Goal: Task Accomplishment & Management: Manage account settings

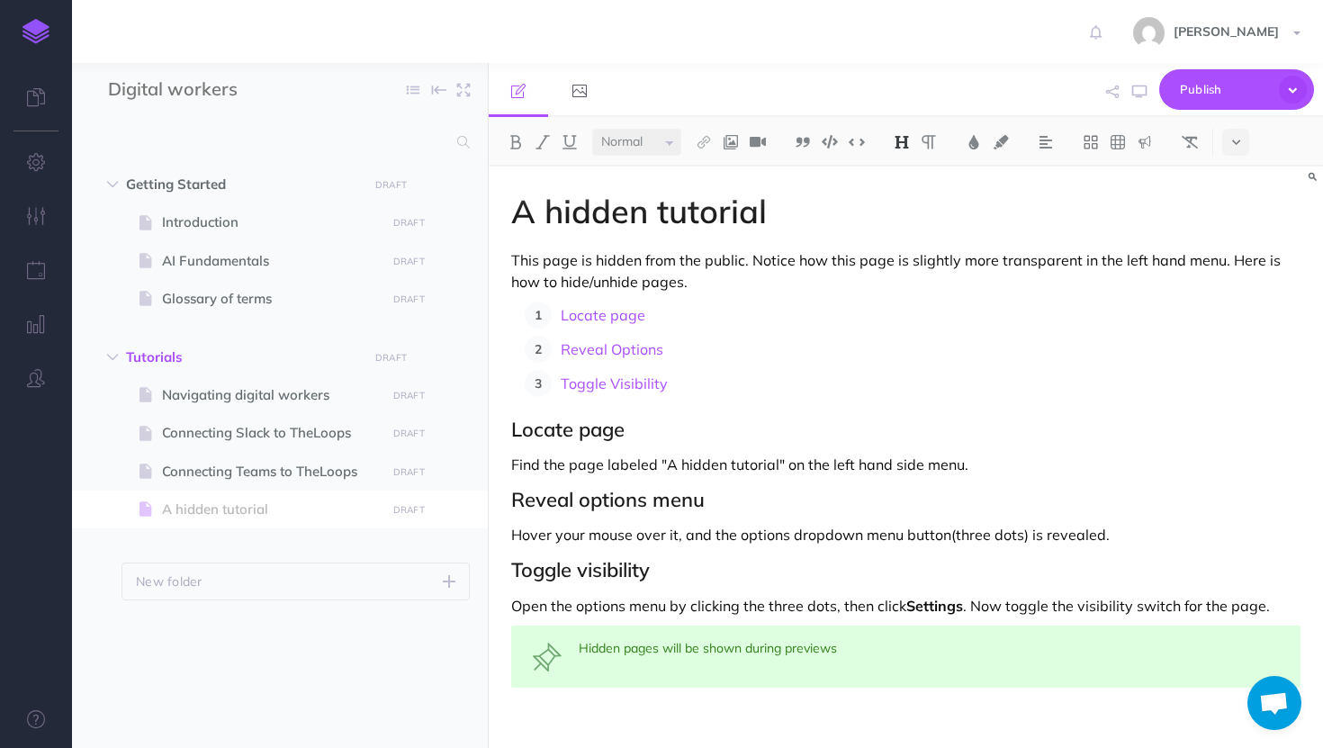
select select "null"
click at [456, 509] on icon "button" at bounding box center [454, 511] width 14 height 22
click at [409, 661] on link "Delete" at bounding box center [402, 661] width 135 height 30
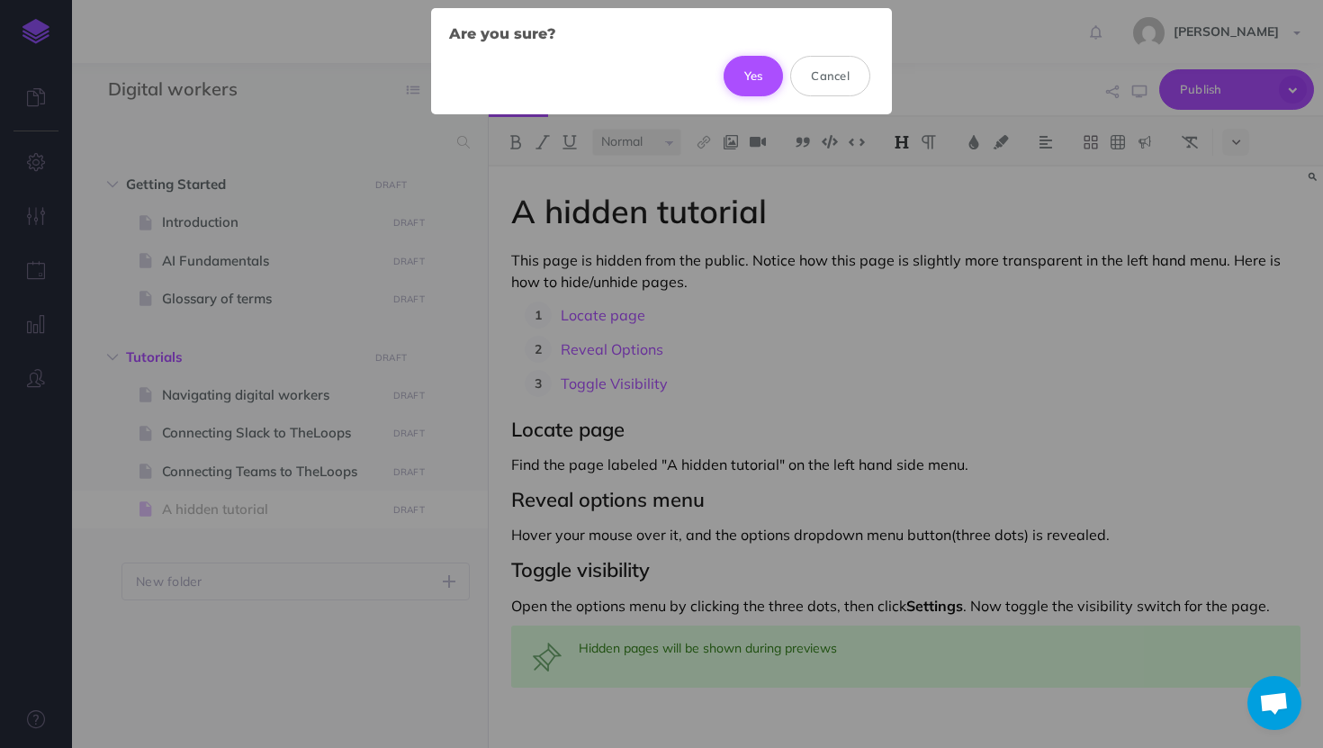
click at [742, 77] on button "Yes" at bounding box center [754, 76] width 60 height 40
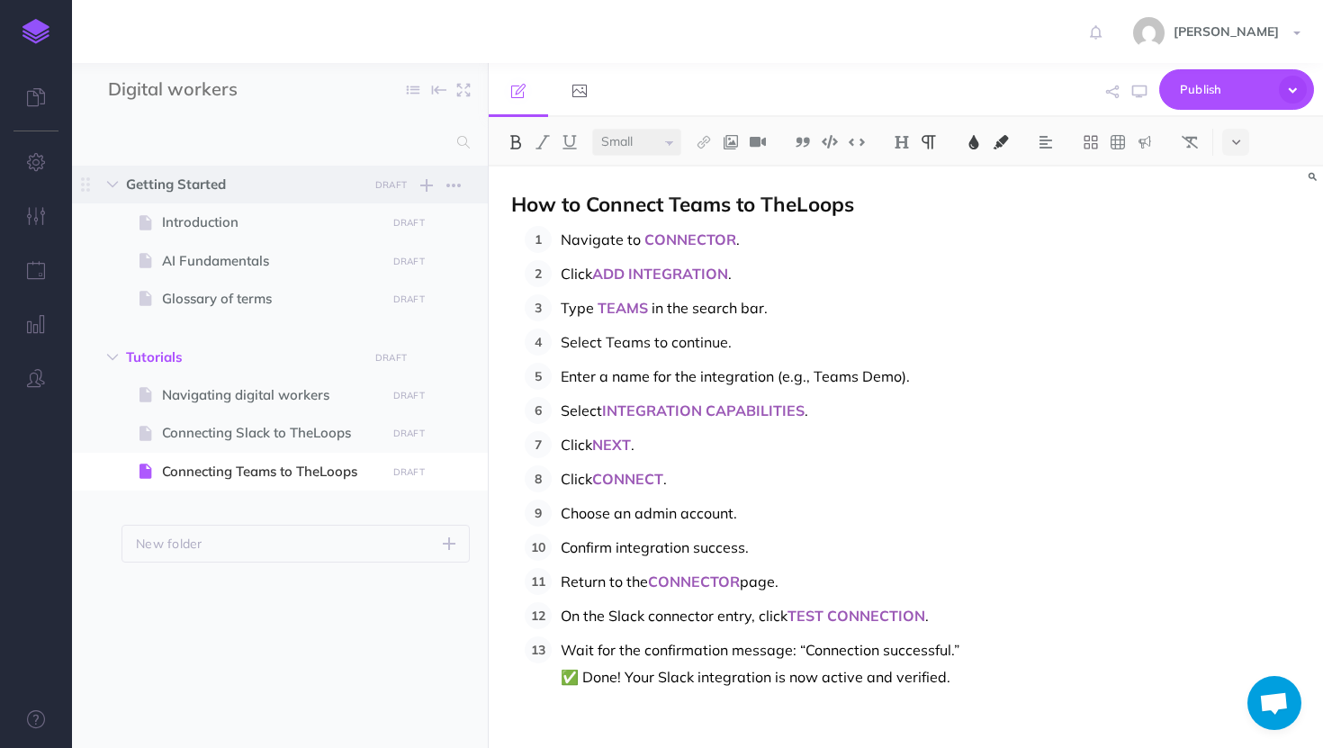
click at [258, 178] on span "Getting Started" at bounding box center [241, 185] width 231 height 22
select select "null"
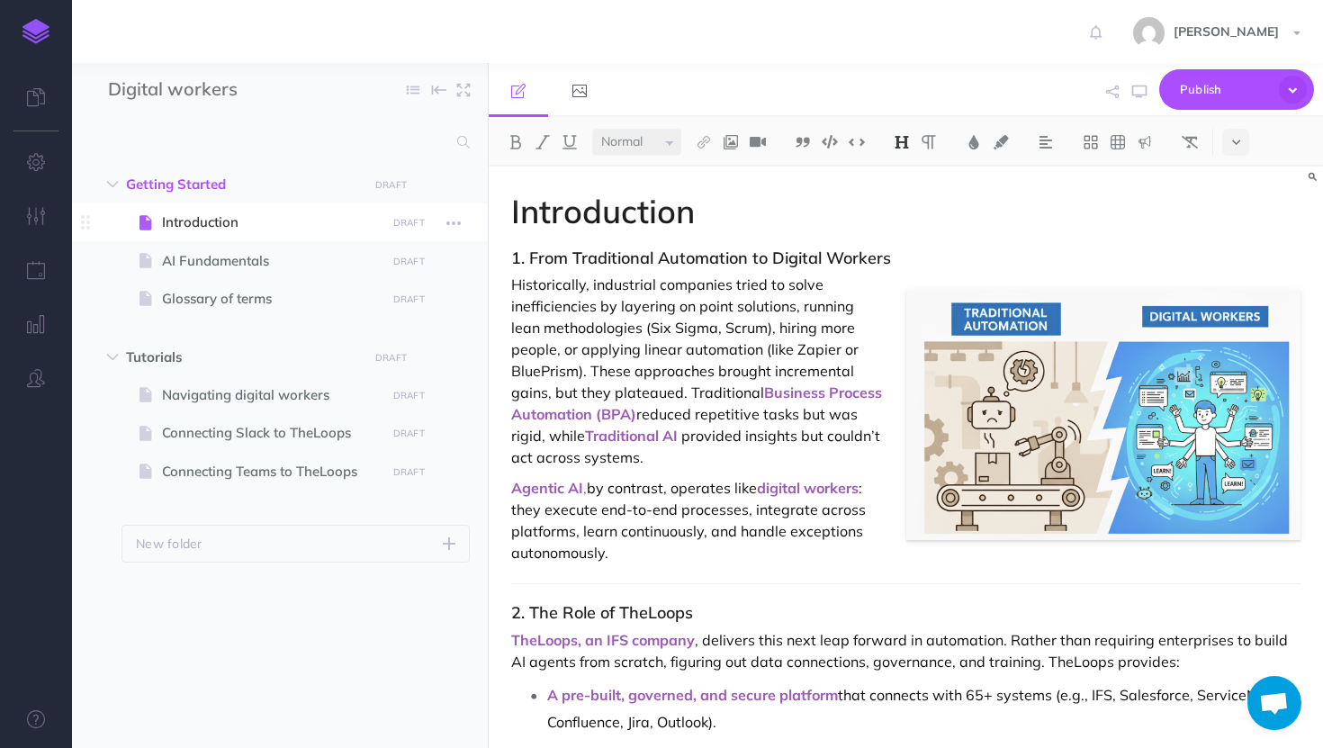
click at [253, 225] on span "Introduction" at bounding box center [271, 223] width 218 height 22
click at [268, 191] on span "Getting Started" at bounding box center [241, 185] width 231 height 22
click at [275, 77] on input "Digital workers" at bounding box center [214, 90] width 212 height 27
click at [197, 190] on span "Getting Started" at bounding box center [241, 185] width 231 height 22
click at [270, 86] on input "Digital workers" at bounding box center [214, 90] width 212 height 27
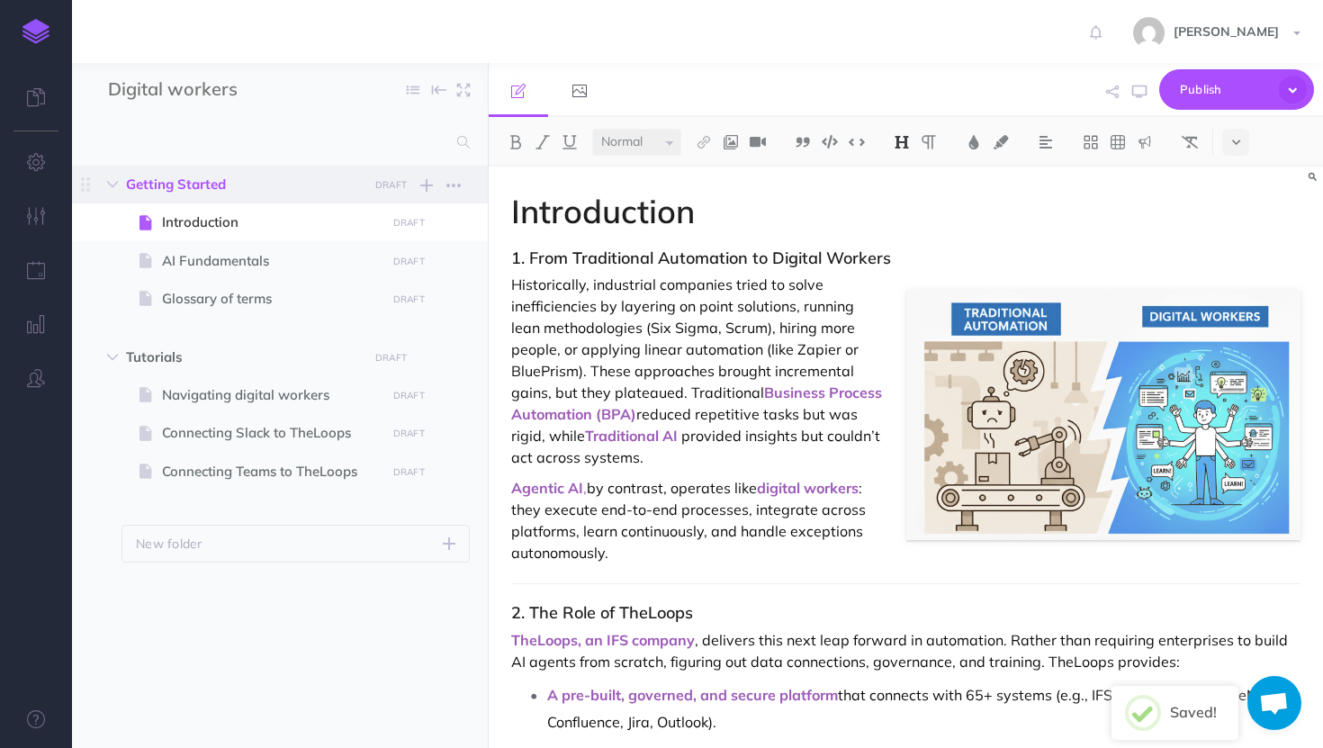
click at [221, 178] on span "Getting Started" at bounding box center [241, 185] width 231 height 22
click at [1196, 84] on span "Publish" at bounding box center [1225, 90] width 90 height 28
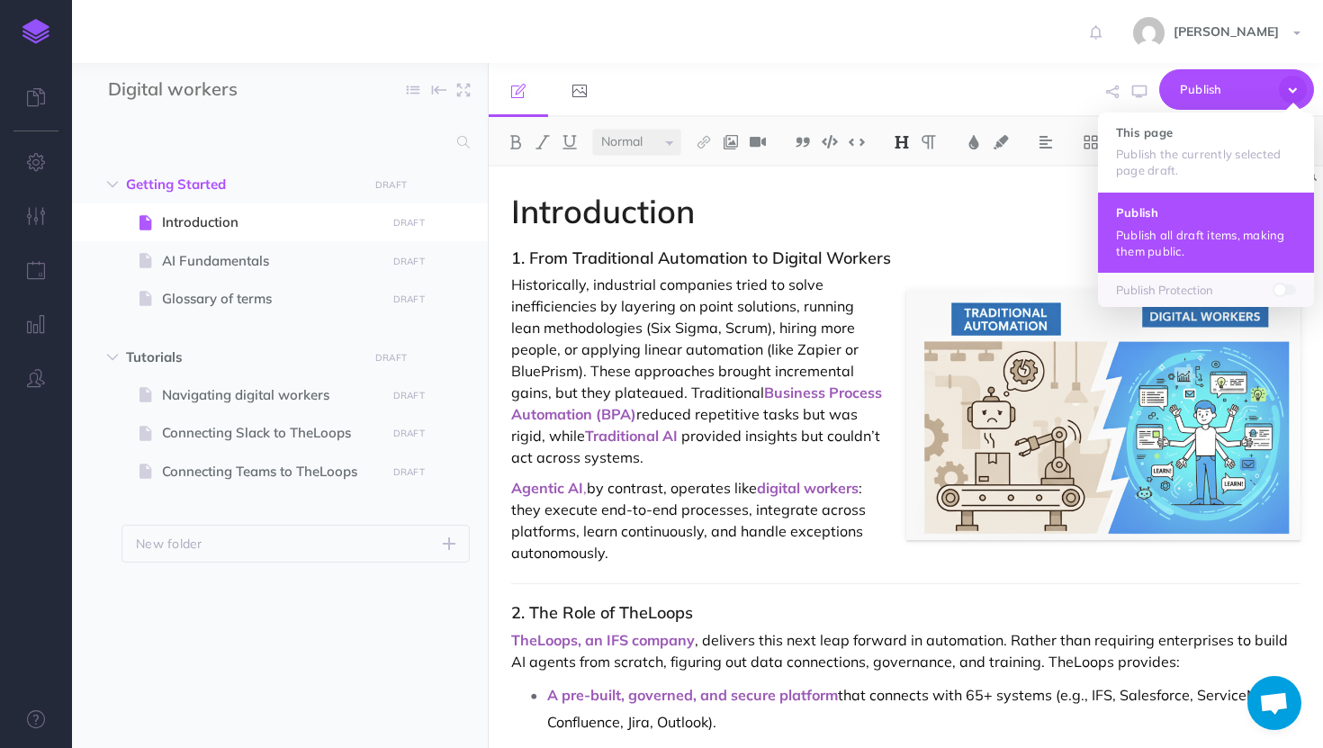
click at [1160, 218] on h4 "Publish" at bounding box center [1206, 212] width 180 height 13
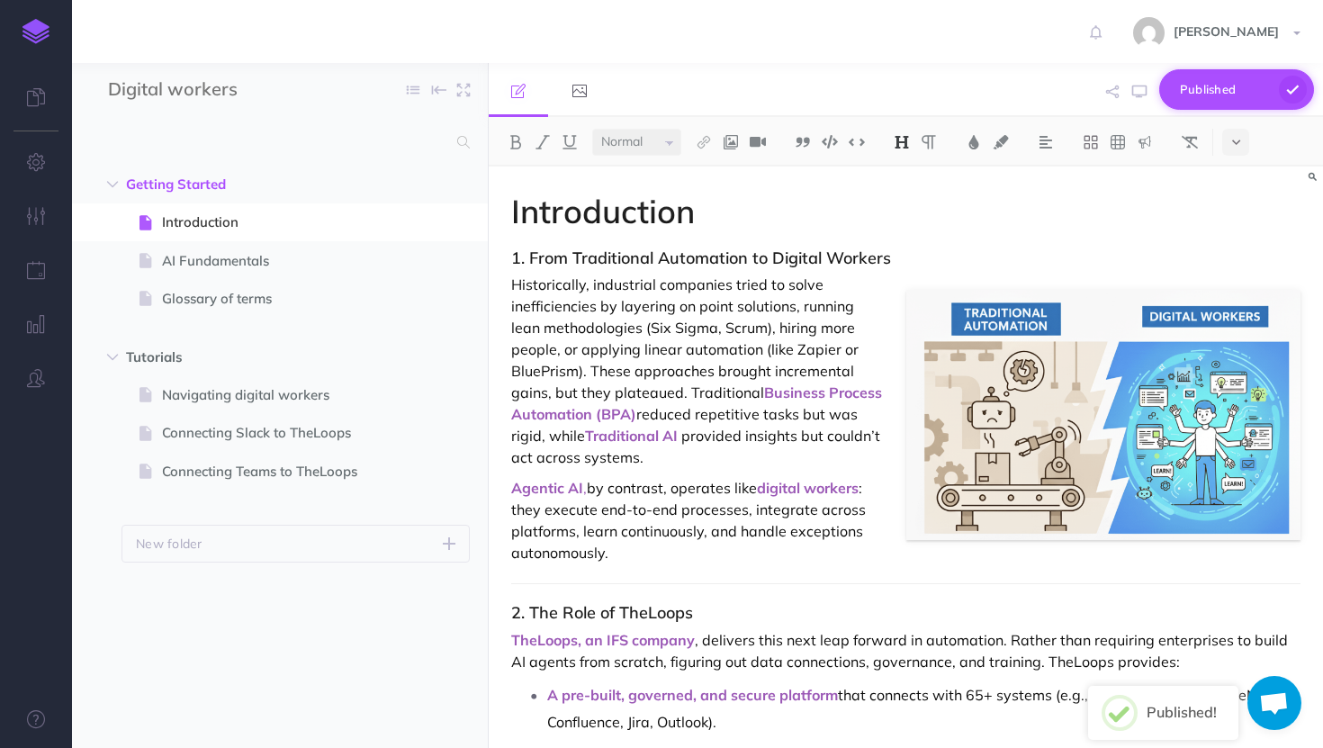
click at [1285, 85] on icon "button" at bounding box center [1293, 90] width 28 height 28
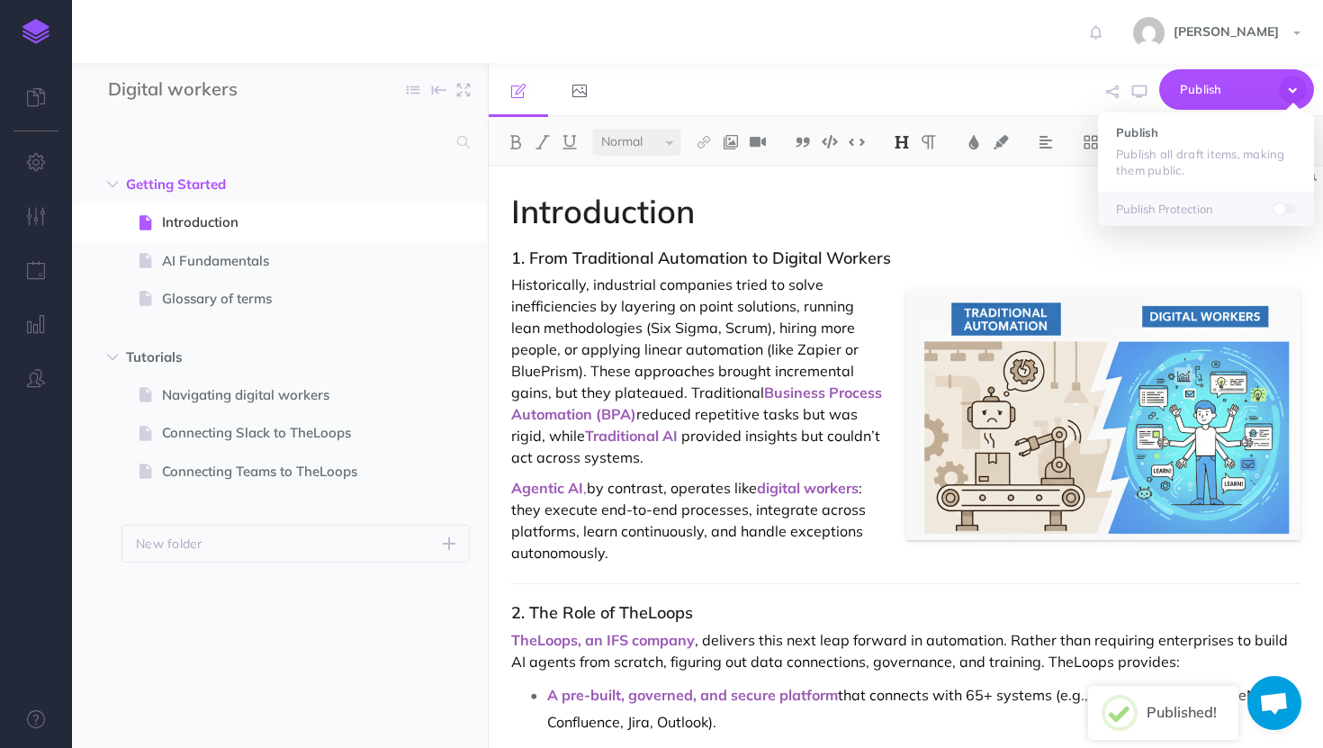
click at [1287, 215] on span at bounding box center [1286, 208] width 22 height 14
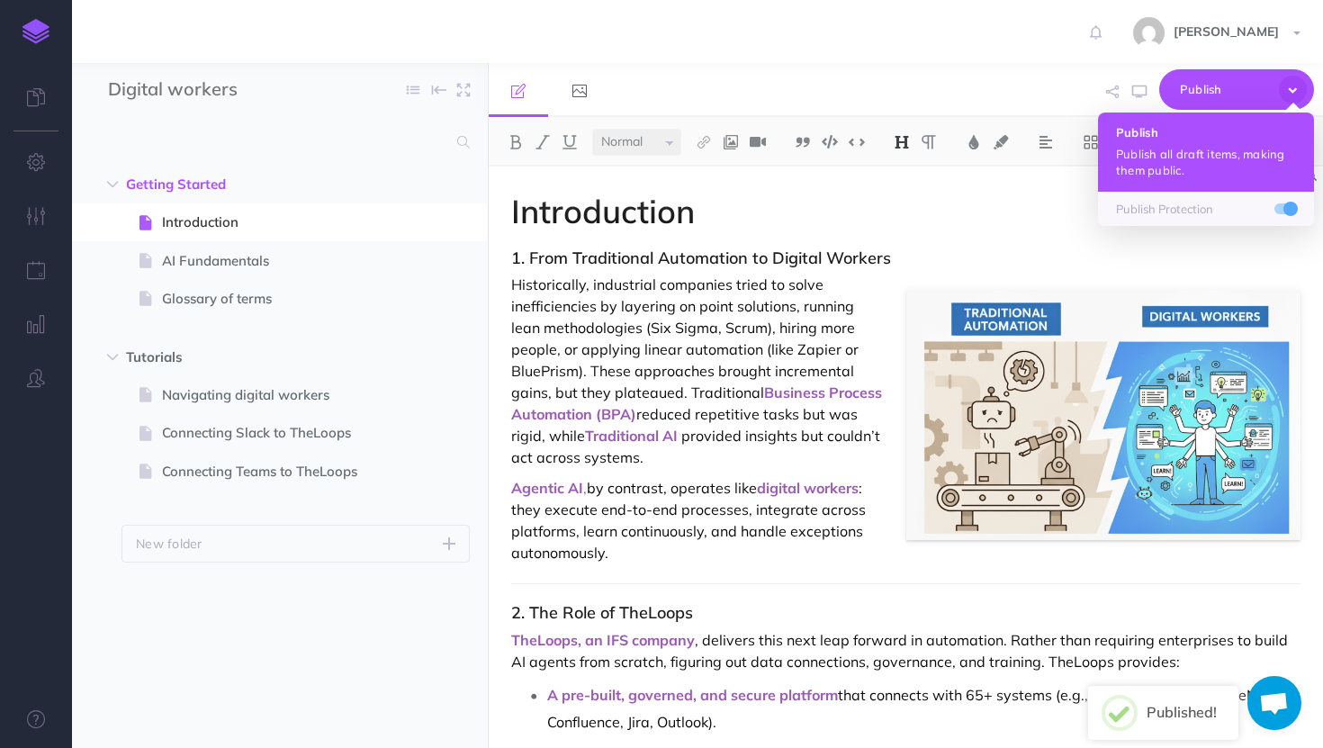
click at [1209, 151] on p "Publish all draft items, making them public." at bounding box center [1206, 162] width 180 height 32
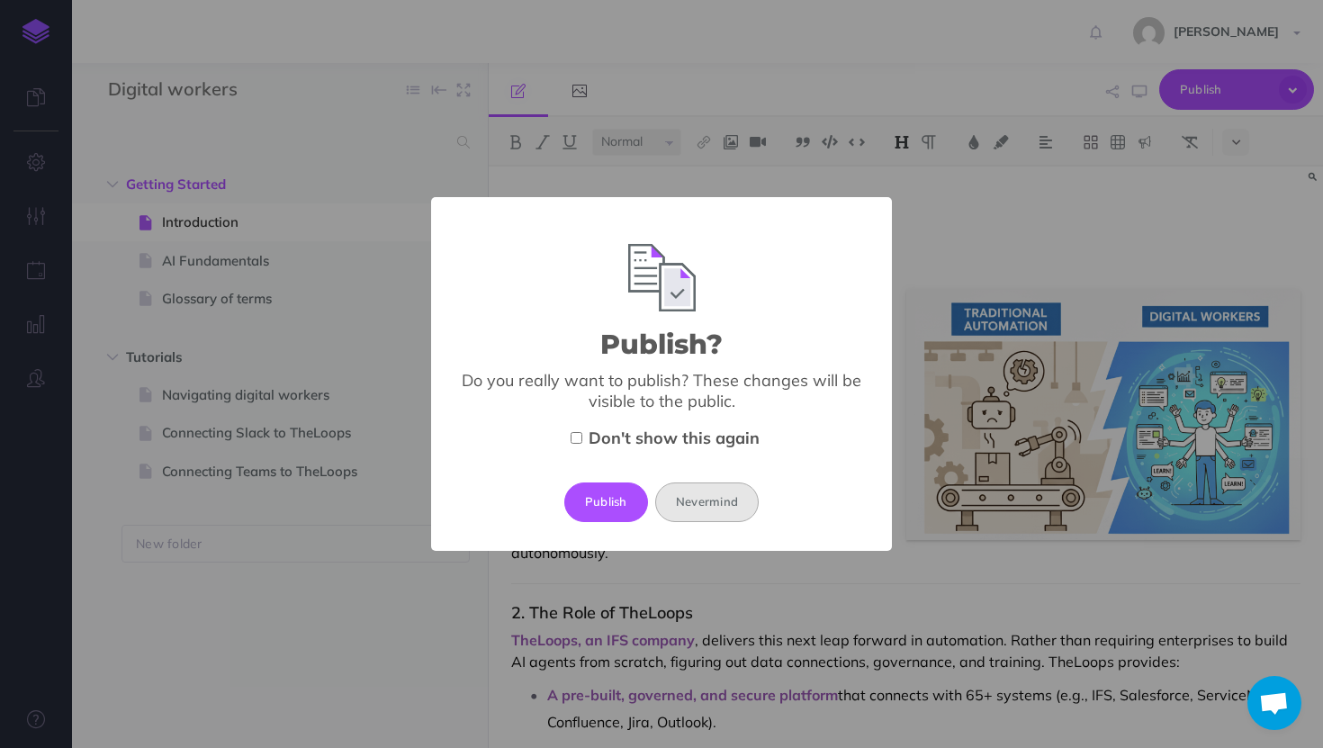
click at [678, 487] on button "Nevermind" at bounding box center [707, 503] width 104 height 40
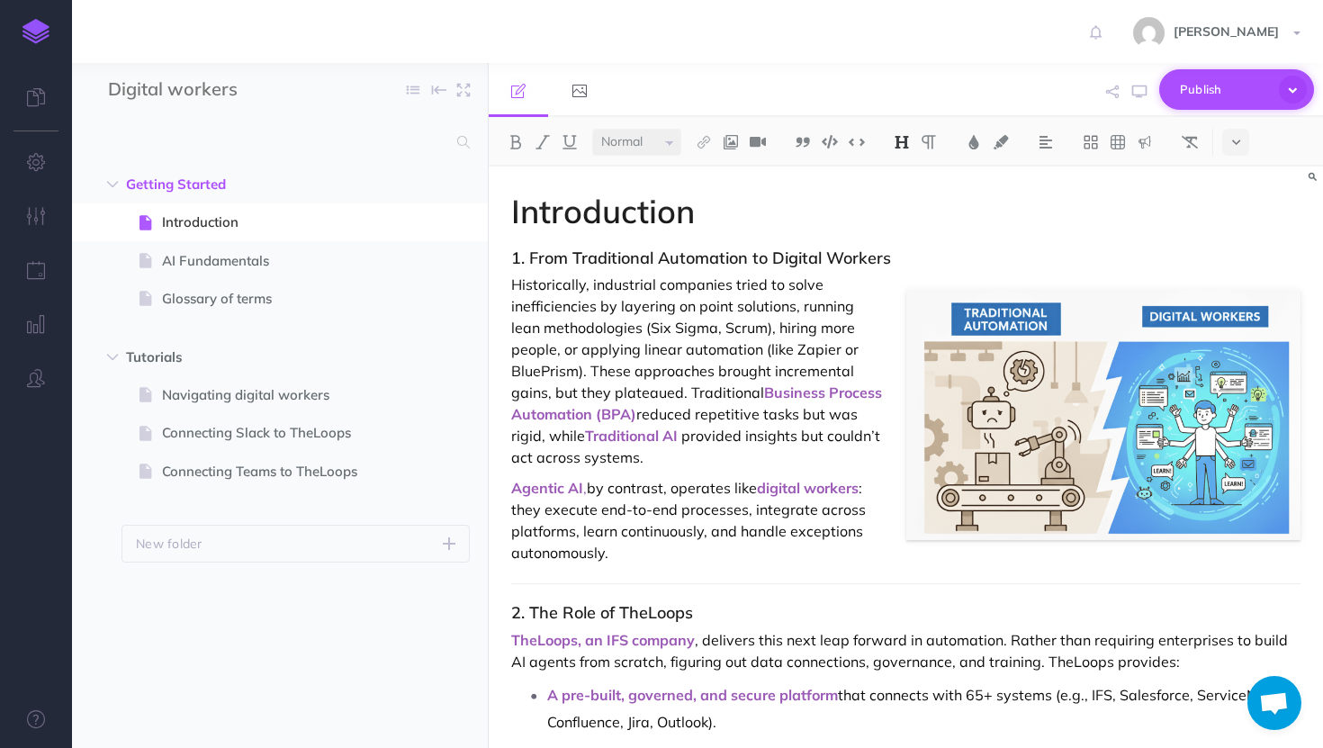
click at [1297, 90] on icon "button" at bounding box center [1293, 90] width 28 height 28
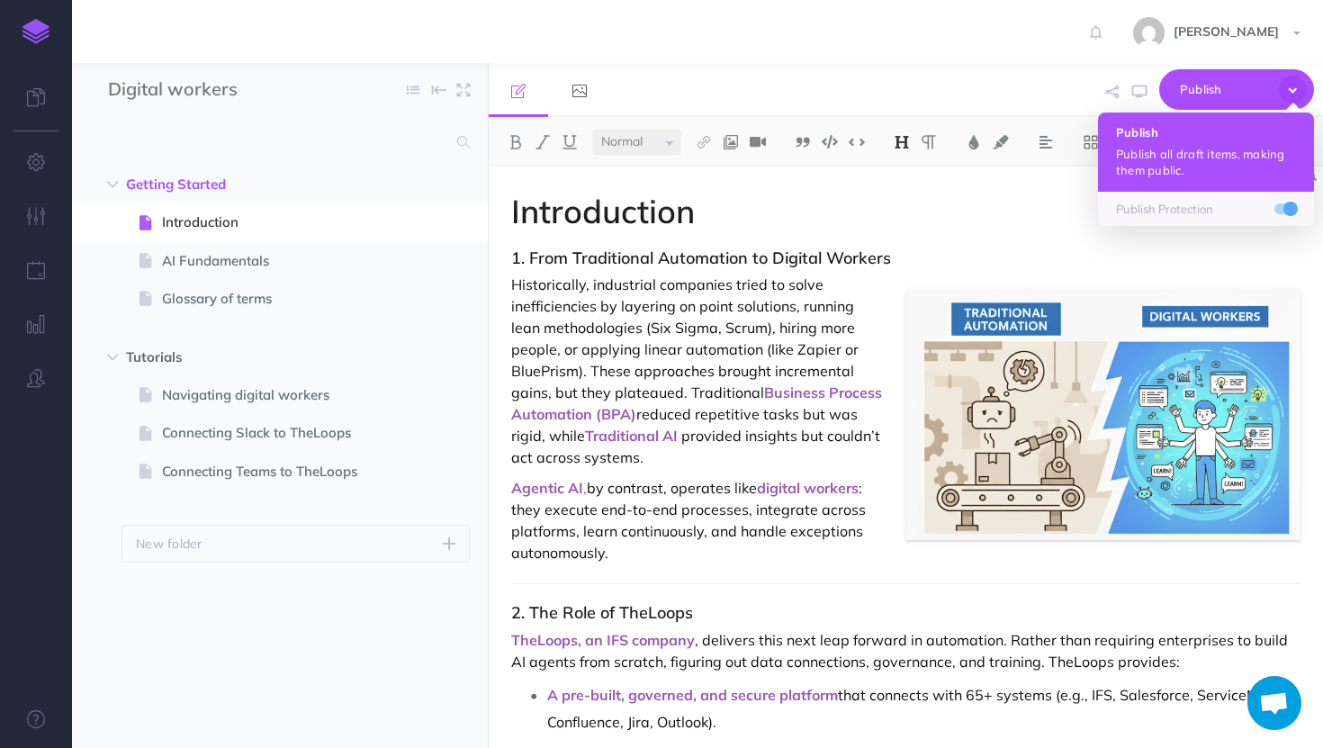
click at [1162, 129] on h4 "Publish" at bounding box center [1206, 132] width 180 height 13
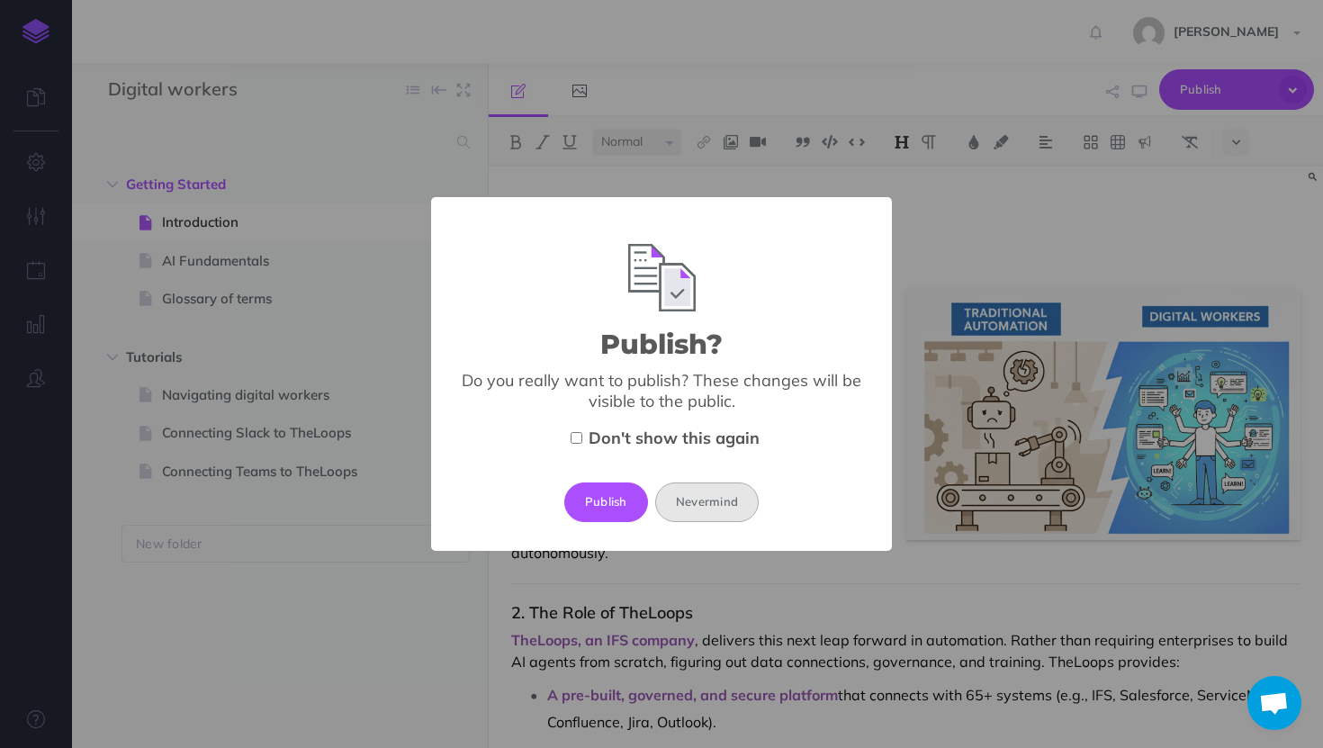
click at [700, 503] on button "Nevermind" at bounding box center [707, 503] width 104 height 40
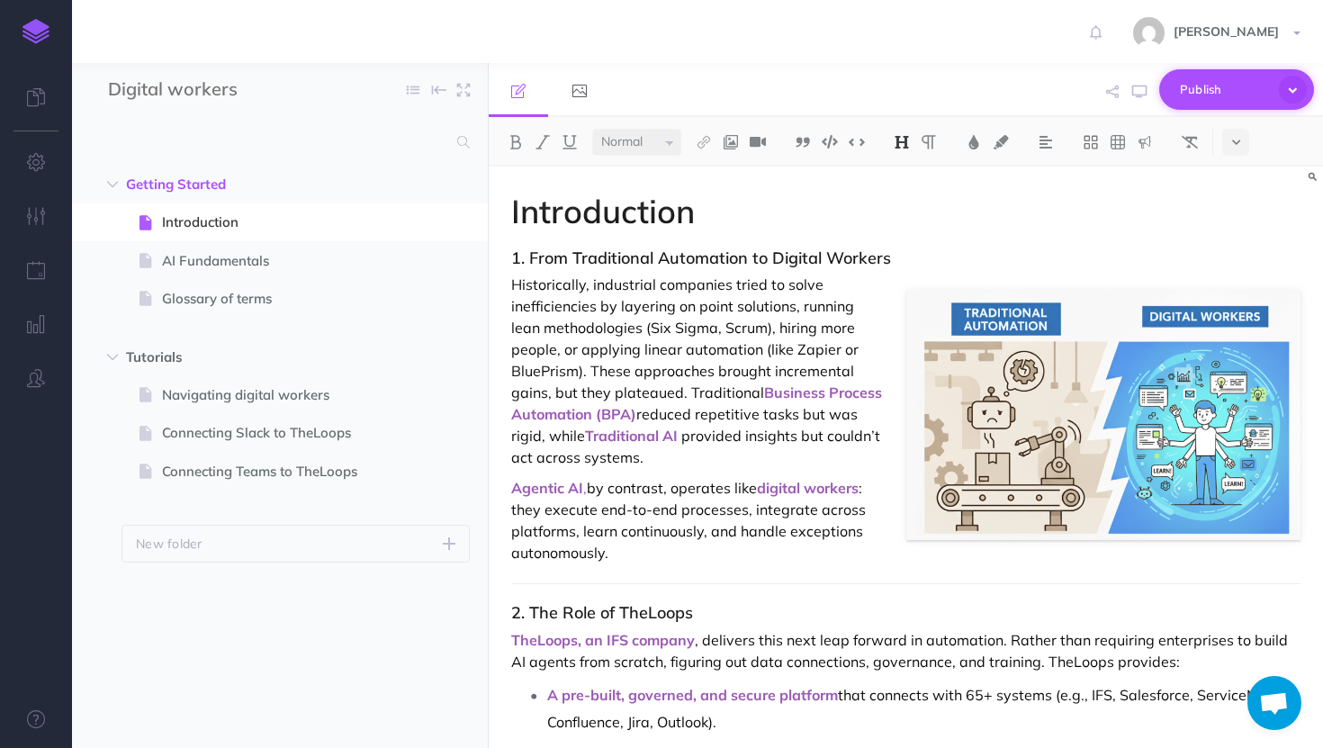
click at [1250, 97] on span "Publish" at bounding box center [1225, 90] width 90 height 28
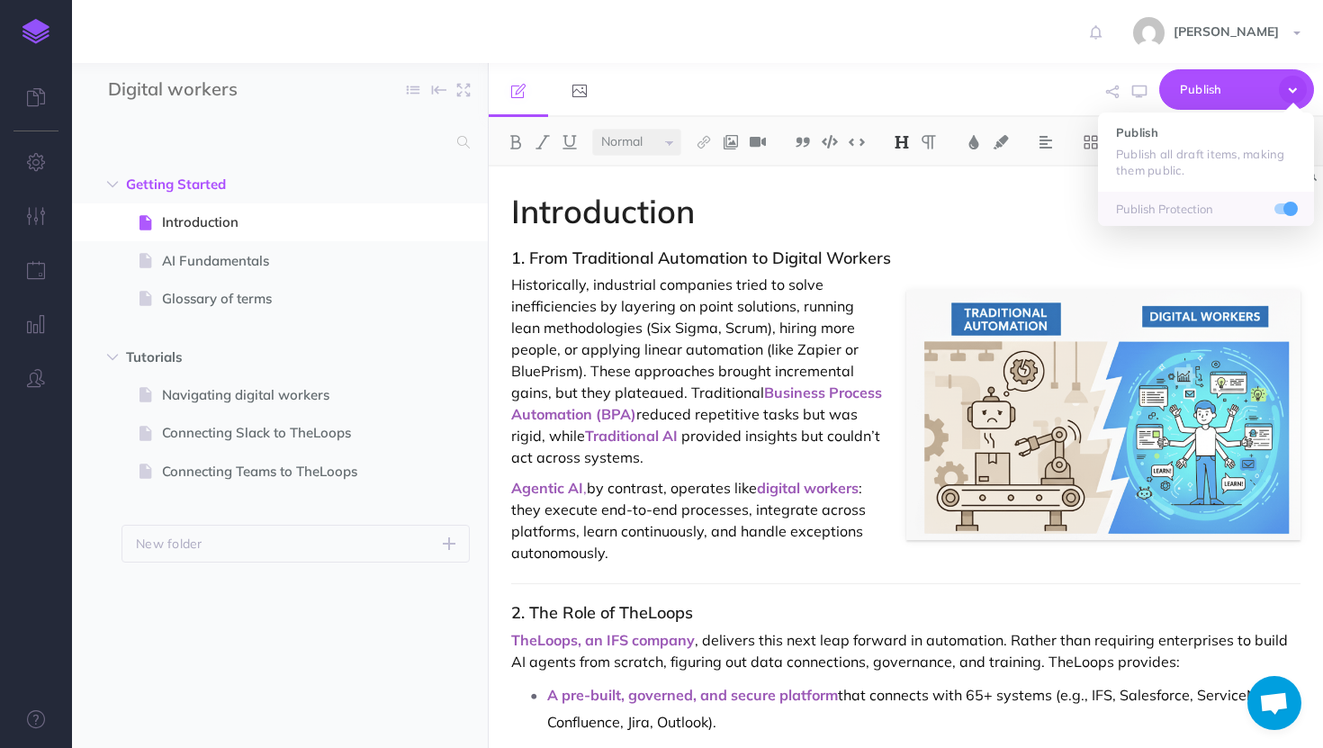
click at [1030, 71] on div "Publish Publish Publish all draft items, making them public. Publish Protection" at bounding box center [1040, 90] width 547 height 55
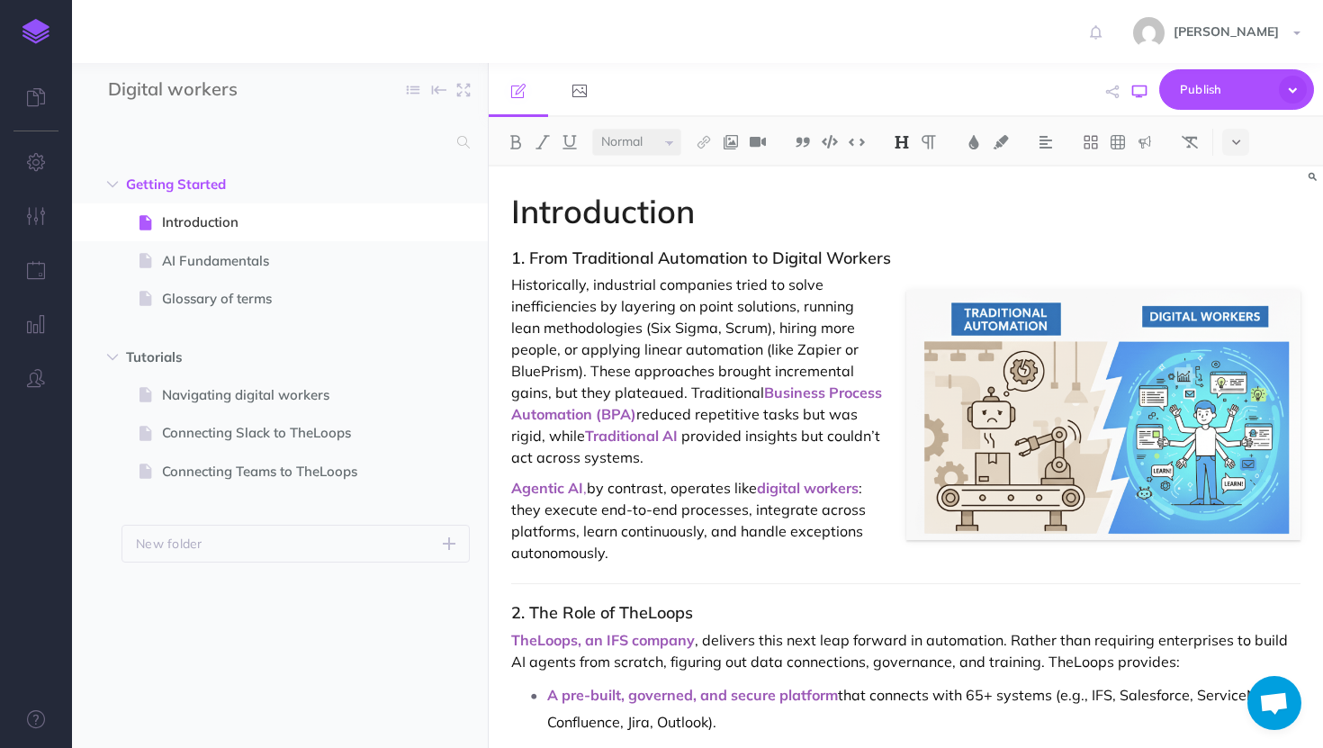
click at [1148, 93] on button "button" at bounding box center [1139, 92] width 23 height 52
click at [1290, 40] on link "[PERSON_NAME]" at bounding box center [1219, 31] width 208 height 63
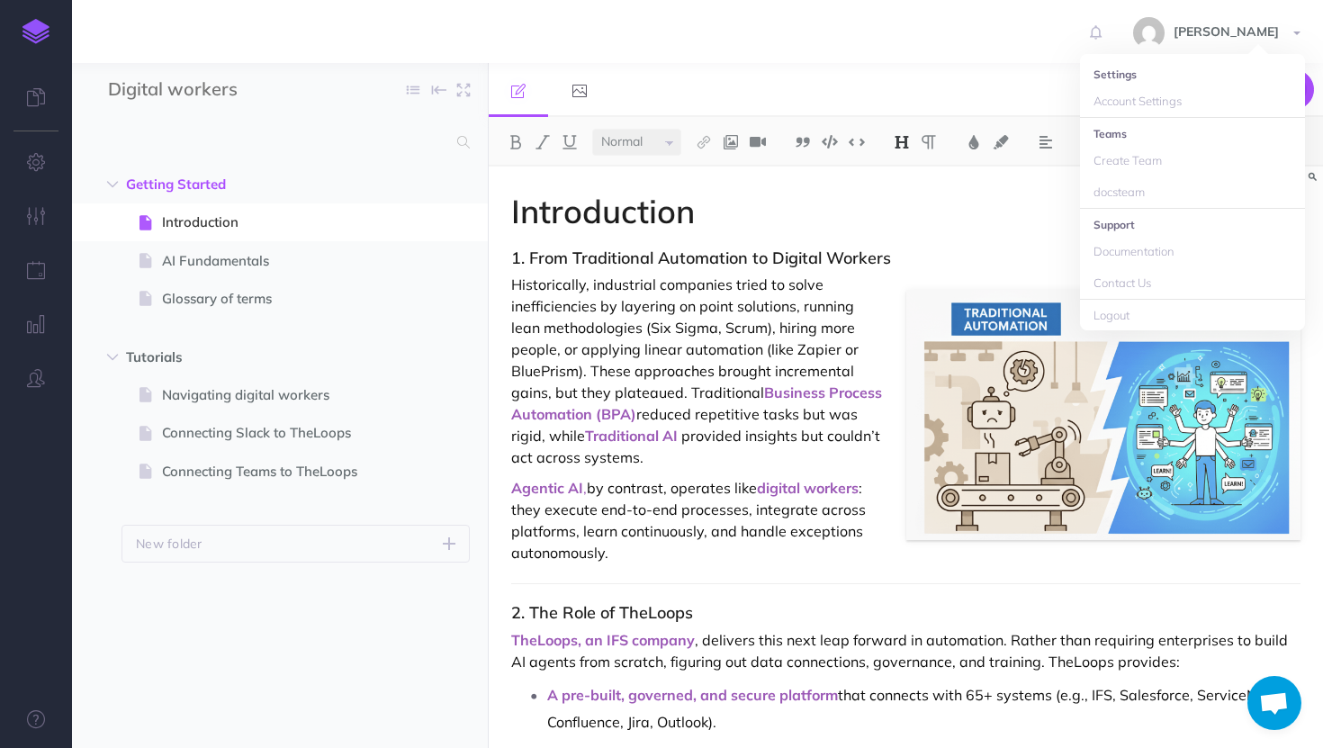
click at [1235, 74] on li "Settings" at bounding box center [1192, 74] width 225 height 23
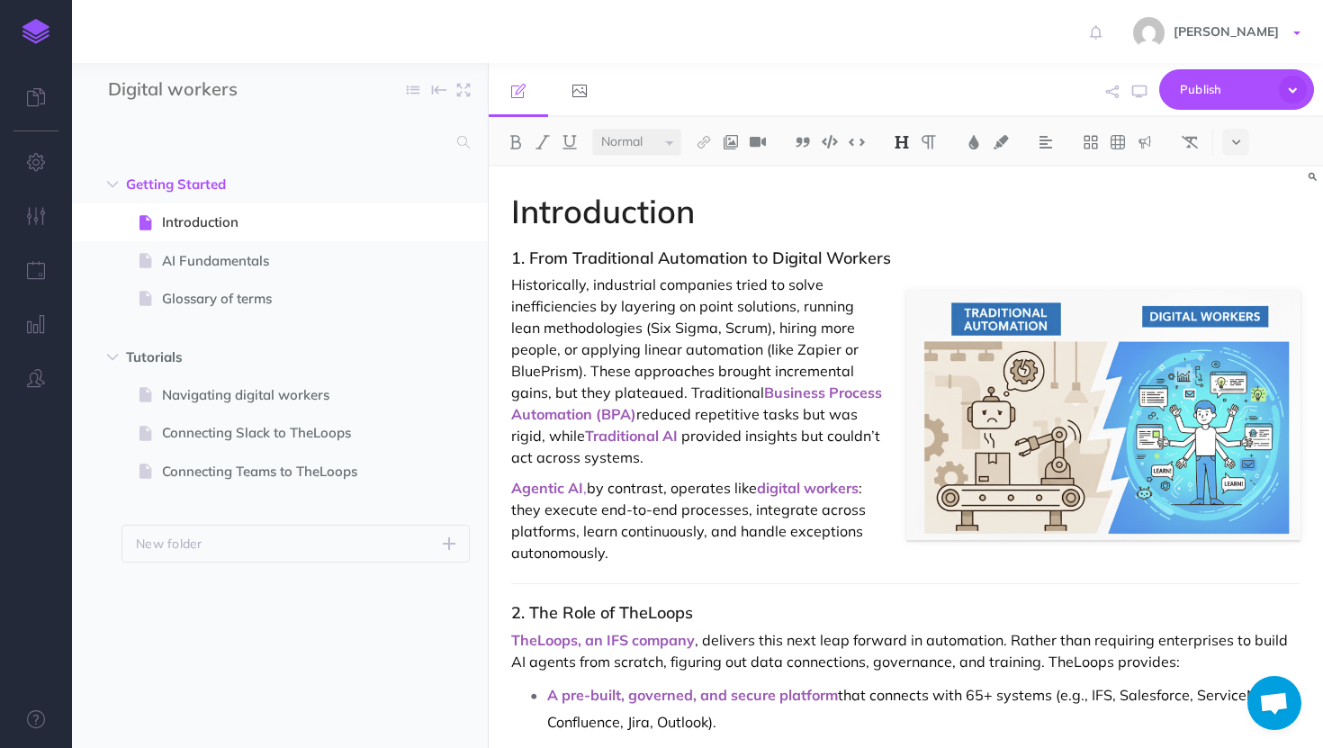
click at [1258, 29] on span "[PERSON_NAME]" at bounding box center [1226, 31] width 123 height 16
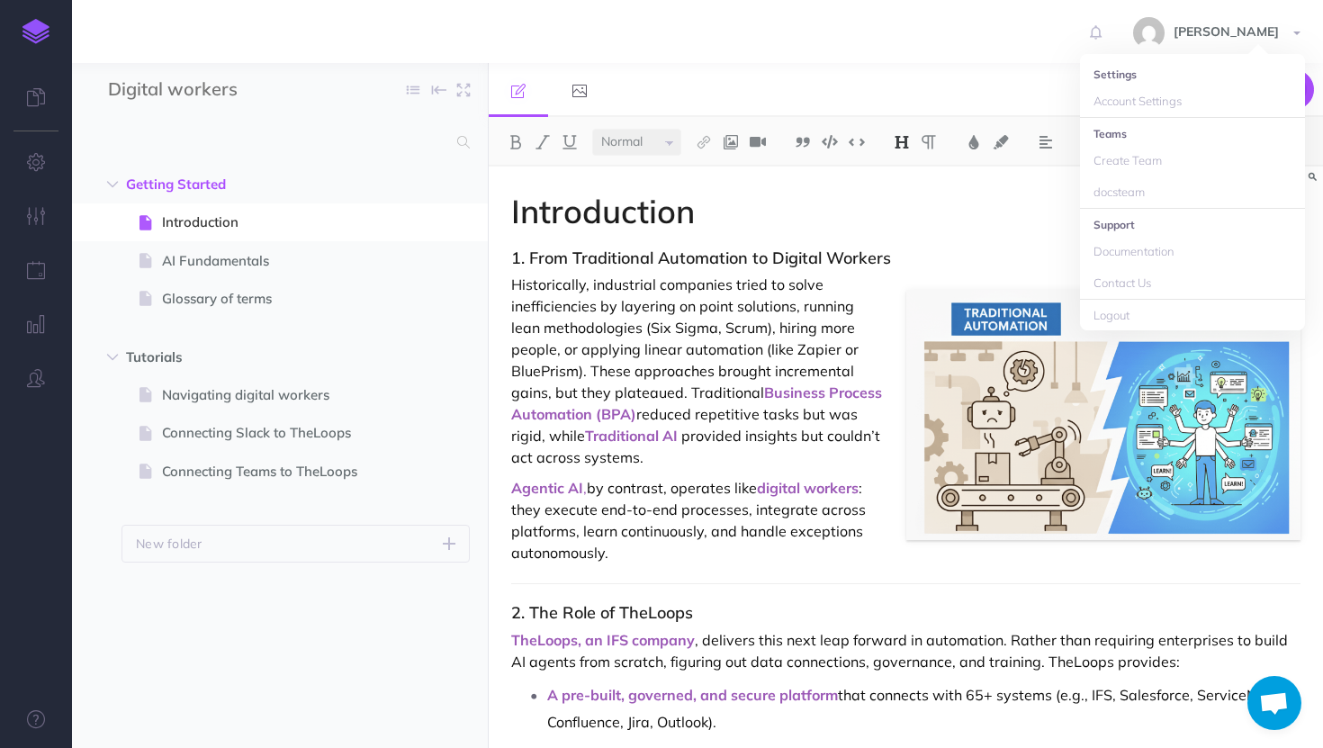
click at [1116, 67] on li "Settings" at bounding box center [1192, 74] width 225 height 23
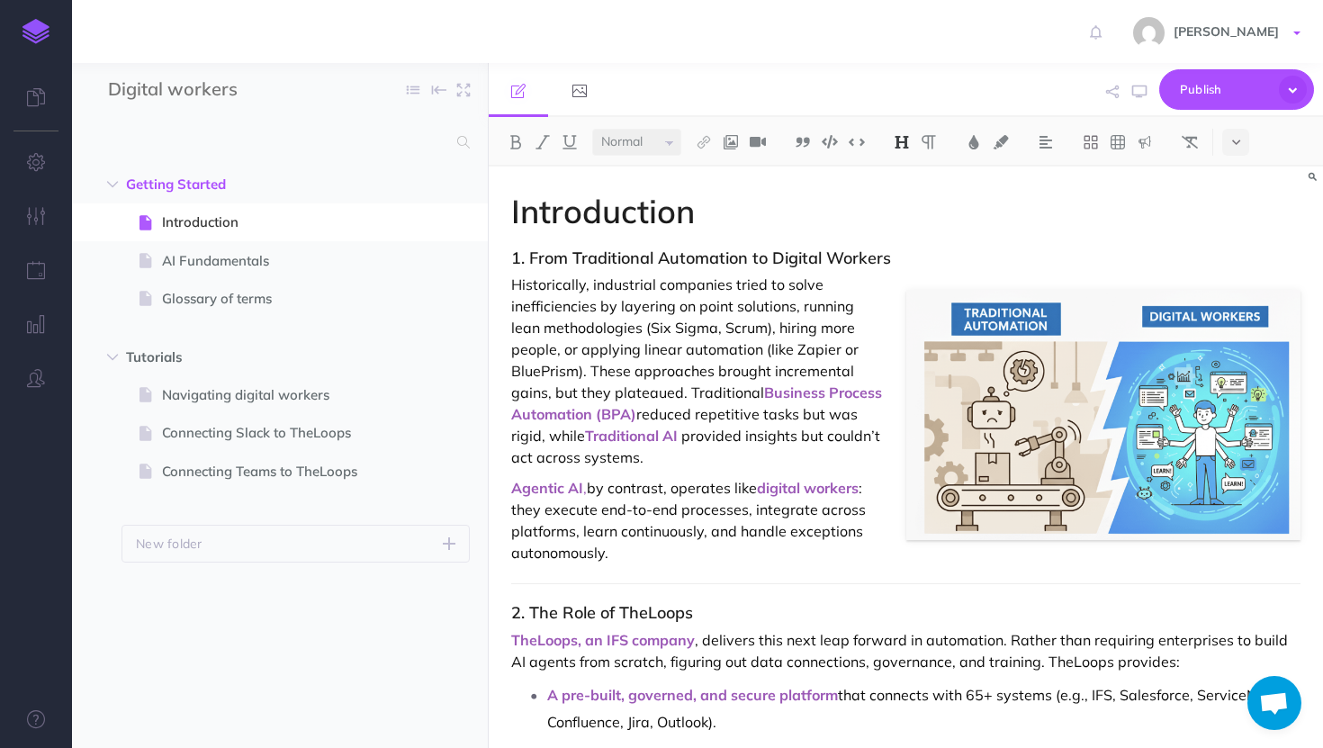
click at [1228, 40] on link "[PERSON_NAME]" at bounding box center [1219, 31] width 208 height 63
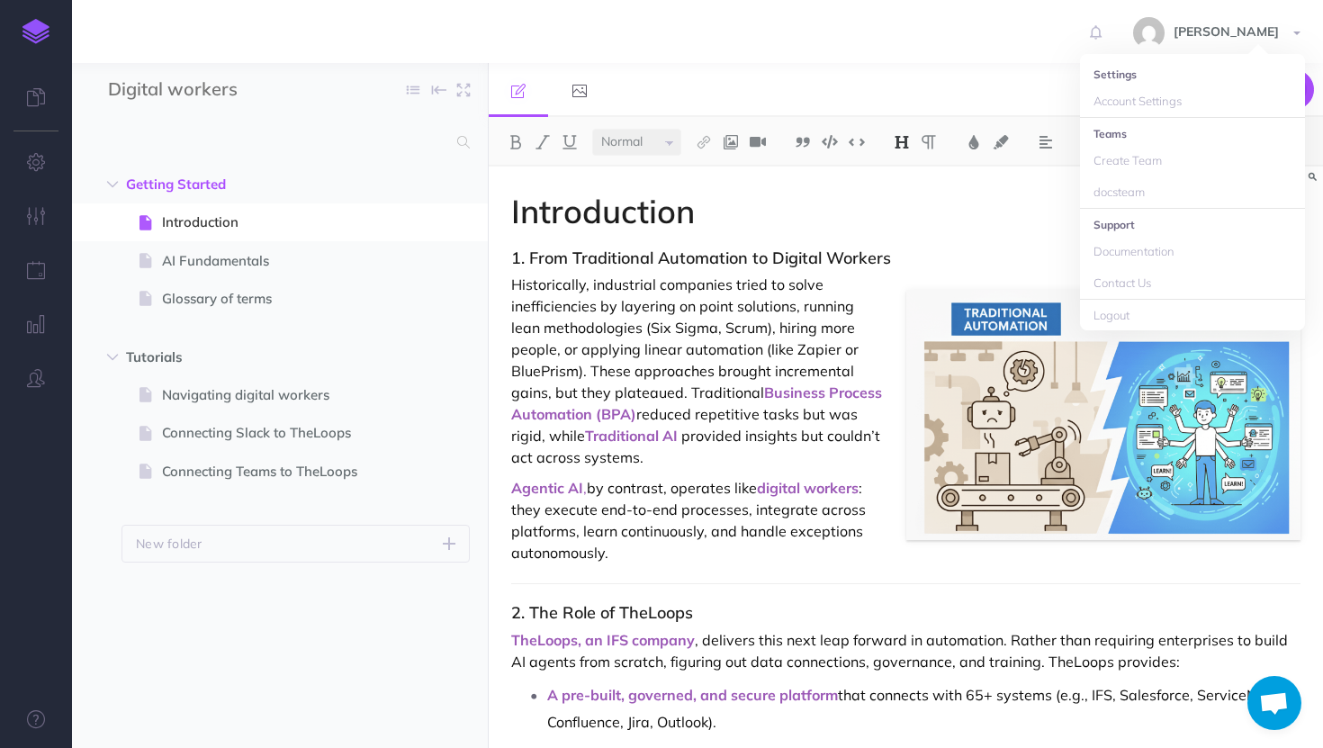
click at [1111, 81] on li "Settings" at bounding box center [1192, 74] width 225 height 23
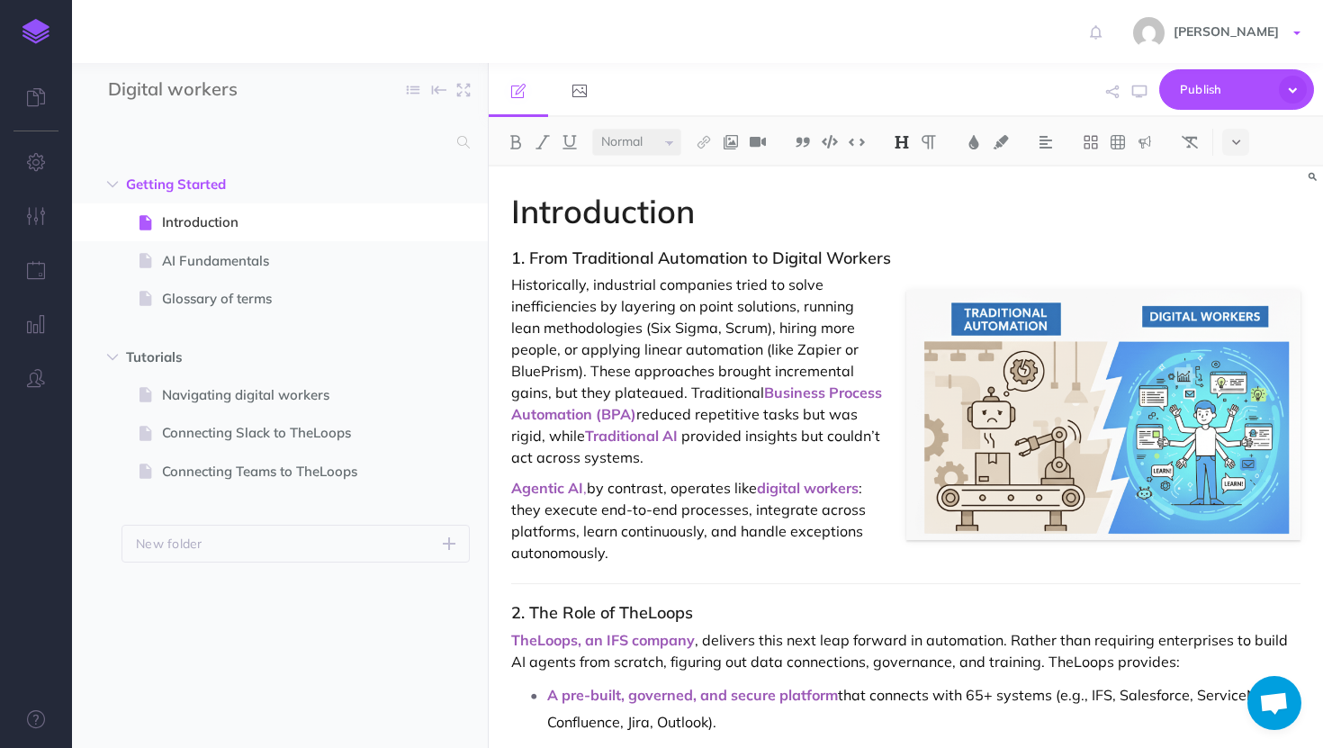
click at [1276, 19] on link "[PERSON_NAME]" at bounding box center [1219, 31] width 208 height 63
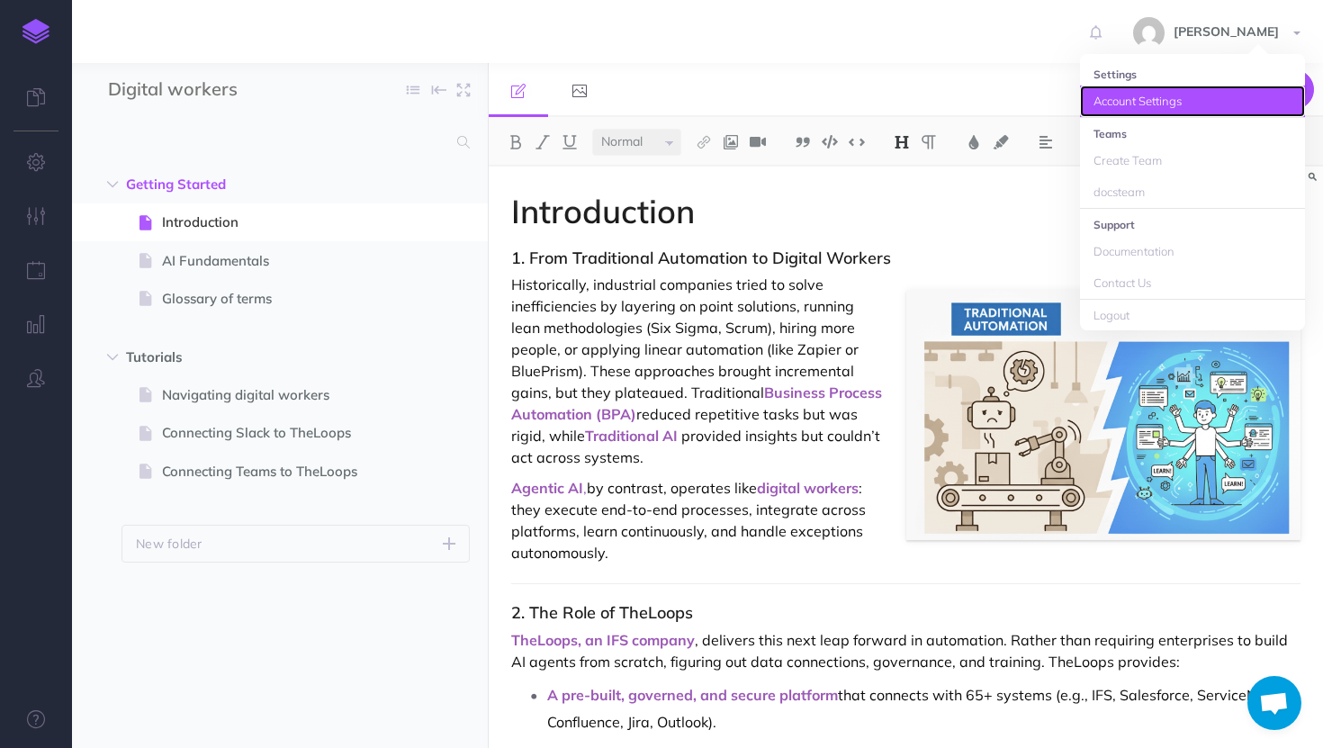
click at [1127, 103] on link "Account Settings" at bounding box center [1192, 102] width 225 height 32
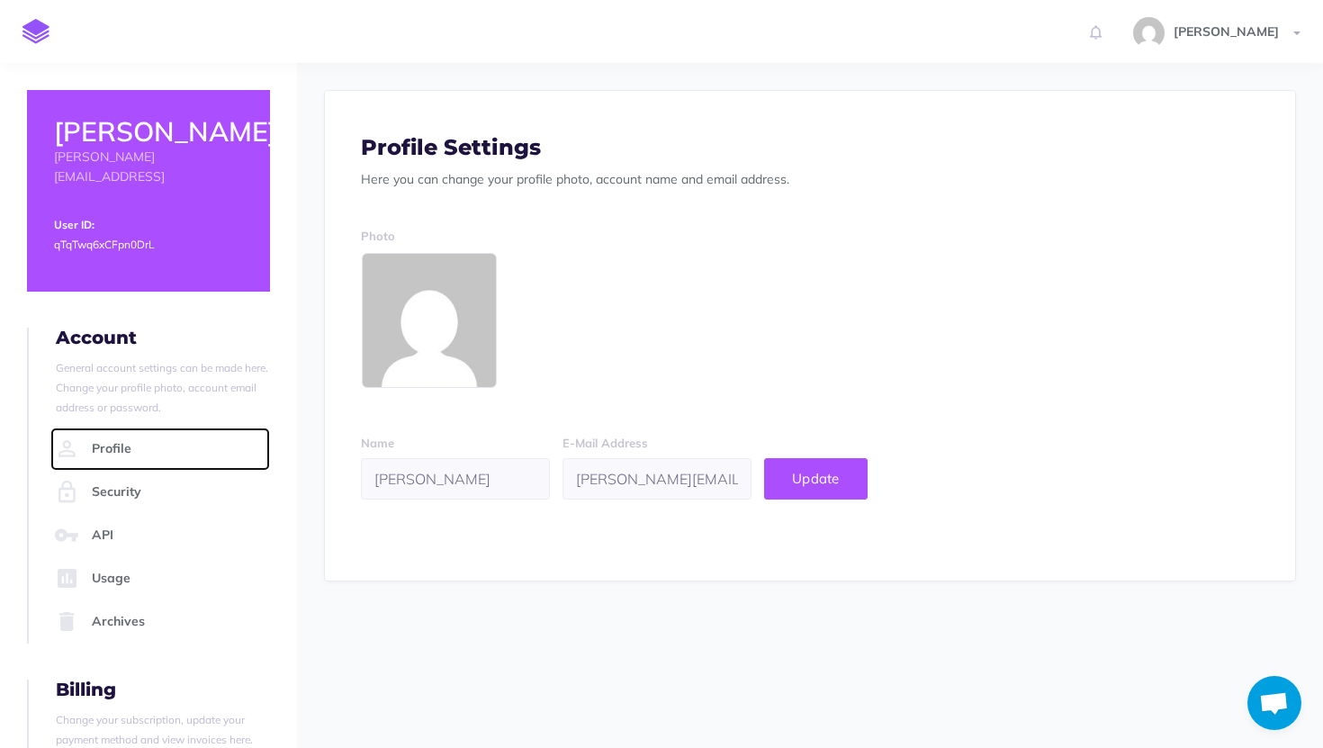
click at [102, 440] on link "Profile" at bounding box center [160, 449] width 220 height 43
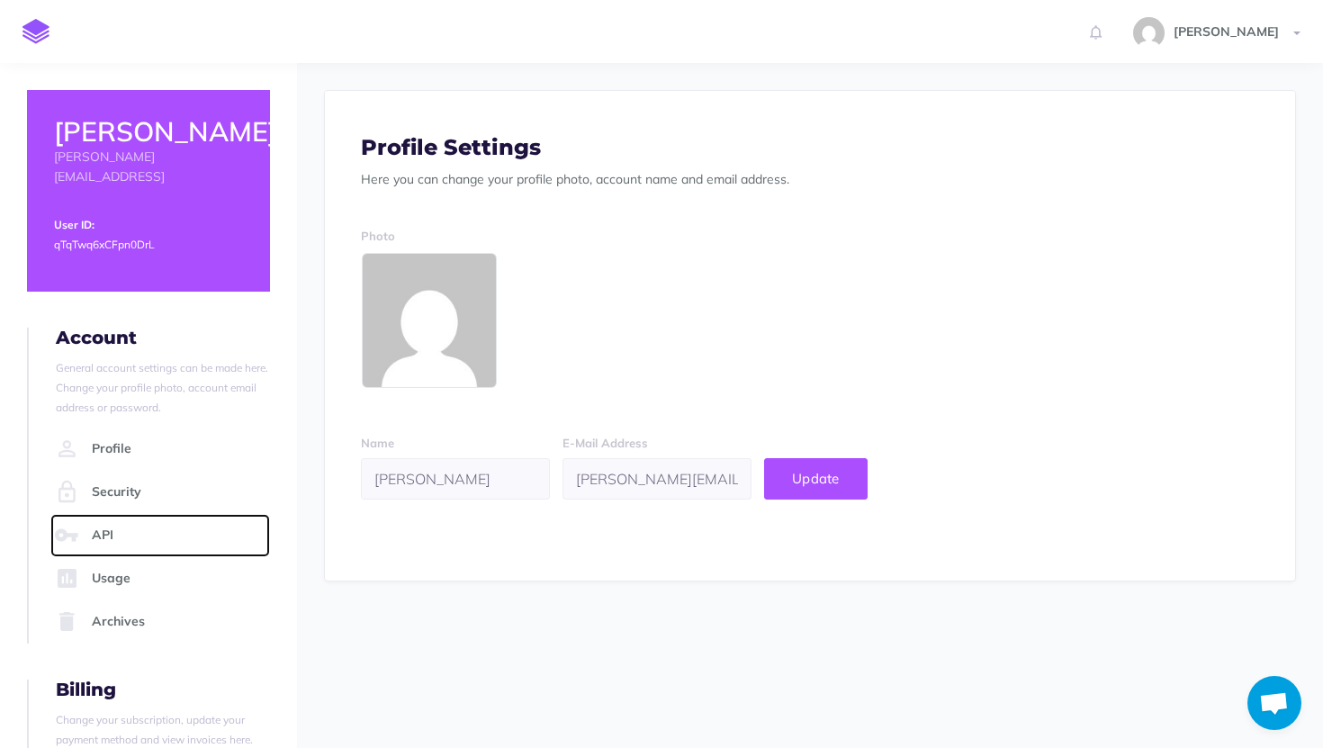
click at [95, 519] on link "API" at bounding box center [160, 535] width 220 height 43
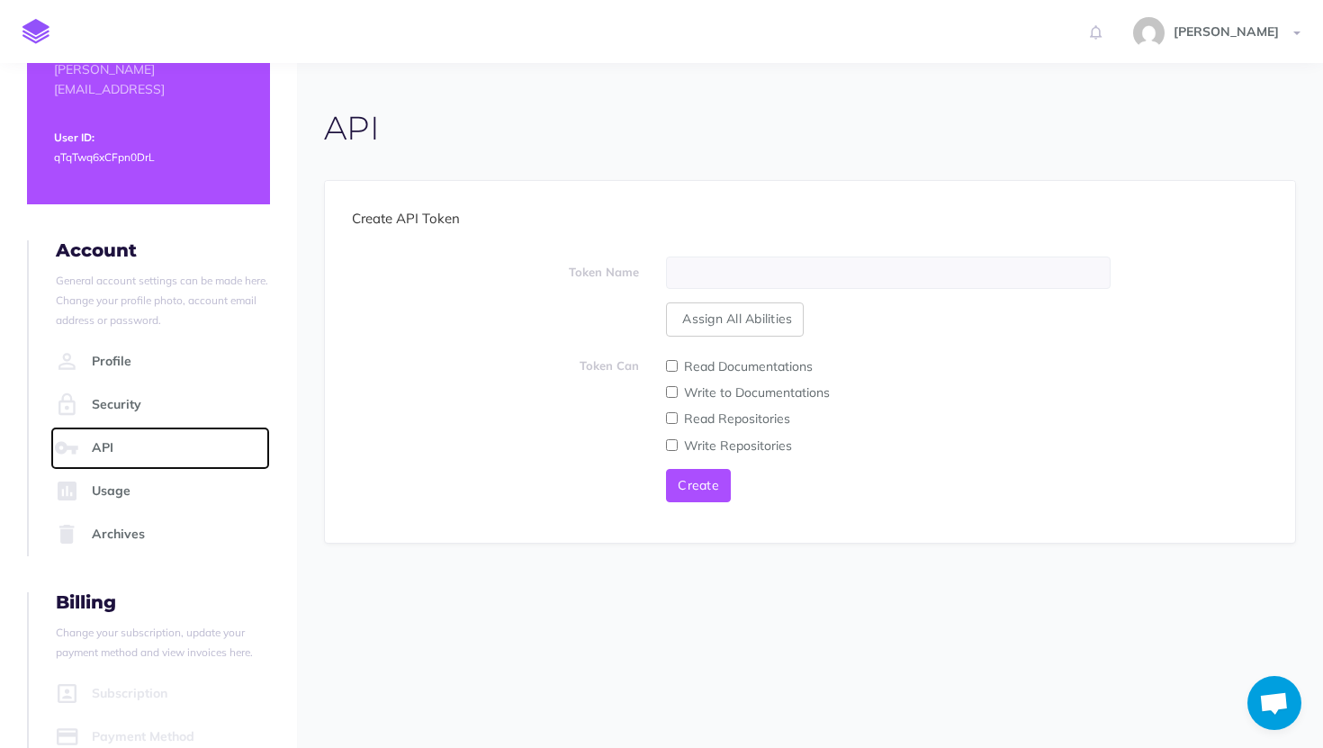
scroll to position [157, 0]
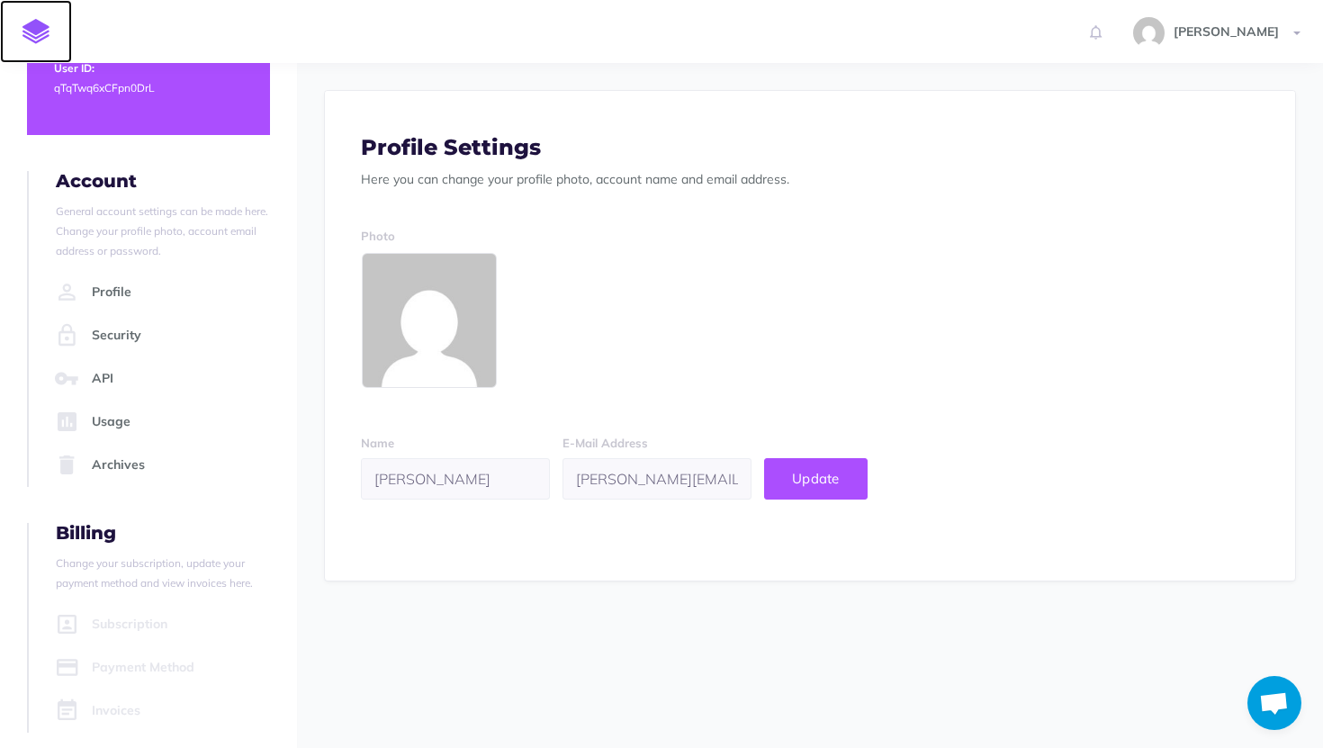
click at [45, 44] on link at bounding box center [36, 31] width 72 height 63
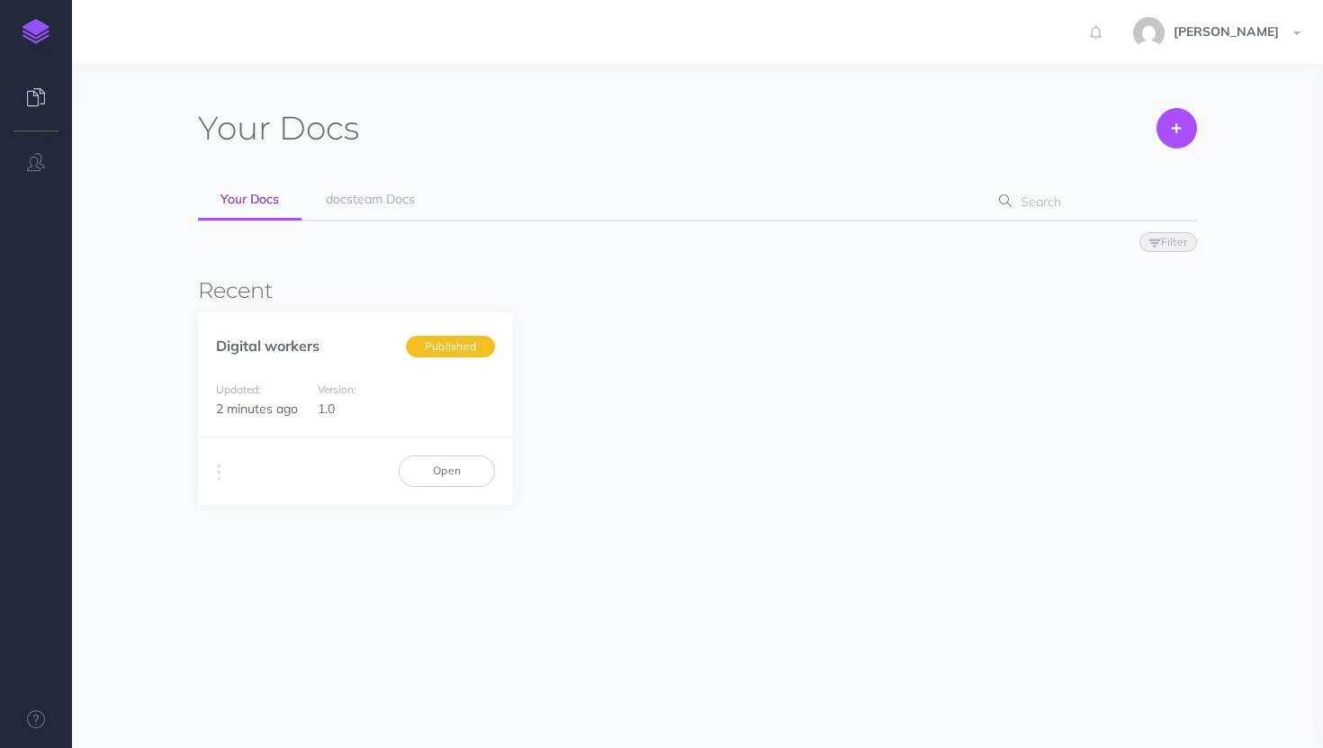
click at [37, 34] on img at bounding box center [36, 31] width 27 height 25
click at [376, 369] on div "Updated: 2 minutes ago Version: 1.0" at bounding box center [355, 399] width 315 height 77
click at [433, 476] on link "Open" at bounding box center [447, 471] width 96 height 31
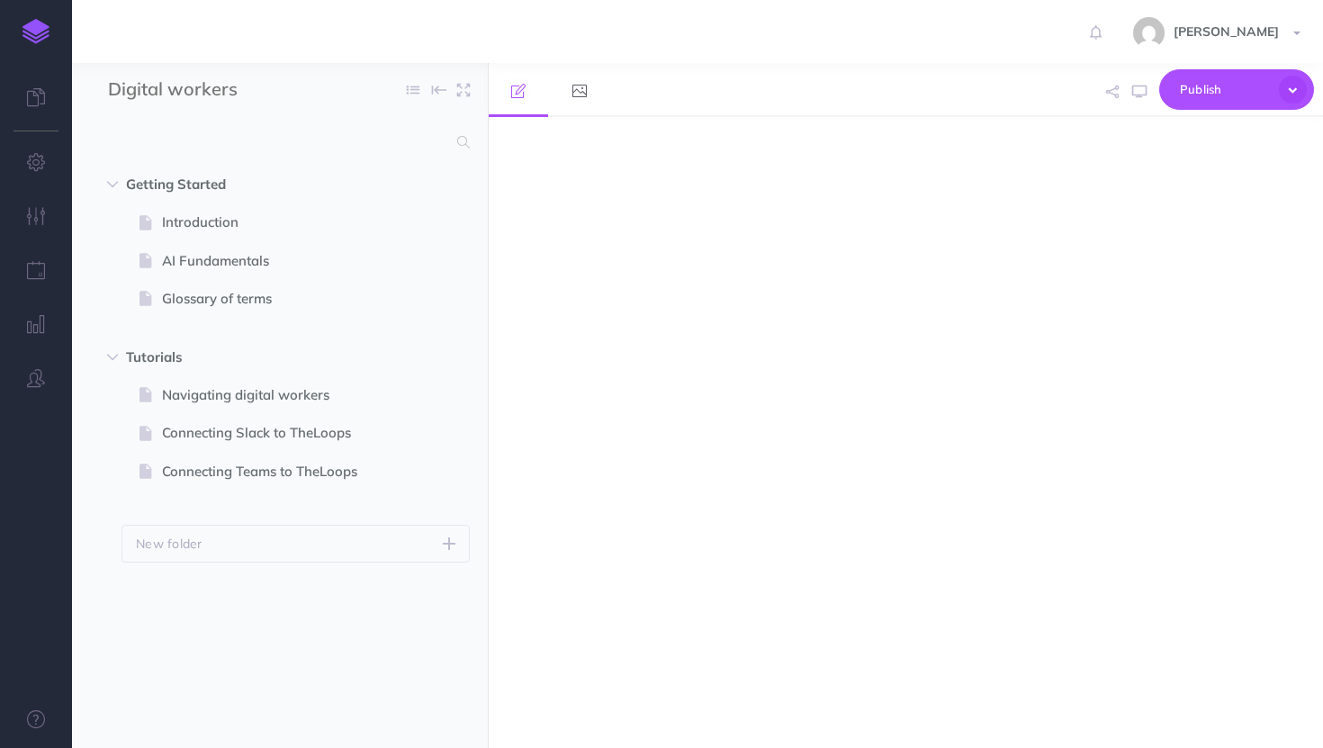
select select "null"
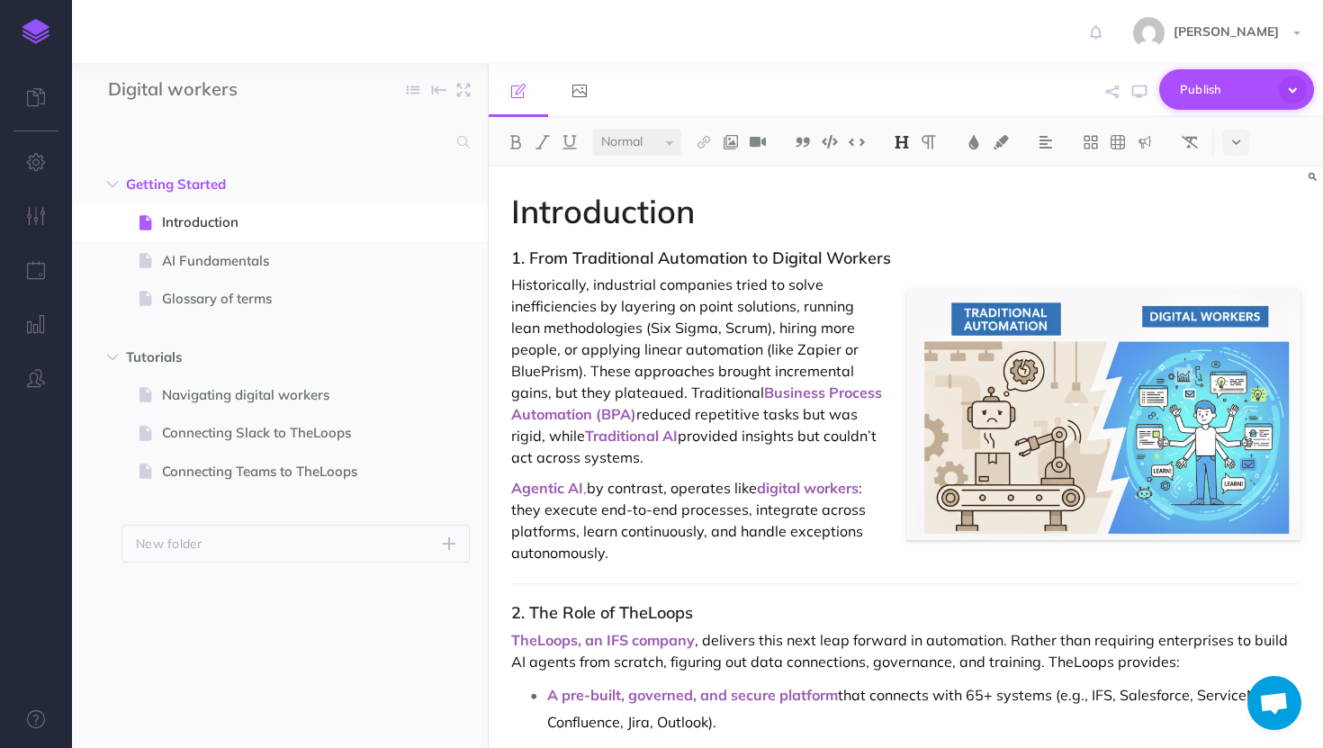
click at [1208, 81] on span "Publish" at bounding box center [1225, 90] width 90 height 28
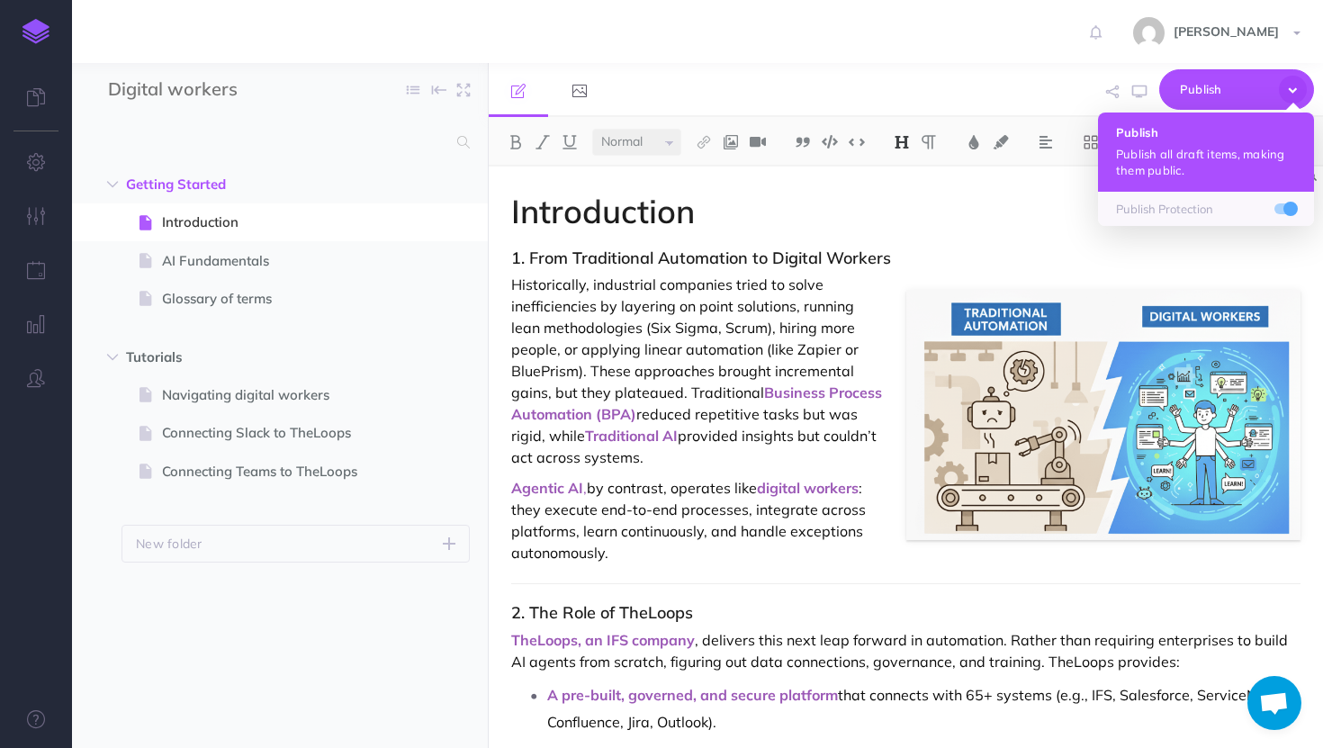
click at [1182, 158] on p "Publish all draft items, making them public." at bounding box center [1206, 162] width 180 height 32
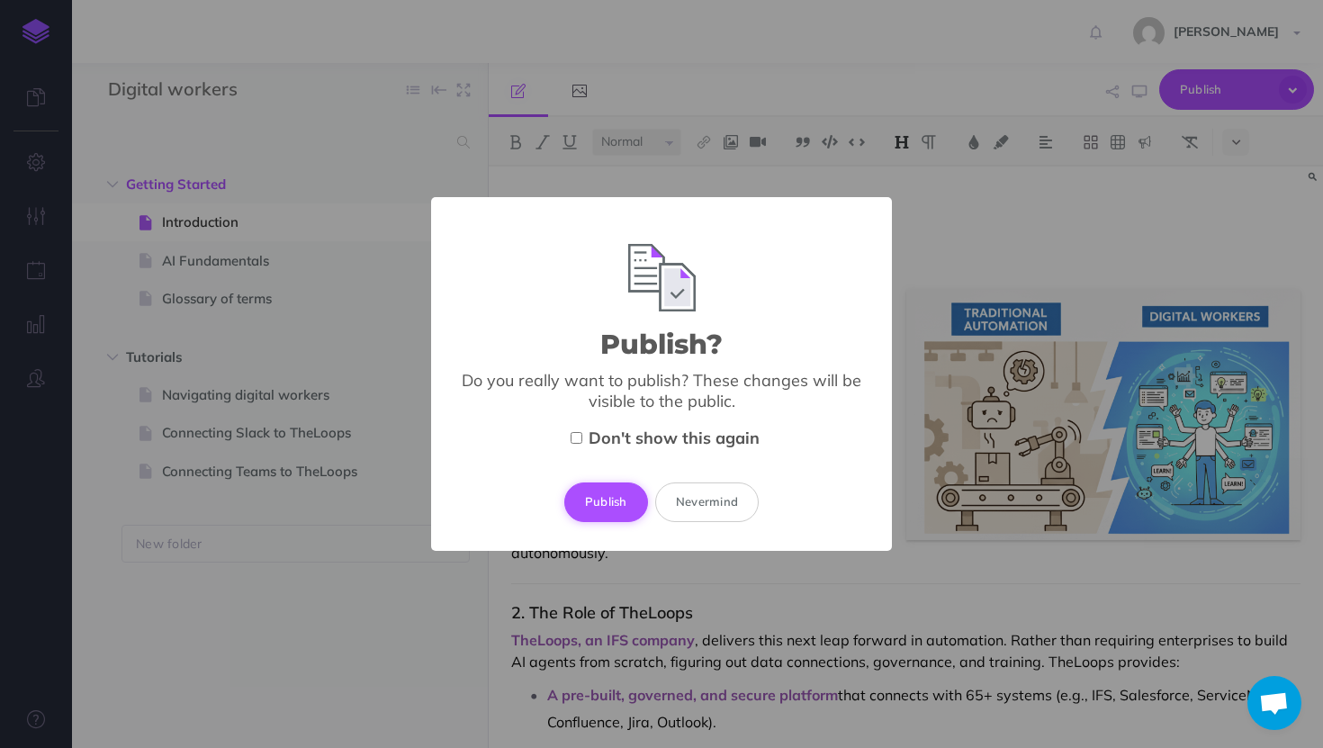
click at [614, 497] on button "Publish" at bounding box center [606, 503] width 84 height 40
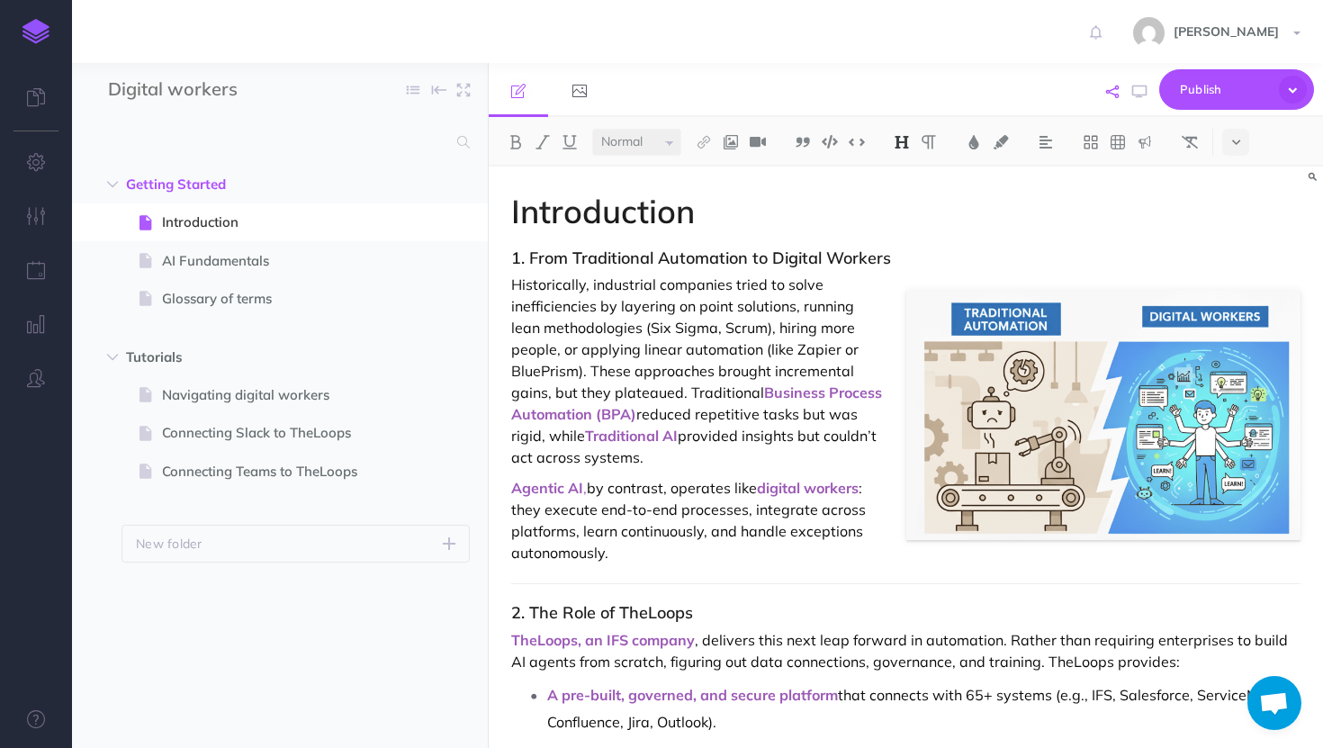
click at [1119, 90] on icon "button" at bounding box center [1112, 92] width 13 height 13
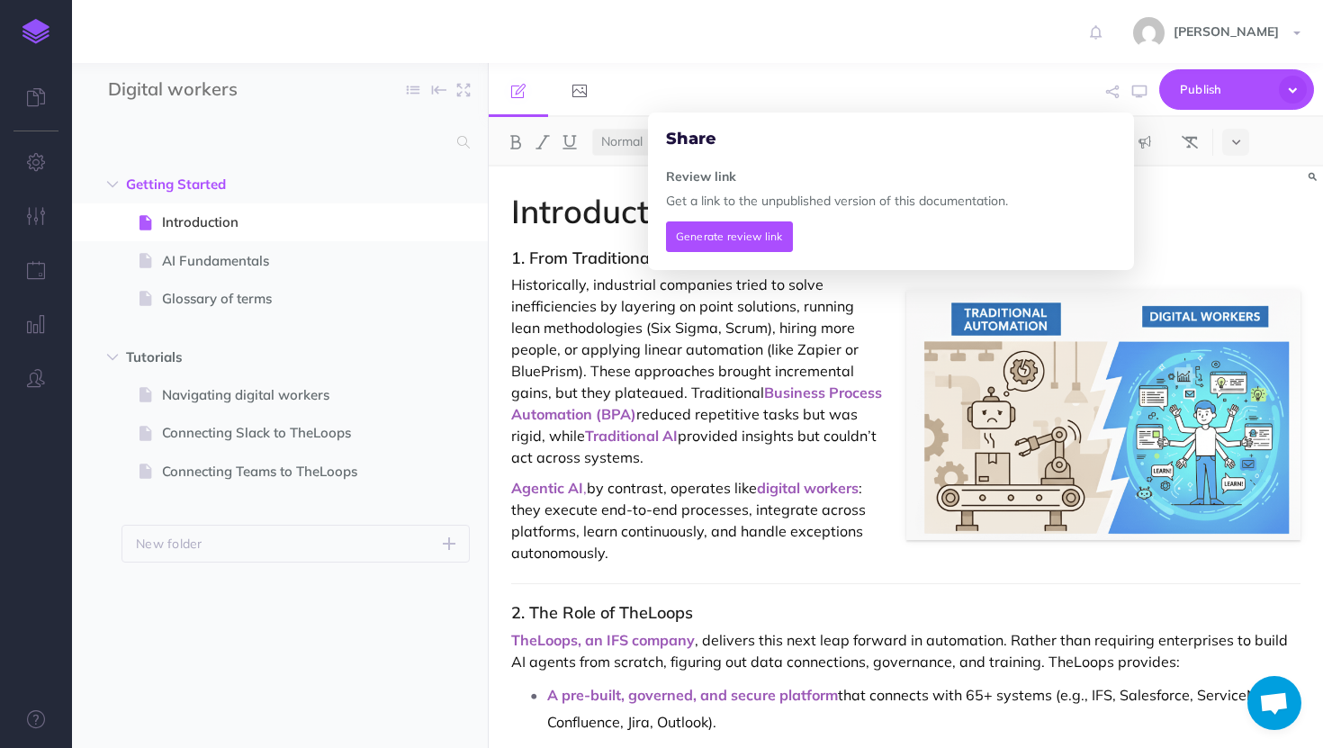
click at [953, 88] on div "Share Review link Get a link to the unpublished version of this documentation. …" at bounding box center [1040, 90] width 547 height 55
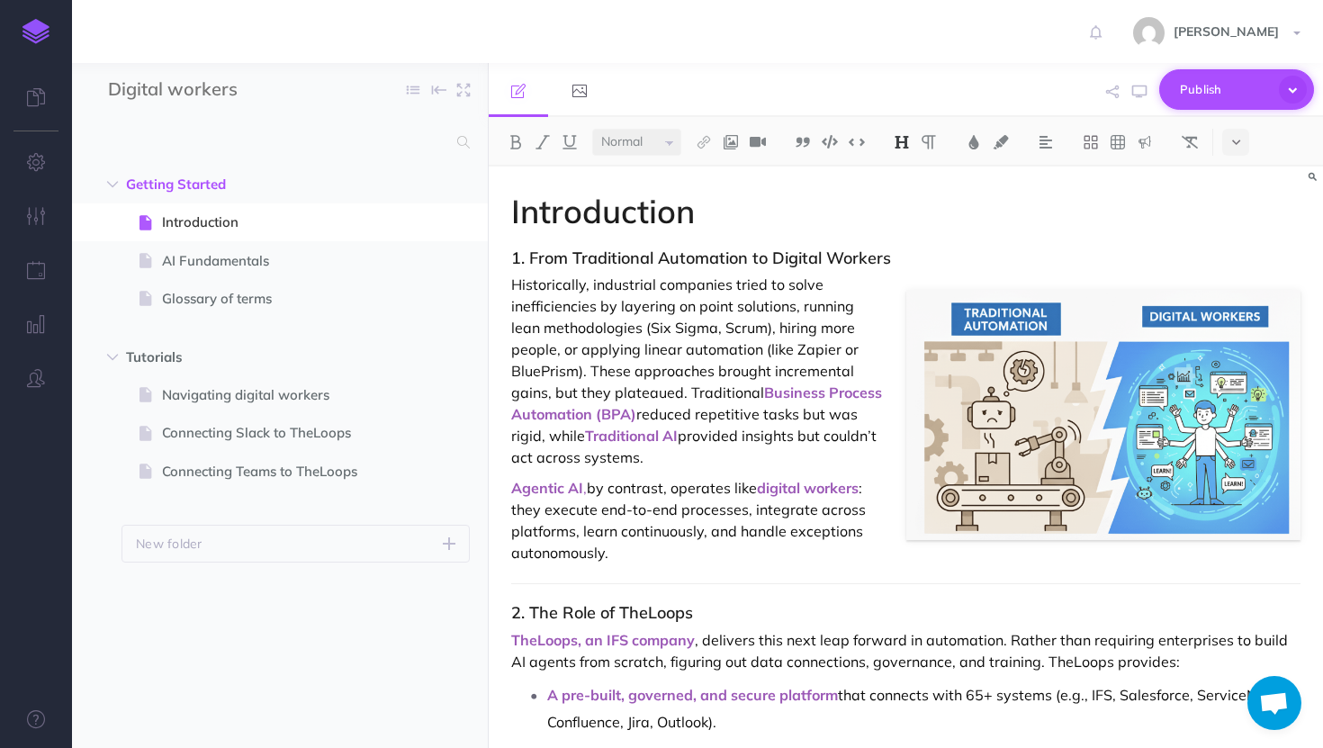
click at [1230, 81] on span "Publish" at bounding box center [1225, 90] width 90 height 28
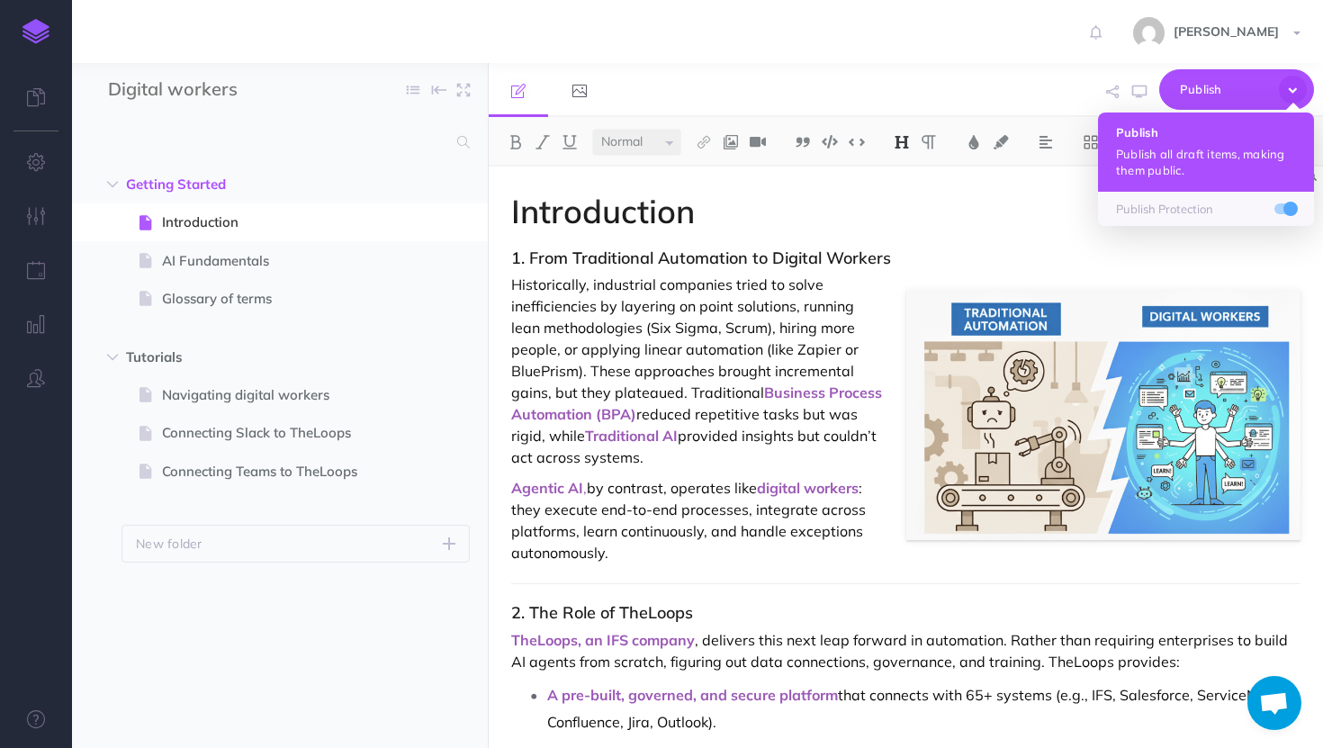
click at [1194, 152] on p "Publish all draft items, making them public." at bounding box center [1206, 162] width 180 height 32
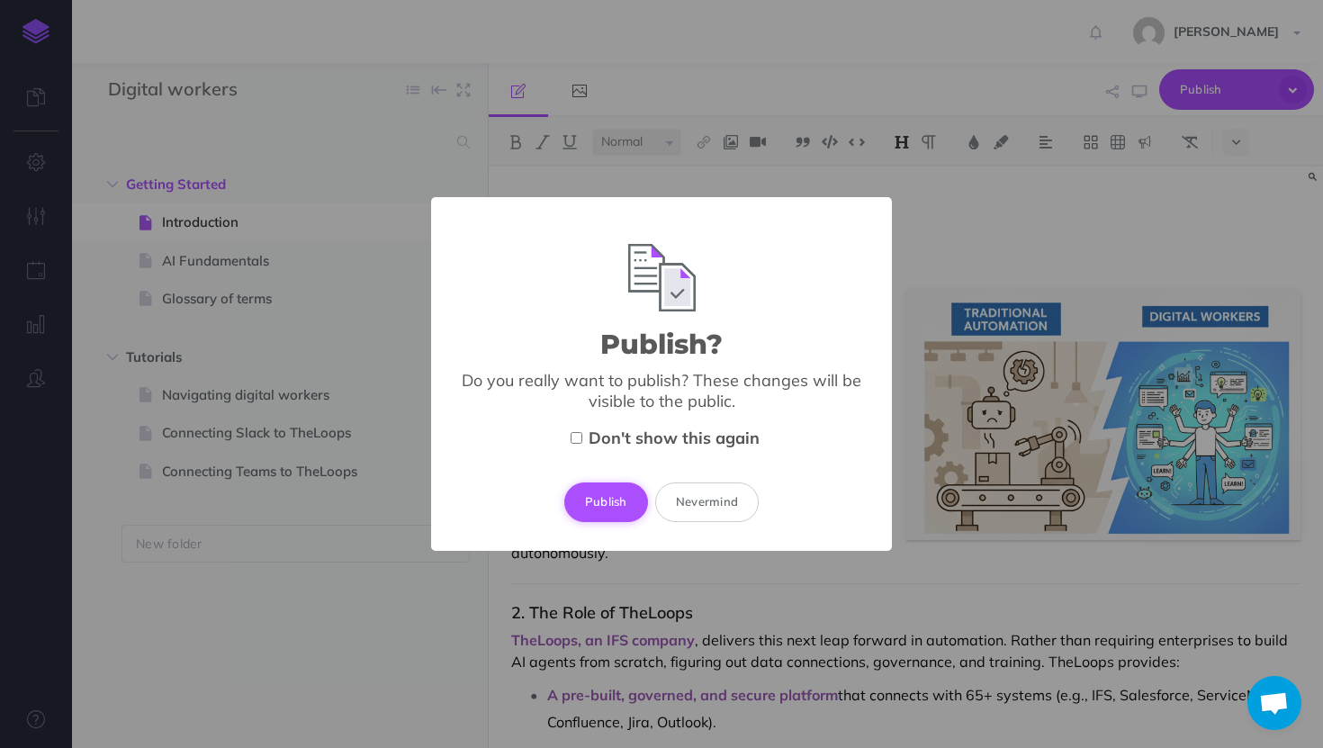
click at [610, 500] on button "Publish" at bounding box center [606, 503] width 84 height 40
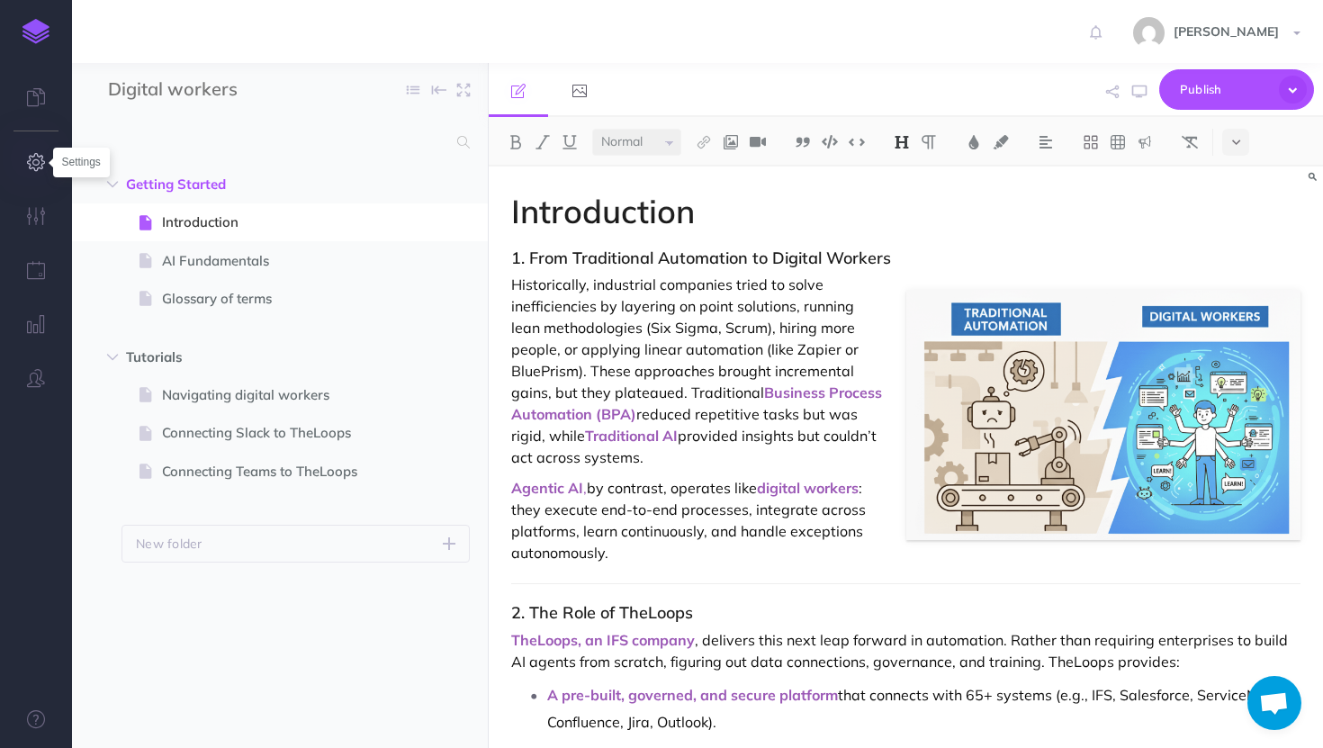
click at [36, 161] on icon "button" at bounding box center [36, 162] width 19 height 18
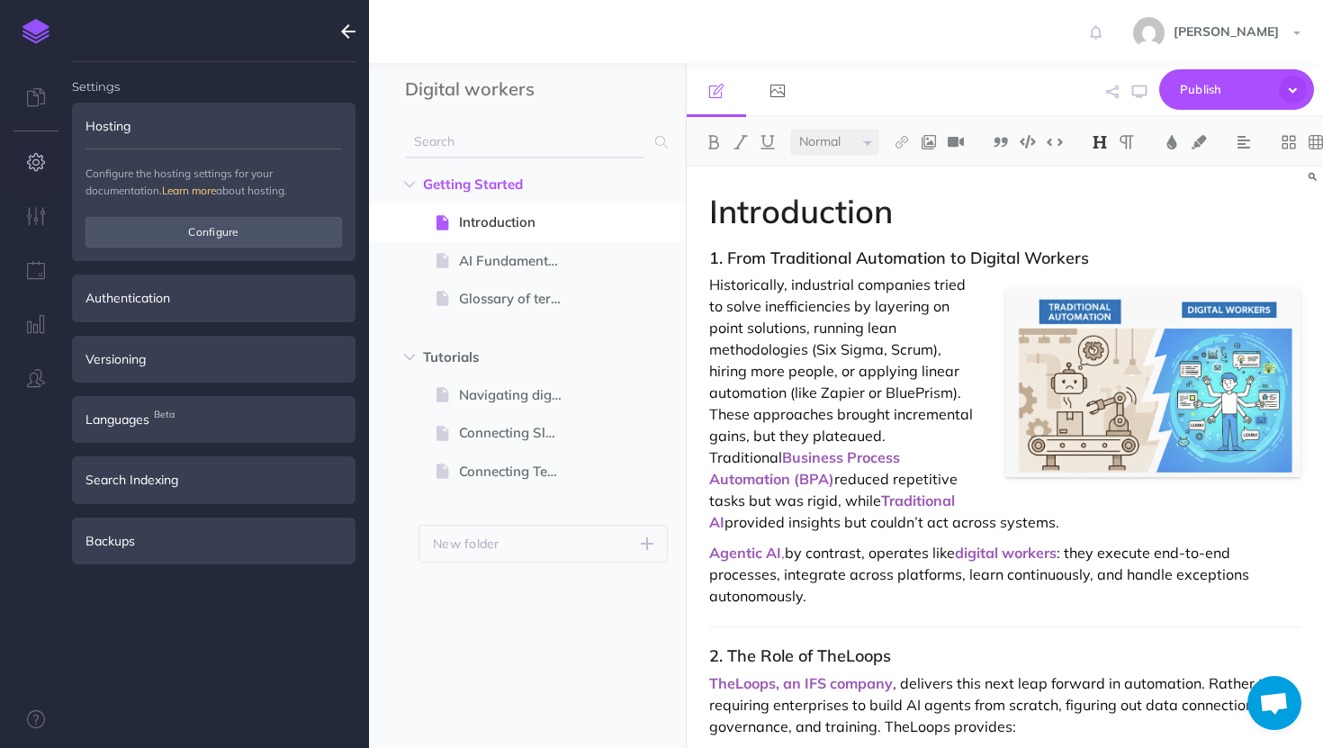
type input "rachel@theloops.ai"
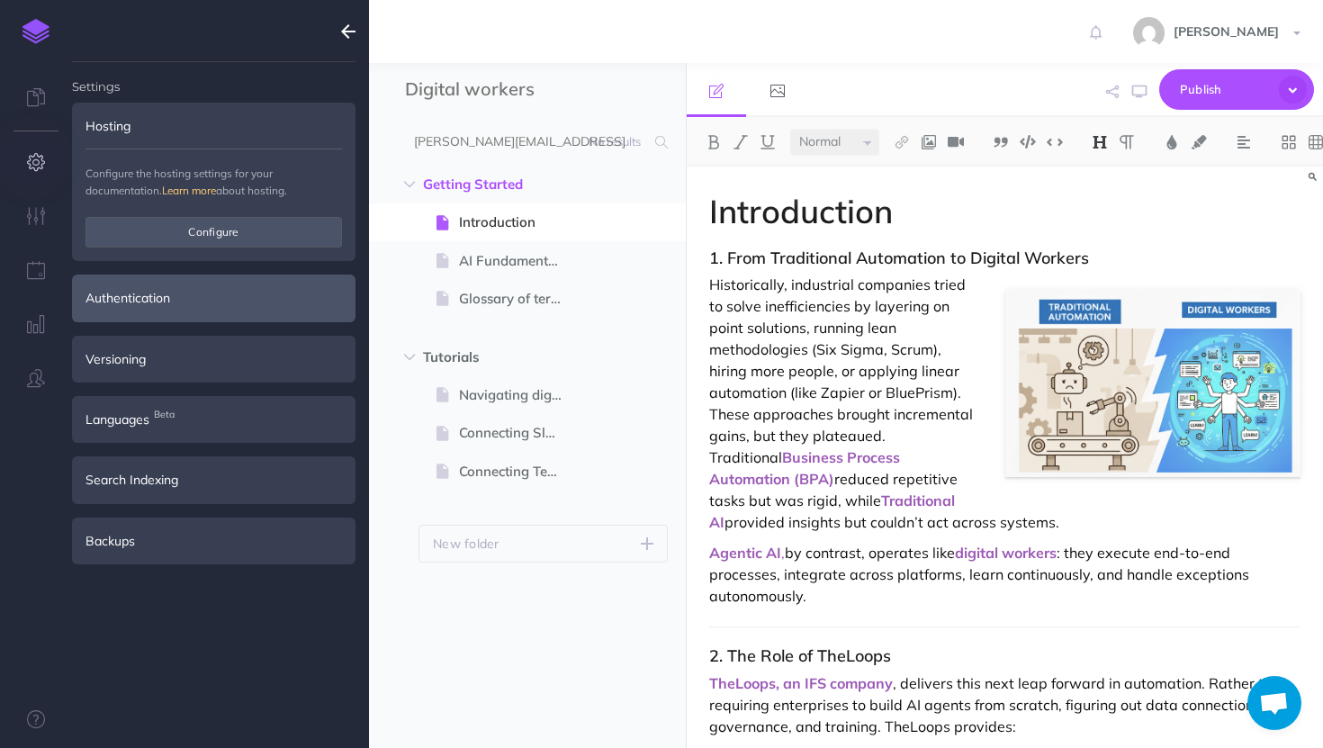
click at [170, 296] on div "Authentication" at bounding box center [214, 298] width 284 height 47
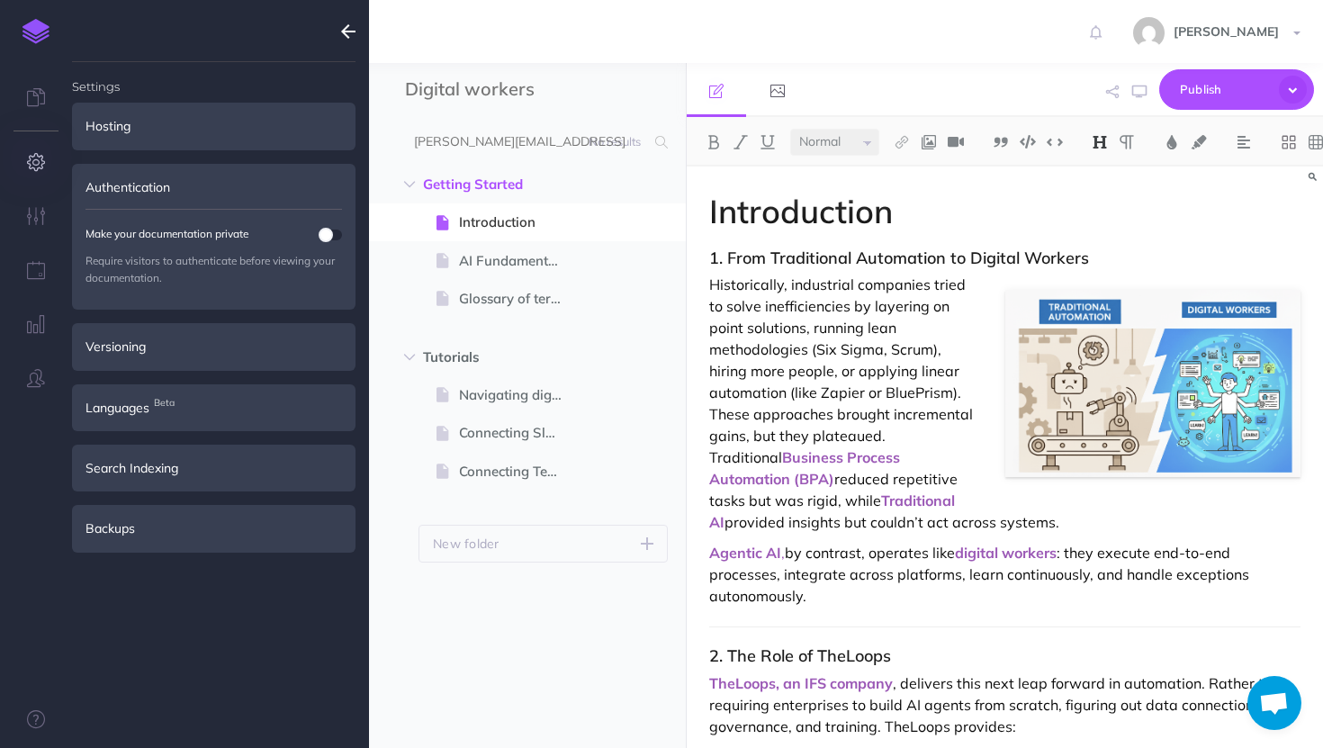
click at [325, 235] on span at bounding box center [326, 235] width 14 height 14
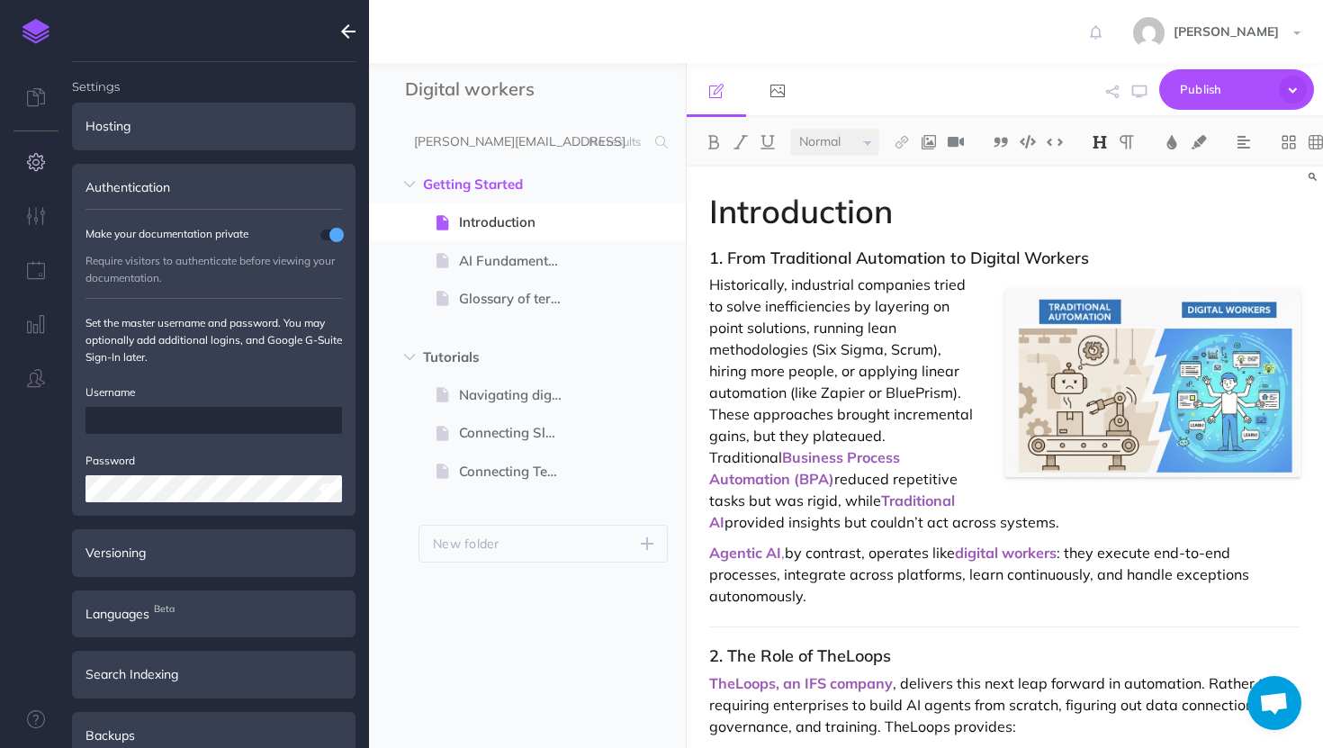
click at [201, 411] on input "text" at bounding box center [214, 420] width 257 height 27
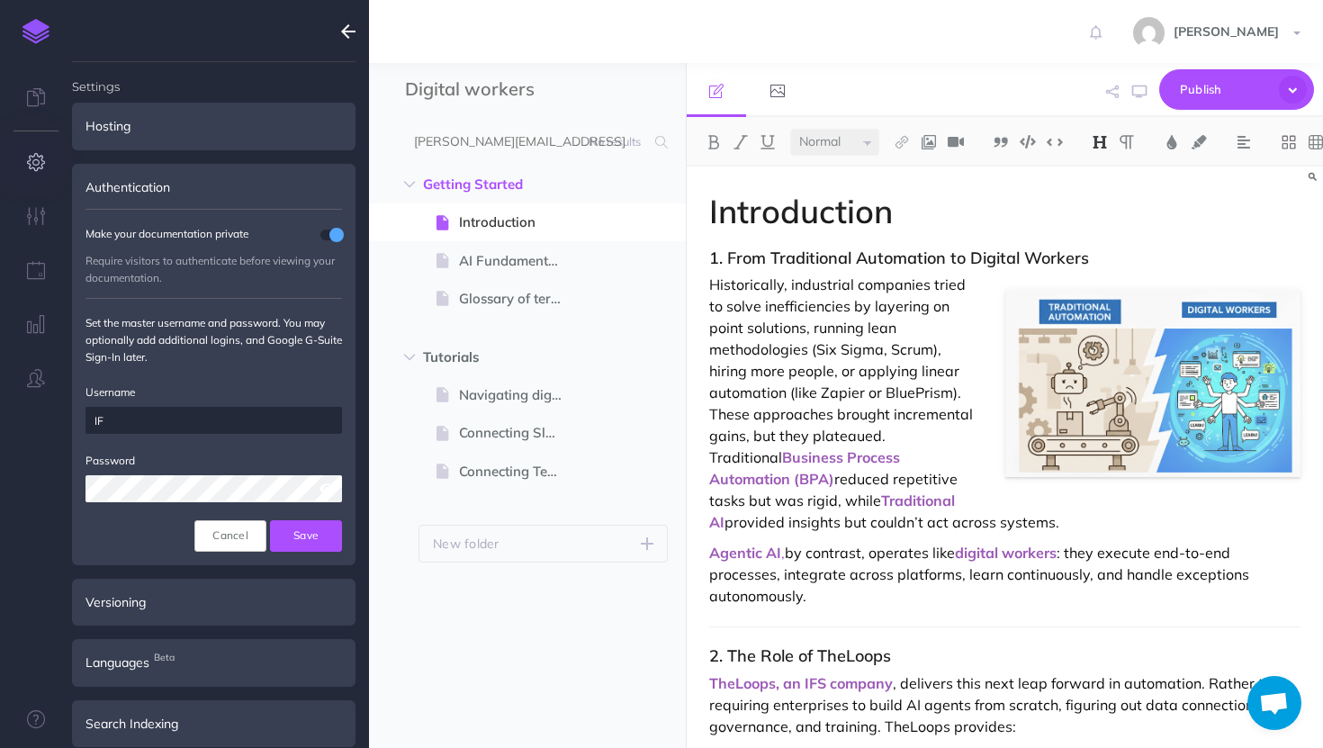
type input "I"
drag, startPoint x: 195, startPoint y: 424, endPoint x: 0, endPoint y: 424, distance: 195.4
click at [0, 424] on div "Settings Hosting Configure the hosting settings for your documentation. Learn m…" at bounding box center [36, 374] width 72 height 748
type input "TheLoopsIFS"
click at [332, 492] on span at bounding box center [327, 489] width 15 height 13
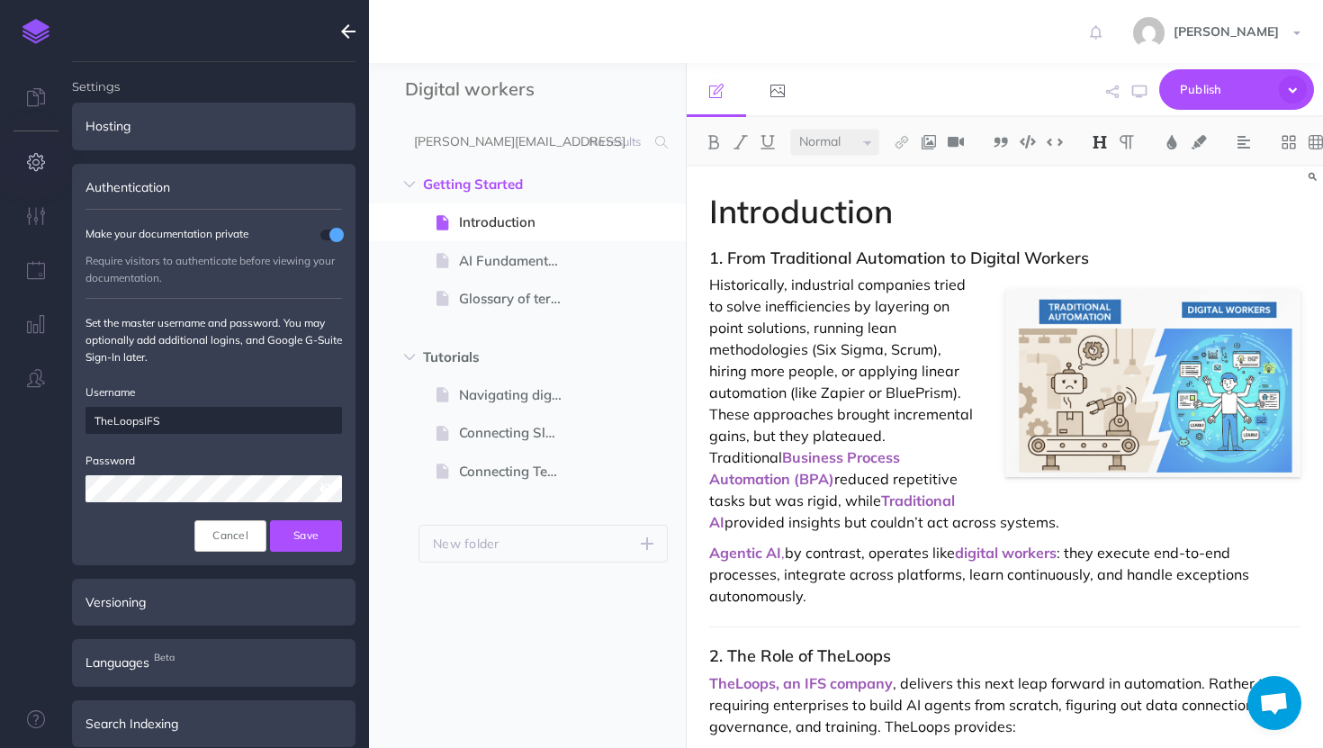
click at [119, 529] on div "Cancel Save" at bounding box center [214, 526] width 257 height 49
click at [301, 534] on button "Save" at bounding box center [306, 535] width 72 height 31
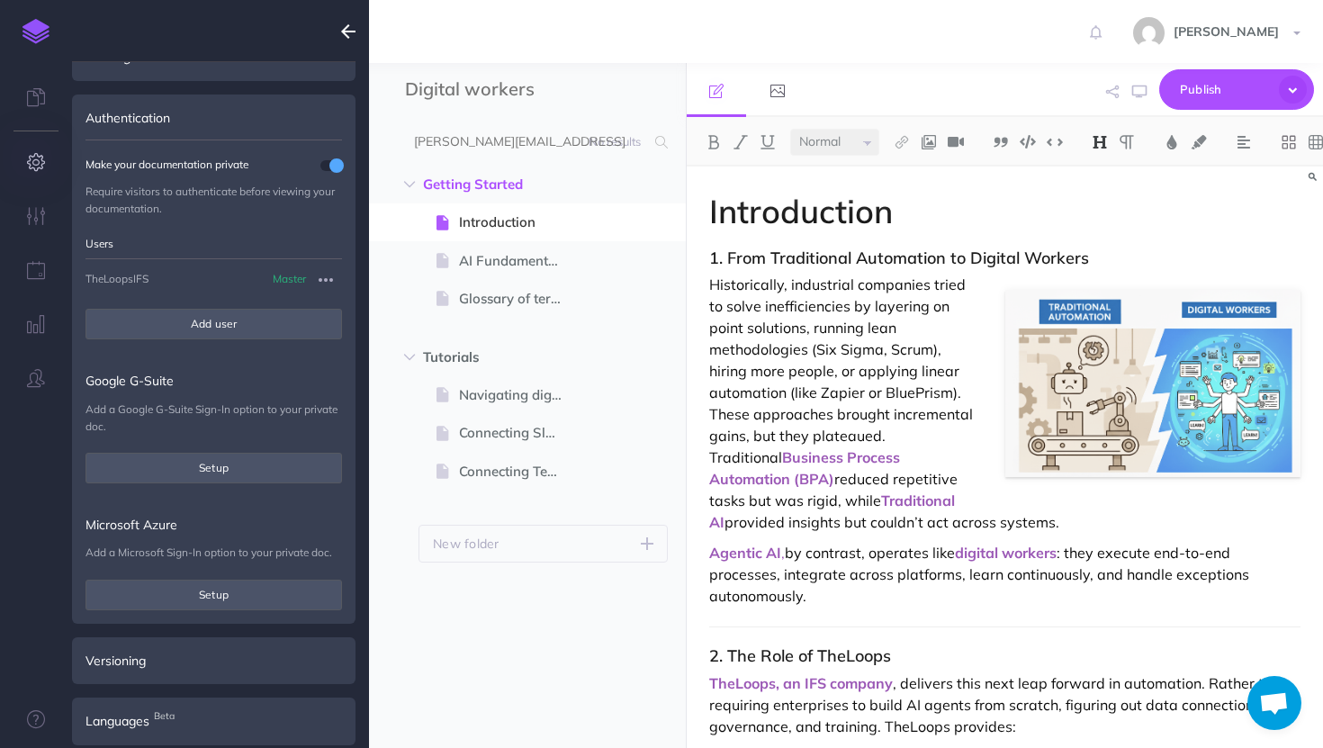
scroll to position [203, 0]
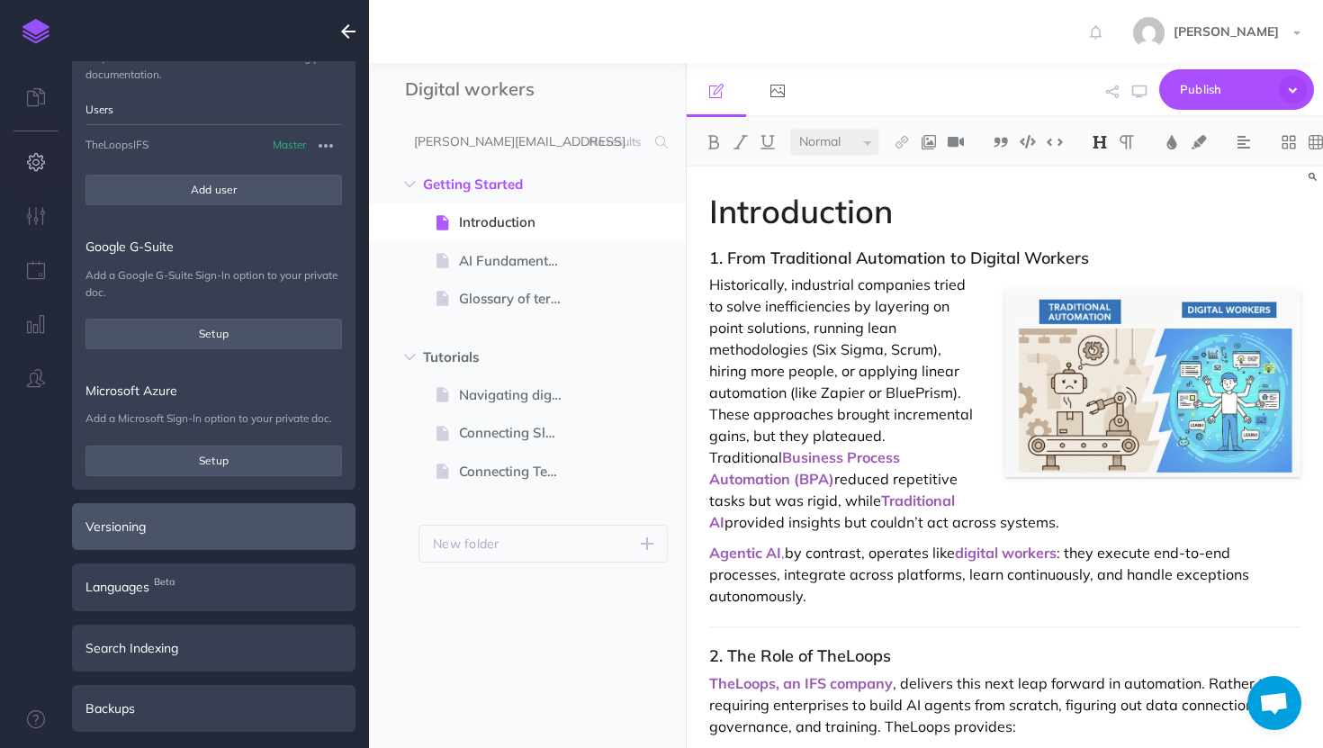
click at [154, 535] on div "Versioning" at bounding box center [214, 526] width 284 height 47
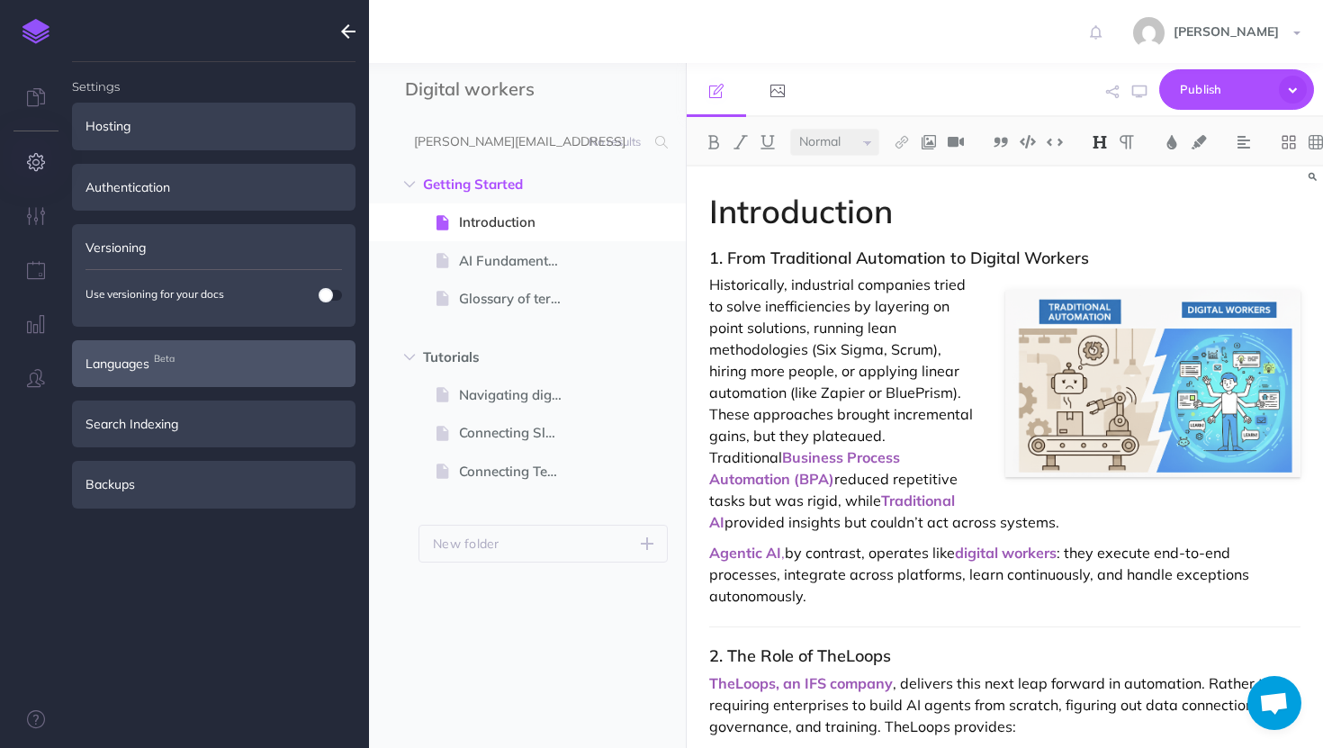
click at [225, 370] on div "Languages Beta" at bounding box center [214, 363] width 284 height 47
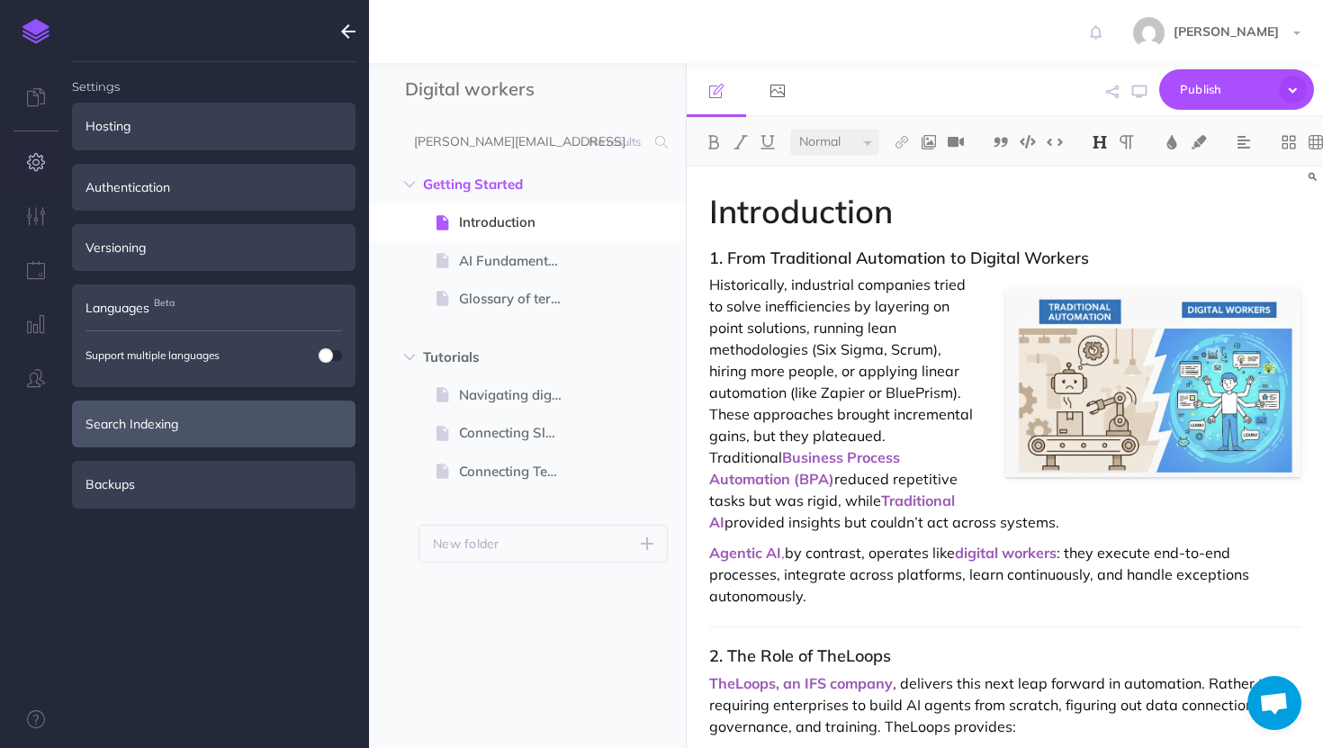
click at [212, 412] on div "Search Indexing" at bounding box center [214, 424] width 284 height 47
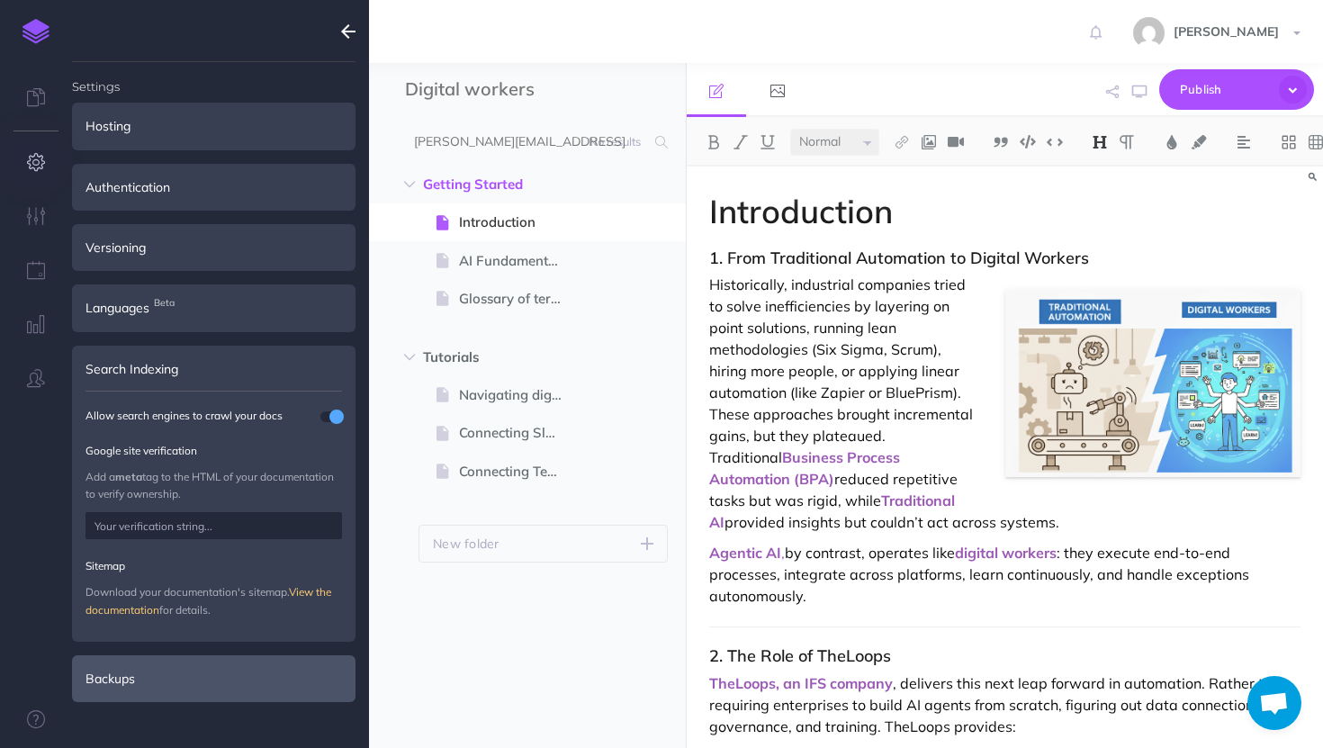
click at [200, 692] on div "Backups" at bounding box center [214, 678] width 284 height 47
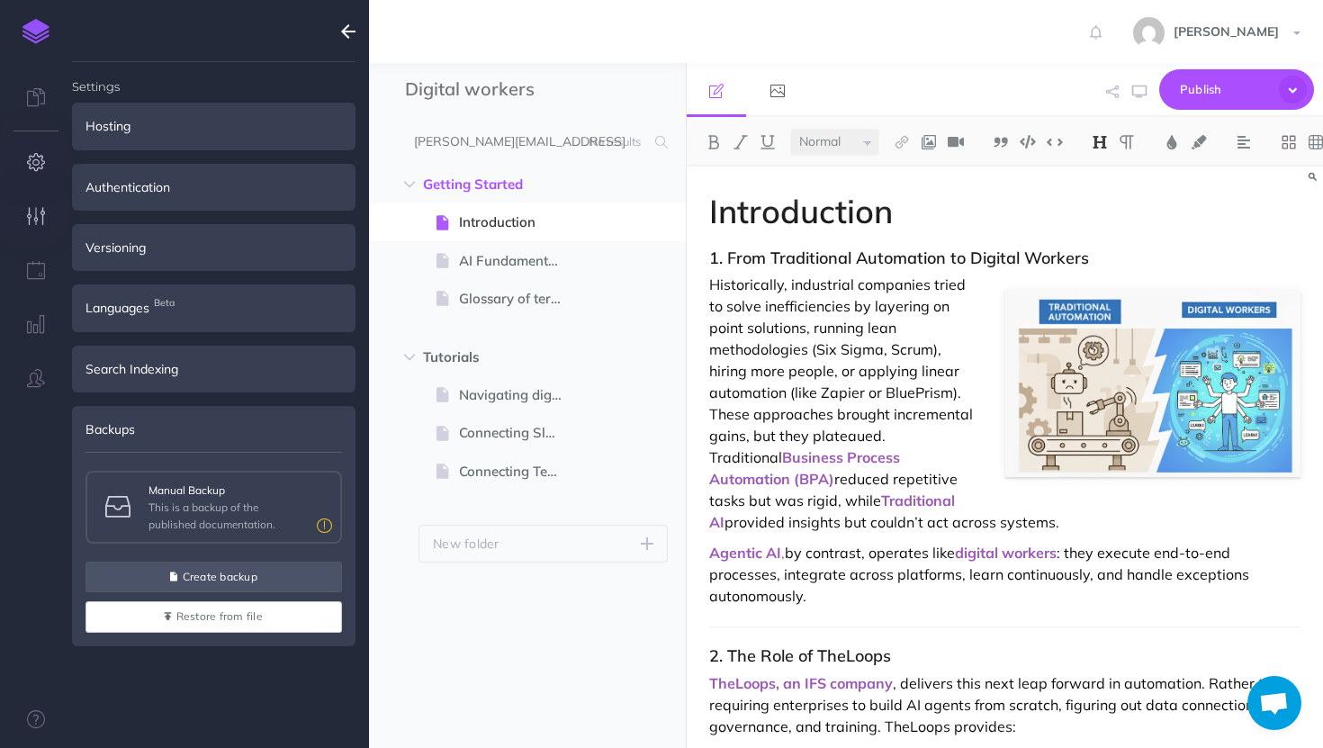
click at [23, 213] on button "button" at bounding box center [36, 217] width 72 height 54
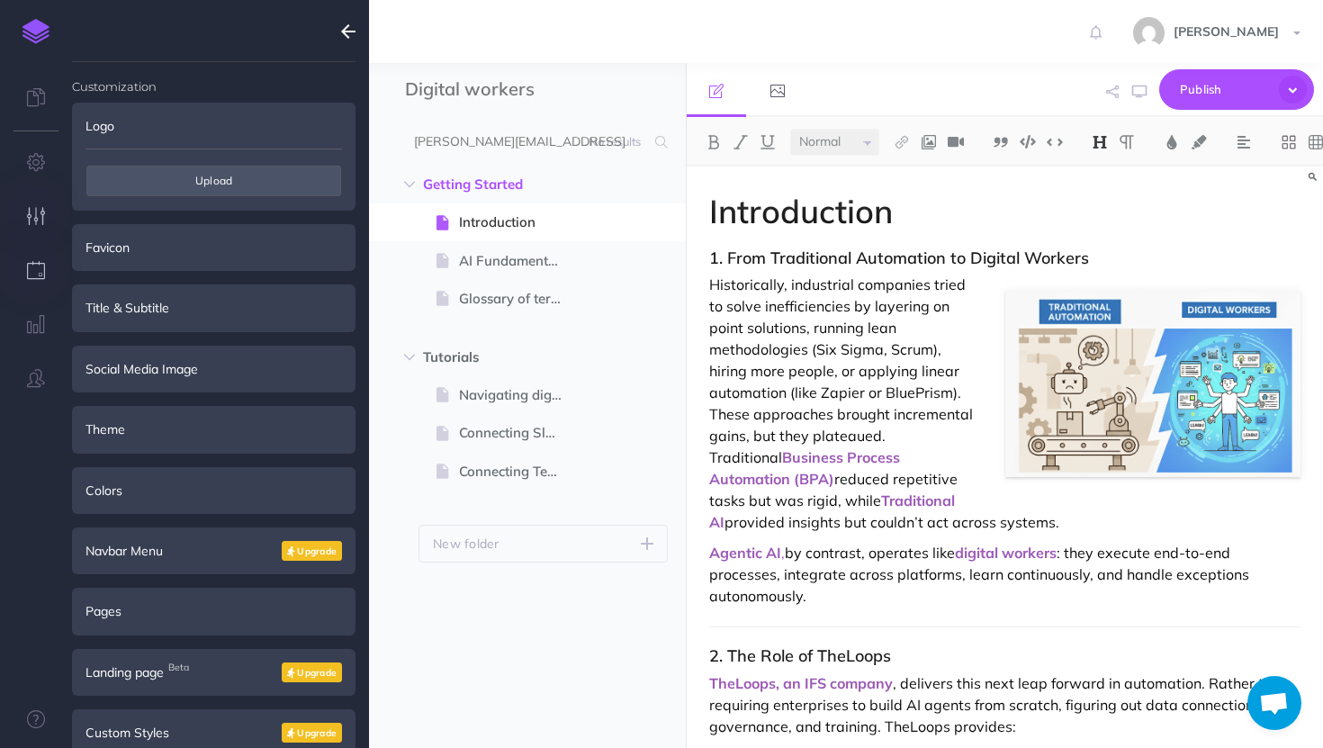
click at [35, 256] on button "button" at bounding box center [36, 271] width 72 height 54
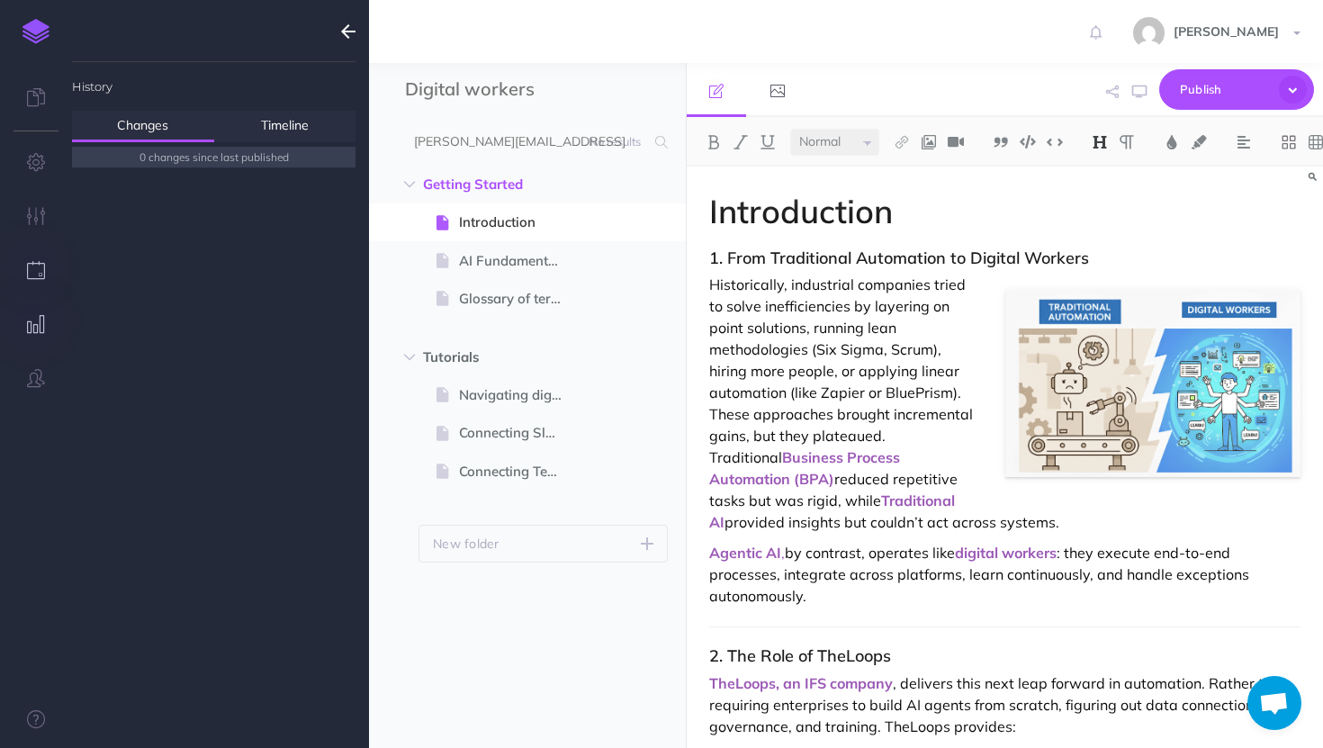
click at [37, 310] on button "button" at bounding box center [36, 325] width 72 height 54
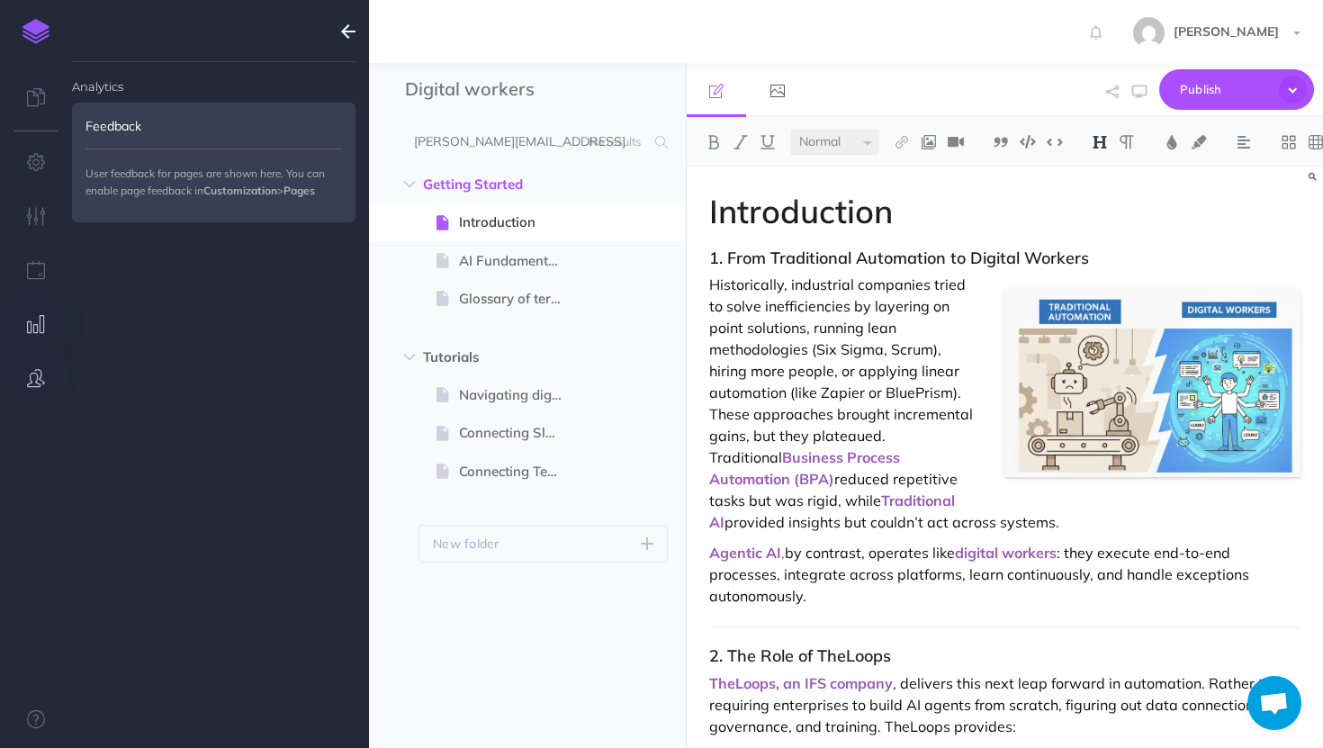
click at [39, 368] on button "button" at bounding box center [36, 379] width 72 height 54
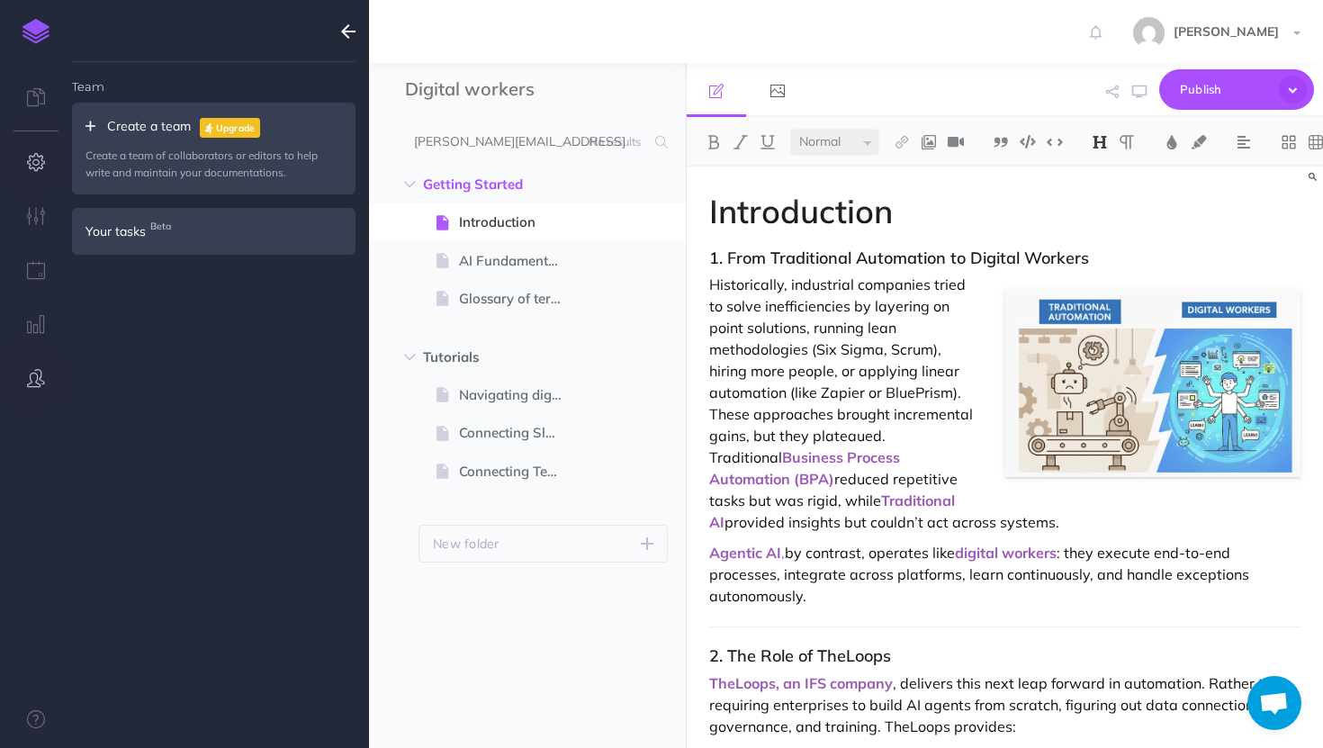
click at [28, 151] on button "button" at bounding box center [36, 163] width 72 height 54
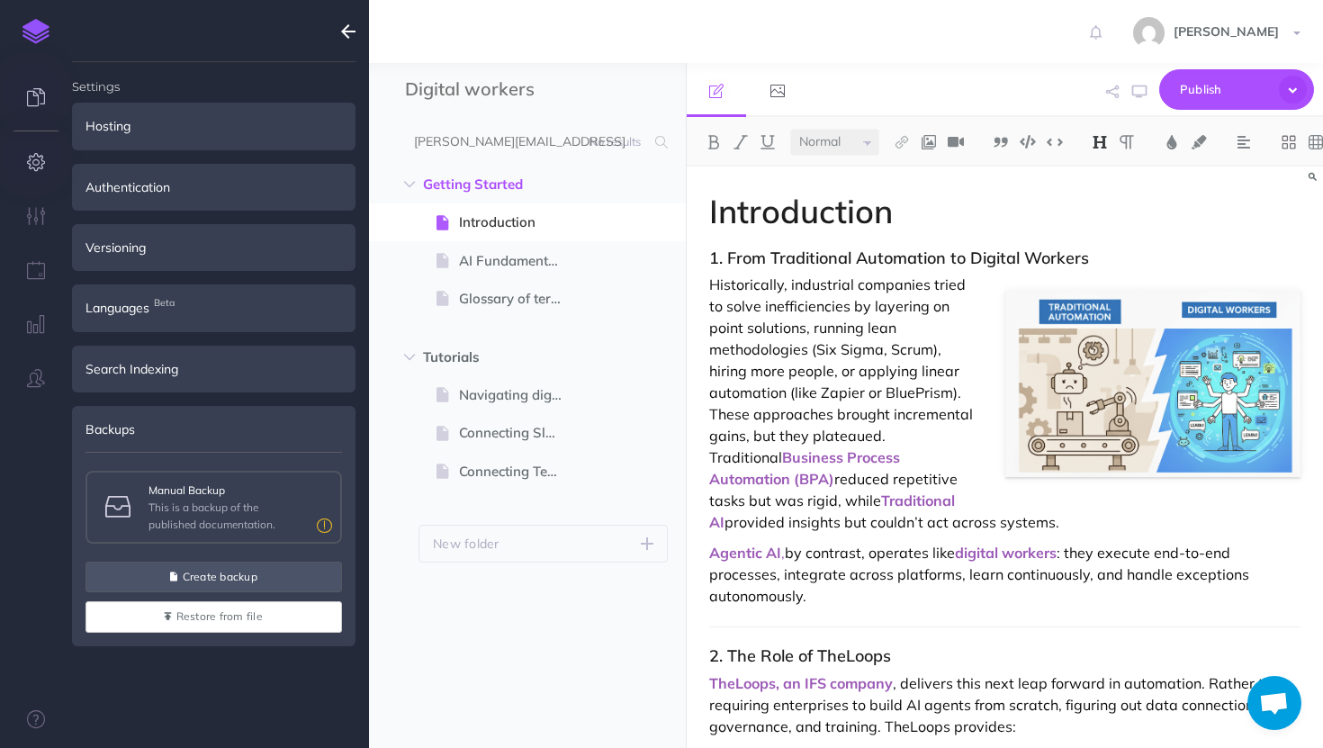
click at [36, 99] on icon at bounding box center [36, 97] width 18 height 18
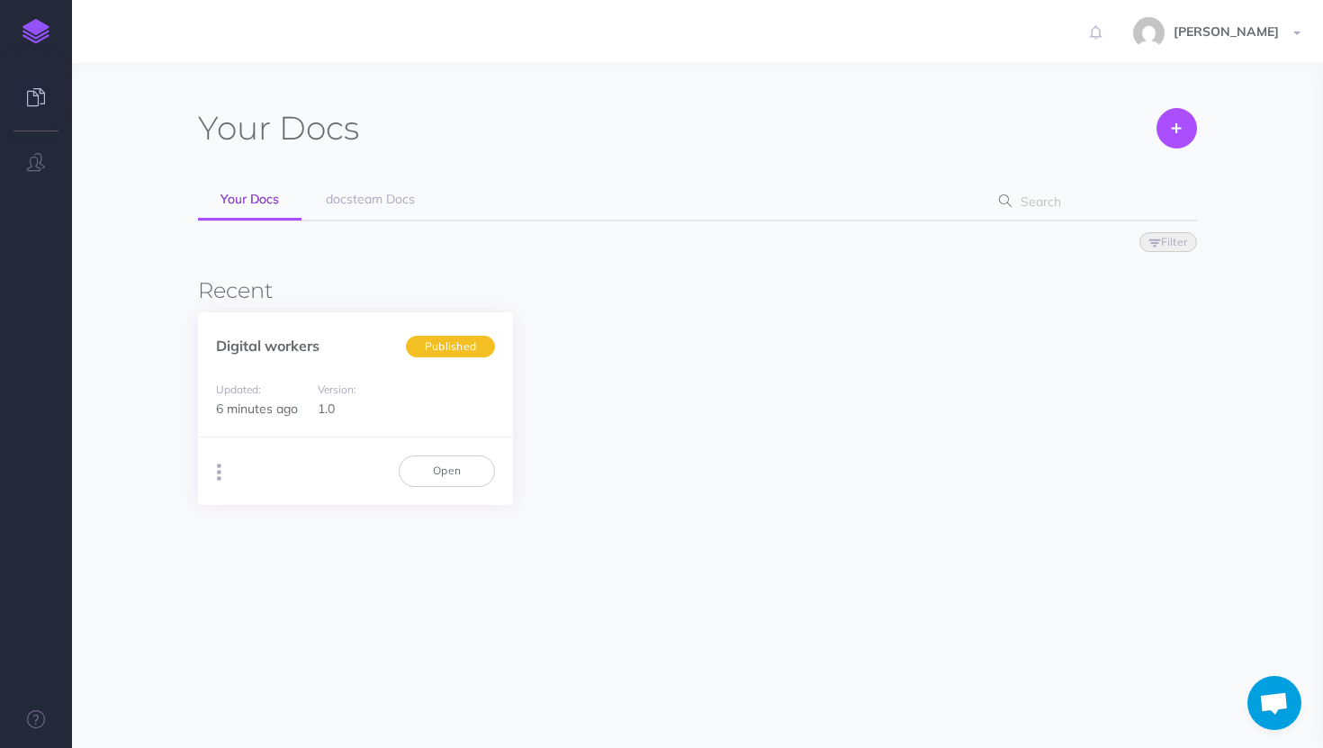
click at [219, 476] on icon "button" at bounding box center [219, 472] width 5 height 25
click at [673, 362] on div "Digital workers Published Updated: 6 minutes ago Version: 1.0 Duplicate Export …" at bounding box center [697, 408] width 999 height 193
click at [434, 474] on link "Open" at bounding box center [447, 471] width 96 height 31
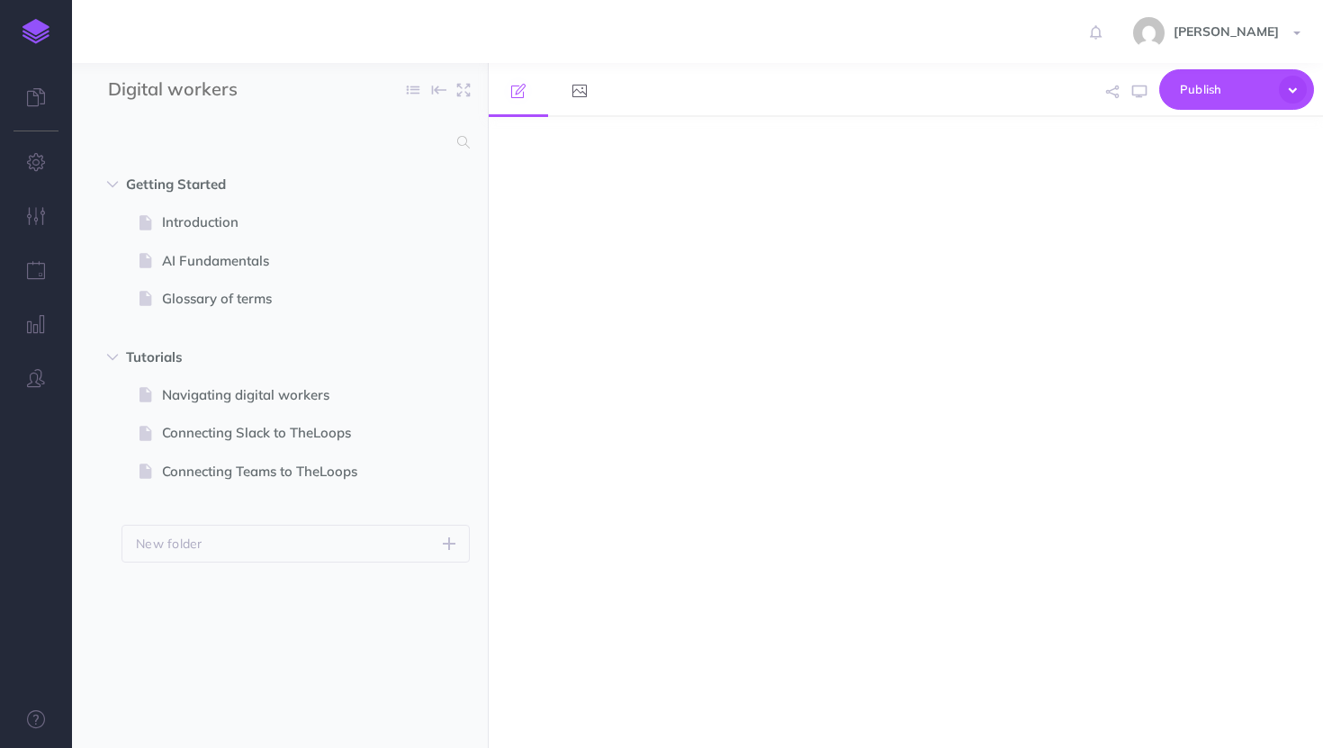
select select "null"
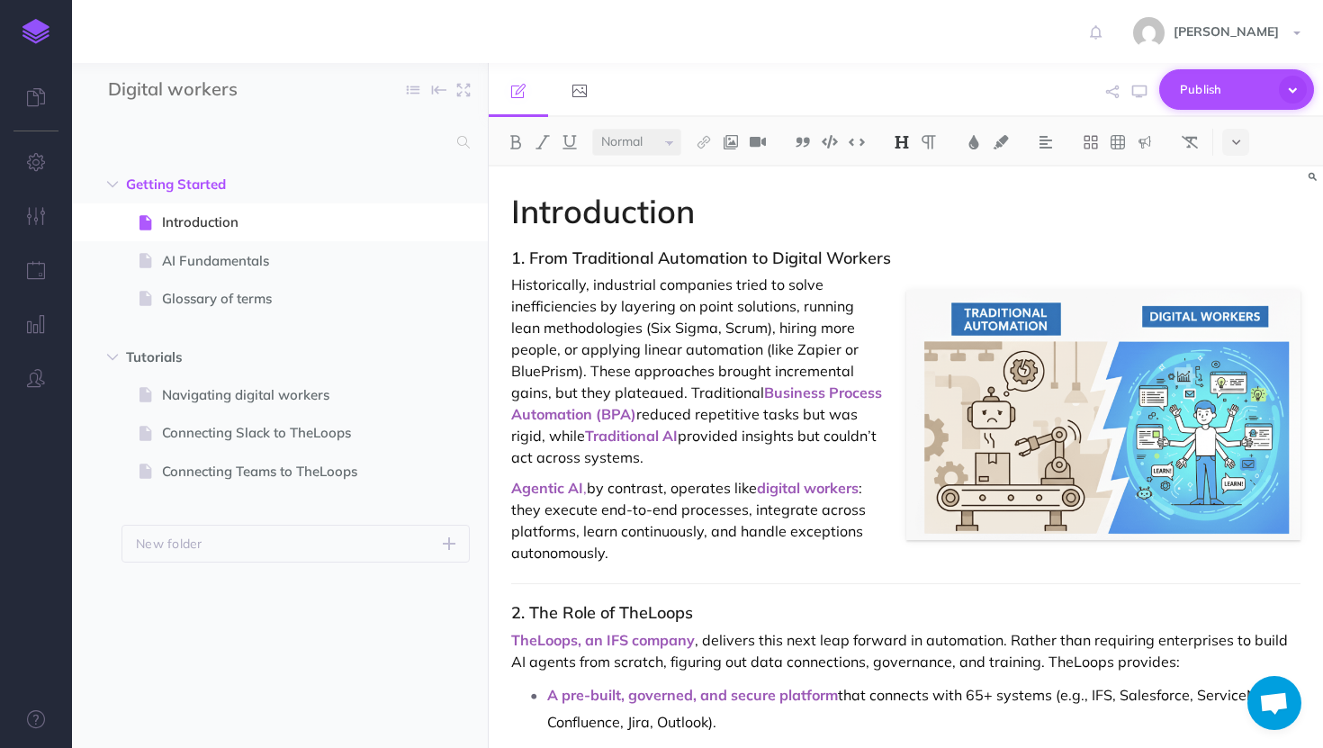
click at [1261, 86] on span "Publish" at bounding box center [1225, 90] width 90 height 28
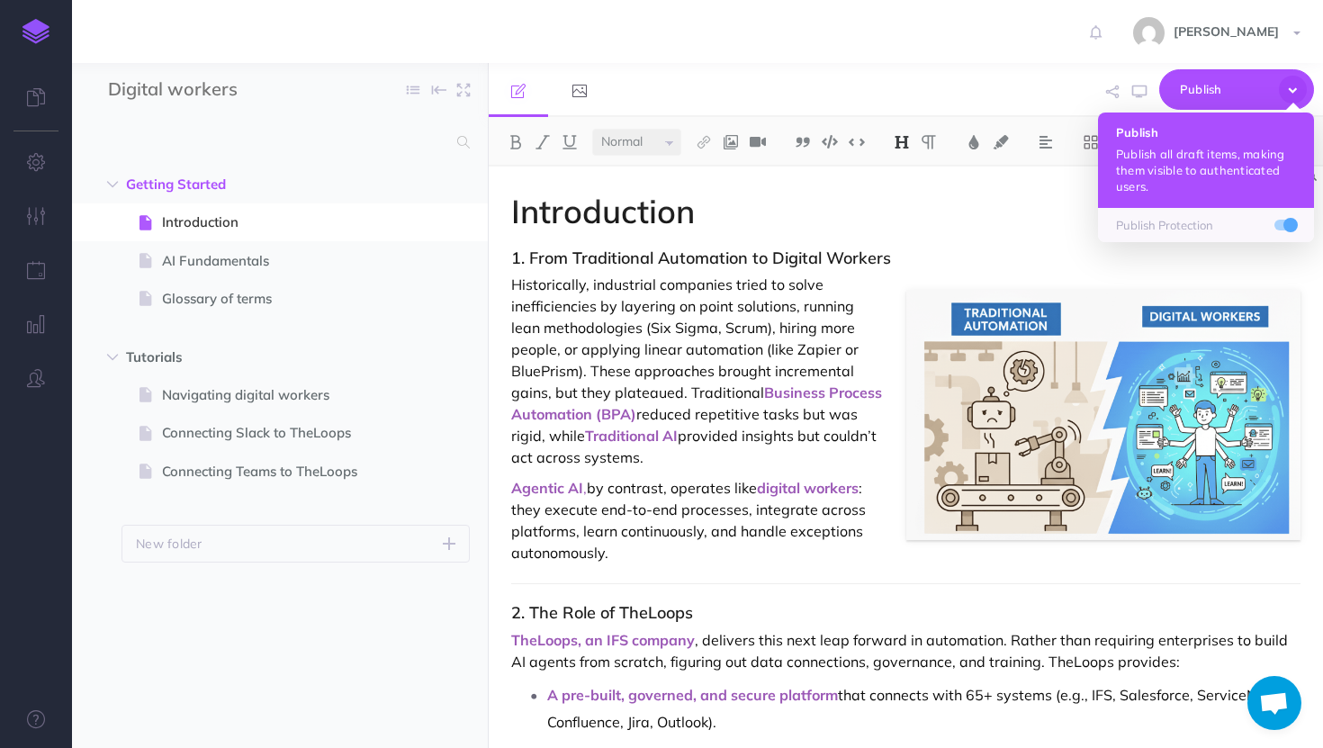
click at [1217, 140] on button "Publish Publish all draft items, making them visible to authenticated users." at bounding box center [1206, 160] width 216 height 95
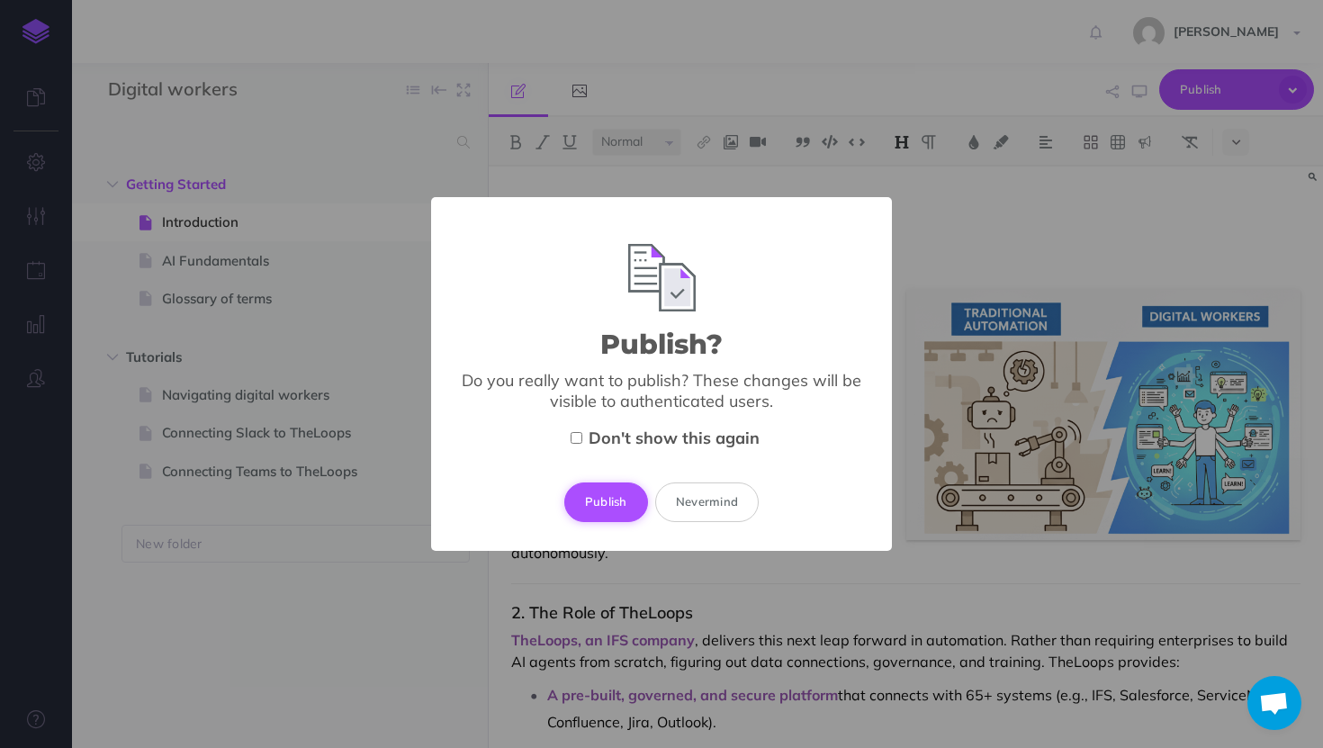
click at [617, 501] on button "Publish" at bounding box center [606, 503] width 84 height 40
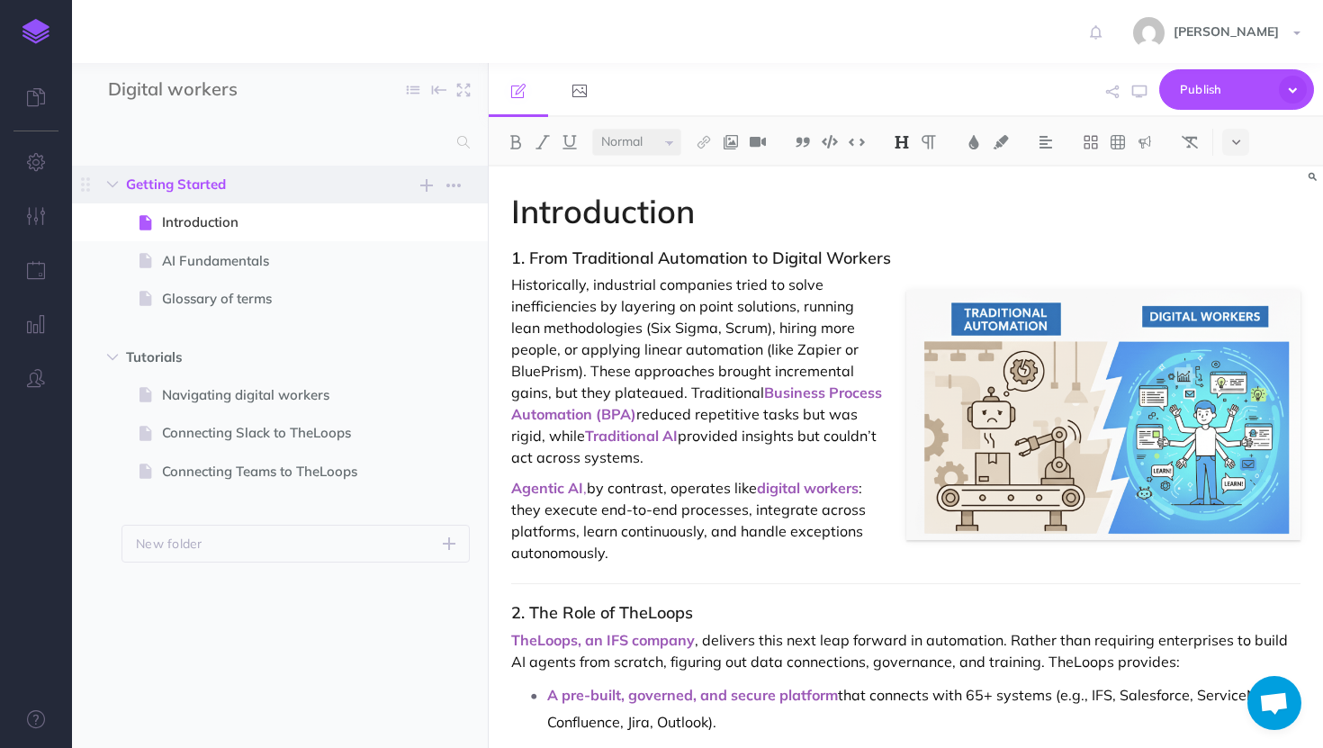
click at [273, 180] on span "Getting Started" at bounding box center [241, 185] width 231 height 22
click at [452, 179] on icon "button" at bounding box center [454, 186] width 14 height 22
click at [406, 268] on link "Settings" at bounding box center [402, 276] width 135 height 30
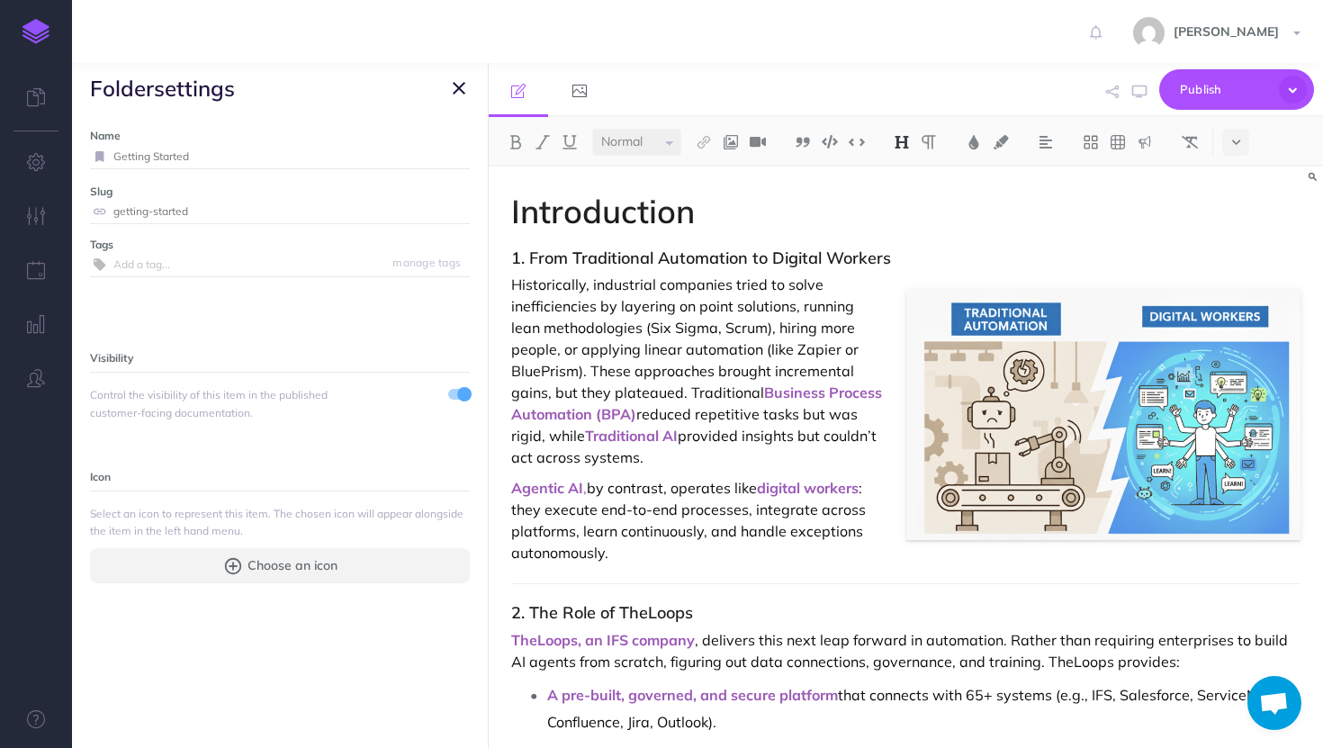
click at [231, 221] on input "getting-started" at bounding box center [291, 211] width 357 height 23
click at [100, 212] on icon at bounding box center [99, 211] width 19 height 11
click at [131, 203] on input "getting-started" at bounding box center [291, 211] width 357 height 23
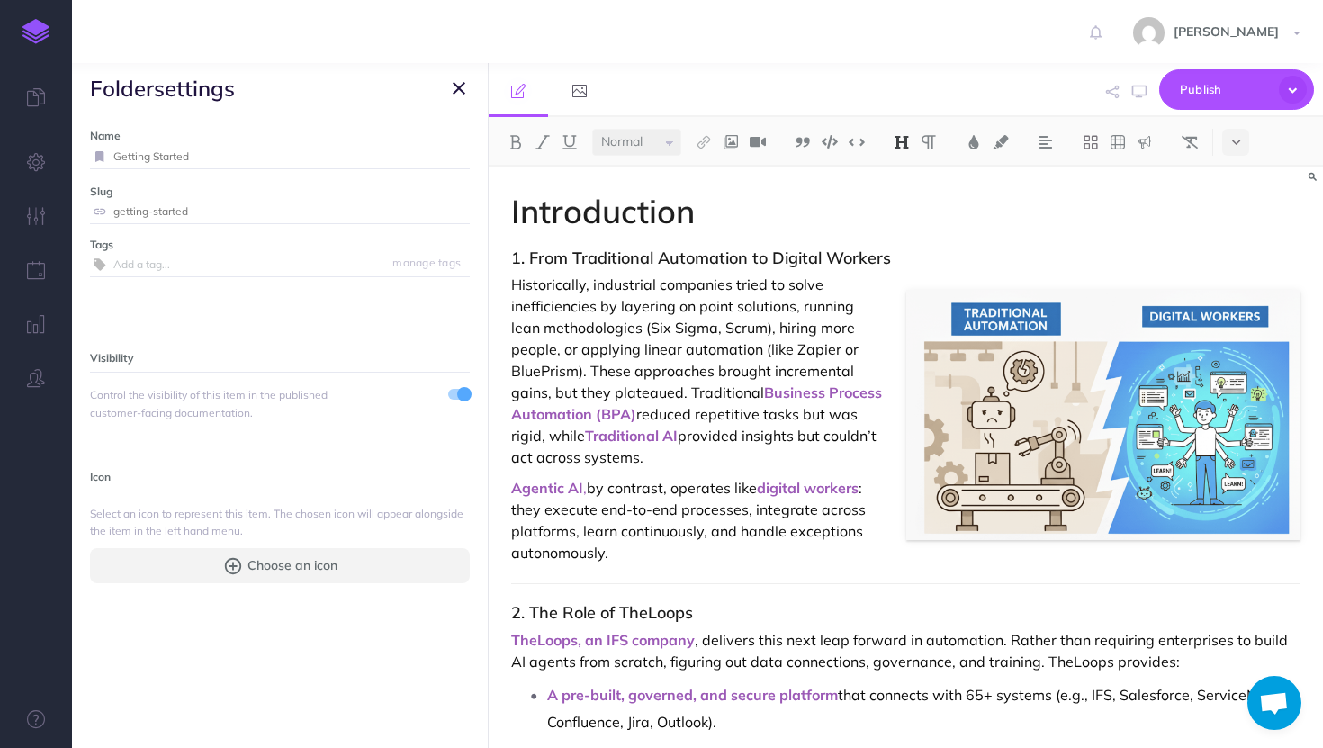
click at [131, 203] on input "getting-started" at bounding box center [291, 211] width 357 height 23
click at [1114, 89] on icon "button" at bounding box center [1112, 92] width 13 height 13
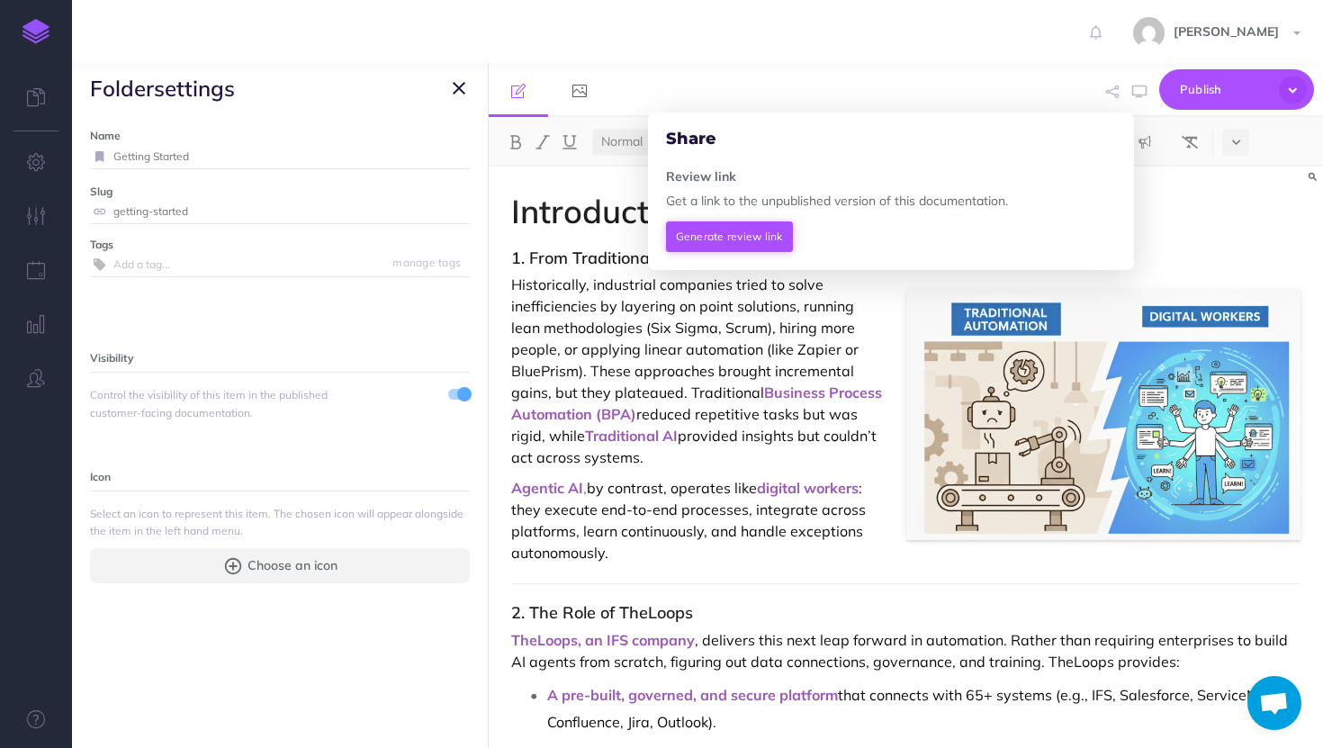
click at [728, 243] on button "Generate review link" at bounding box center [729, 236] width 127 height 31
click at [1111, 225] on span at bounding box center [1101, 234] width 31 height 27
click at [1175, 197] on h1 "Introduction" at bounding box center [906, 212] width 790 height 36
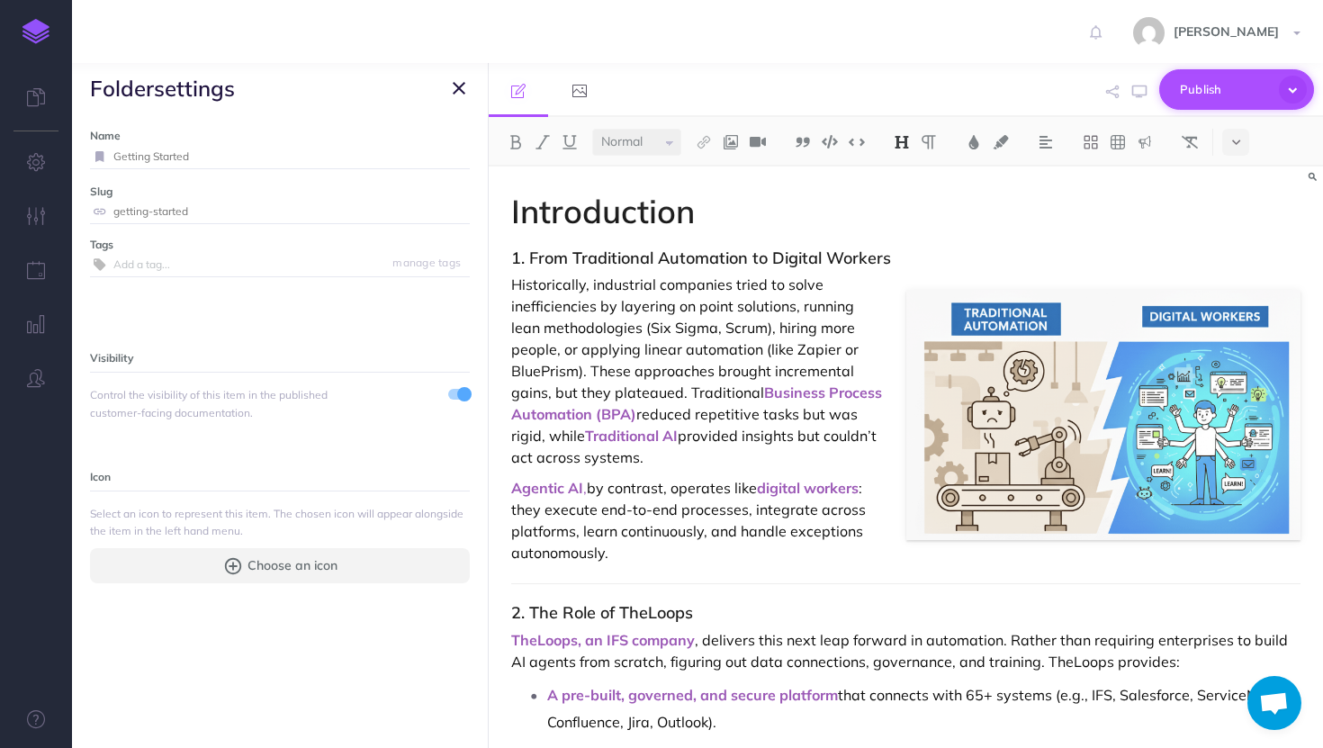
click at [1226, 83] on span "Publish" at bounding box center [1225, 90] width 90 height 28
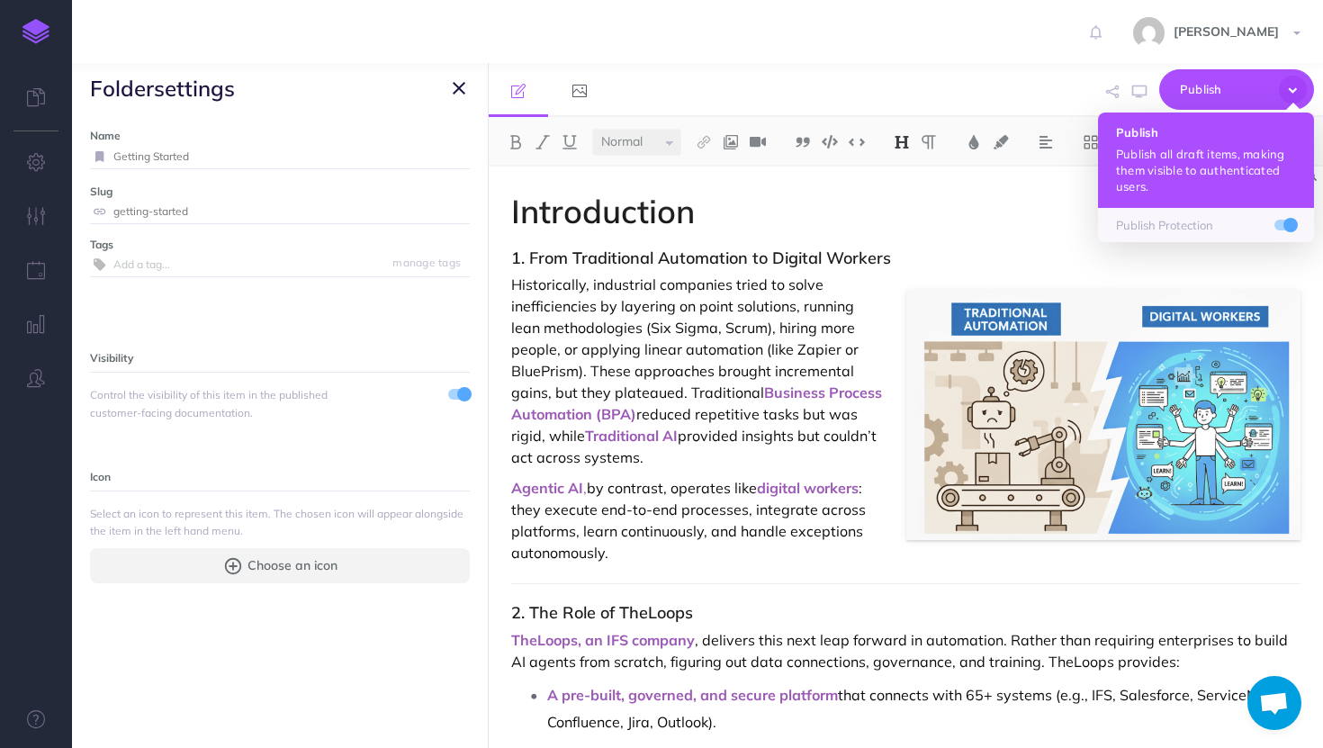
click at [1196, 135] on h4 "Publish" at bounding box center [1206, 132] width 180 height 13
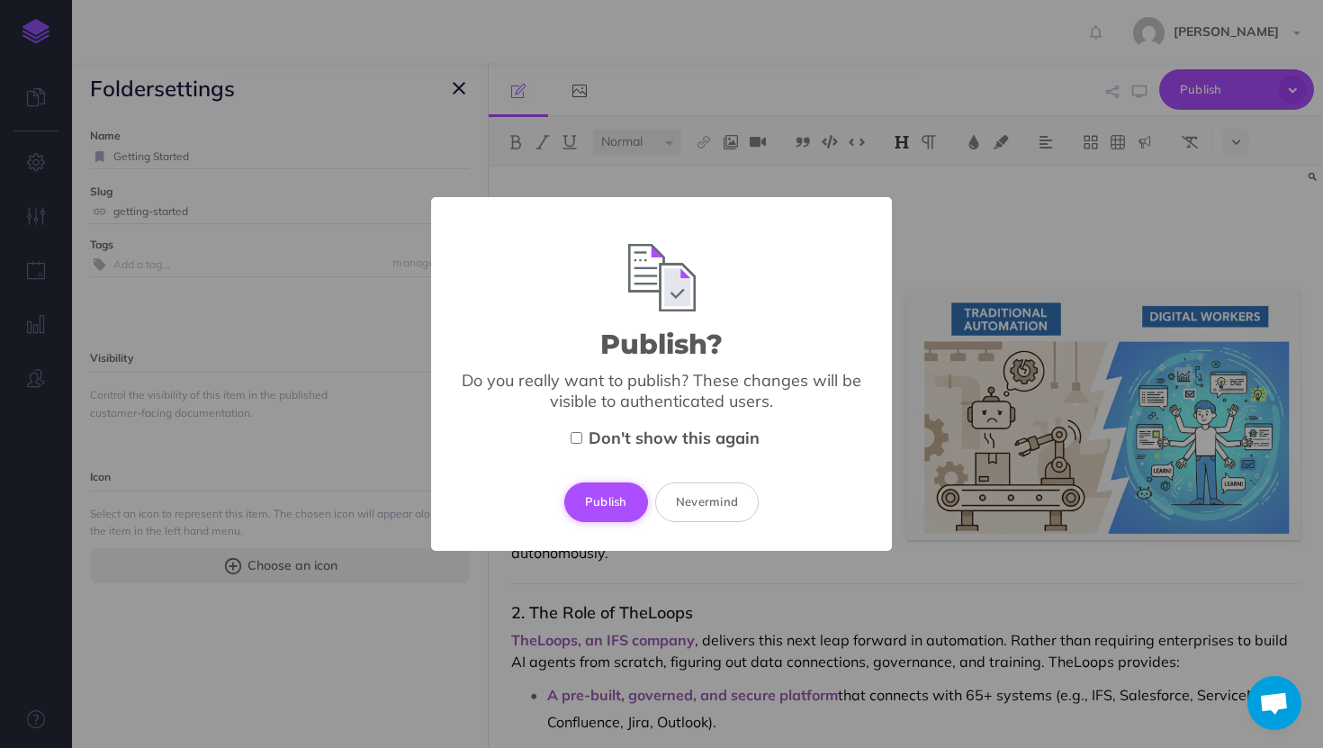
click at [600, 510] on button "Publish" at bounding box center [606, 503] width 84 height 40
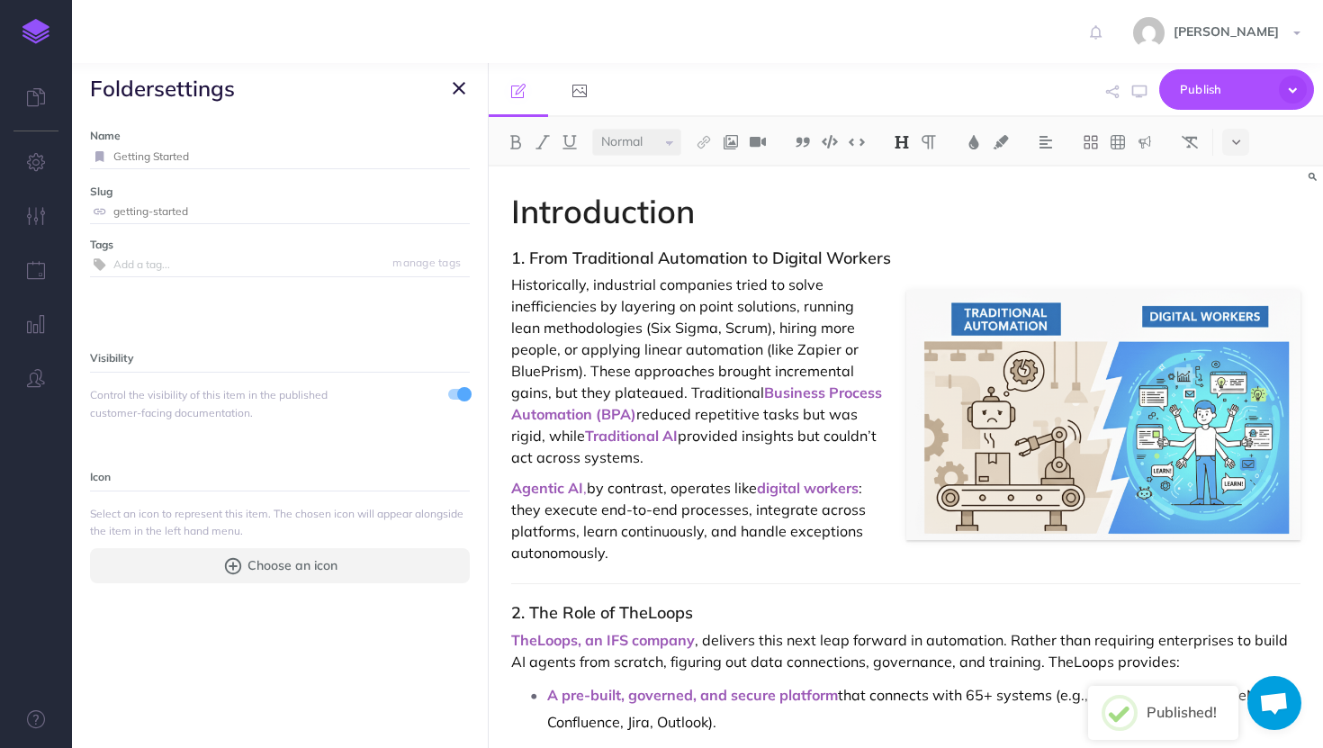
click at [447, 77] on span "folder settings" at bounding box center [280, 88] width 416 height 50
click at [474, 91] on span "folder settings" at bounding box center [280, 88] width 416 height 50
click at [456, 86] on icon "button" at bounding box center [459, 88] width 13 height 22
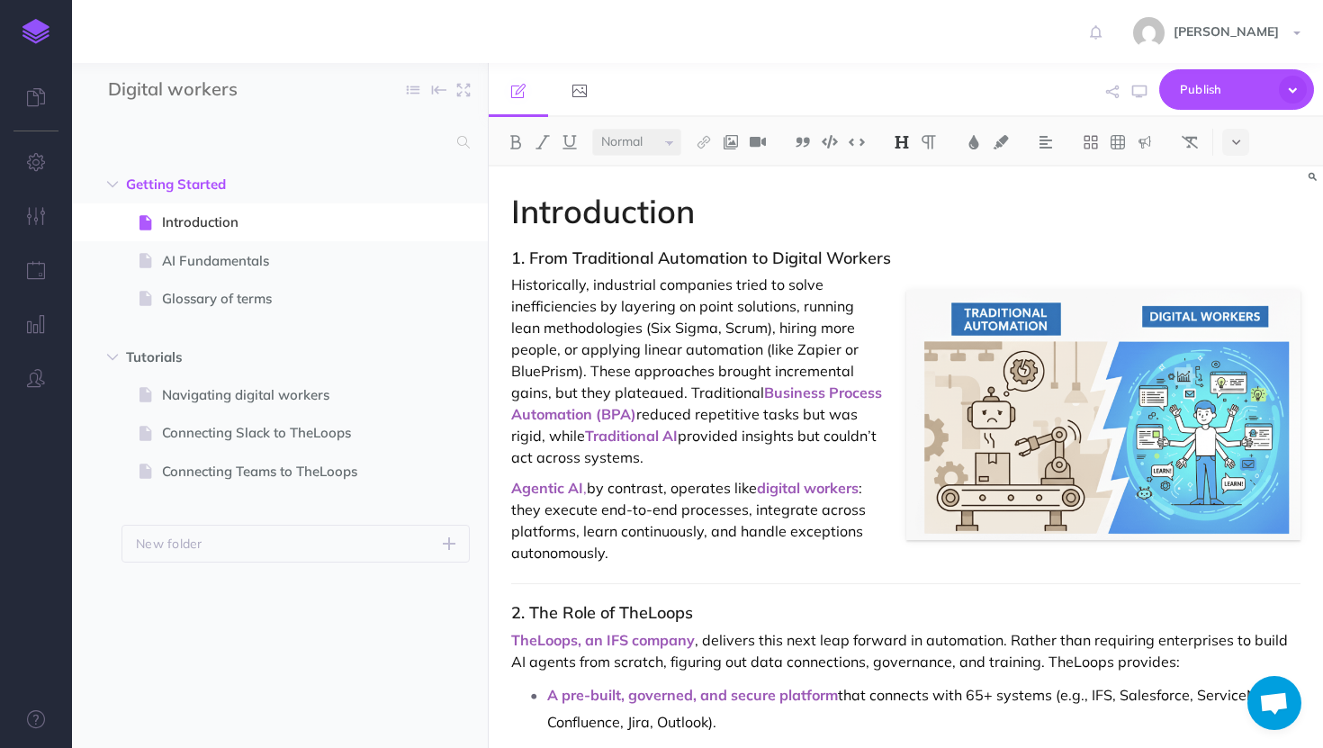
click at [456, 86] on button "button" at bounding box center [464, 90] width 34 height 27
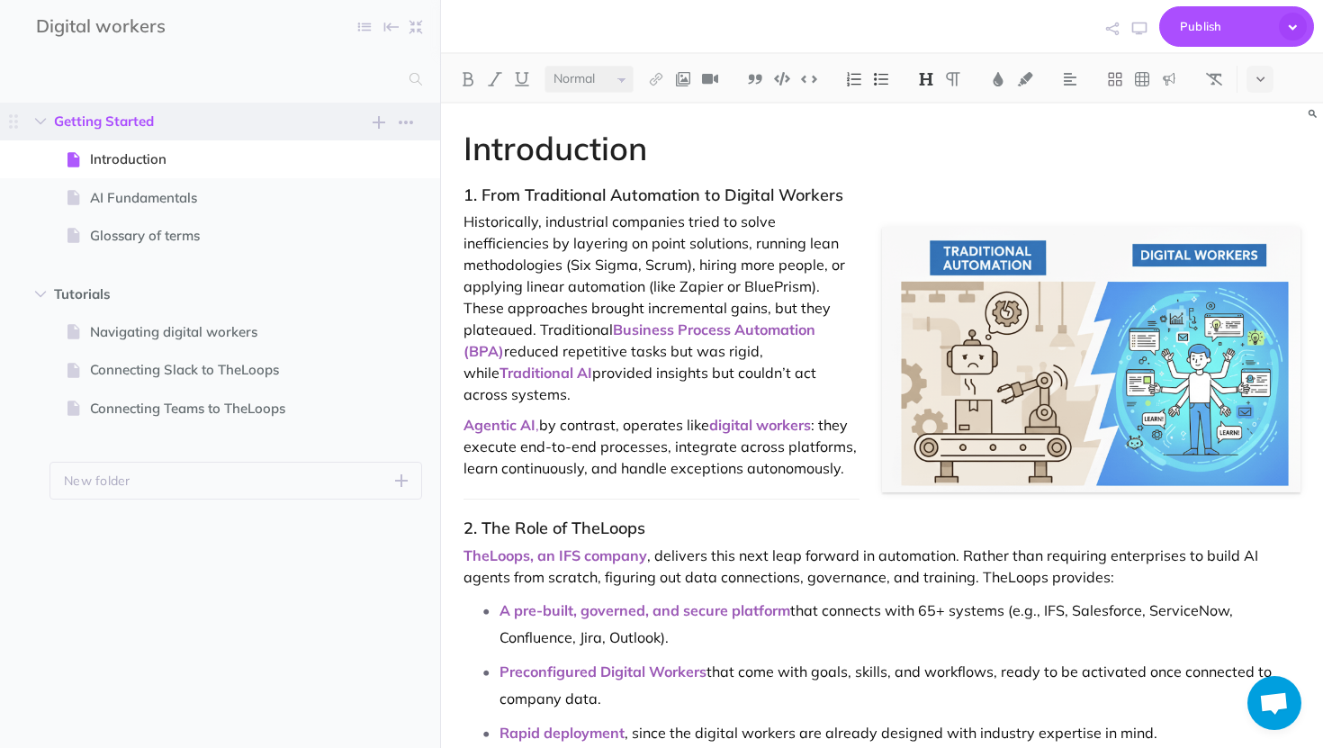
click at [128, 121] on span "Getting Started" at bounding box center [182, 122] width 256 height 22
click at [1246, 25] on span "Publish" at bounding box center [1225, 27] width 90 height 28
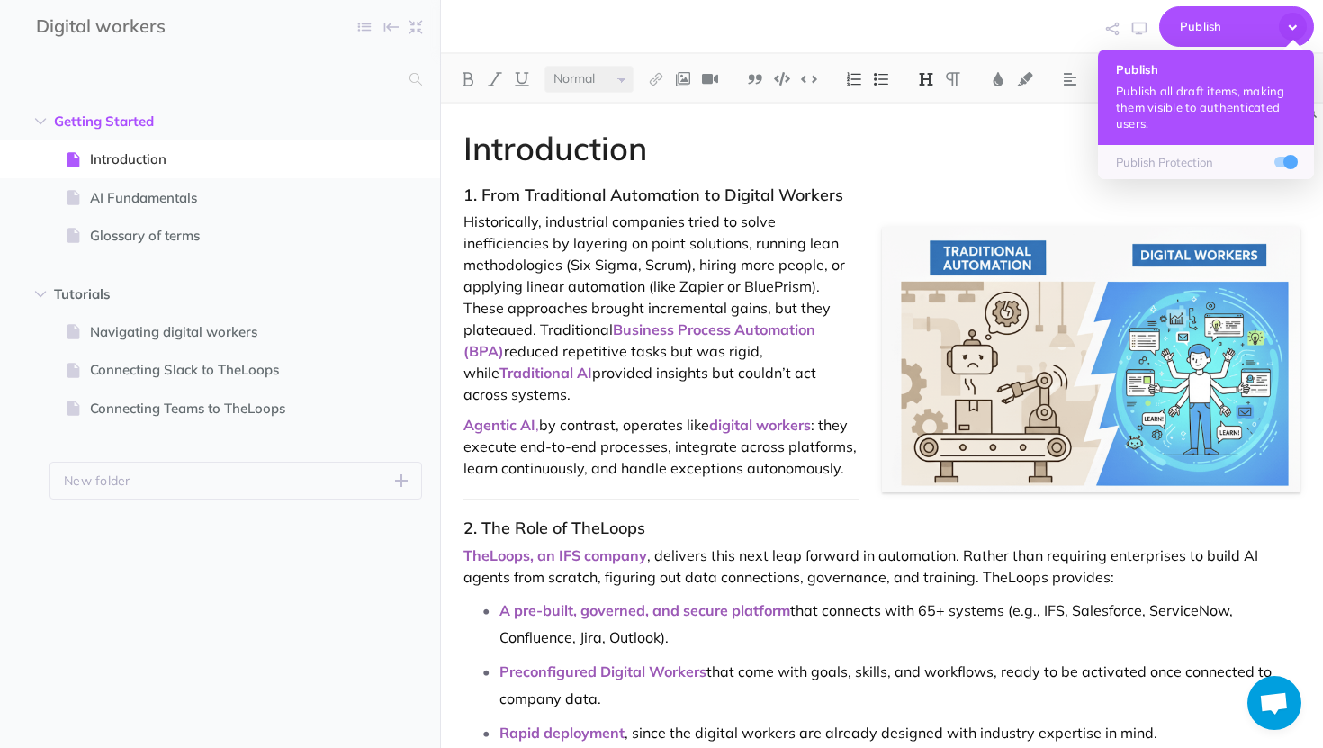
click at [1211, 123] on p "Publish all draft items, making them visible to authenticated users." at bounding box center [1206, 107] width 180 height 49
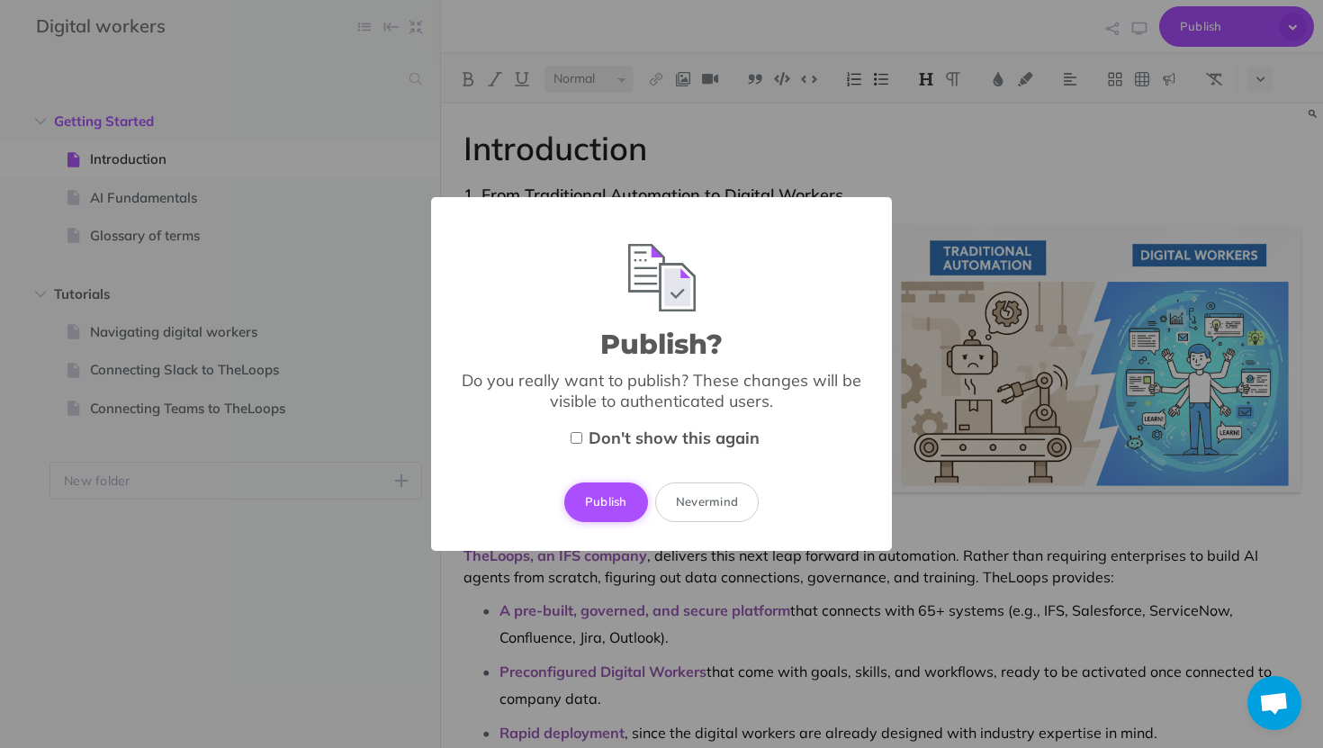
click at [617, 499] on button "Publish" at bounding box center [606, 503] width 84 height 40
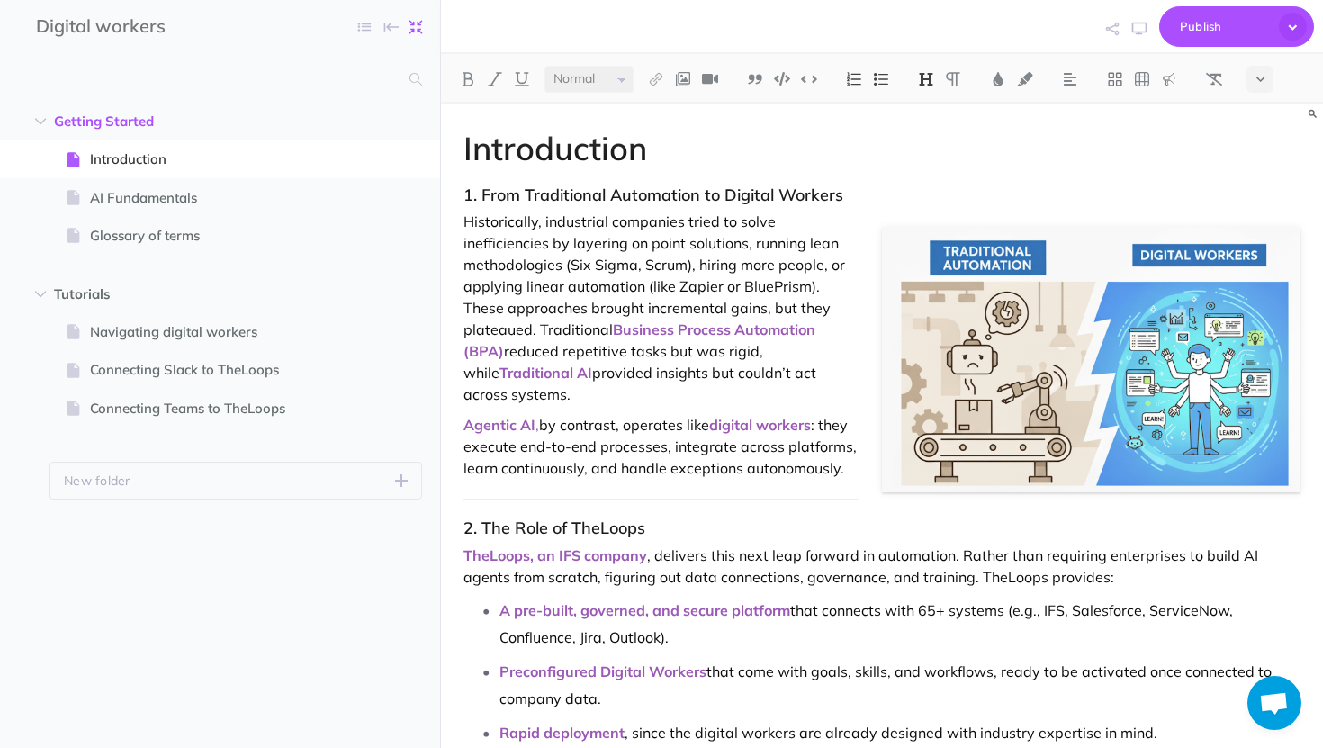
click at [421, 19] on button "button" at bounding box center [416, 27] width 34 height 27
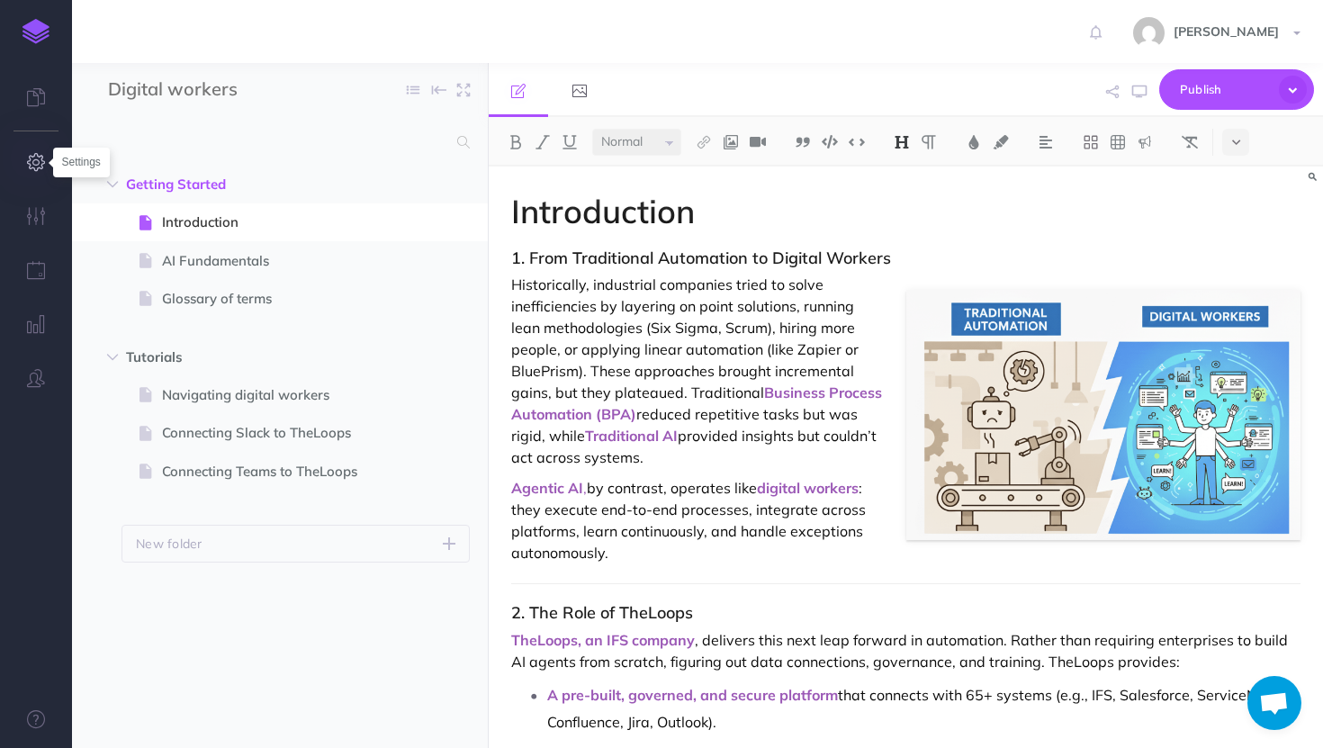
click at [33, 161] on icon "button" at bounding box center [36, 162] width 19 height 18
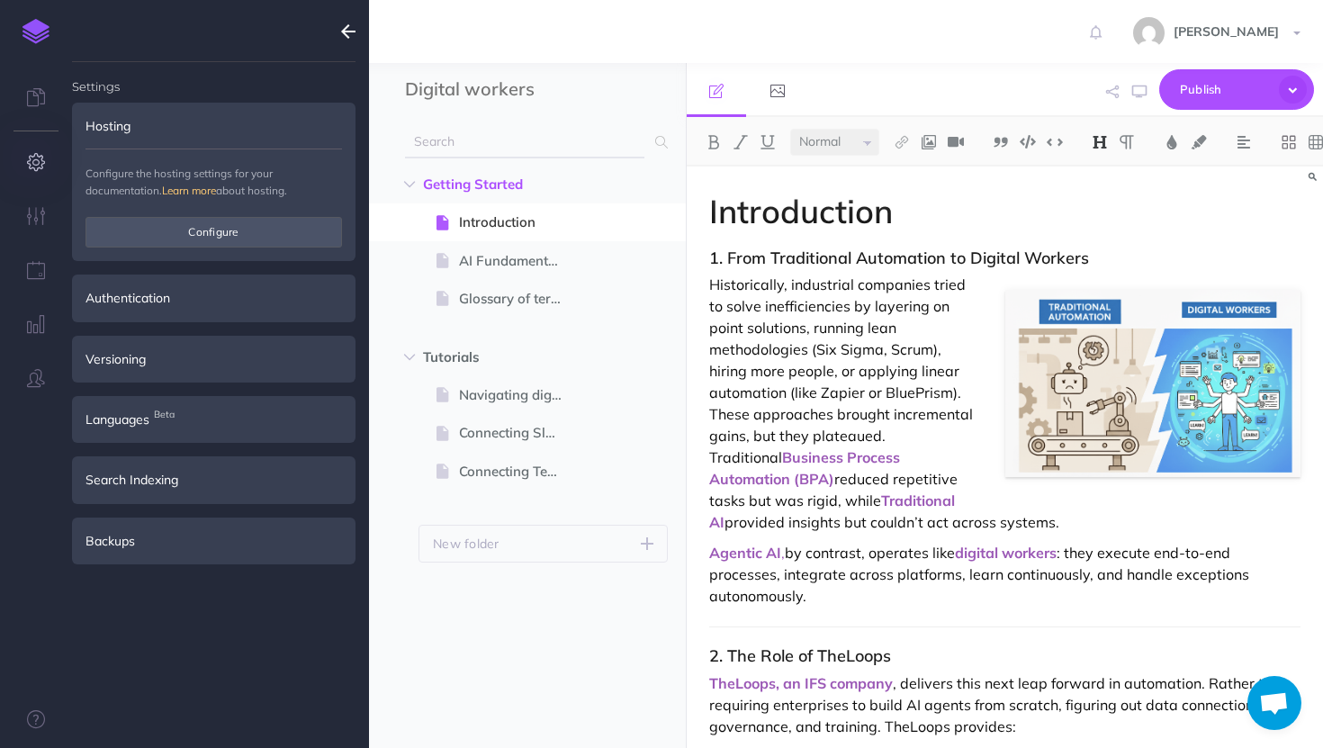
type input "rachel@theloops.ai"
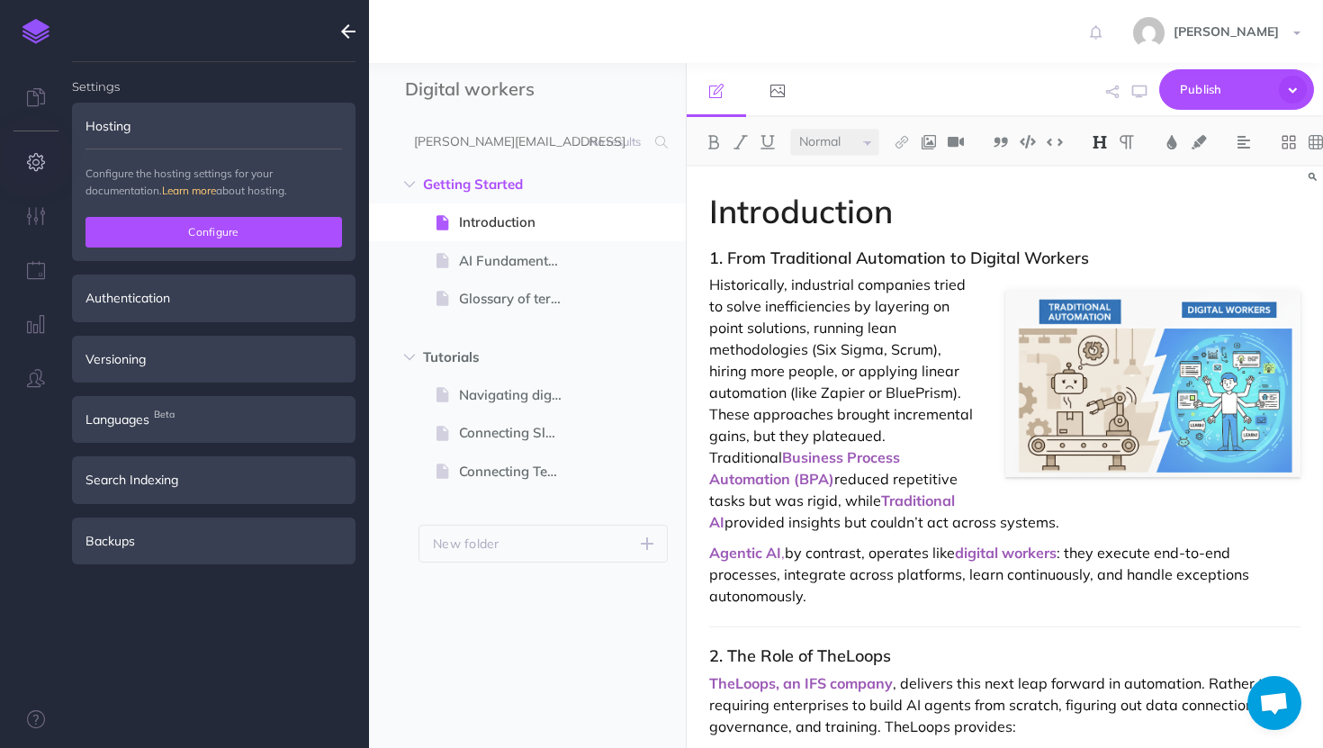
click at [129, 220] on button "Configure" at bounding box center [214, 232] width 257 height 31
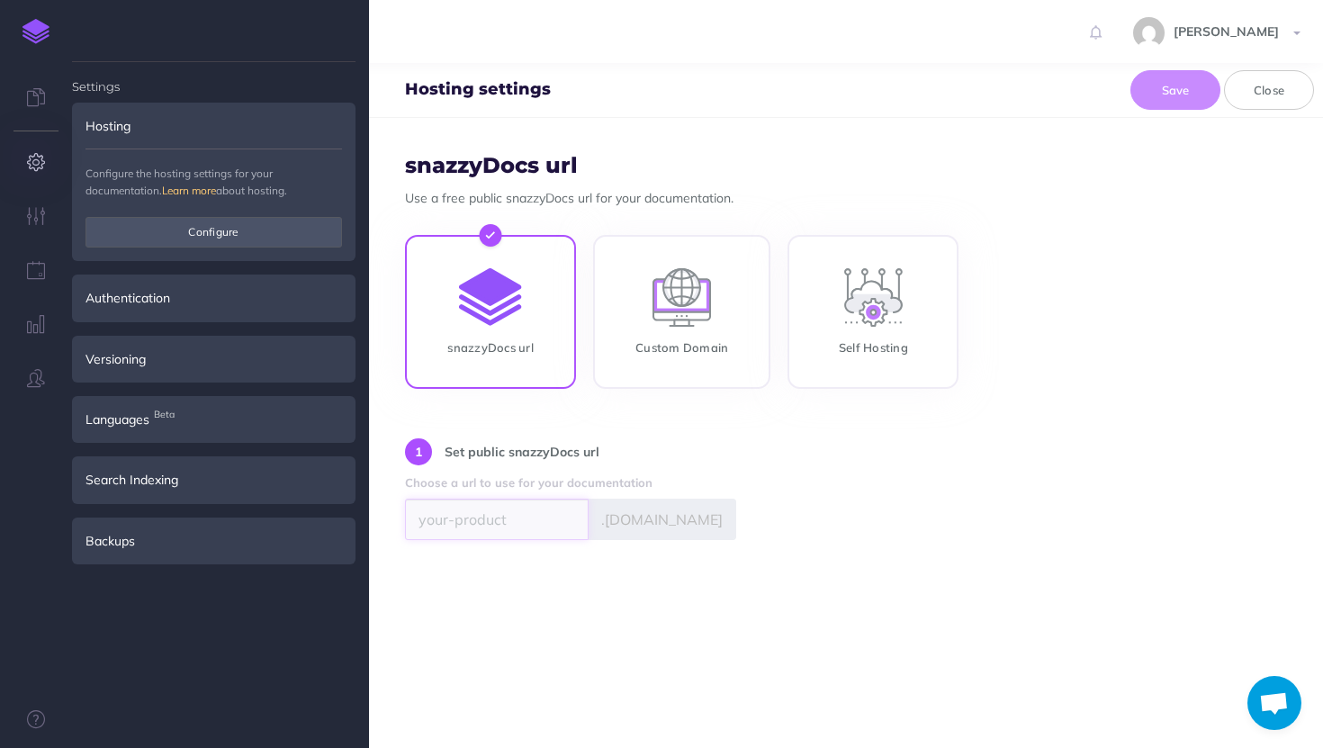
click at [517, 508] on input "text" at bounding box center [497, 519] width 184 height 41
type input "ifsloops"
click at [664, 510] on span ".snazzydocs.com" at bounding box center [663, 519] width 148 height 41
click at [535, 527] on input "ifsloops" at bounding box center [497, 519] width 184 height 41
click at [1201, 84] on button "Save" at bounding box center [1176, 90] width 90 height 40
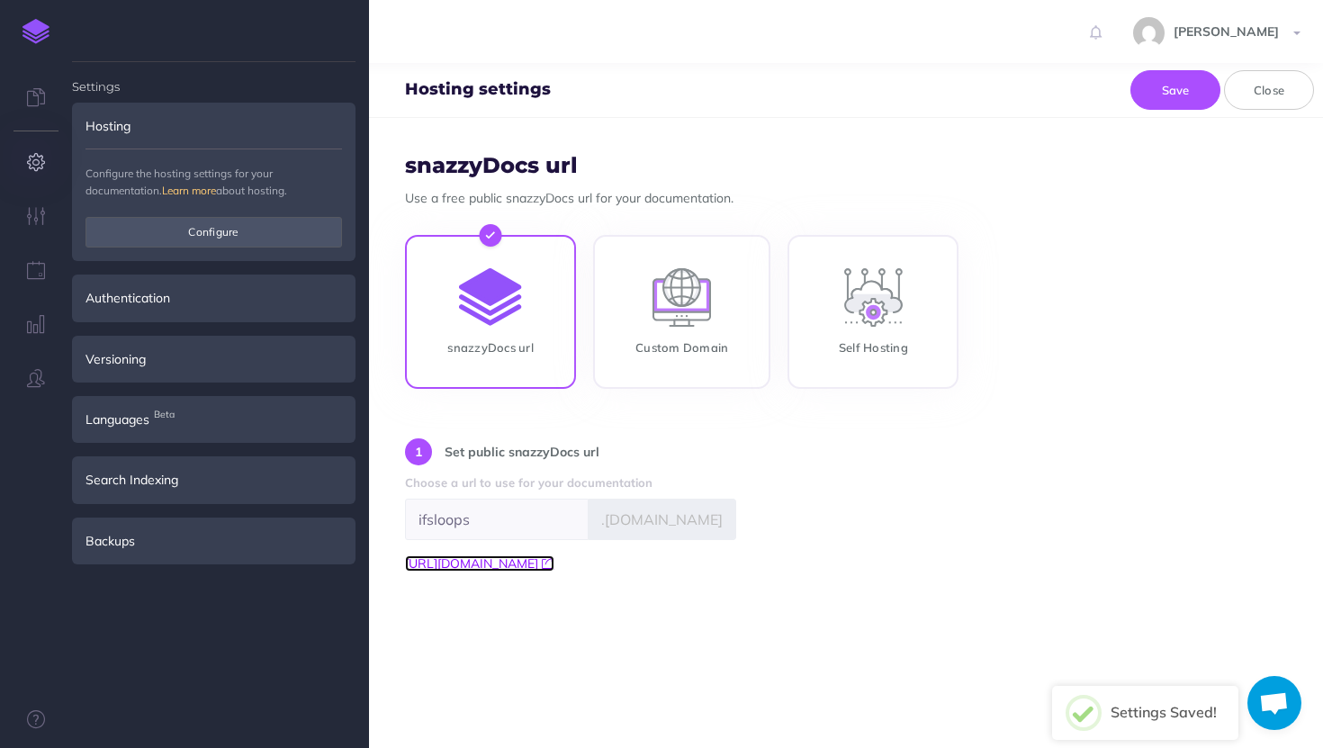
click at [555, 566] on icon at bounding box center [548, 562] width 13 height 13
click at [34, 167] on icon "button" at bounding box center [36, 162] width 19 height 18
click at [33, 218] on icon "button" at bounding box center [36, 216] width 19 height 18
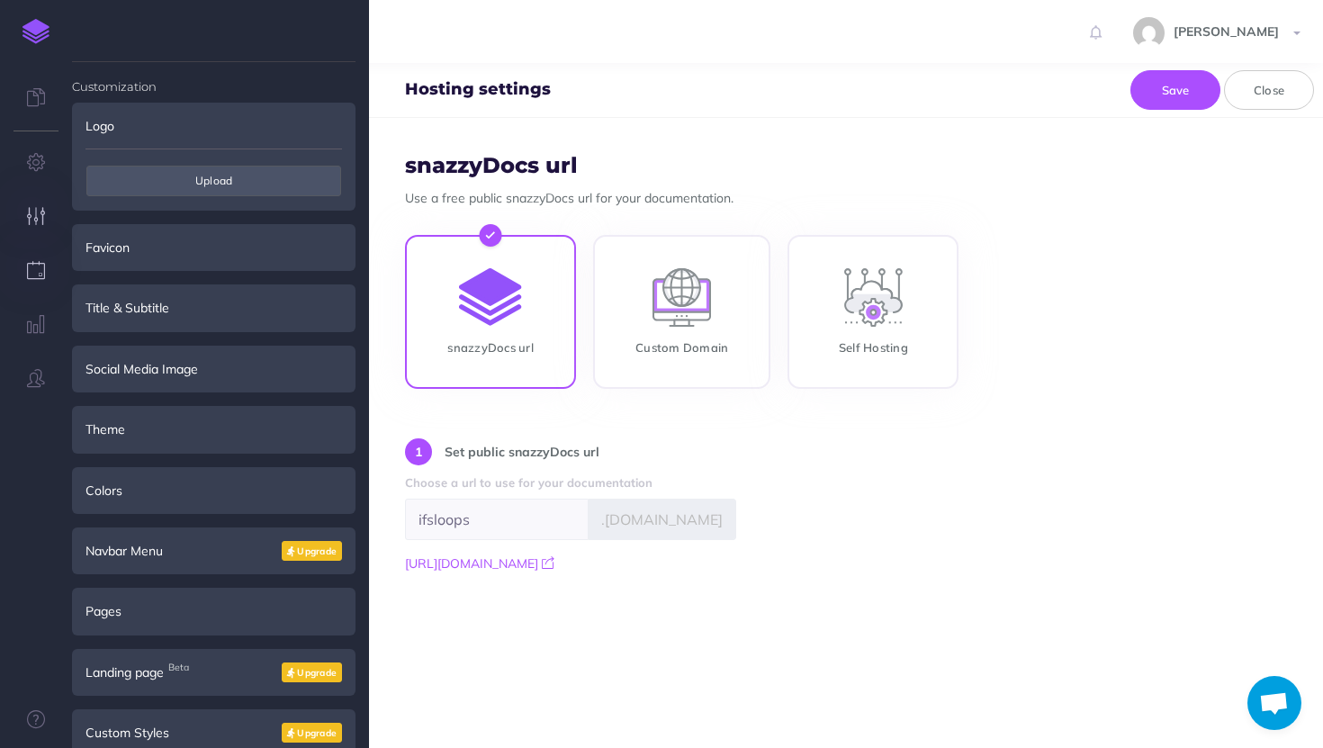
click at [35, 261] on icon "button" at bounding box center [36, 270] width 19 height 18
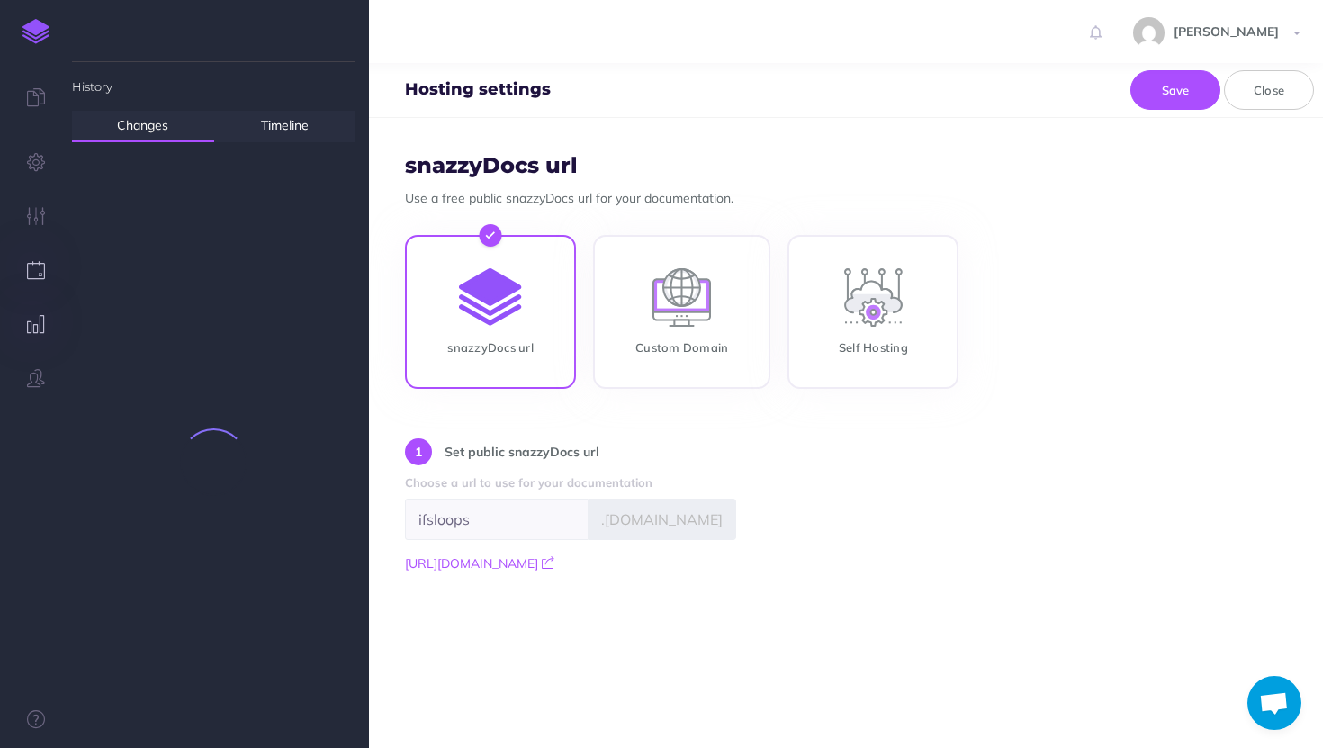
click at [37, 309] on button "button" at bounding box center [36, 325] width 72 height 54
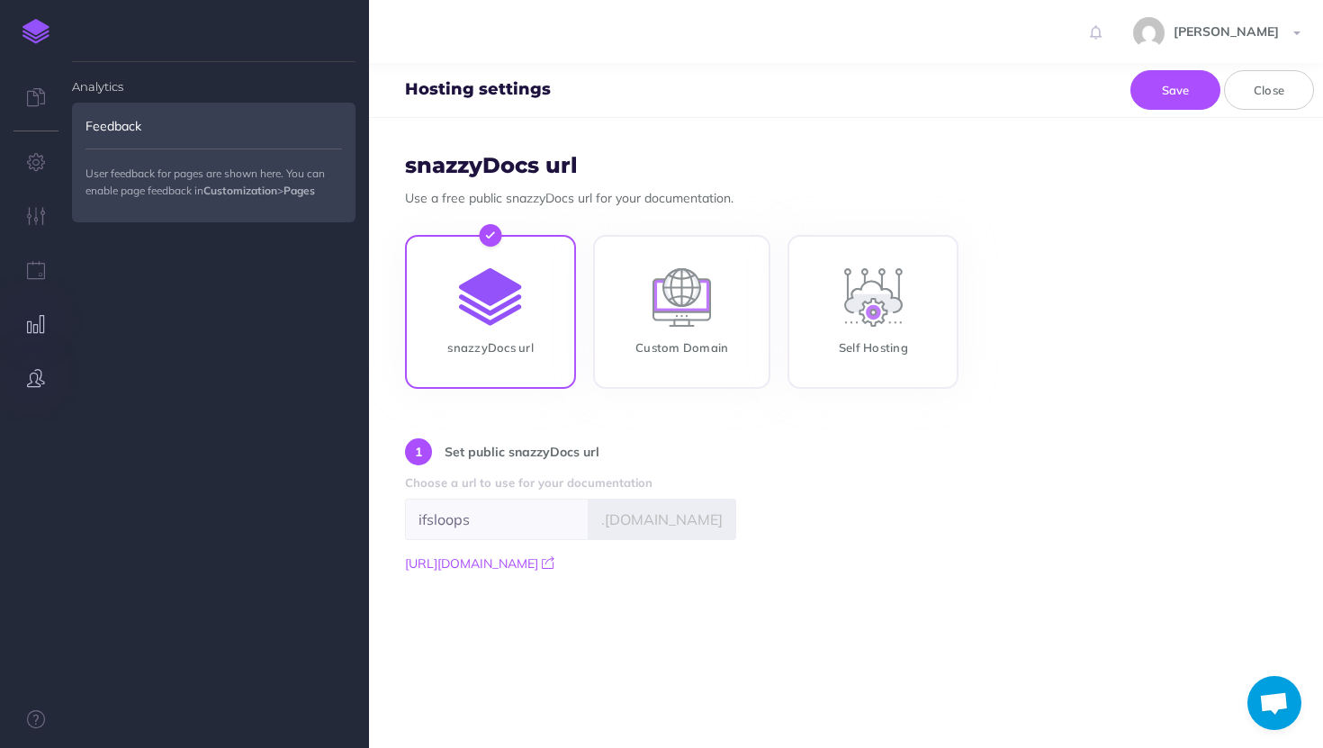
click at [36, 378] on icon "button" at bounding box center [36, 378] width 18 height 18
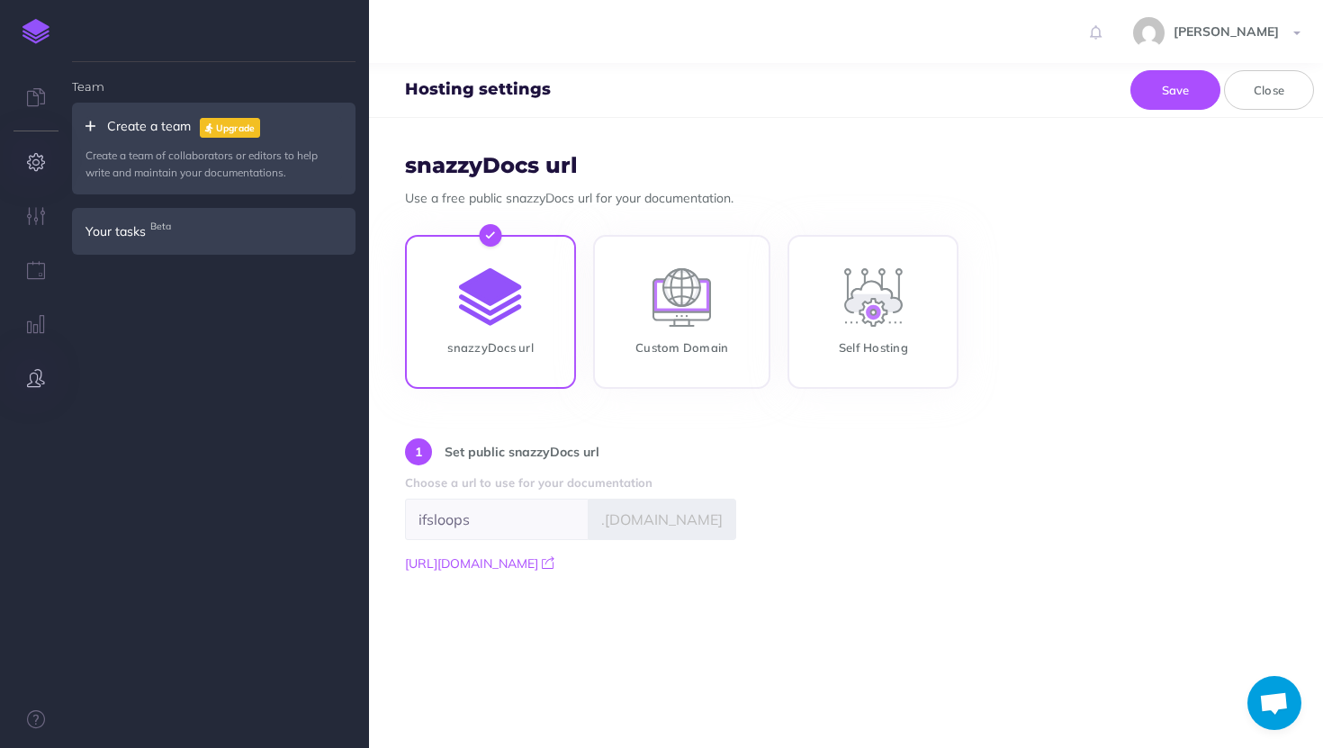
click at [29, 158] on icon "button" at bounding box center [36, 162] width 19 height 18
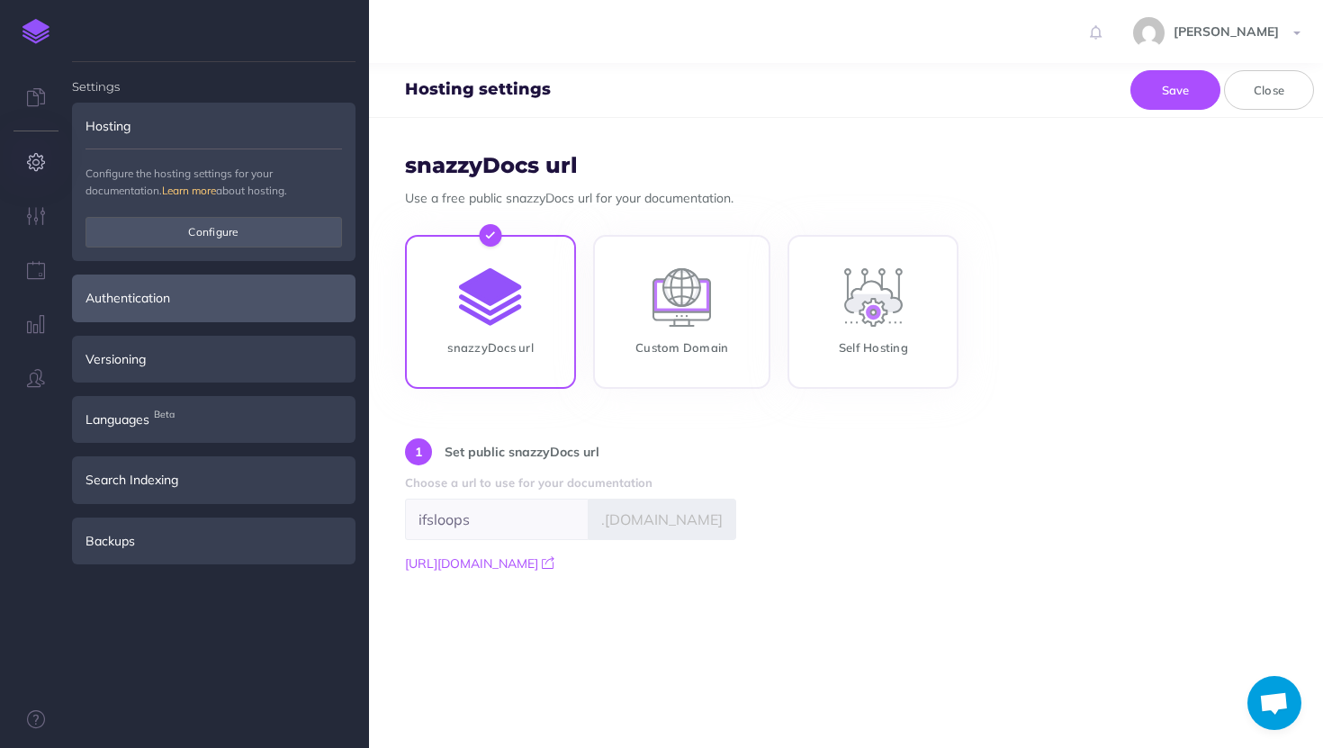
click at [149, 302] on div "Authentication" at bounding box center [214, 298] width 284 height 47
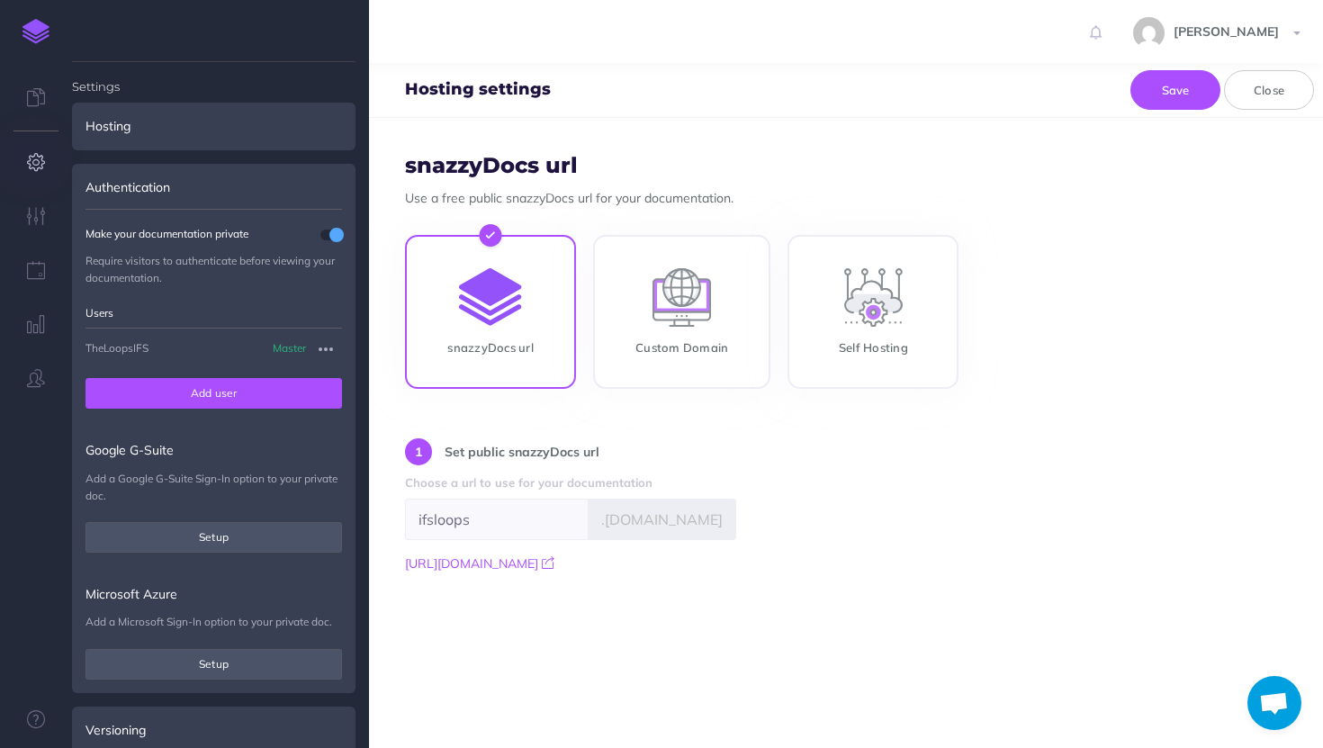
click at [312, 385] on button "Add user" at bounding box center [214, 393] width 257 height 31
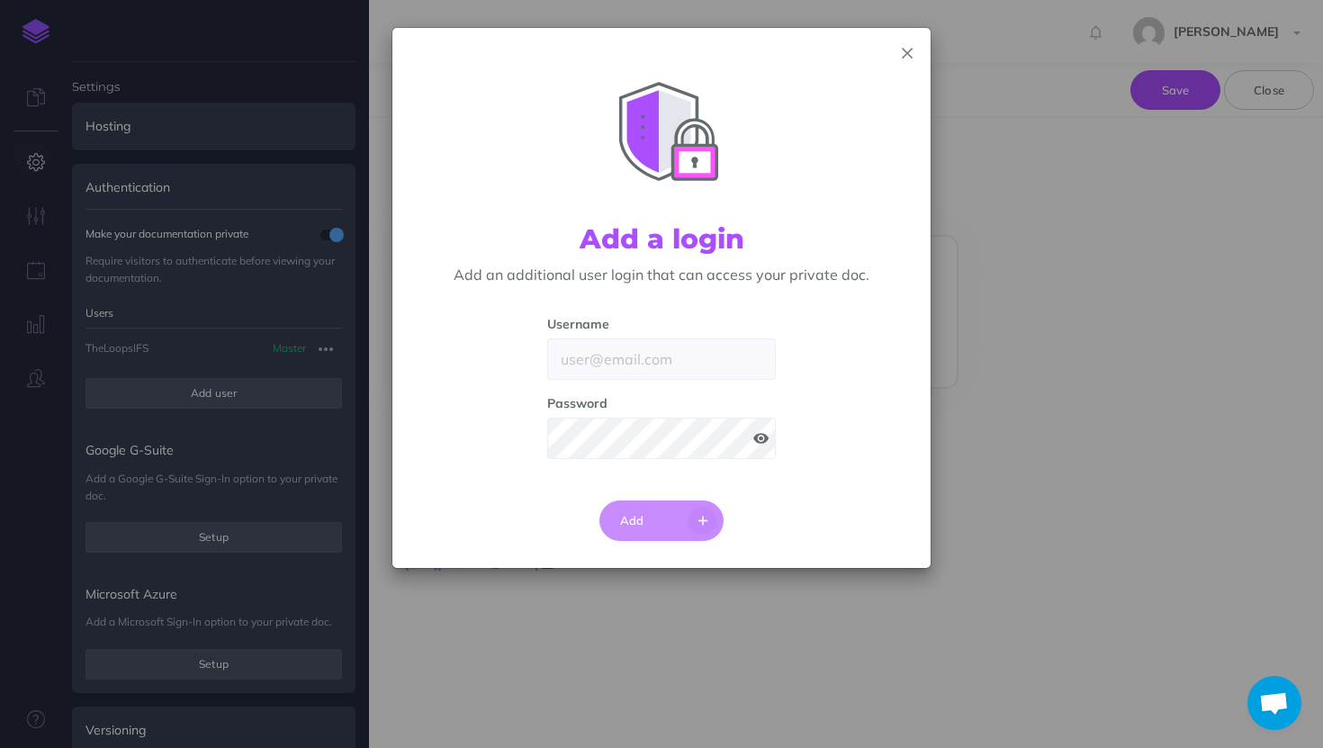
click at [907, 51] on icon "button" at bounding box center [907, 53] width 11 height 19
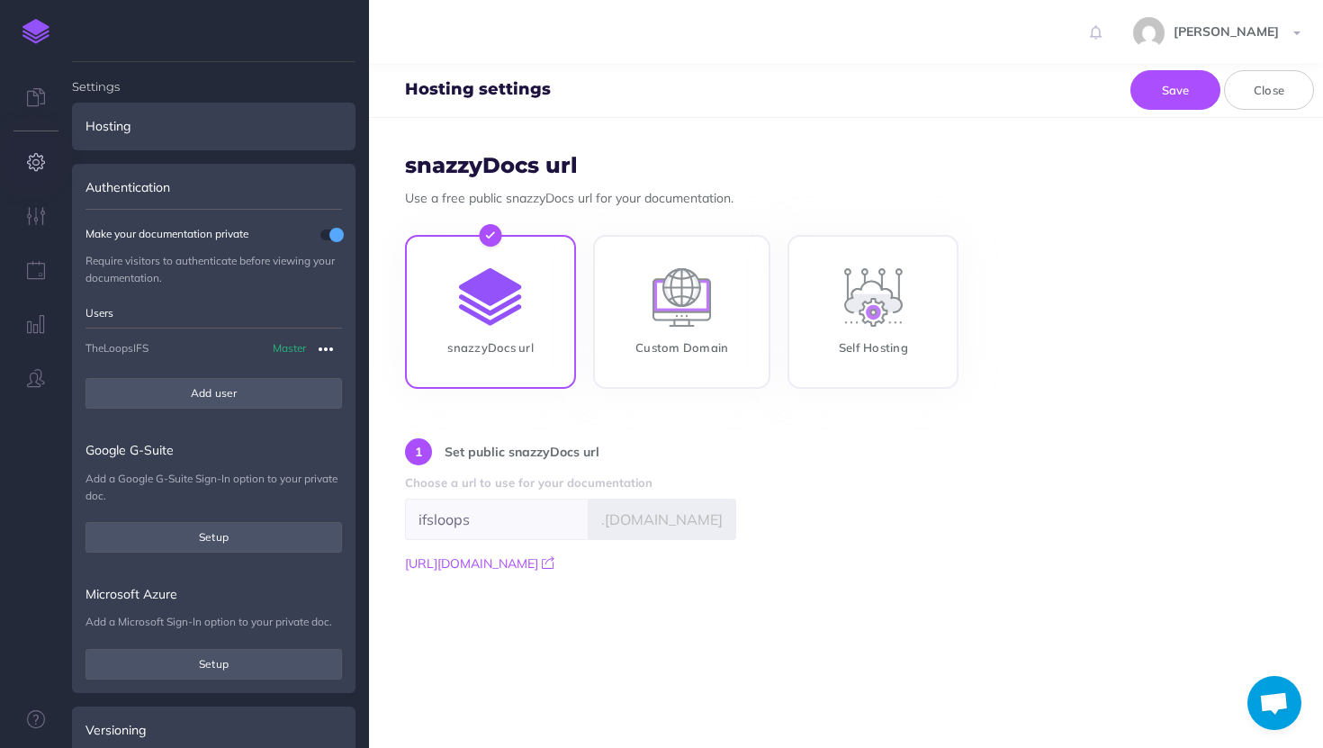
click at [326, 351] on icon "button" at bounding box center [326, 350] width 14 height 22
click at [293, 381] on link "Edit" at bounding box center [278, 381] width 135 height 30
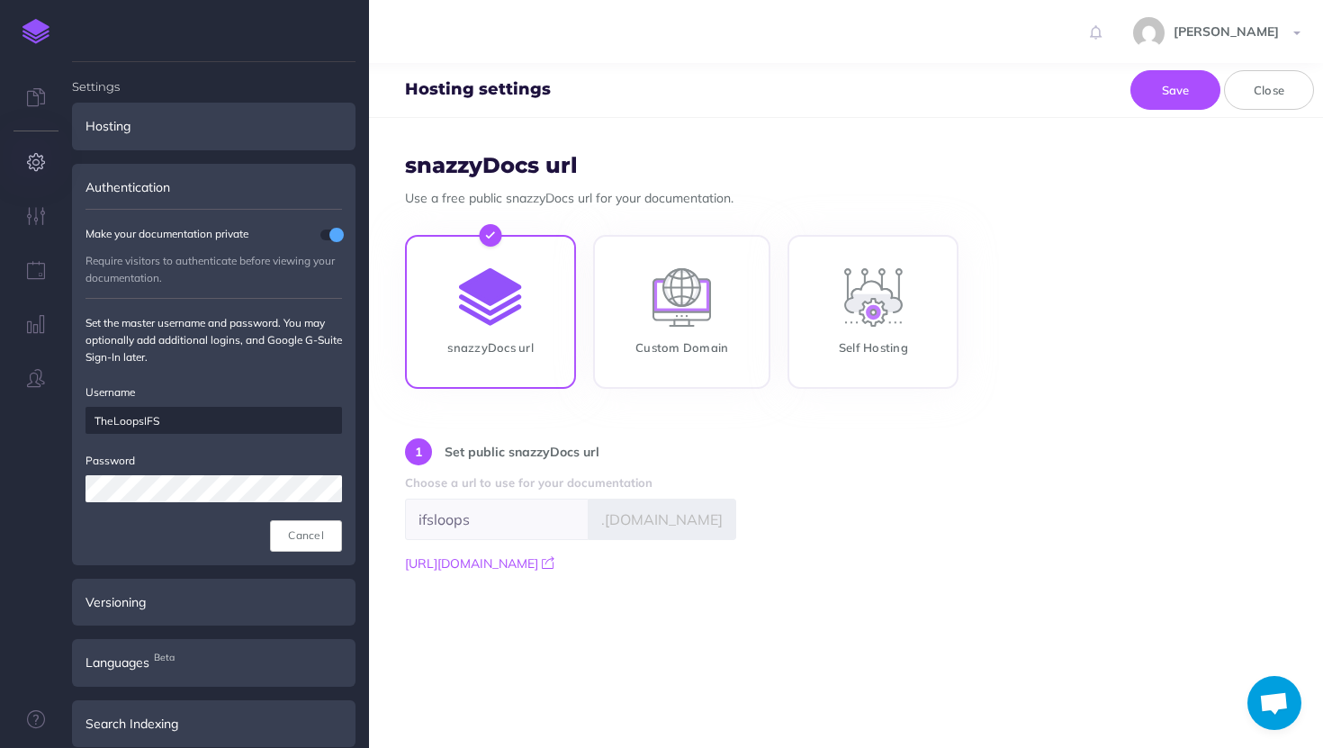
click at [21, 490] on div "Settings Hosting Configure the hosting settings for your documentation. Learn m…" at bounding box center [36, 374] width 72 height 748
click at [346, 230] on li "Authentication Make your documentation private Require visitors to authenticate…" at bounding box center [214, 365] width 284 height 402
click at [330, 234] on span at bounding box center [337, 235] width 14 height 14
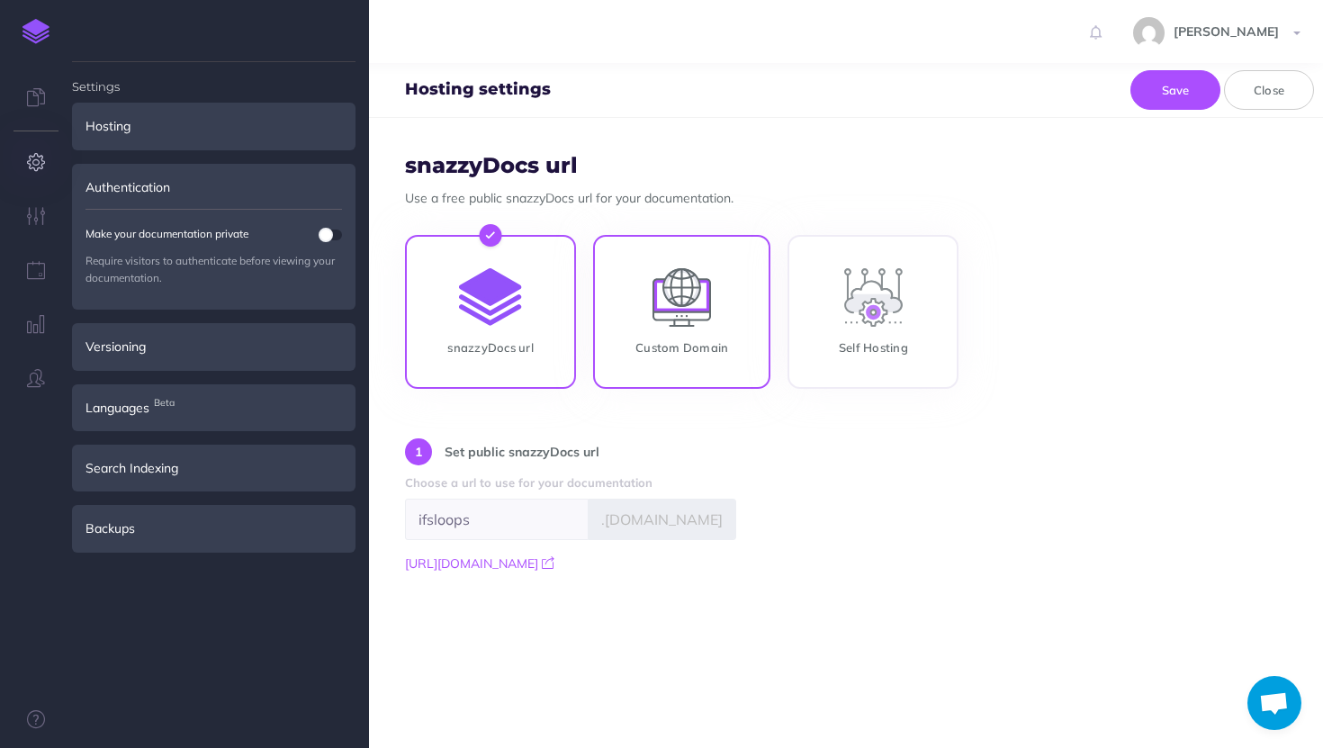
click at [647, 345] on input "Custom Domain" at bounding box center [681, 316] width 177 height 154
radio input "true"
radio input "false"
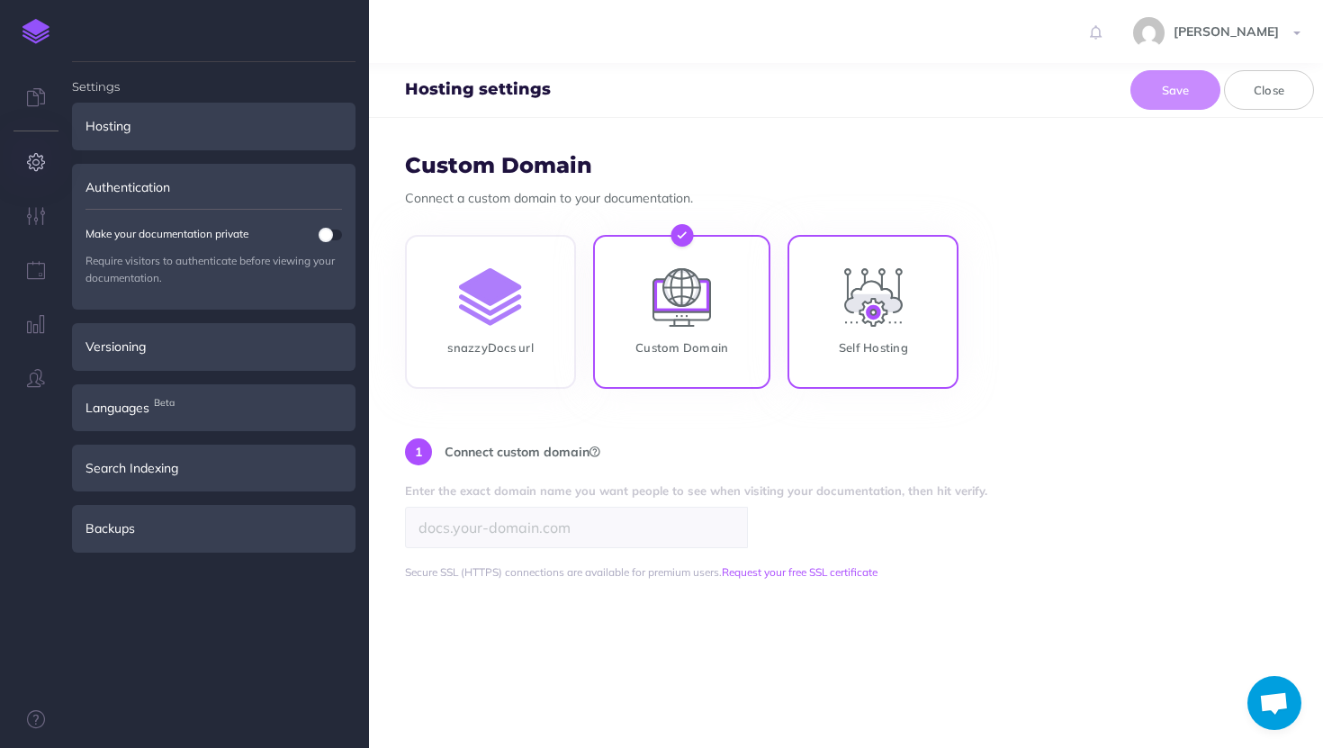
click at [862, 316] on input "Self Hosting" at bounding box center [873, 316] width 171 height 154
radio input "true"
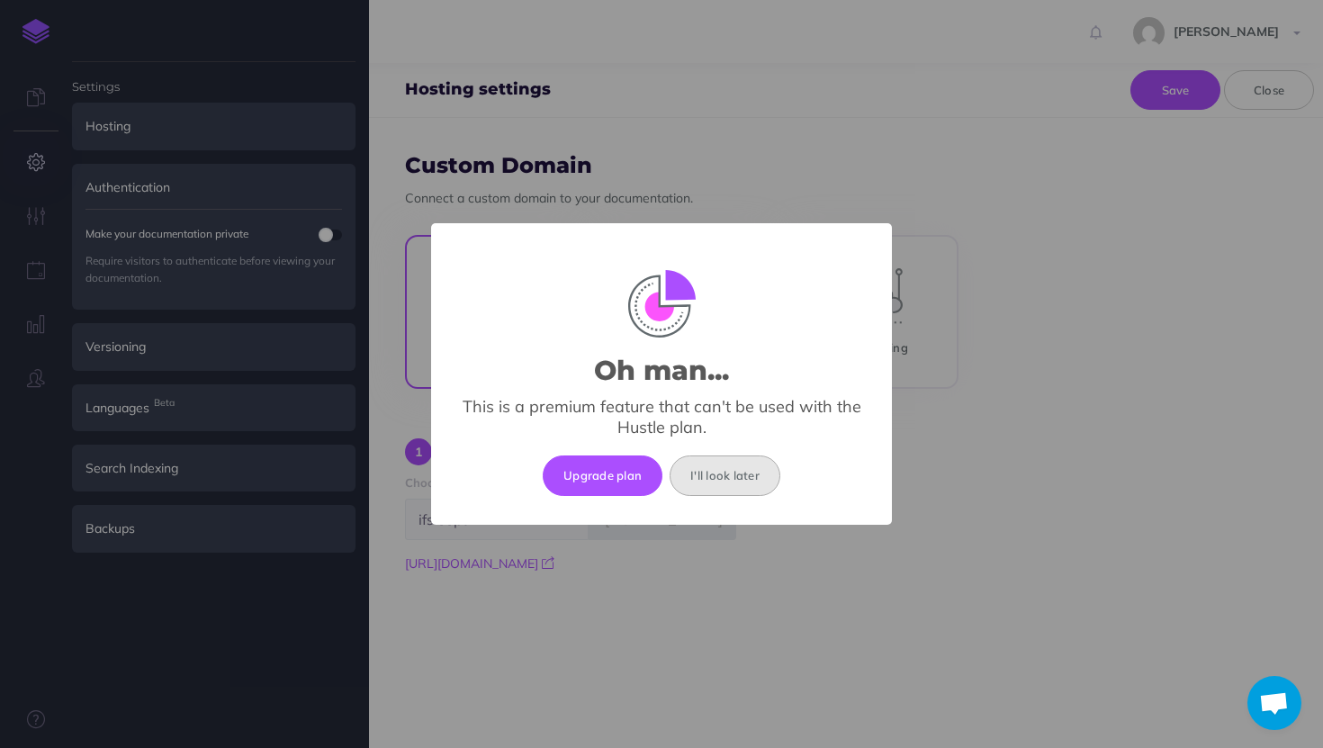
click at [758, 477] on button "I'll look later" at bounding box center [725, 476] width 111 height 40
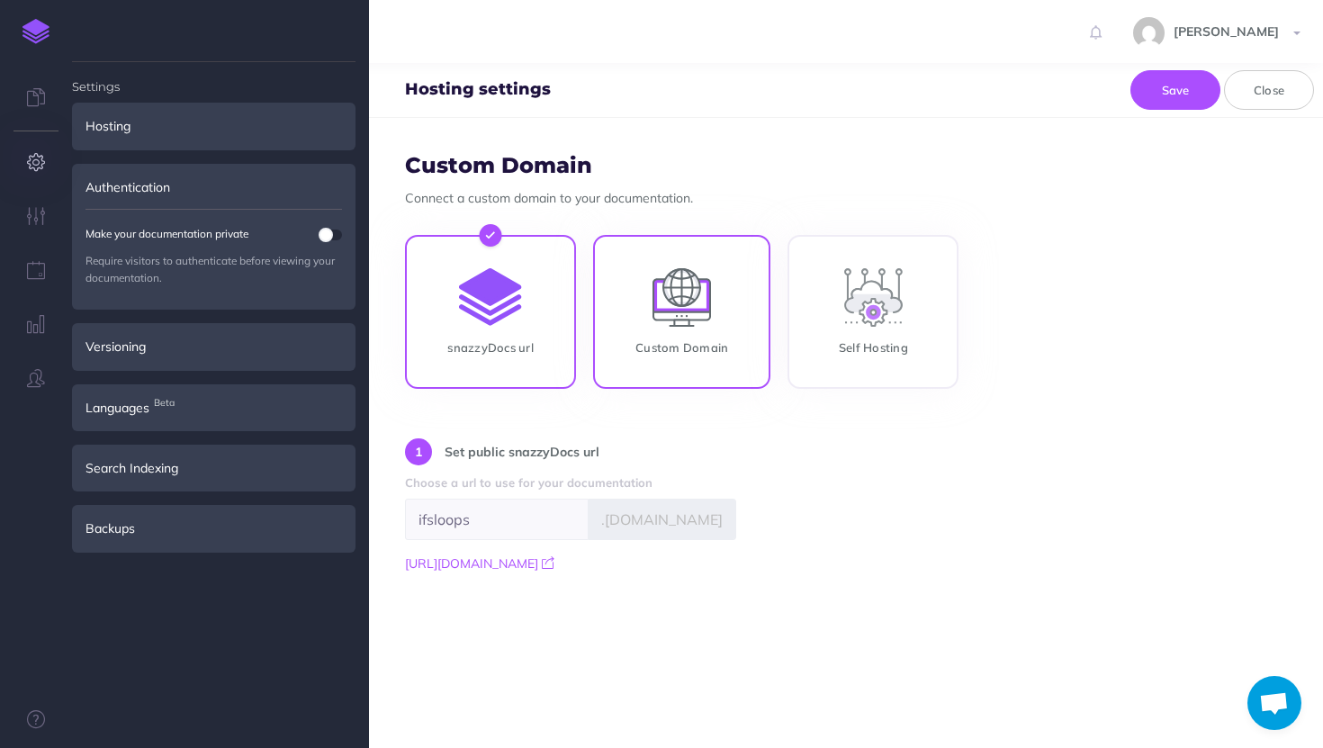
click at [723, 359] on input "Custom Domain" at bounding box center [681, 316] width 177 height 154
radio input "true"
radio input "false"
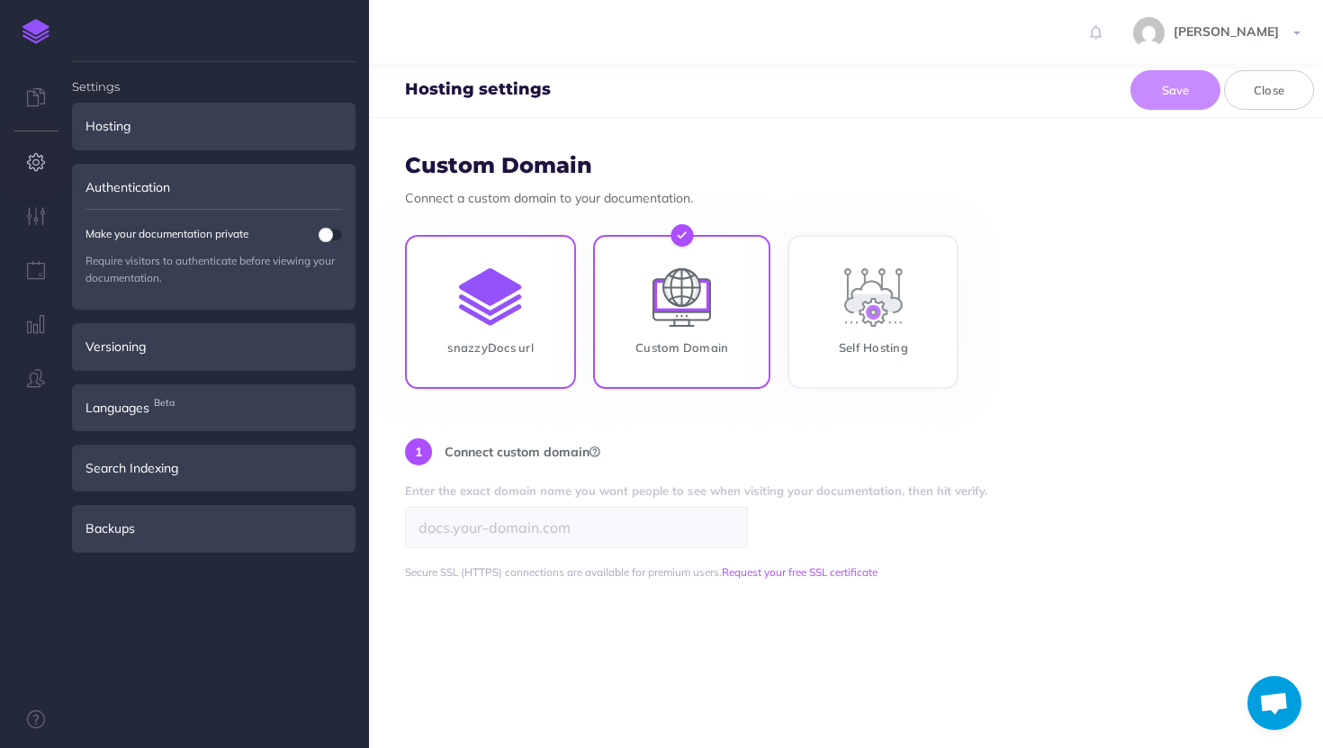
click at [491, 315] on input "snazzyDocs url" at bounding box center [490, 316] width 171 height 154
radio input "true"
radio input "false"
type input "ifsloops"
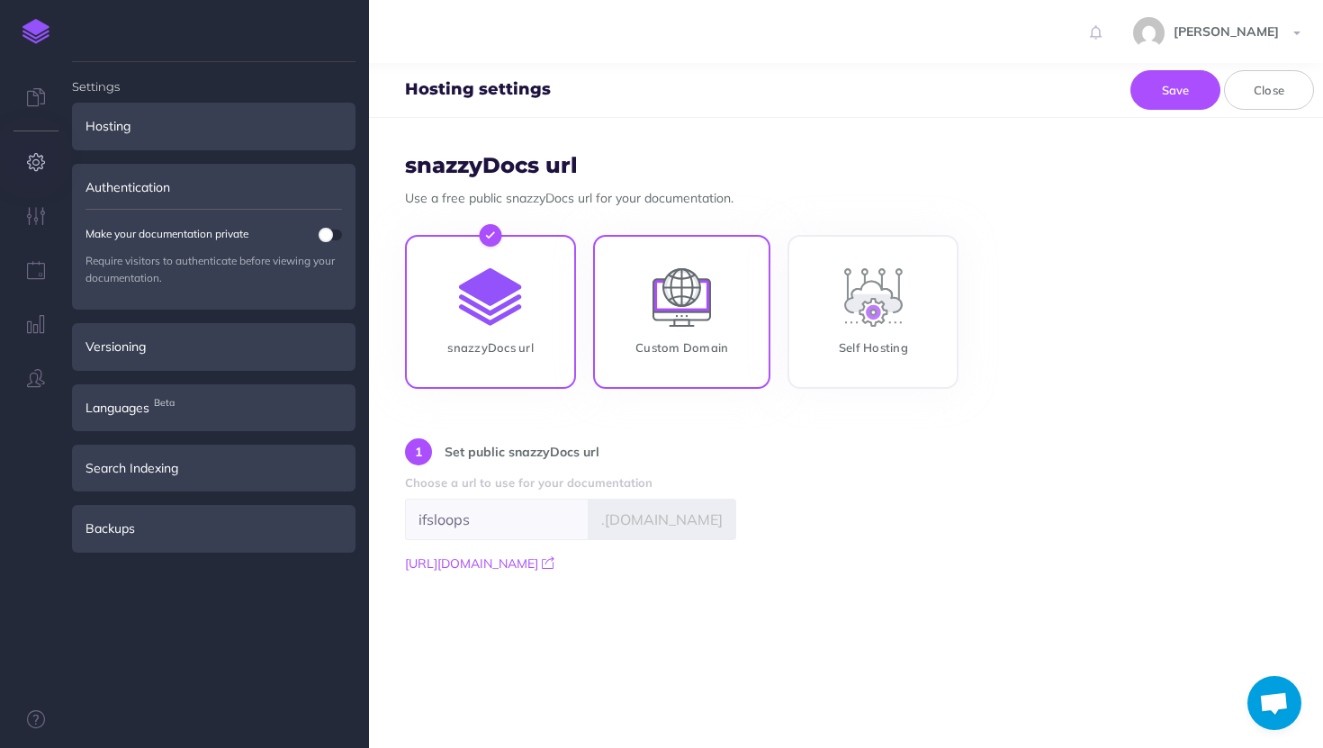
click at [689, 274] on input "Custom Domain" at bounding box center [681, 316] width 177 height 154
radio input "true"
radio input "false"
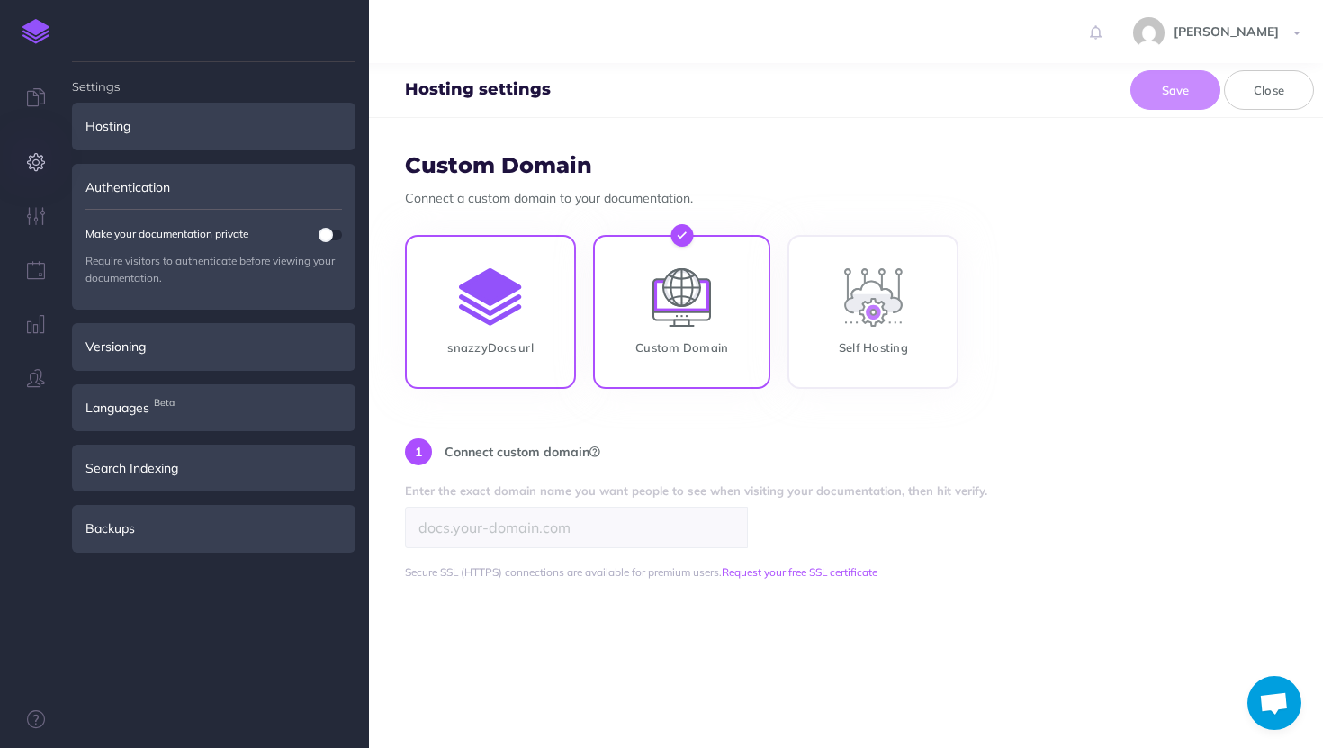
click at [528, 318] on input "snazzyDocs url" at bounding box center [490, 316] width 171 height 154
radio input "true"
radio input "false"
type input "ifsloops"
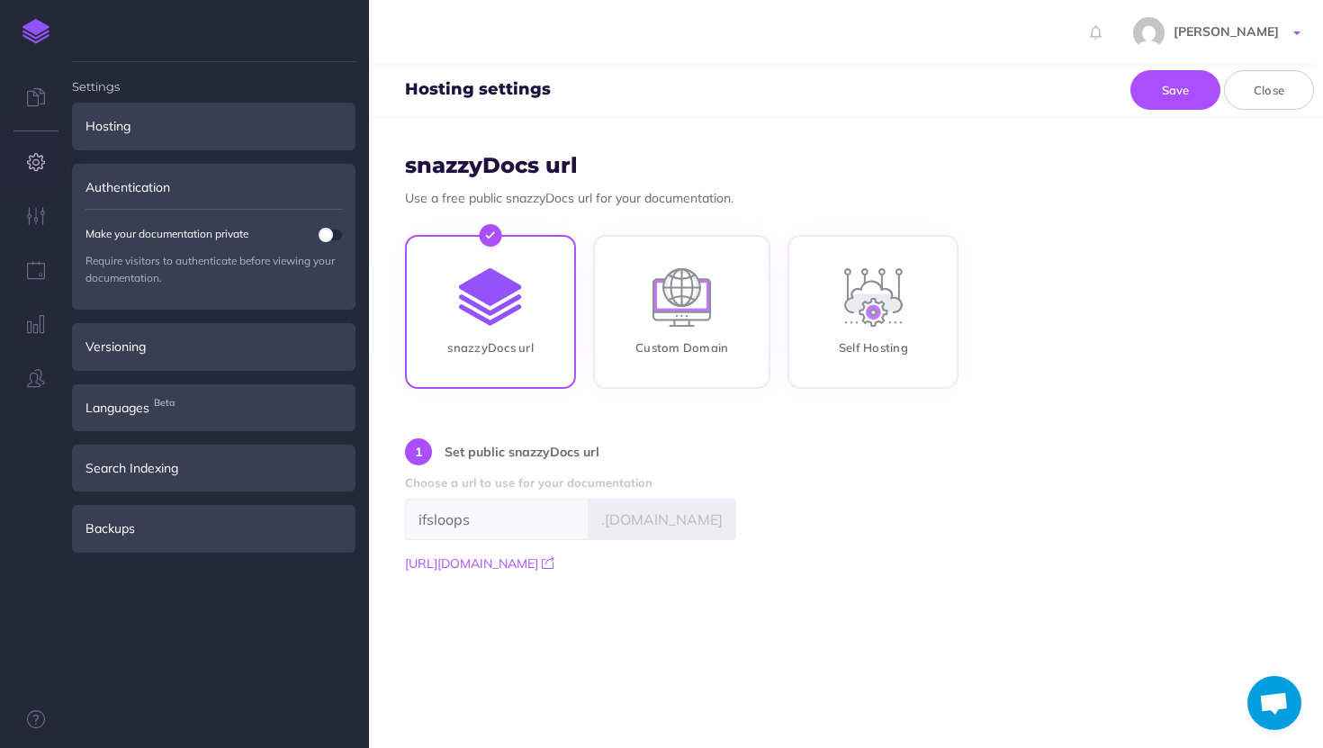
click at [1265, 33] on span "[PERSON_NAME]" at bounding box center [1226, 31] width 123 height 16
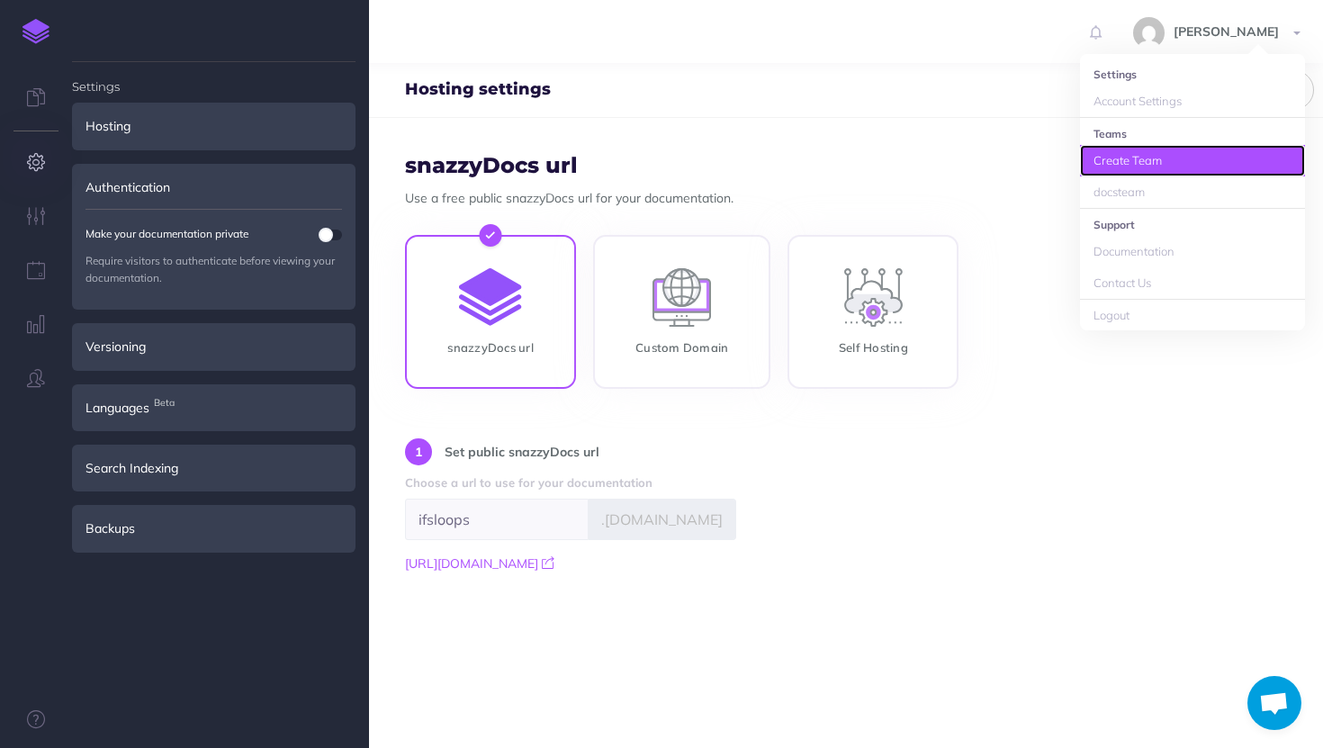
click at [1139, 172] on link "Create Team" at bounding box center [1192, 161] width 225 height 32
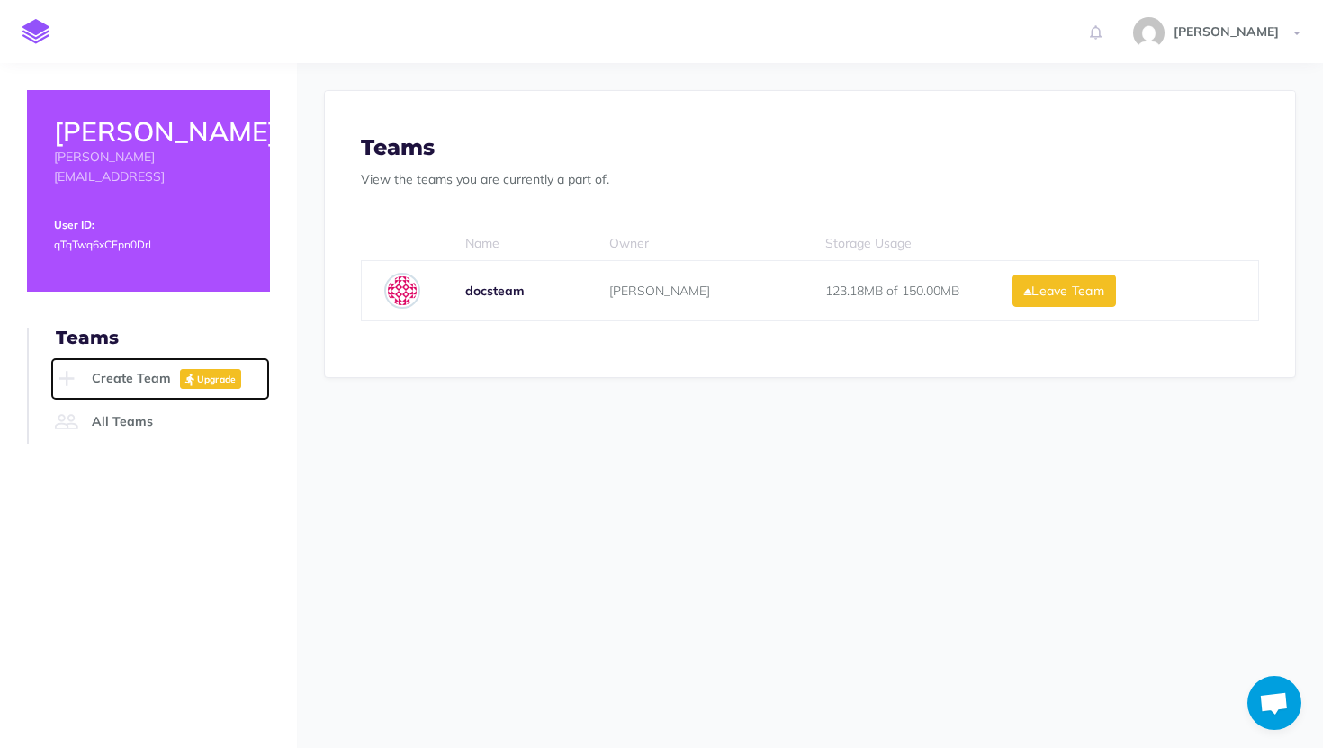
click at [67, 366] on icon at bounding box center [66, 378] width 32 height 25
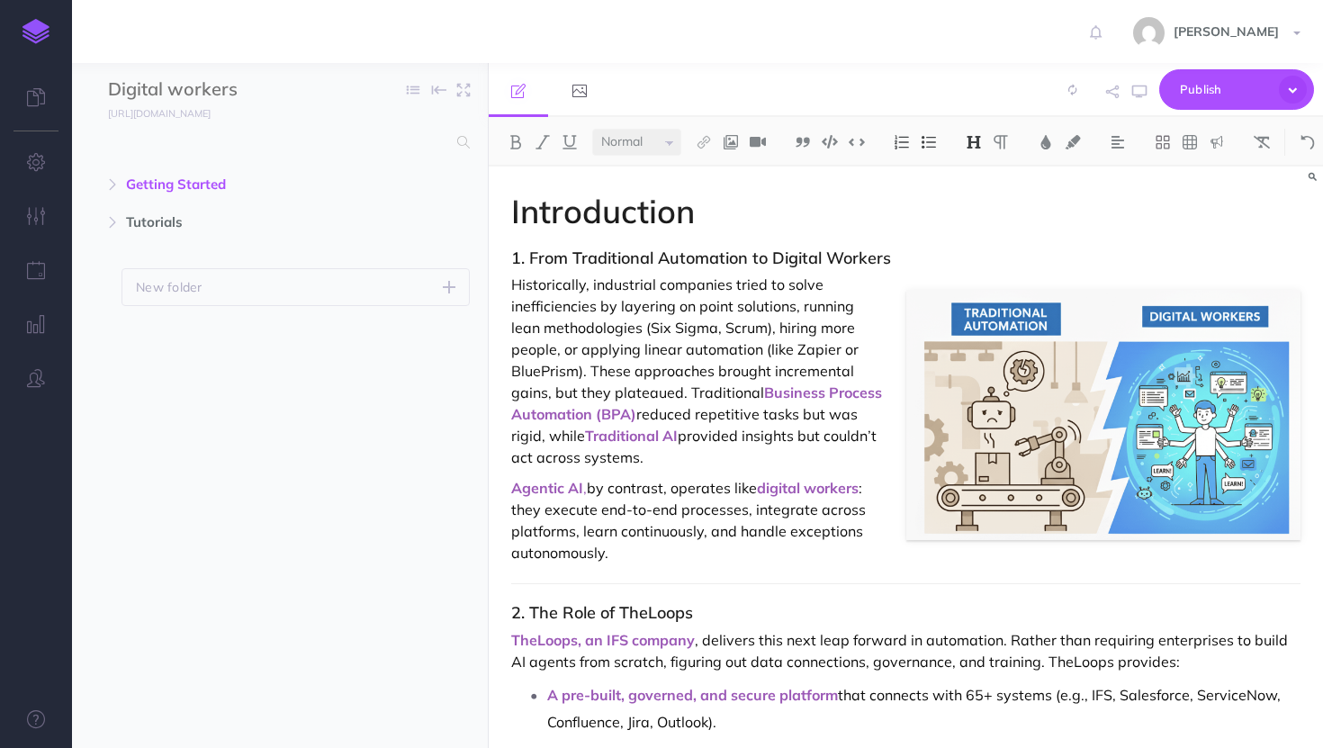
select select "null"
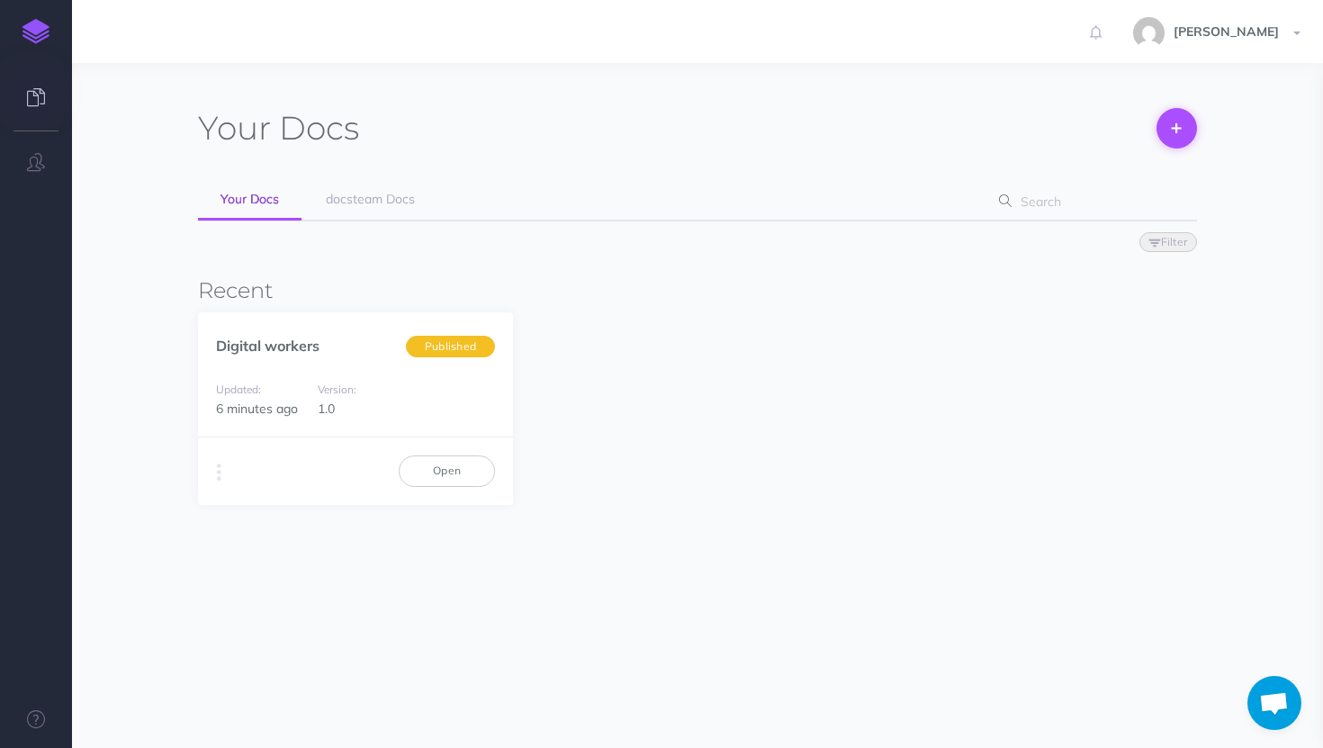
click at [1163, 132] on button at bounding box center [1177, 128] width 41 height 41
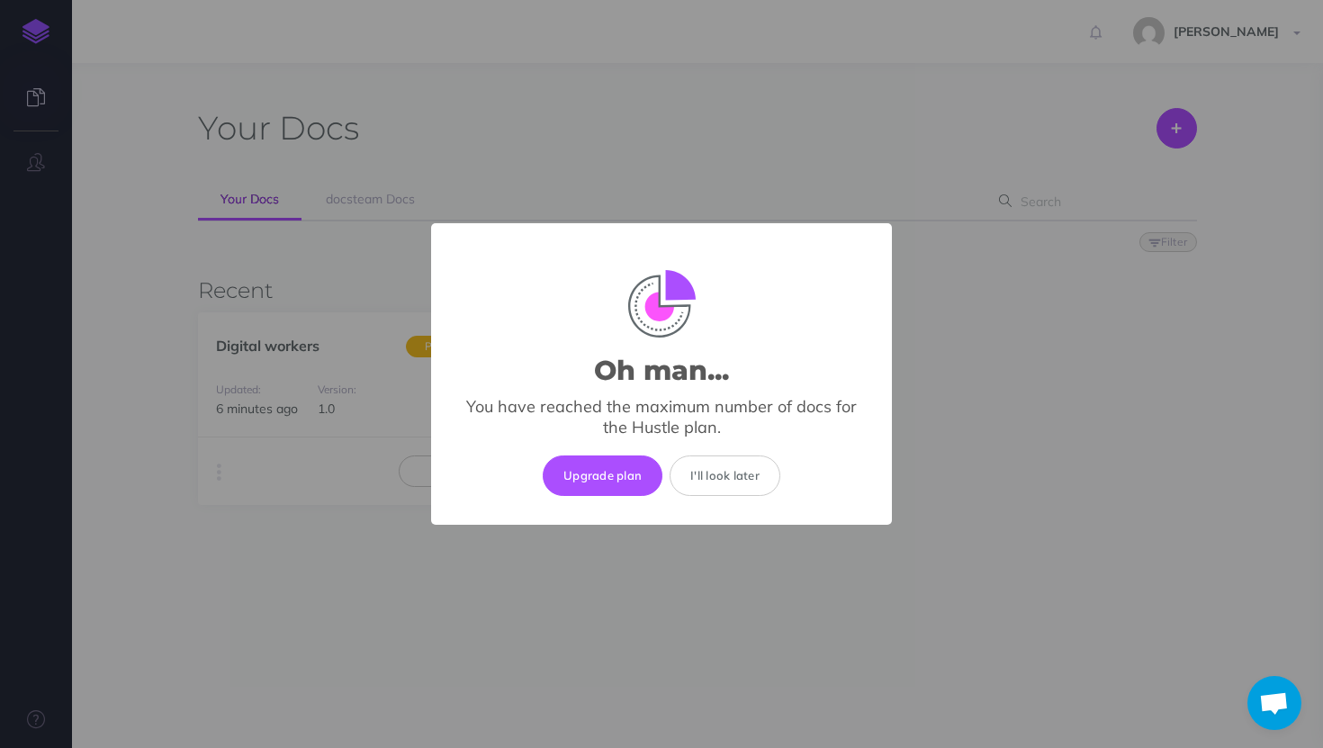
click at [863, 118] on div "Oh man... × You have reached the maximum number of docs for the Hustle plan. Up…" at bounding box center [661, 374] width 1323 height 748
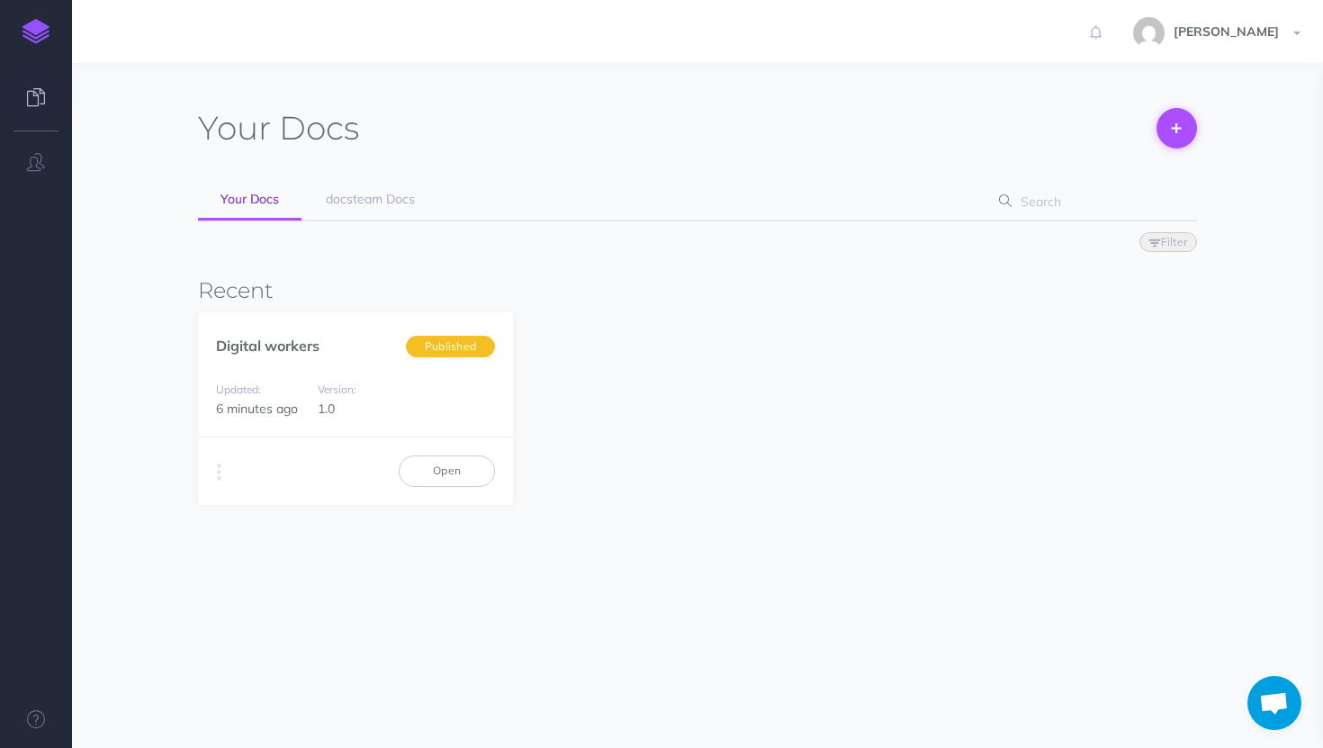
click at [1179, 129] on icon at bounding box center [1176, 128] width 9 height 39
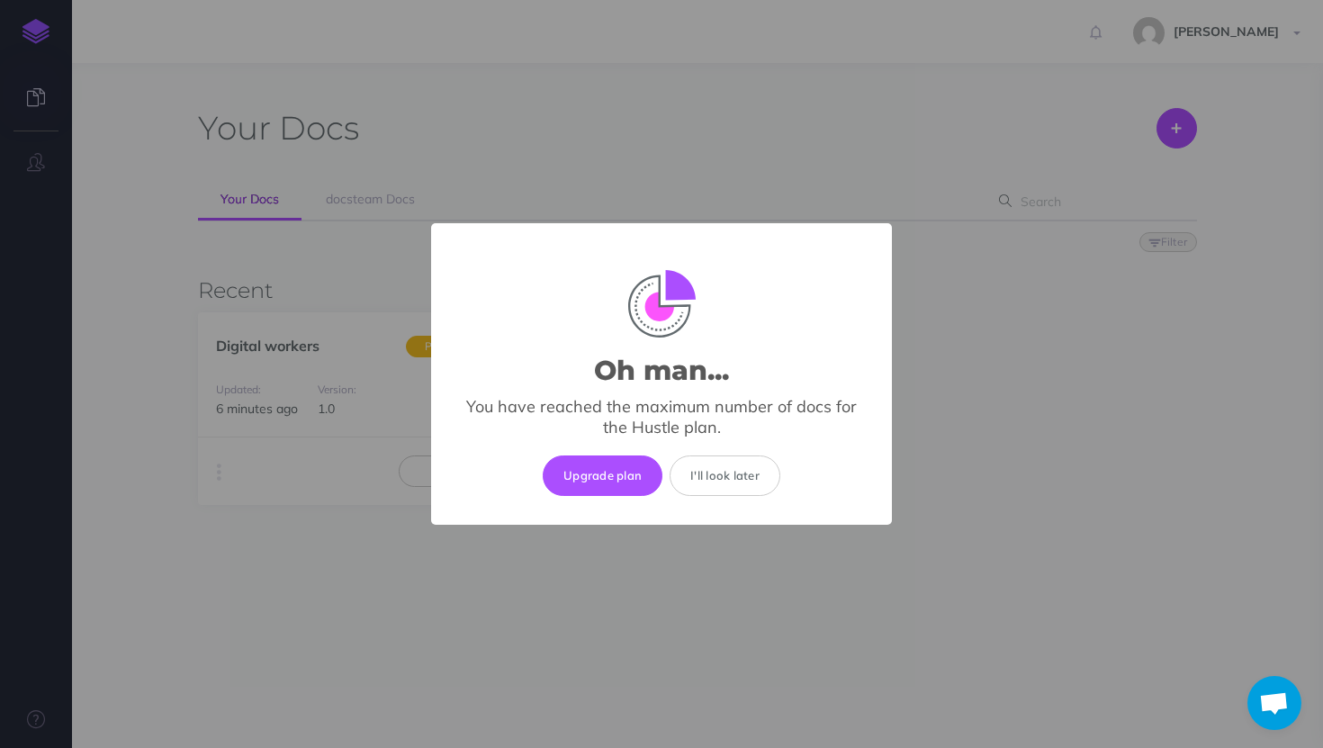
click at [912, 144] on div "Oh man... × You have reached the maximum number of docs for the Hustle plan. Up…" at bounding box center [661, 374] width 1323 height 748
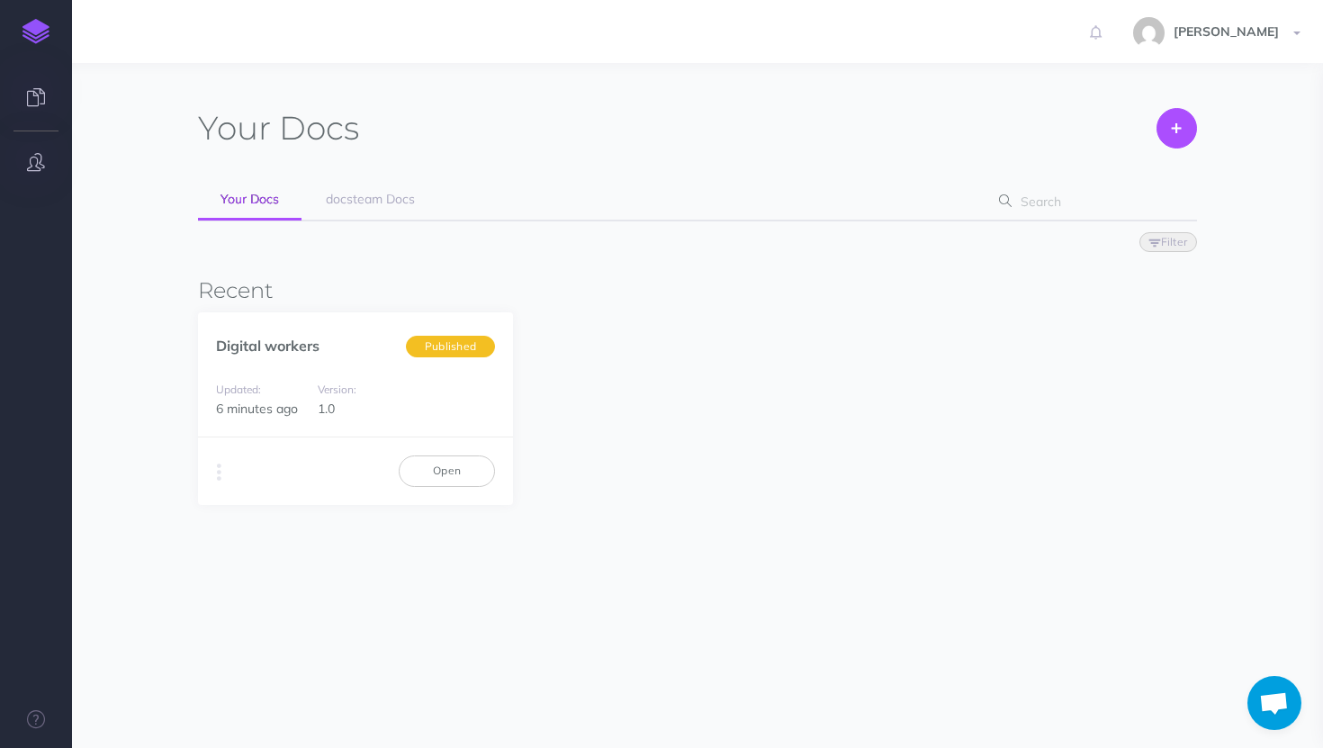
click at [31, 161] on icon "button" at bounding box center [36, 162] width 18 height 18
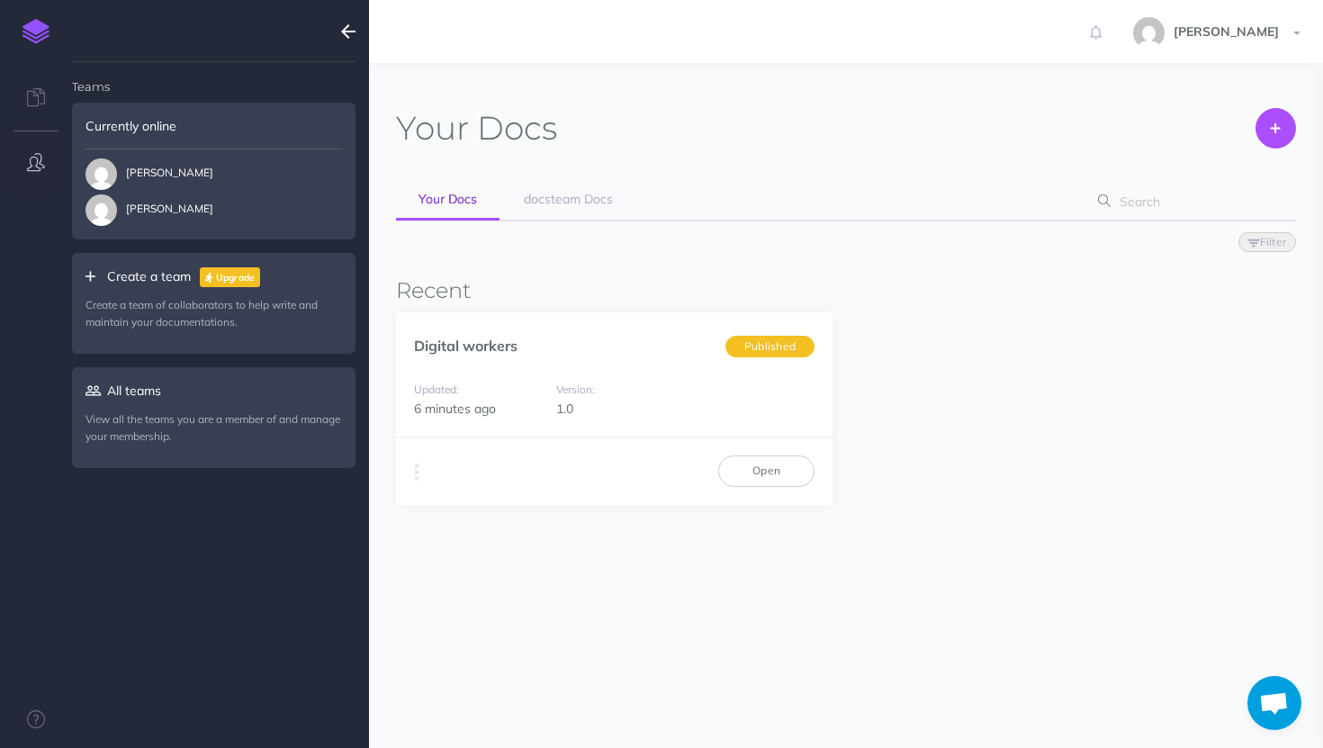
click at [349, 31] on icon "button" at bounding box center [348, 32] width 14 height 22
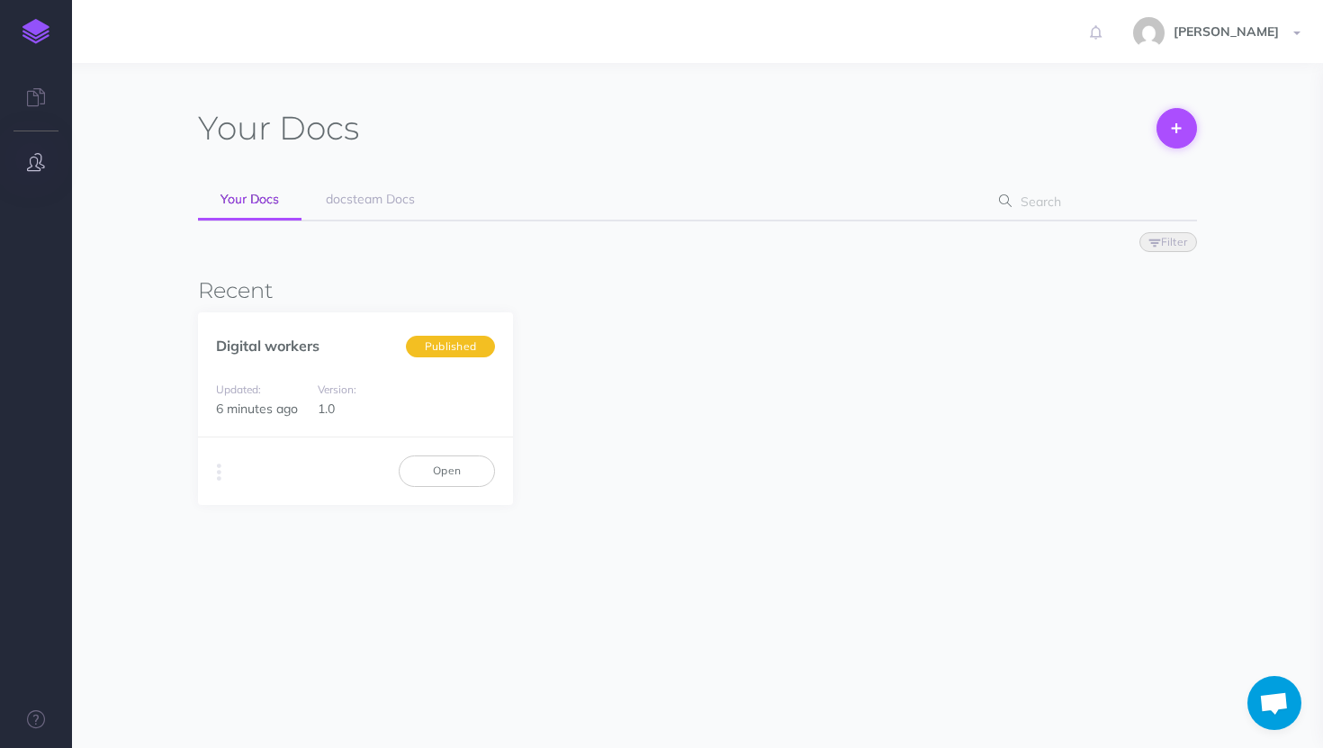
click at [1172, 131] on icon at bounding box center [1176, 128] width 9 height 39
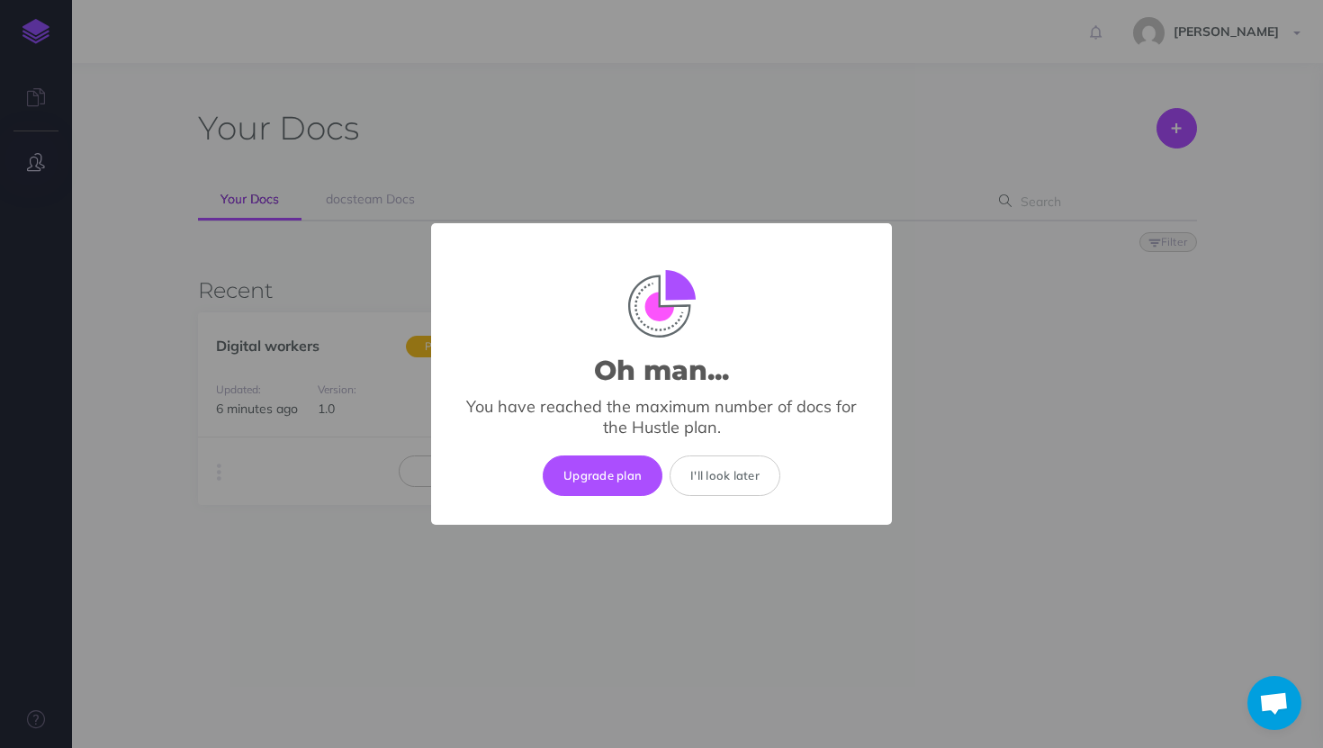
click at [898, 150] on div "Oh man... × You have reached the maximum number of docs for the Hustle plan. Up…" at bounding box center [661, 374] width 1323 height 748
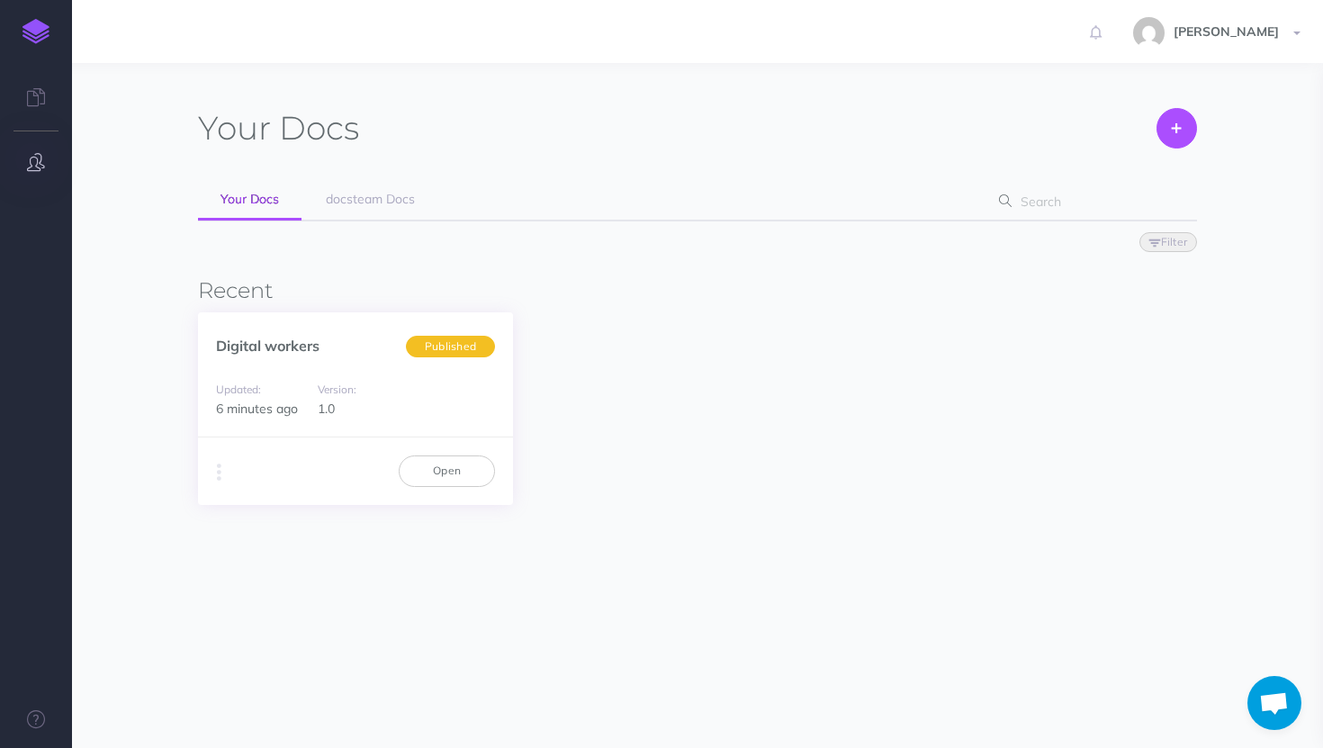
click at [345, 333] on div "Digital workers Published" at bounding box center [355, 336] width 315 height 48
click at [288, 348] on link "Digital workers" at bounding box center [268, 346] width 104 height 18
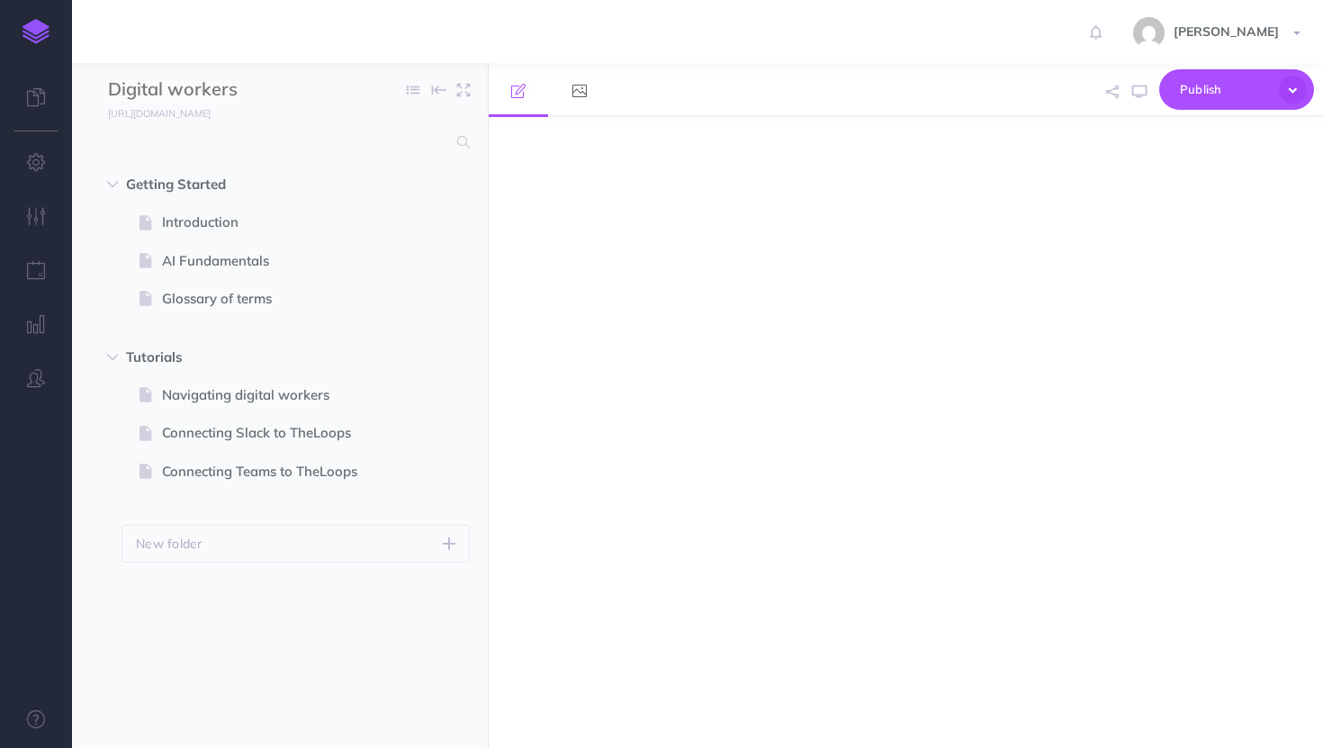
select select "null"
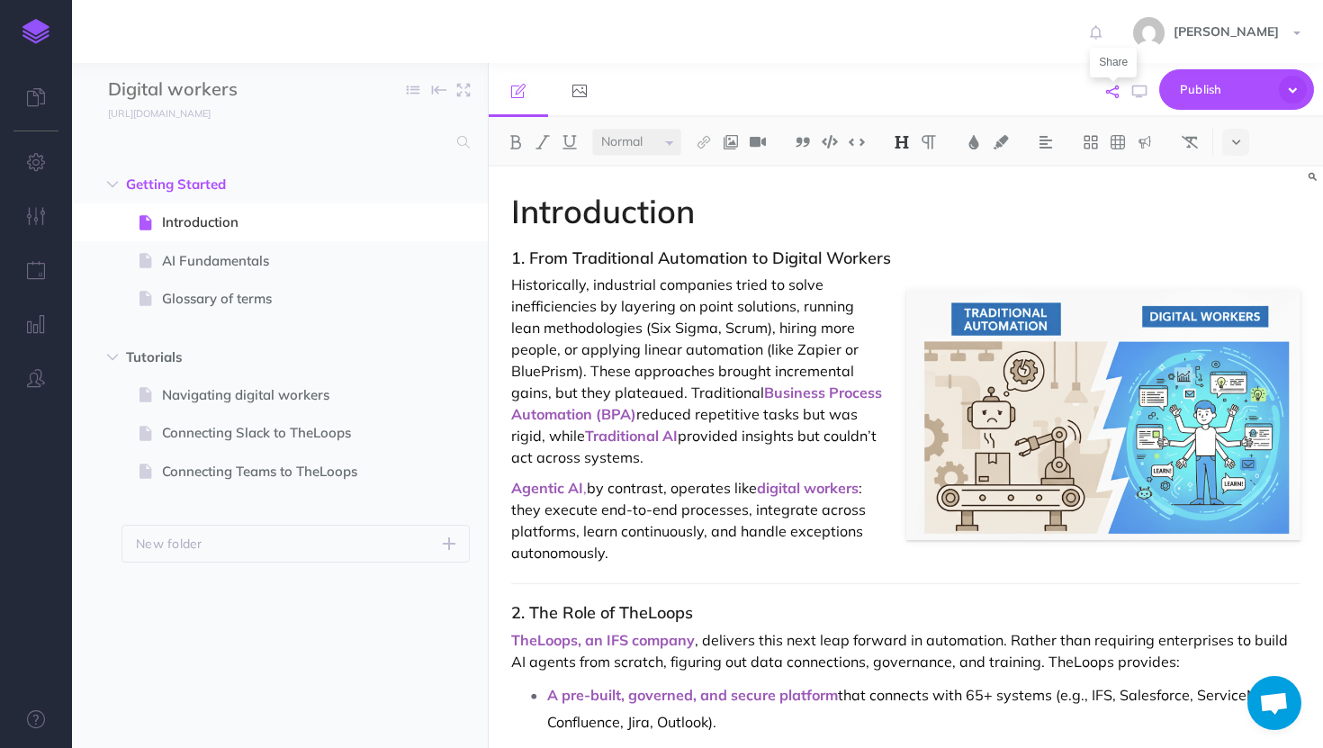
click at [1117, 95] on icon "button" at bounding box center [1112, 92] width 13 height 13
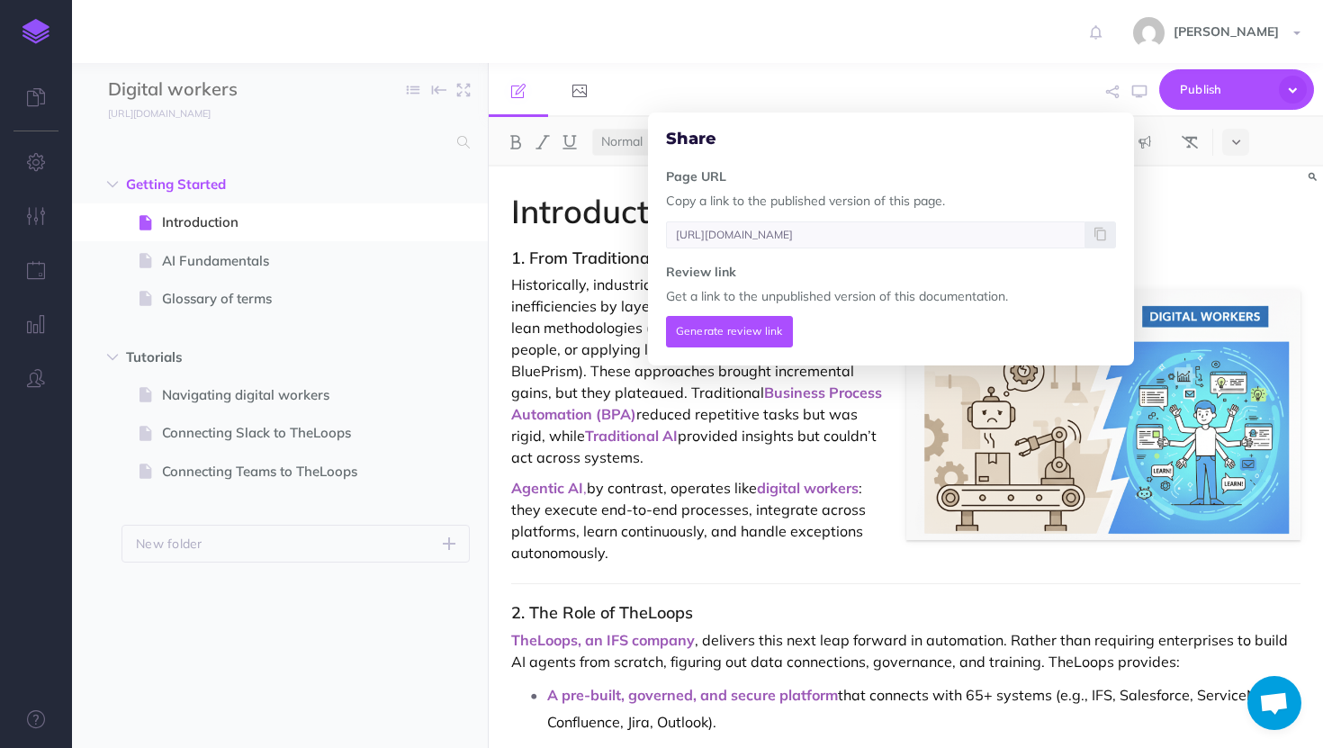
click at [1115, 59] on link at bounding box center [1096, 31] width 39 height 63
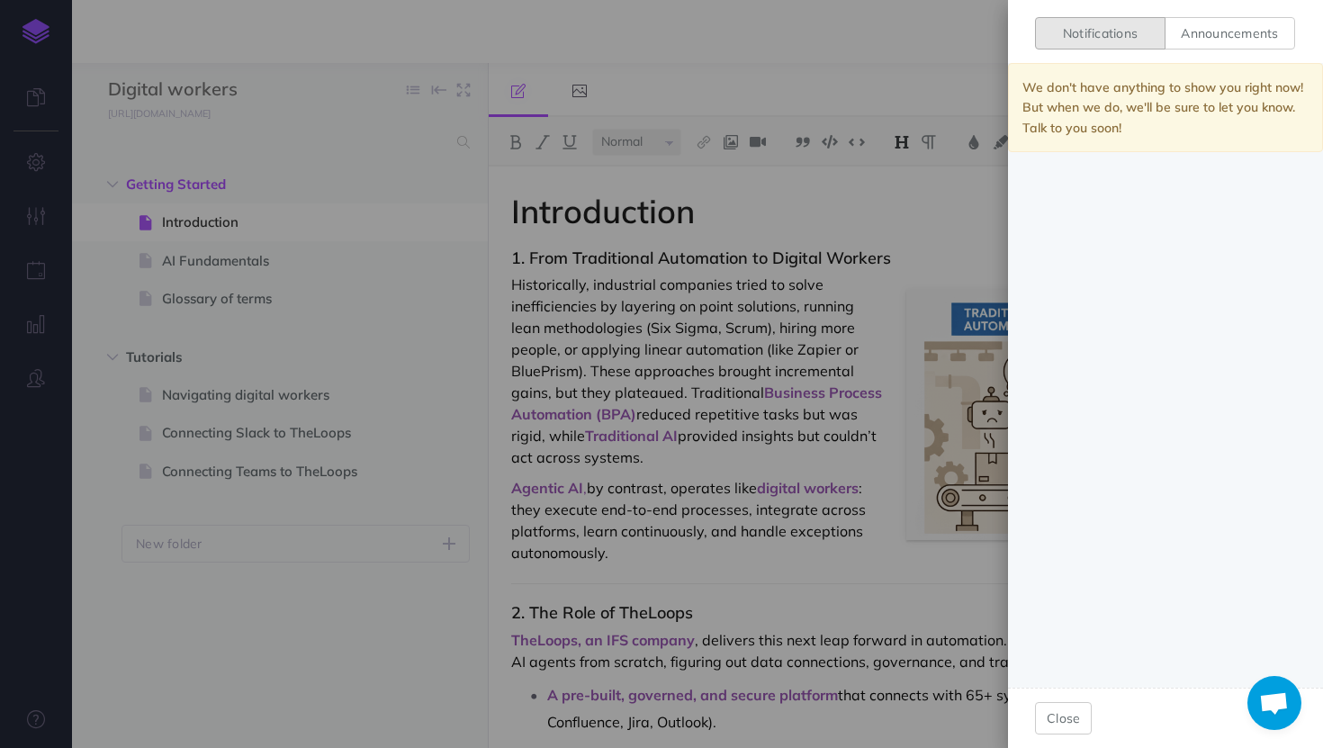
click at [952, 70] on div "Notifications Announcements We don't have anything to show you right now! But w…" at bounding box center [661, 374] width 1323 height 748
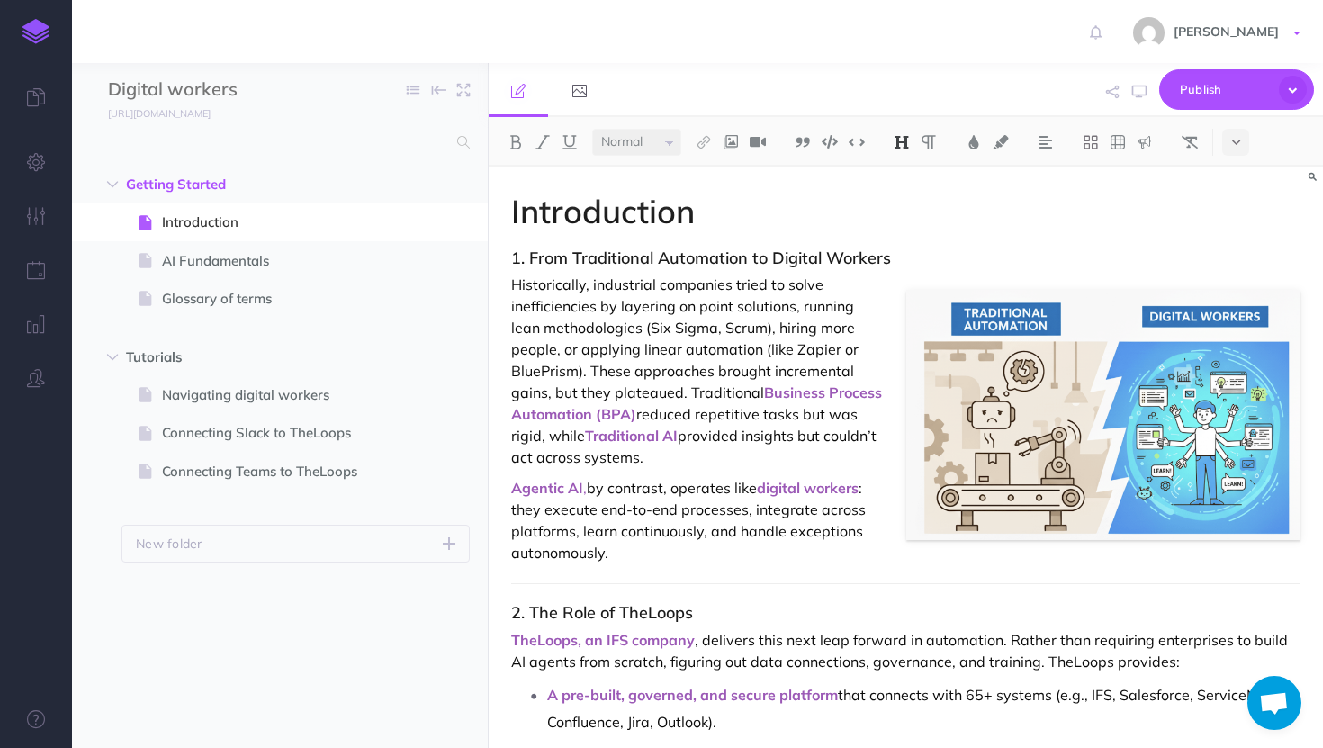
click at [1289, 37] on link "[PERSON_NAME]" at bounding box center [1219, 31] width 208 height 63
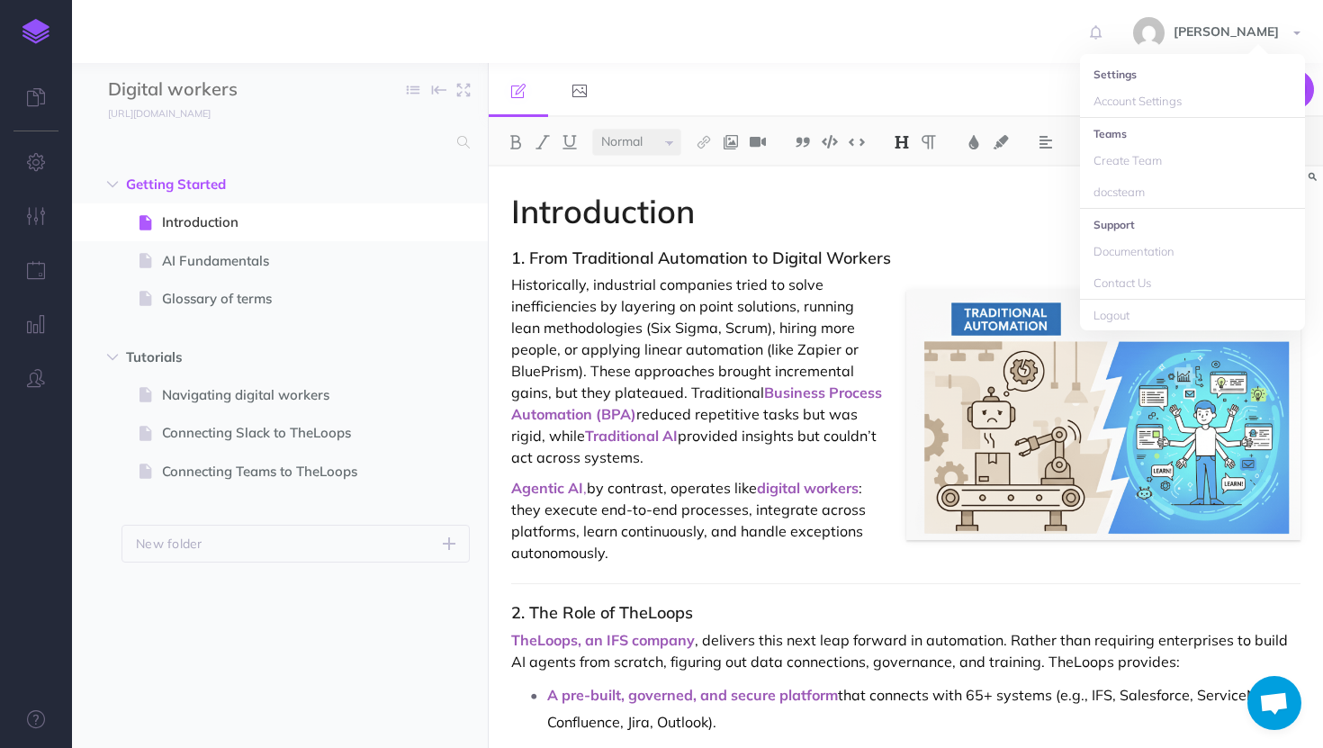
click at [1026, 50] on div "Rachel Datlowe Settings Account Settings Teams Create Team docsteam Support Doc…" at bounding box center [662, 31] width 1296 height 63
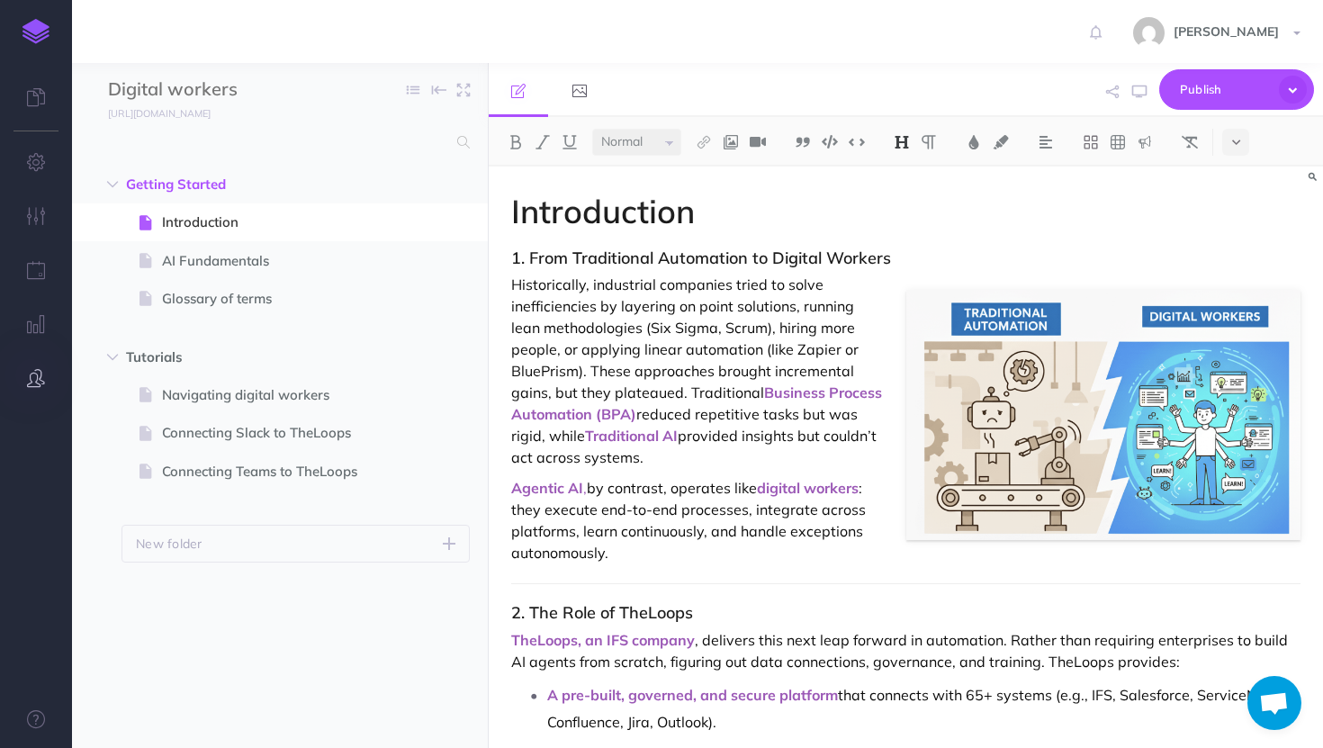
click at [38, 368] on button "button" at bounding box center [36, 379] width 72 height 54
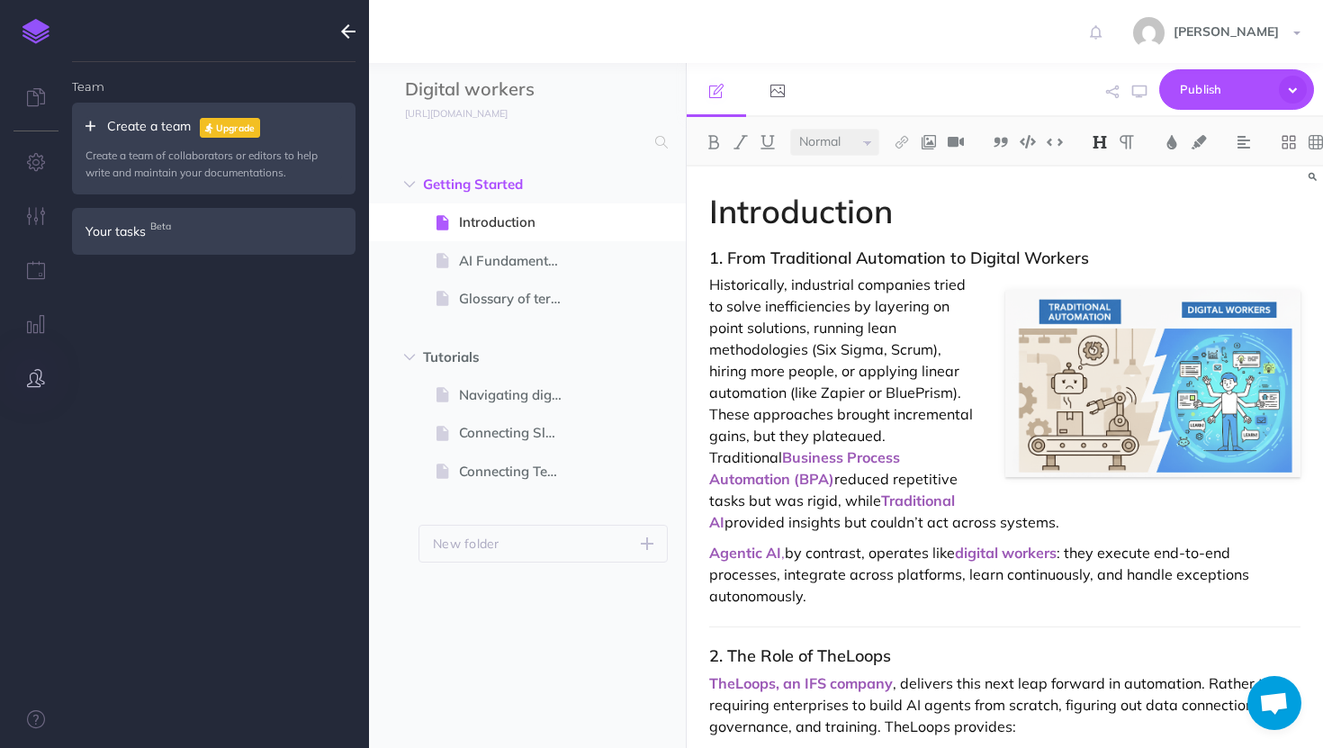
click at [38, 368] on button "button" at bounding box center [36, 379] width 72 height 54
click at [351, 30] on icon "button" at bounding box center [348, 32] width 14 height 22
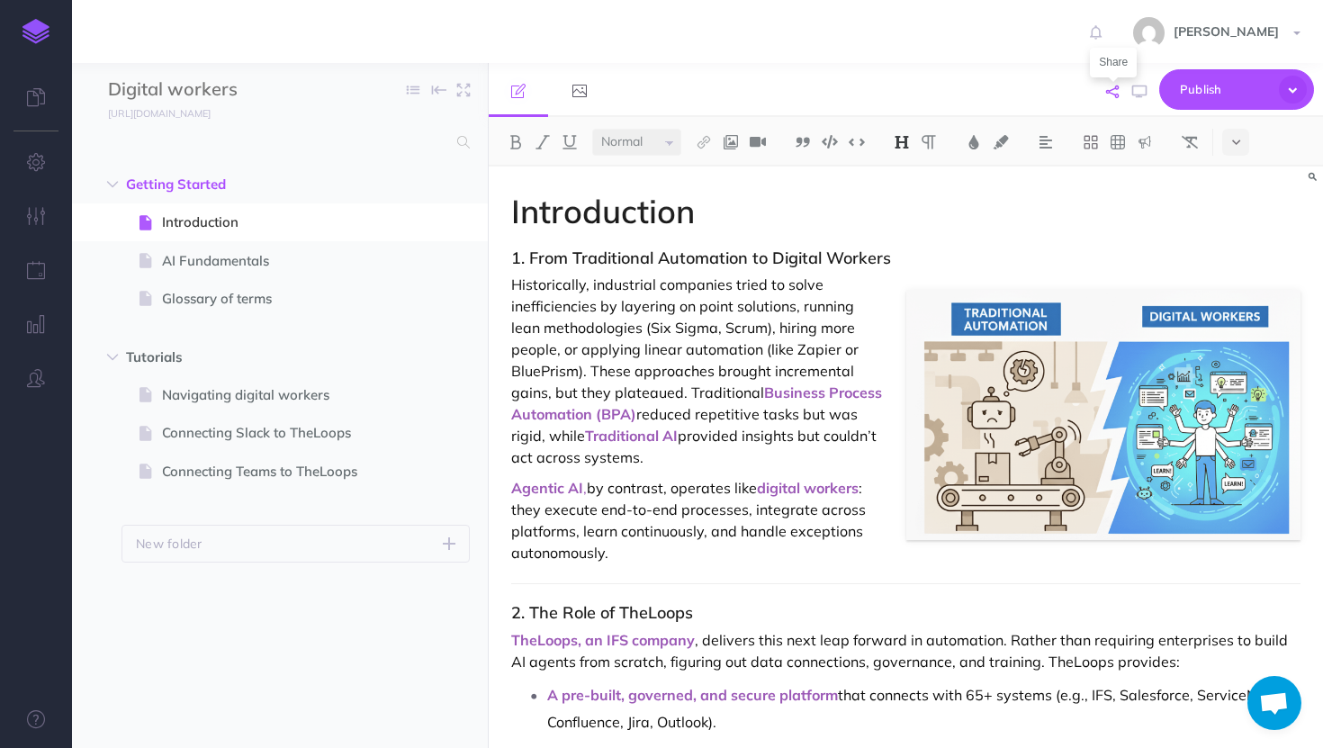
click at [1119, 92] on icon "button" at bounding box center [1112, 92] width 13 height 13
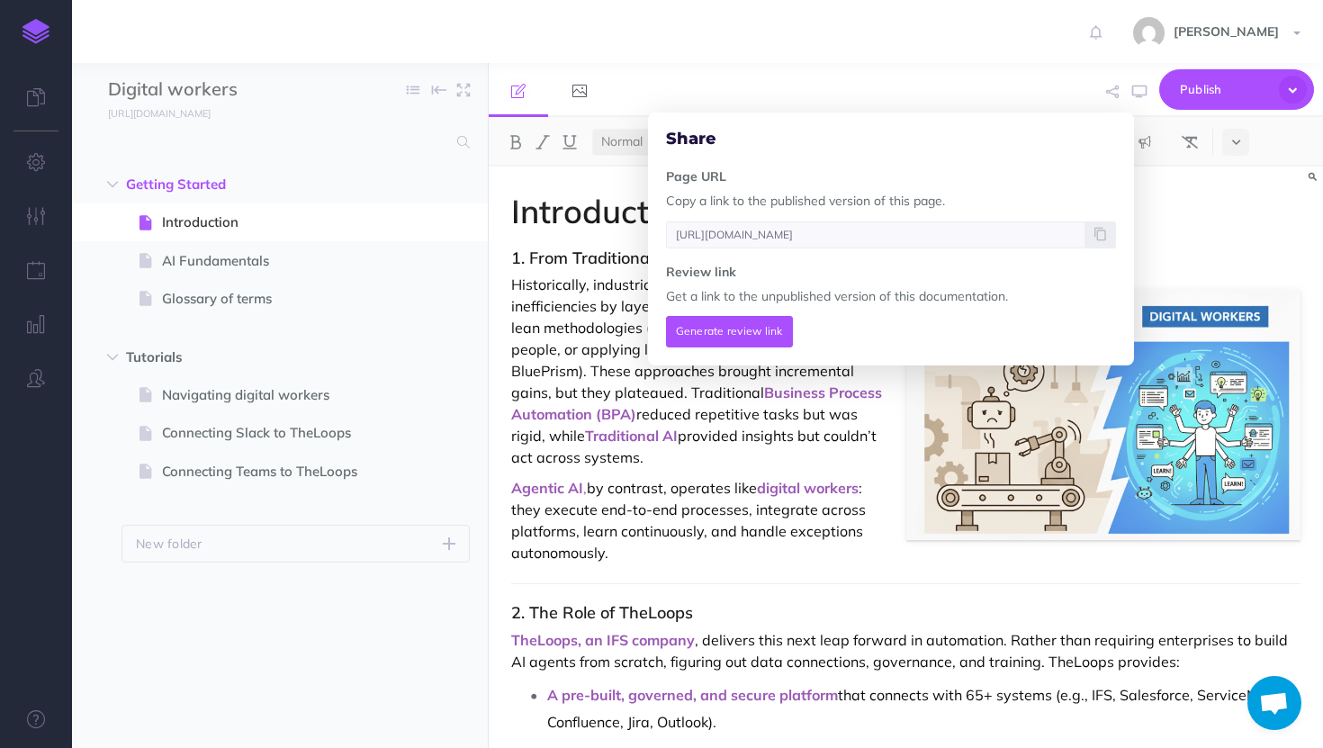
click at [1034, 68] on div "Share Page URL Copy a link to the published version of this page. https://ifslo…" at bounding box center [1040, 90] width 547 height 55
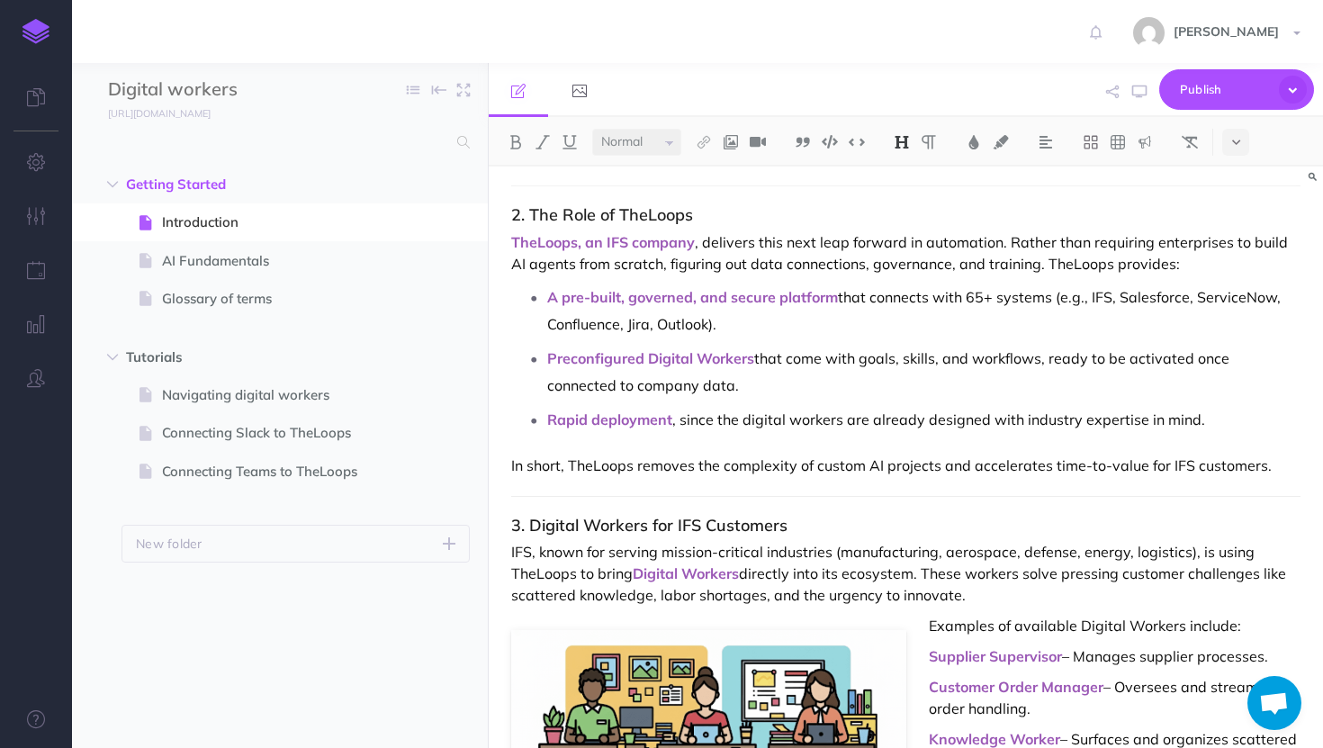
scroll to position [414, 0]
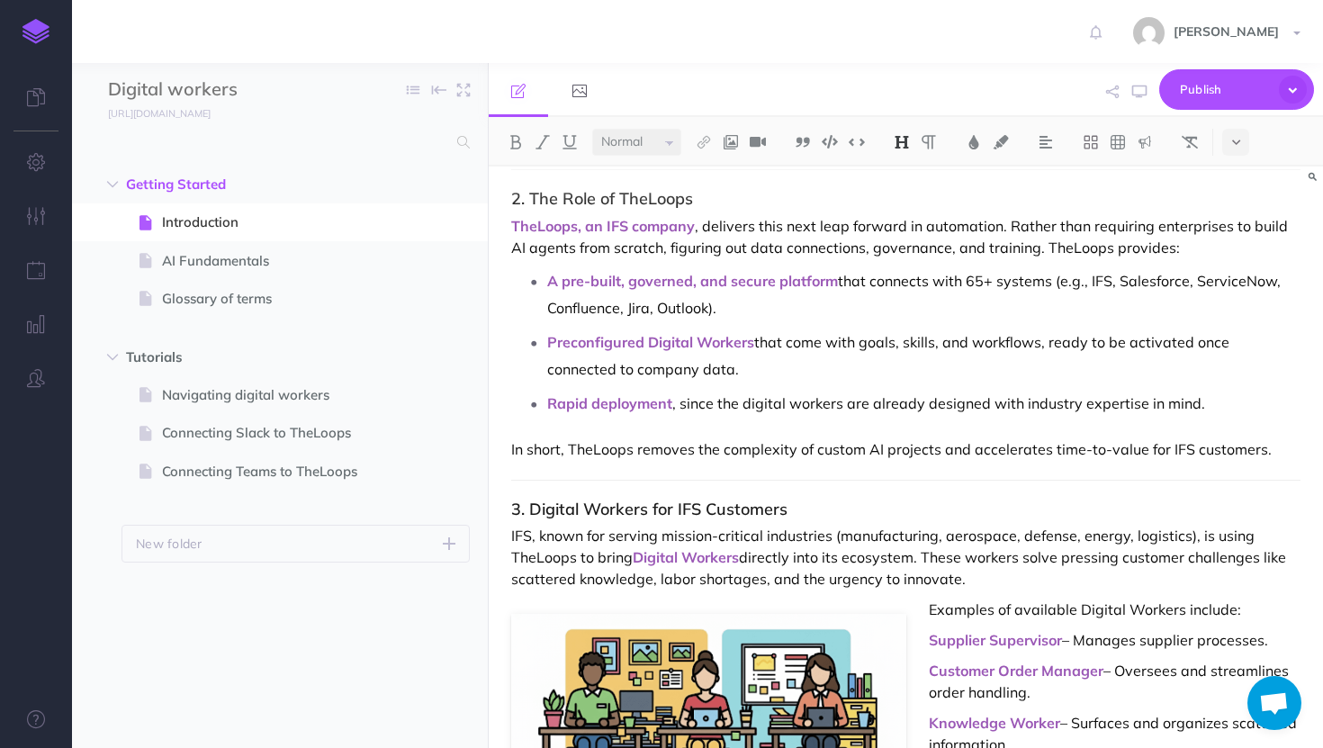
click at [1023, 249] on p "TheLoops, an IFS company , delivers this next leap forward in automation. Rathe…" at bounding box center [906, 236] width 790 height 43
click at [1219, 106] on button "Publish" at bounding box center [1237, 89] width 155 height 41
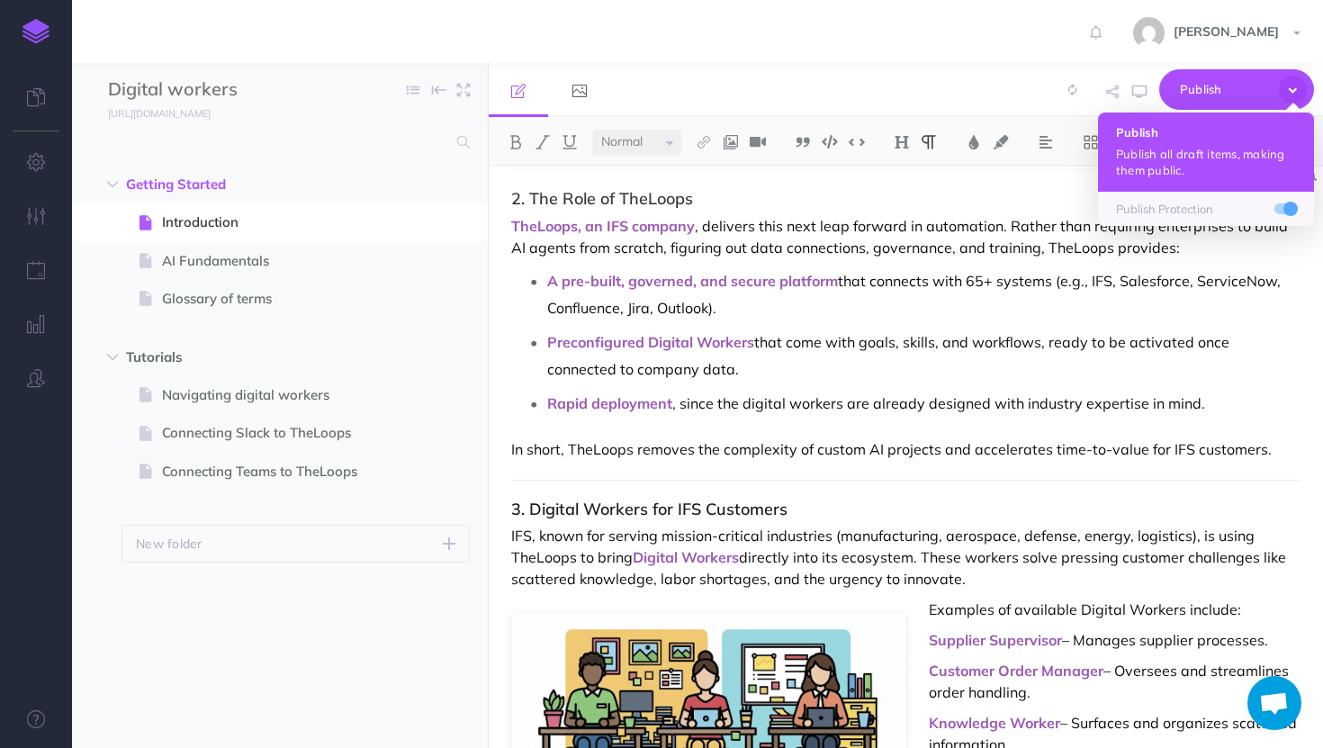
click at [1193, 145] on button "Publish Publish all draft items, making them public." at bounding box center [1206, 152] width 216 height 79
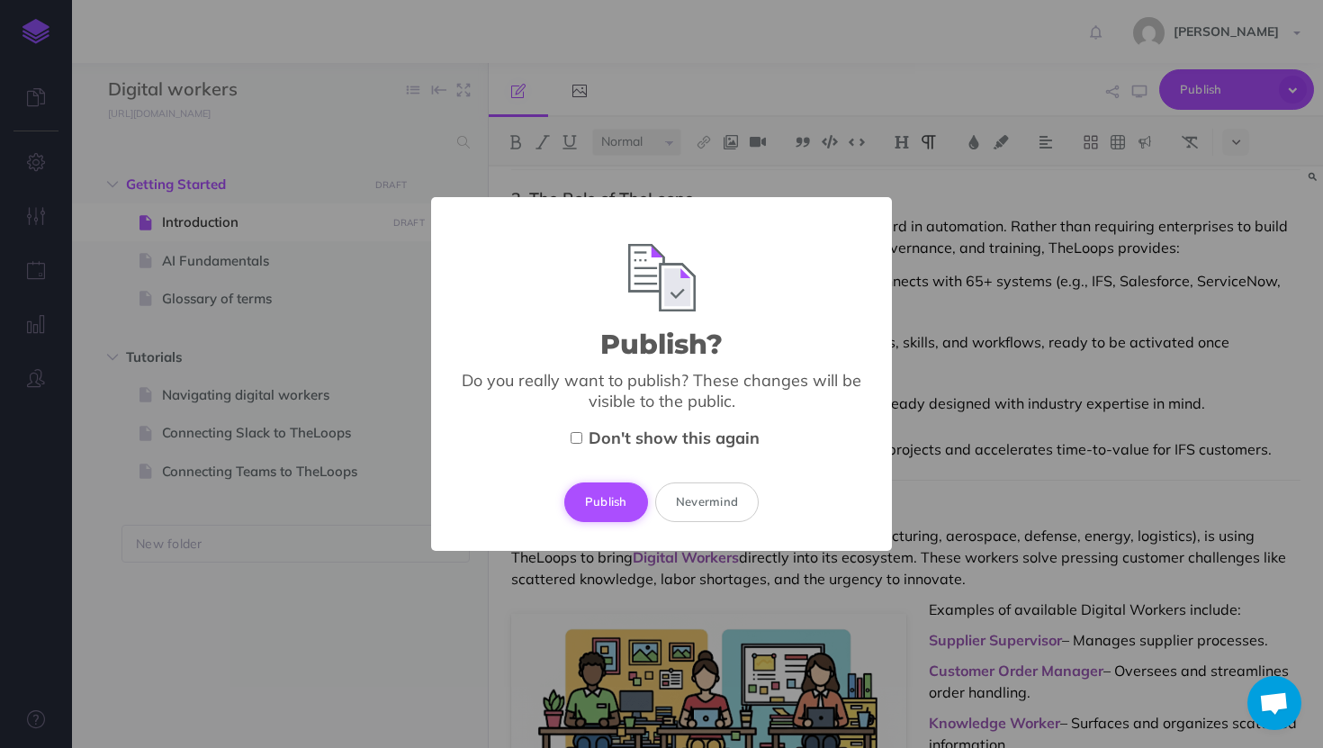
click at [610, 501] on button "Publish" at bounding box center [606, 503] width 84 height 40
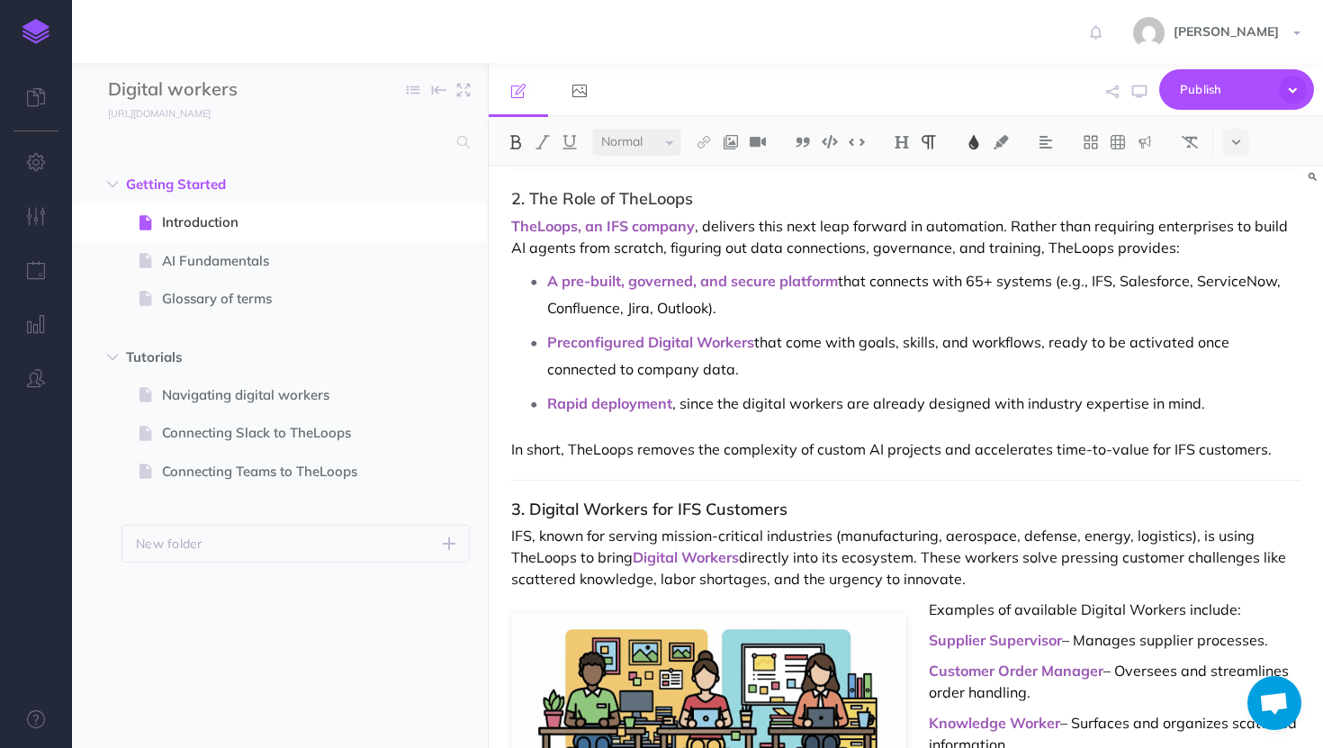
click at [651, 339] on span "Preconfigured Digital Workers" at bounding box center [650, 342] width 207 height 18
click at [711, 341] on span "Preconfigured digital Workers" at bounding box center [649, 342] width 205 height 18
click at [1006, 279] on p "A pre-built, governed, and secure platform that connects with 65+ systems (e.g.…" at bounding box center [924, 294] width 754 height 54
click at [1256, 449] on p "In short, TheLoops removes the complexity of custom AI projects and accelerates…" at bounding box center [906, 449] width 790 height 22
click at [646, 546] on p "IFS, known for serving mission-critical industries (manufacturing, aerospace, d…" at bounding box center [906, 557] width 790 height 65
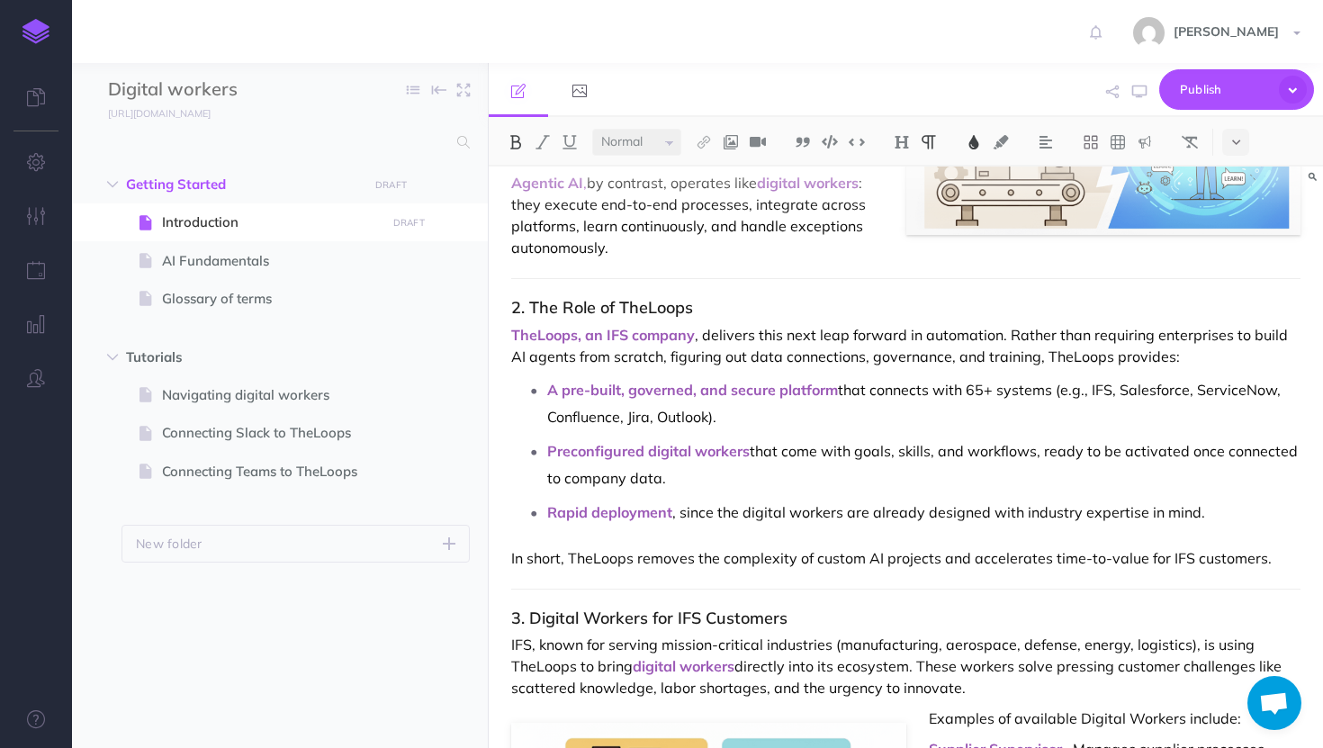
scroll to position [312, 0]
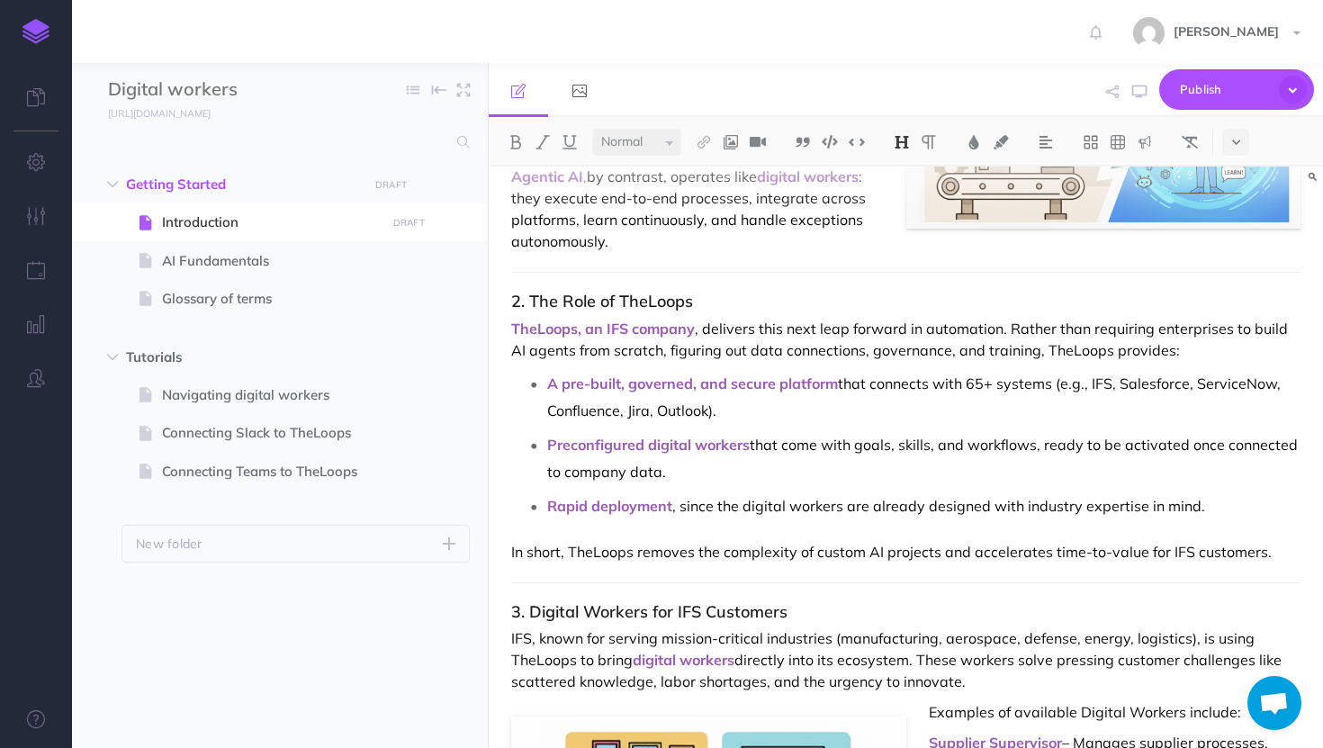
click at [579, 303] on h3 "2. The Role of TheLoops" at bounding box center [906, 302] width 790 height 18
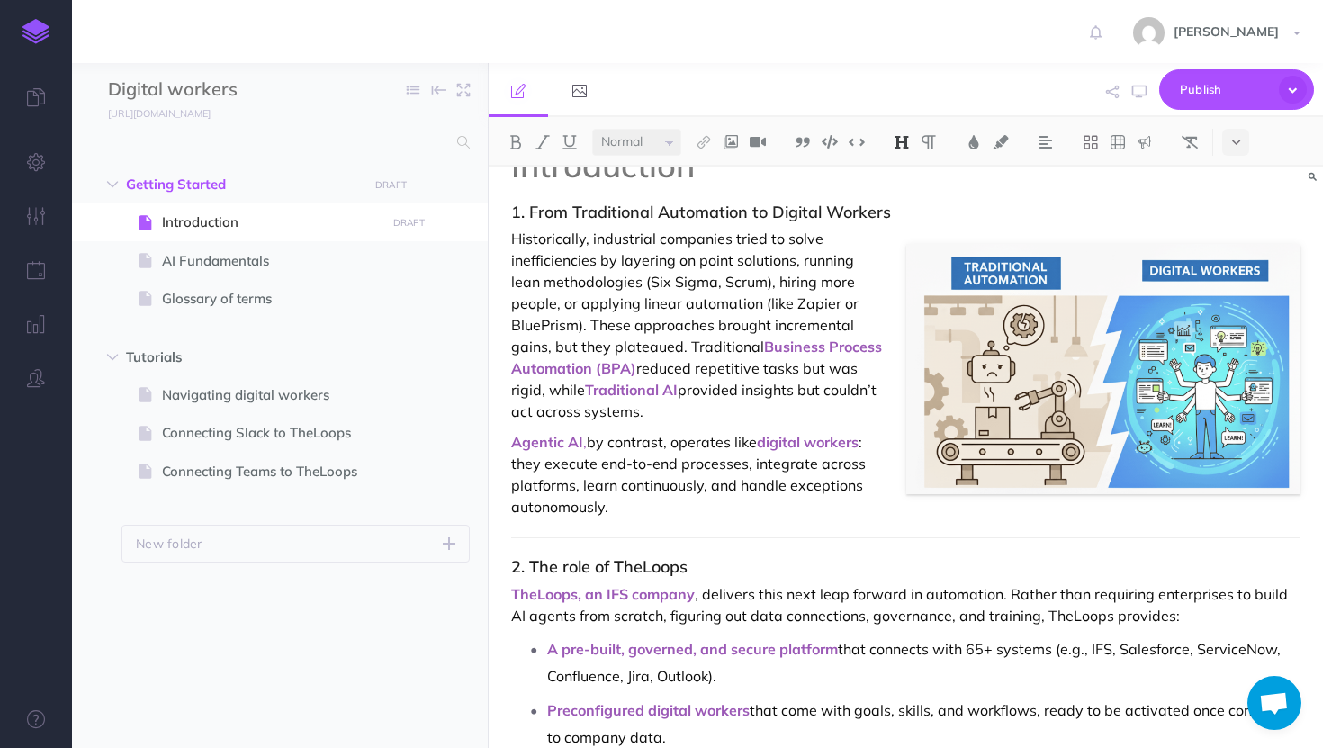
scroll to position [0, 0]
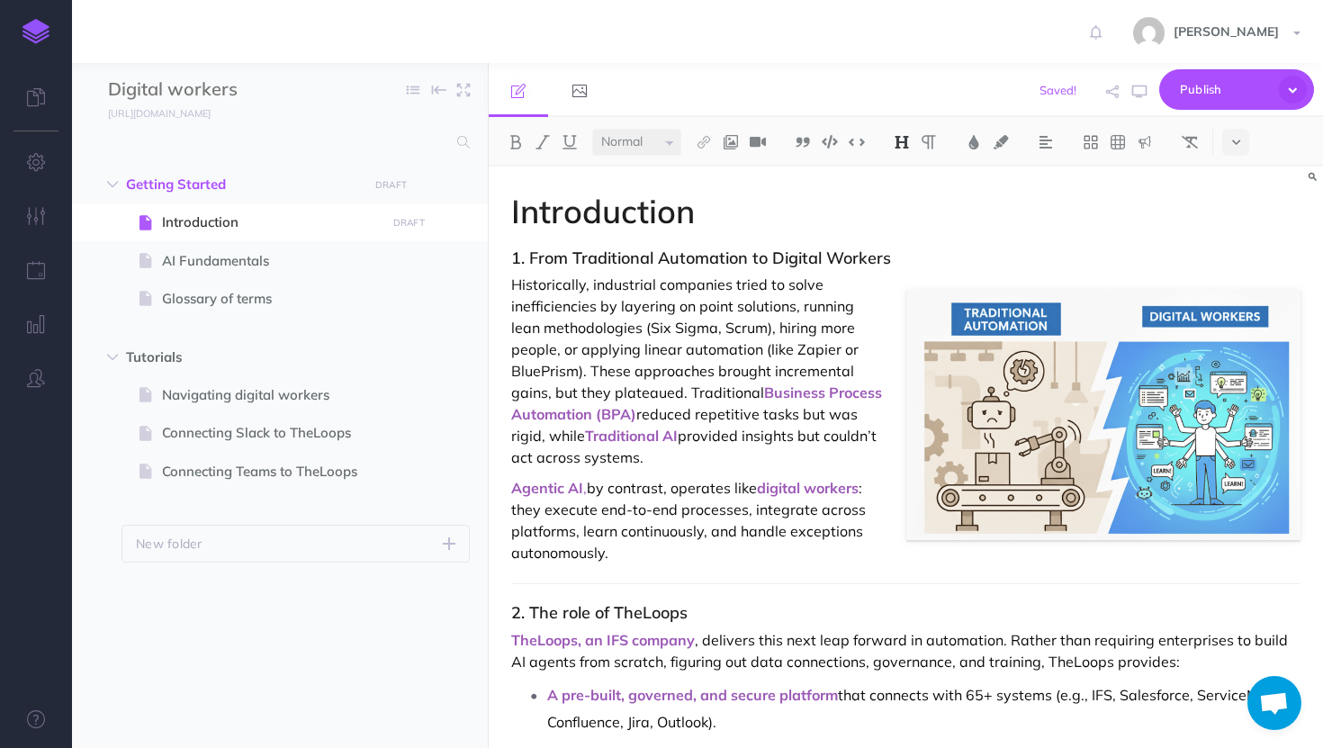
click at [581, 251] on h3 "1. From Traditional Automation to Digital Workers" at bounding box center [906, 258] width 790 height 18
click at [667, 249] on h3 "1. From traditional Automation to Digital Workers" at bounding box center [906, 258] width 790 height 18
click at [781, 253] on h3 "1. From traditional automation to Digital Workers" at bounding box center [906, 258] width 790 height 18
click at [835, 254] on h3 "1. From traditional automation to digital Workers" at bounding box center [906, 258] width 790 height 18
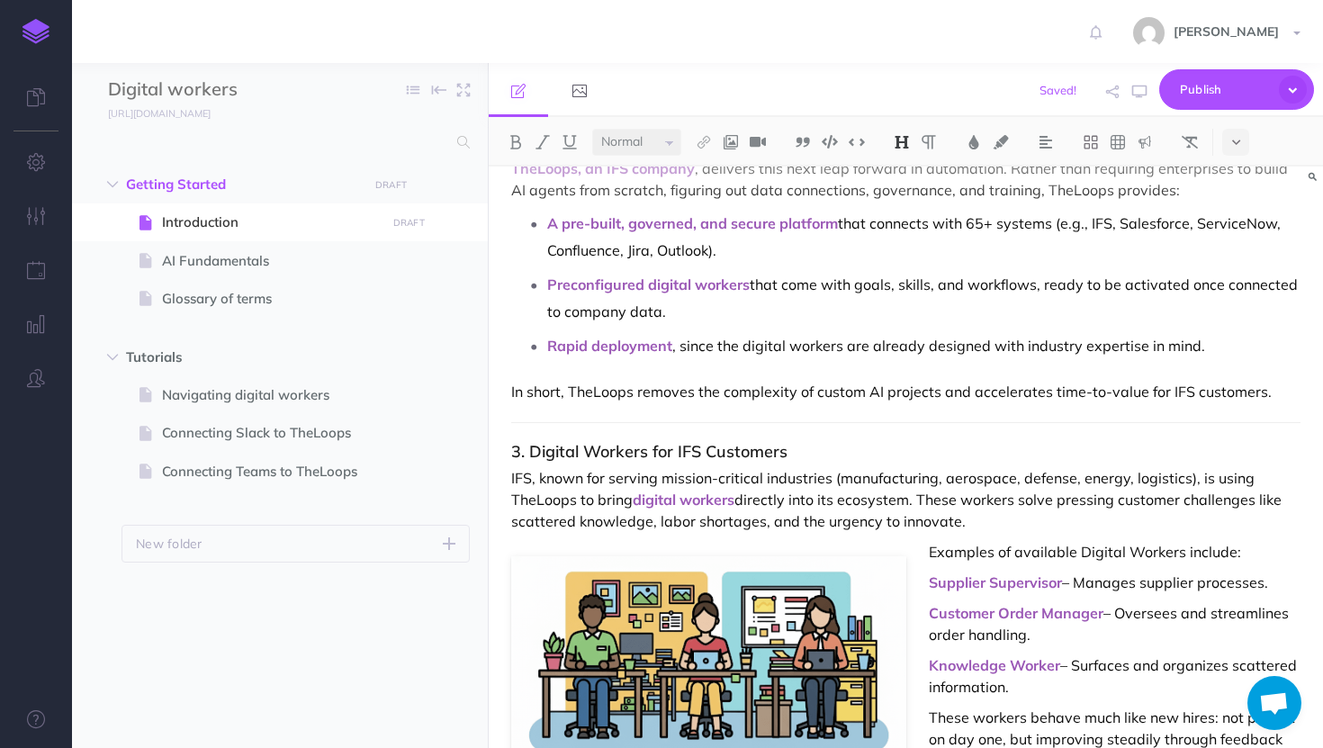
scroll to position [475, 0]
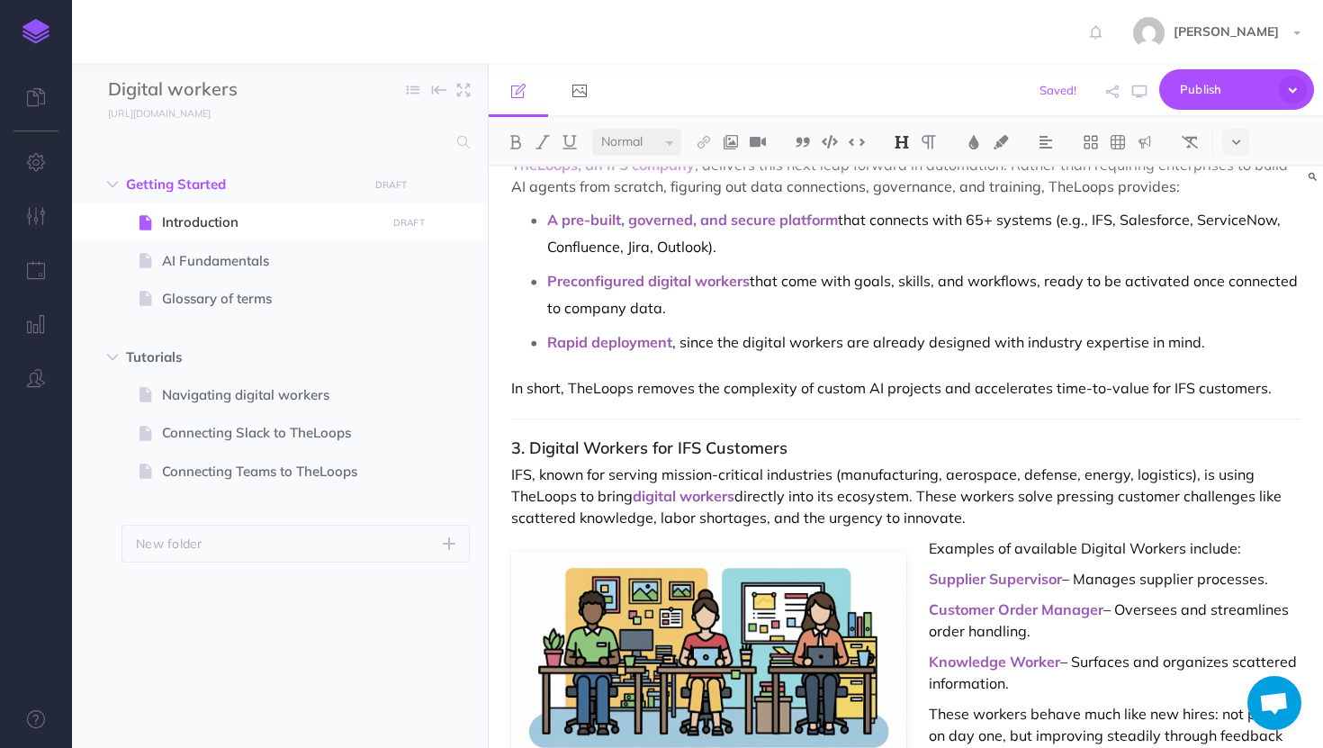
click at [592, 445] on h3 "3. Digital Workers for IFS Customers" at bounding box center [906, 448] width 790 height 18
click at [713, 447] on h3 "3. Digital workers for IFS Customers" at bounding box center [906, 448] width 790 height 18
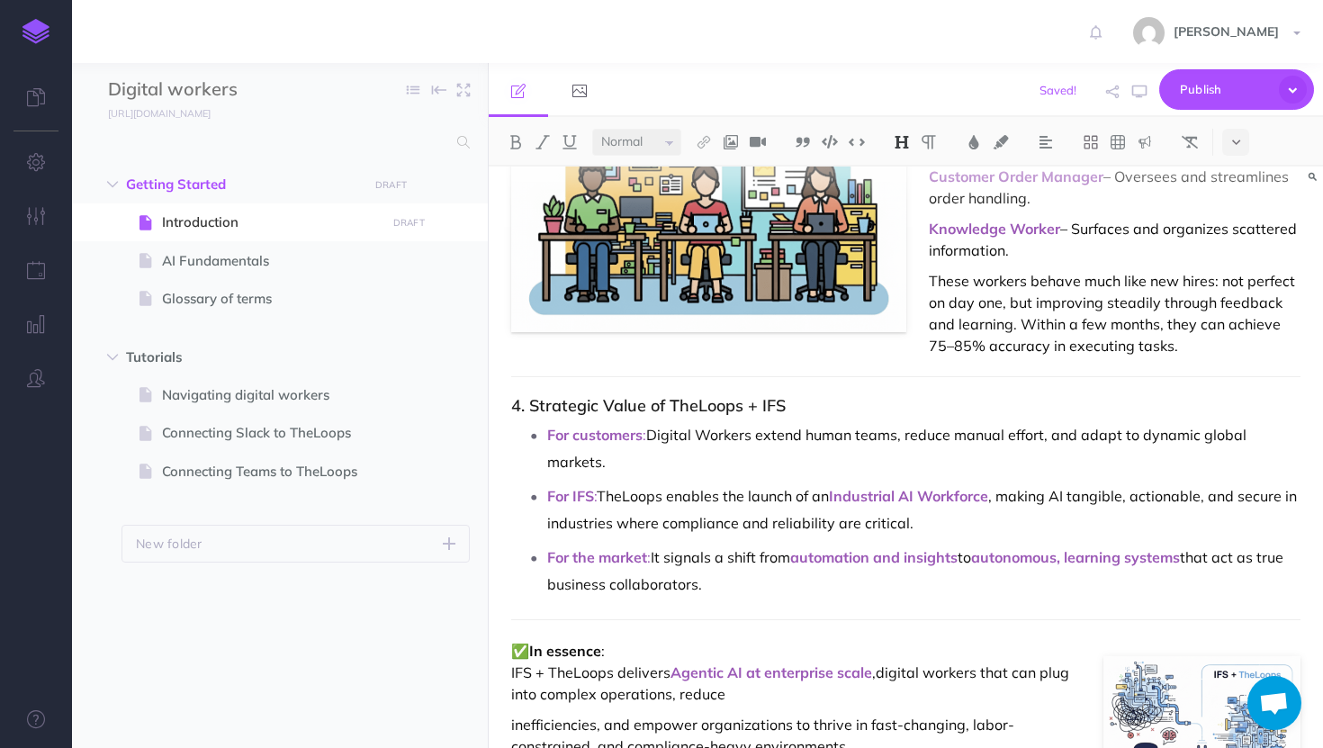
scroll to position [1009, 0]
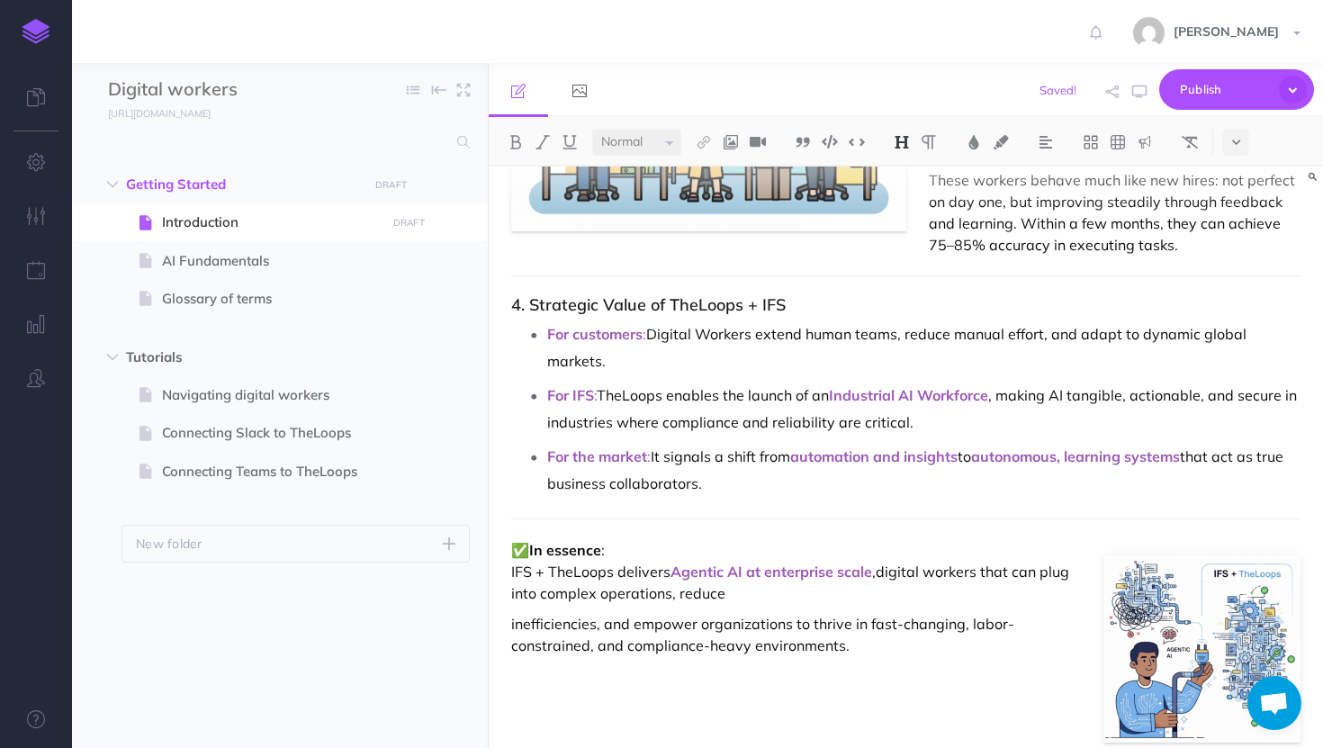
click at [614, 302] on h3 "4. Strategic Value of TheLoops + IFS" at bounding box center [906, 305] width 790 height 18
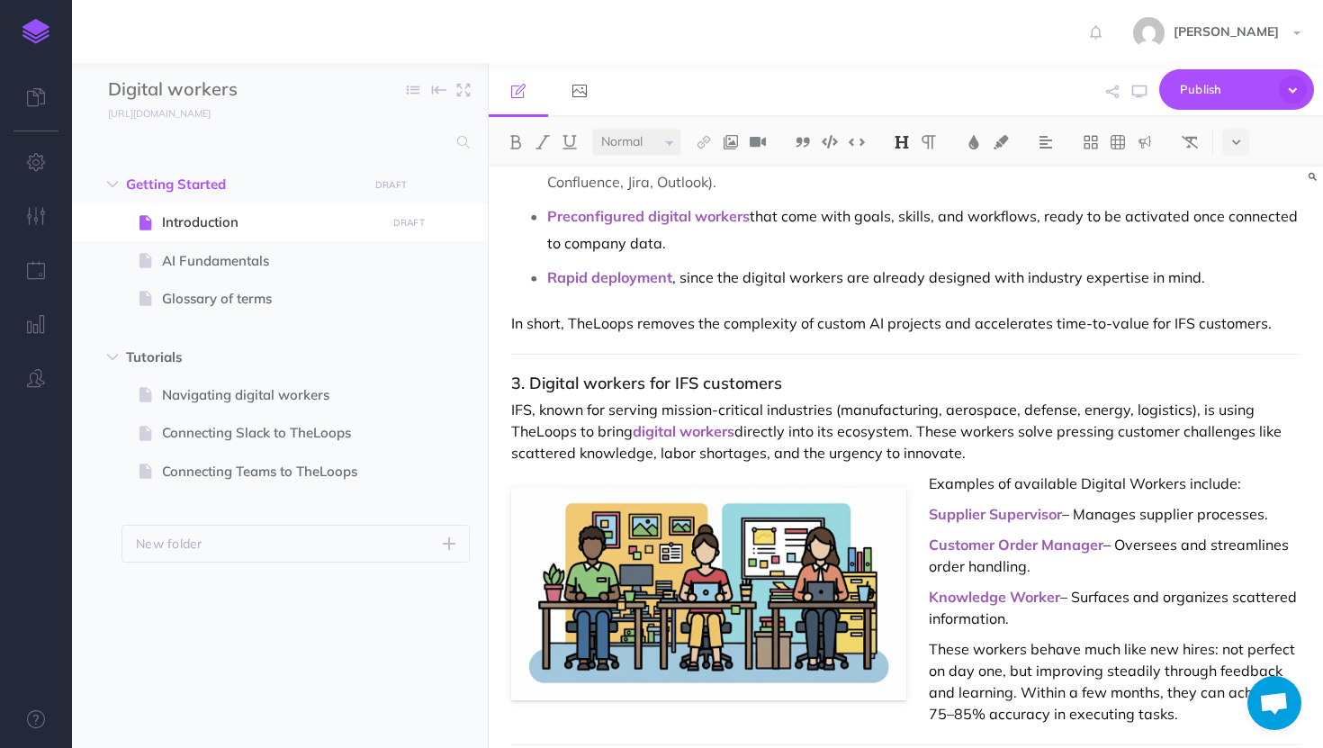
scroll to position [547, 0]
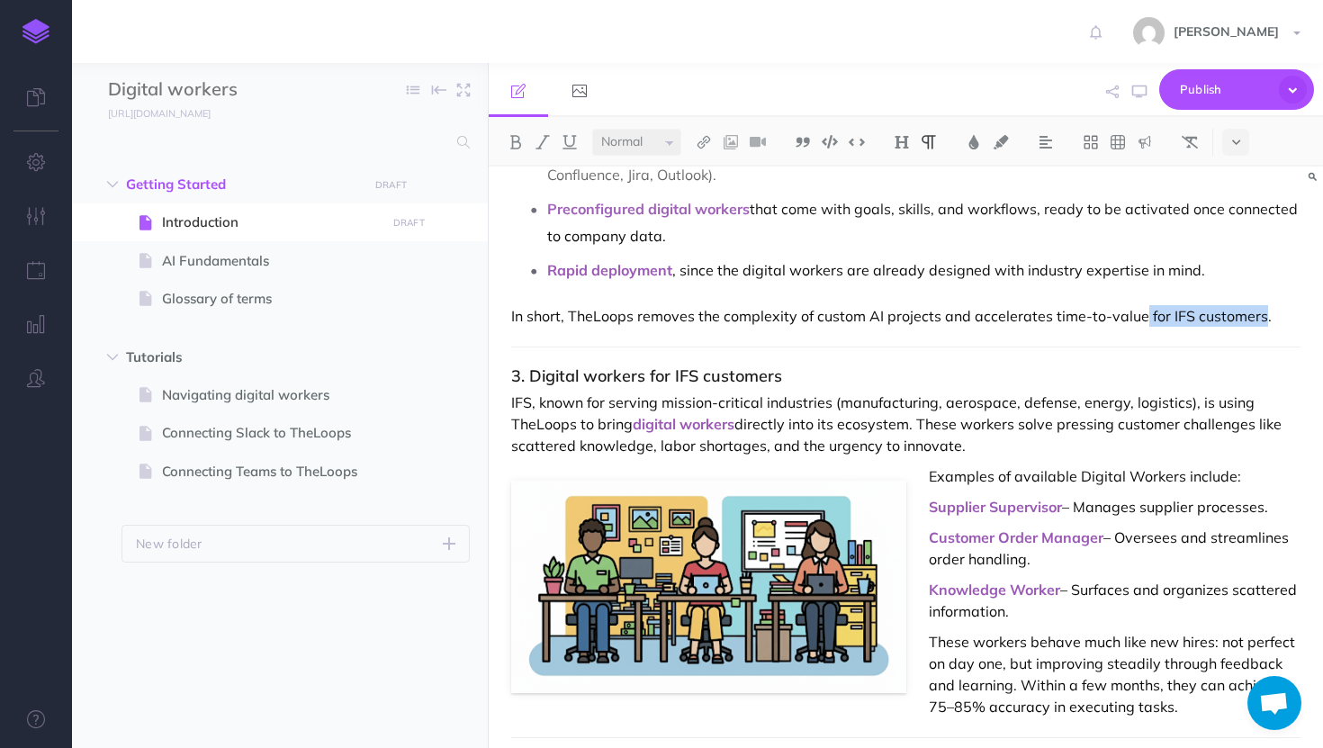
drag, startPoint x: 1259, startPoint y: 315, endPoint x: 1140, endPoint y: 316, distance: 118.8
click at [1140, 316] on p "In short, TheLoops removes the complexity of custom AI projects and accelerates…" at bounding box center [906, 316] width 790 height 22
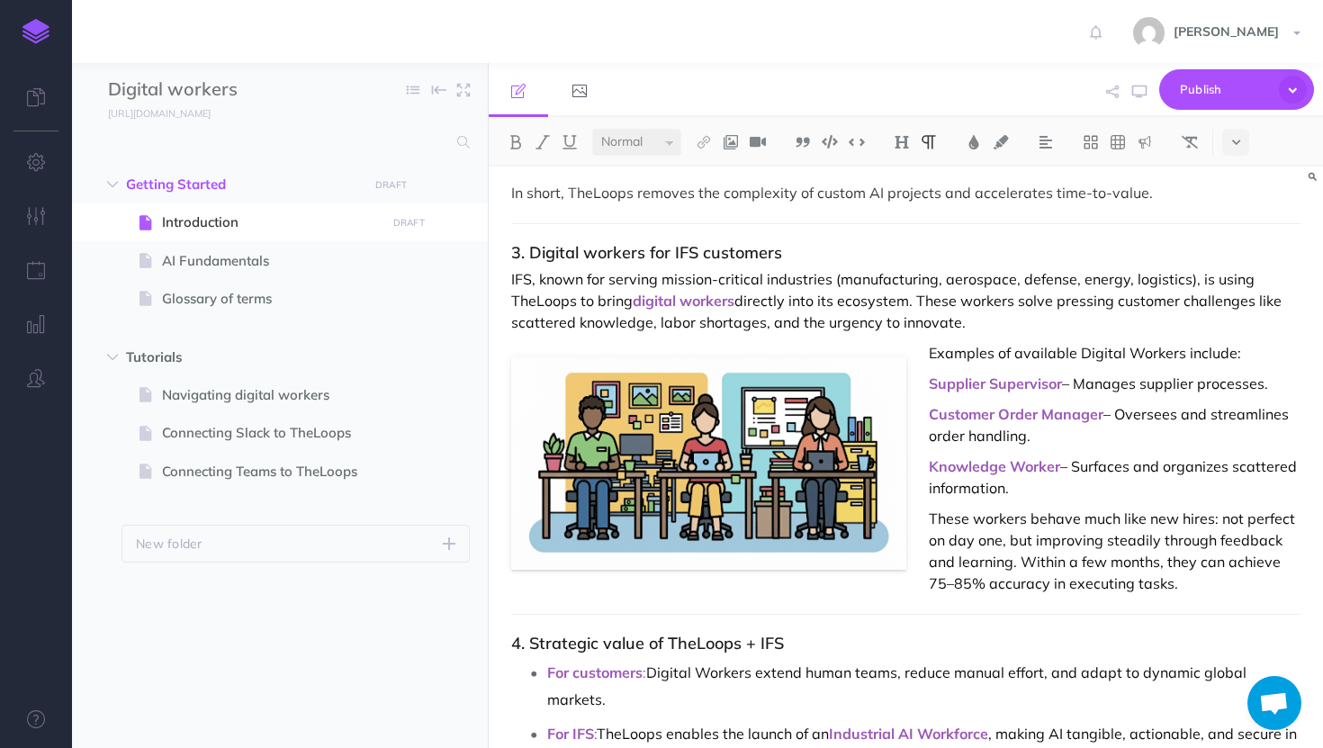
scroll to position [596, 0]
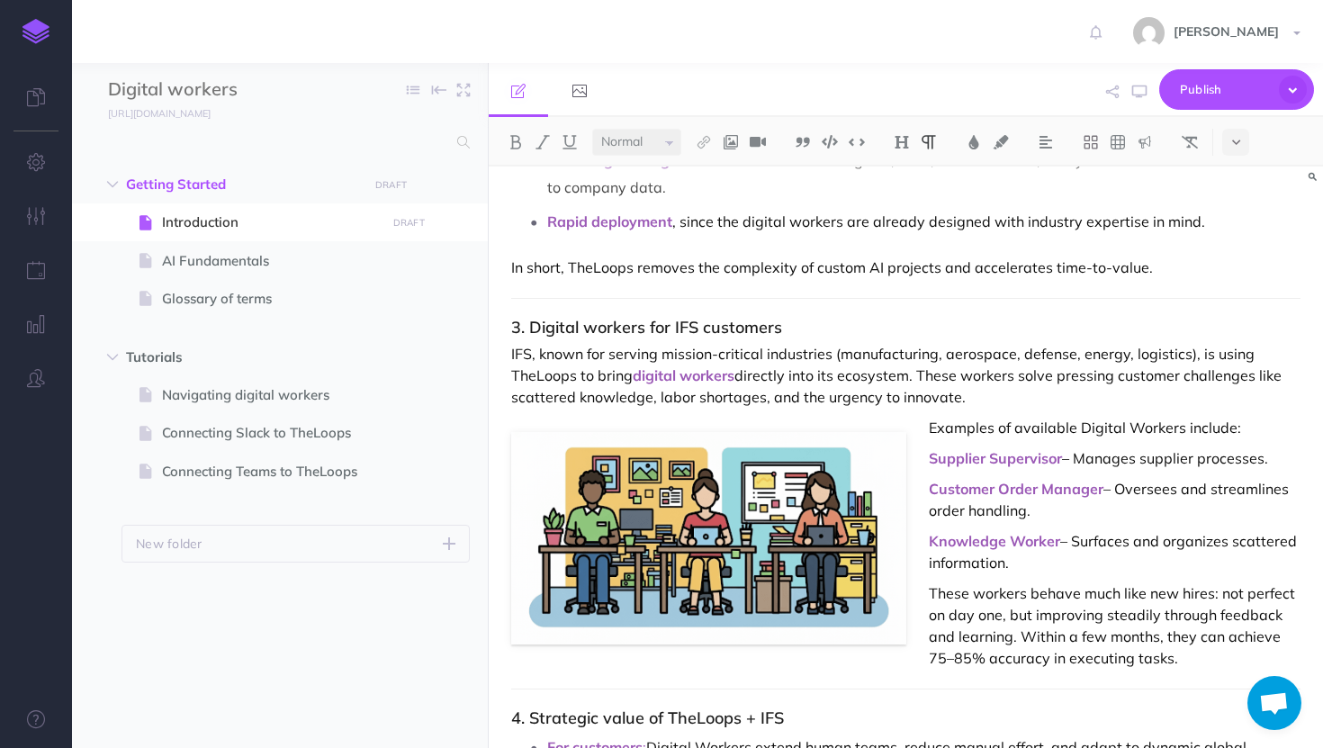
click at [1144, 428] on p "Examples of available Digital Workers include:" at bounding box center [906, 428] width 790 height 22
click at [1089, 422] on p "Examples of available Digital Workers include:" at bounding box center [906, 428] width 790 height 22
click at [1135, 426] on p "Examples of available digital Workers include:" at bounding box center [906, 428] width 790 height 22
drag, startPoint x: 783, startPoint y: 328, endPoint x: 649, endPoint y: 330, distance: 134.2
click at [648, 330] on h3 "3. Digital workers for IFS customers" at bounding box center [906, 328] width 790 height 18
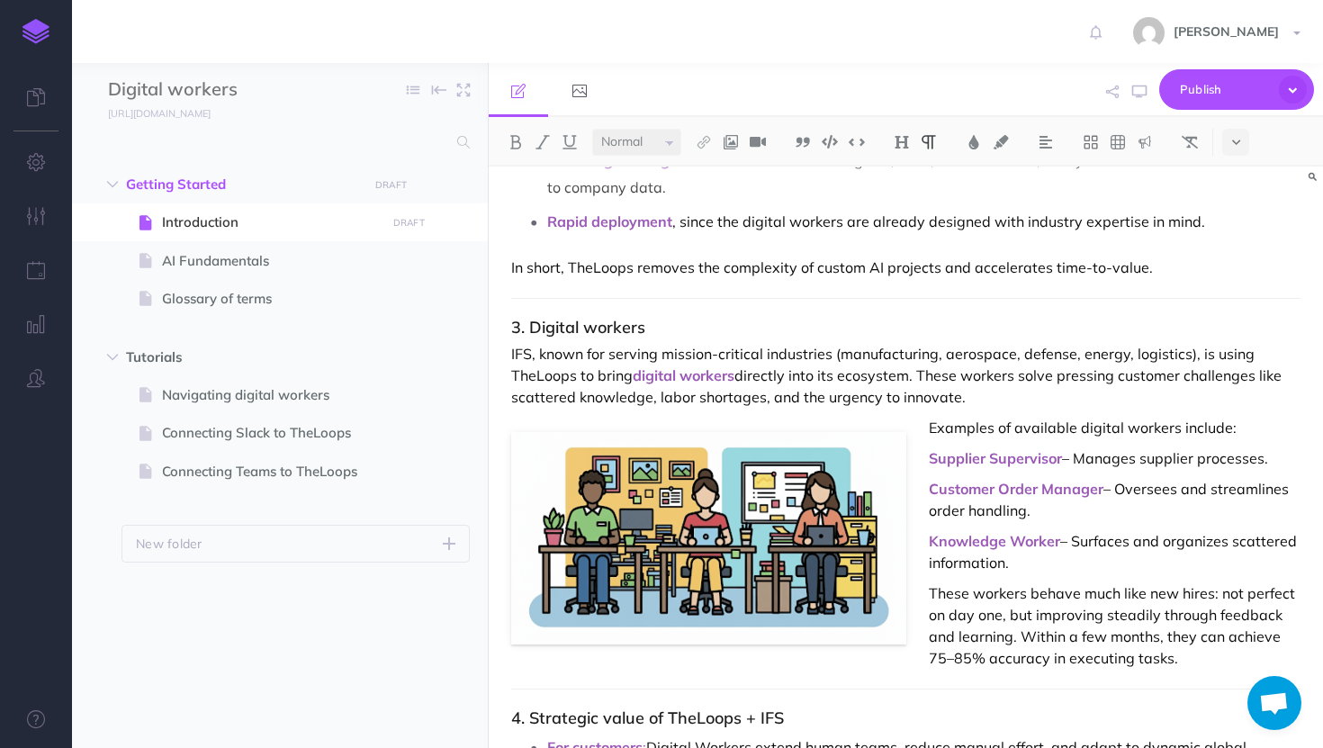
click at [964, 374] on p "IFS, known for serving mission-critical industries (manufacturing, aerospace, d…" at bounding box center [906, 375] width 790 height 65
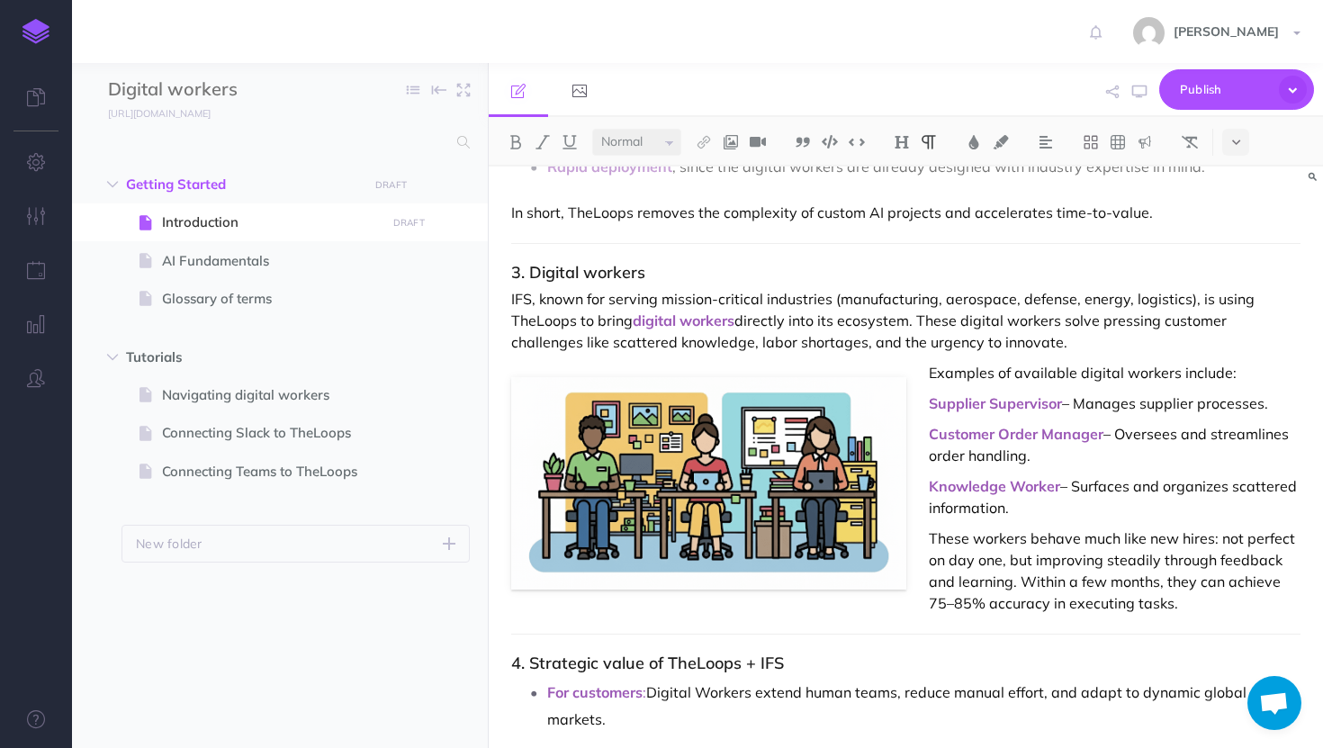
scroll to position [655, 0]
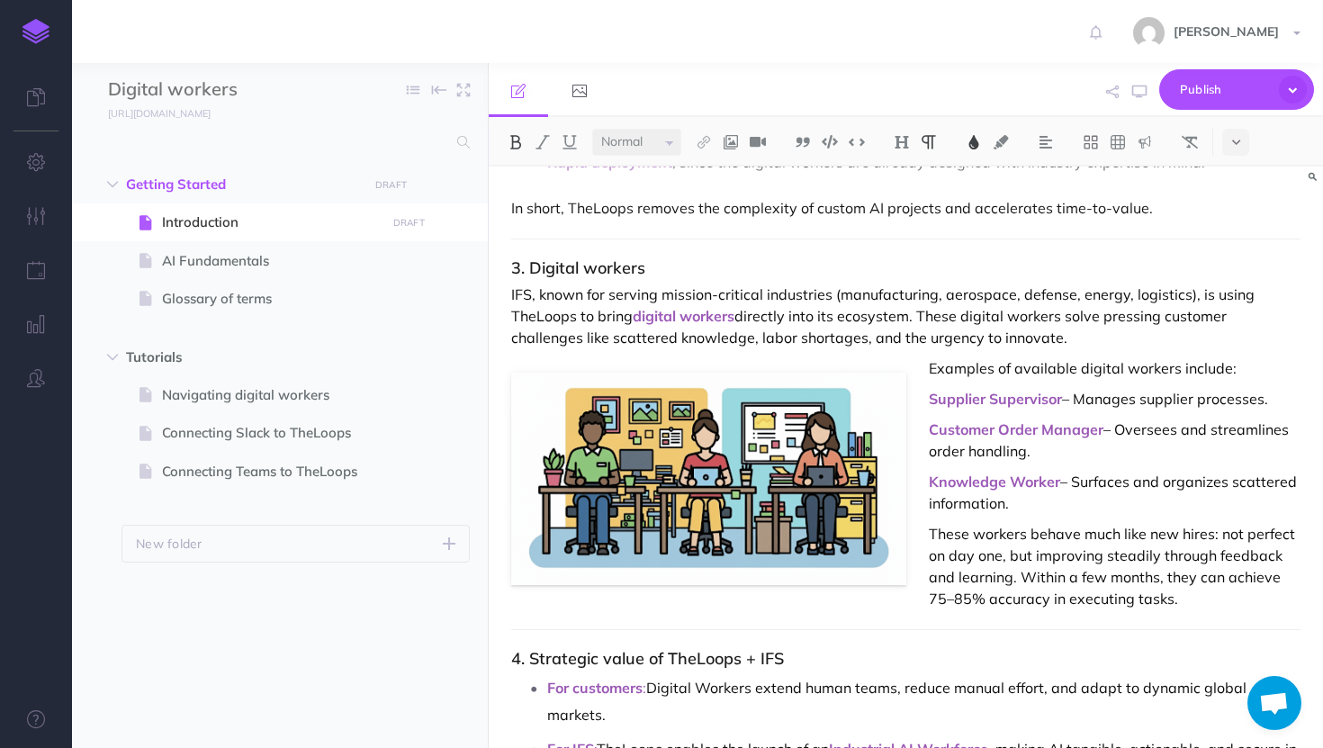
click at [999, 391] on span "Supplier Supervisor" at bounding box center [995, 399] width 133 height 18
click at [1047, 430] on span "Customer order Manager" at bounding box center [1014, 429] width 171 height 18
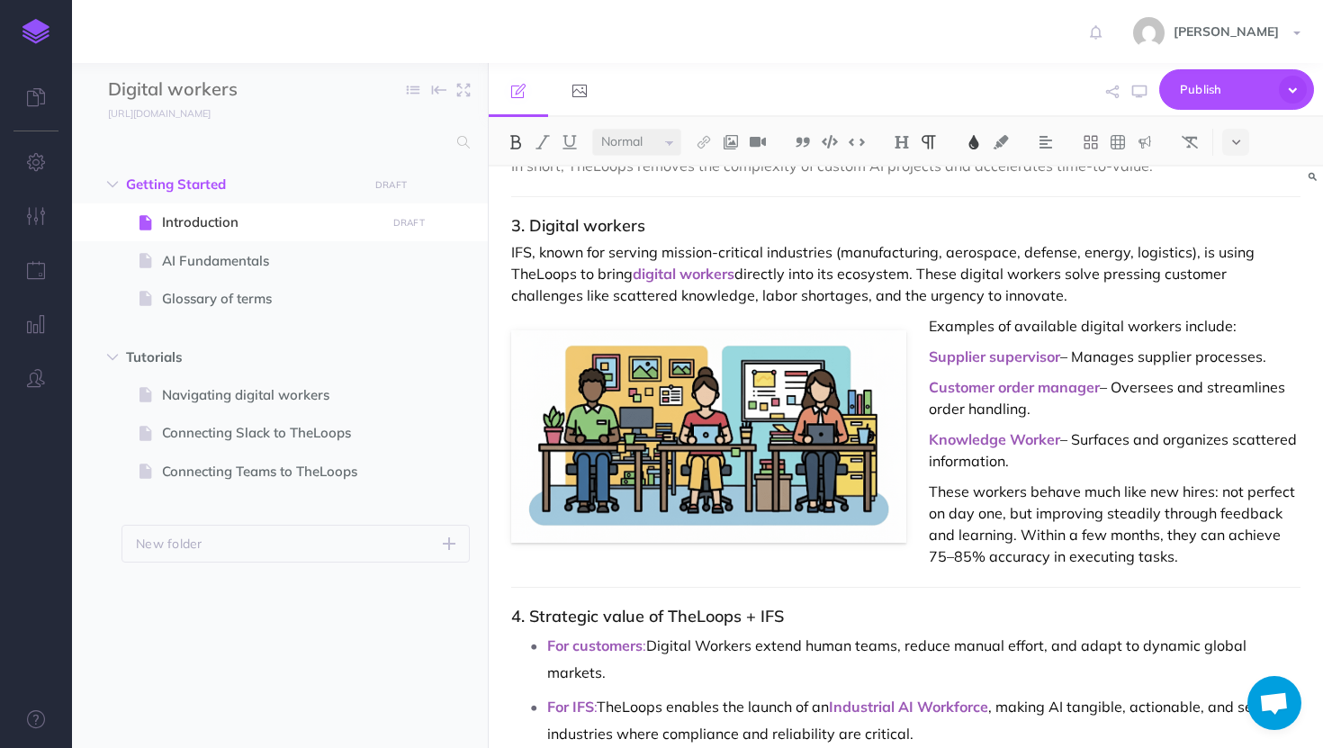
scroll to position [709, 0]
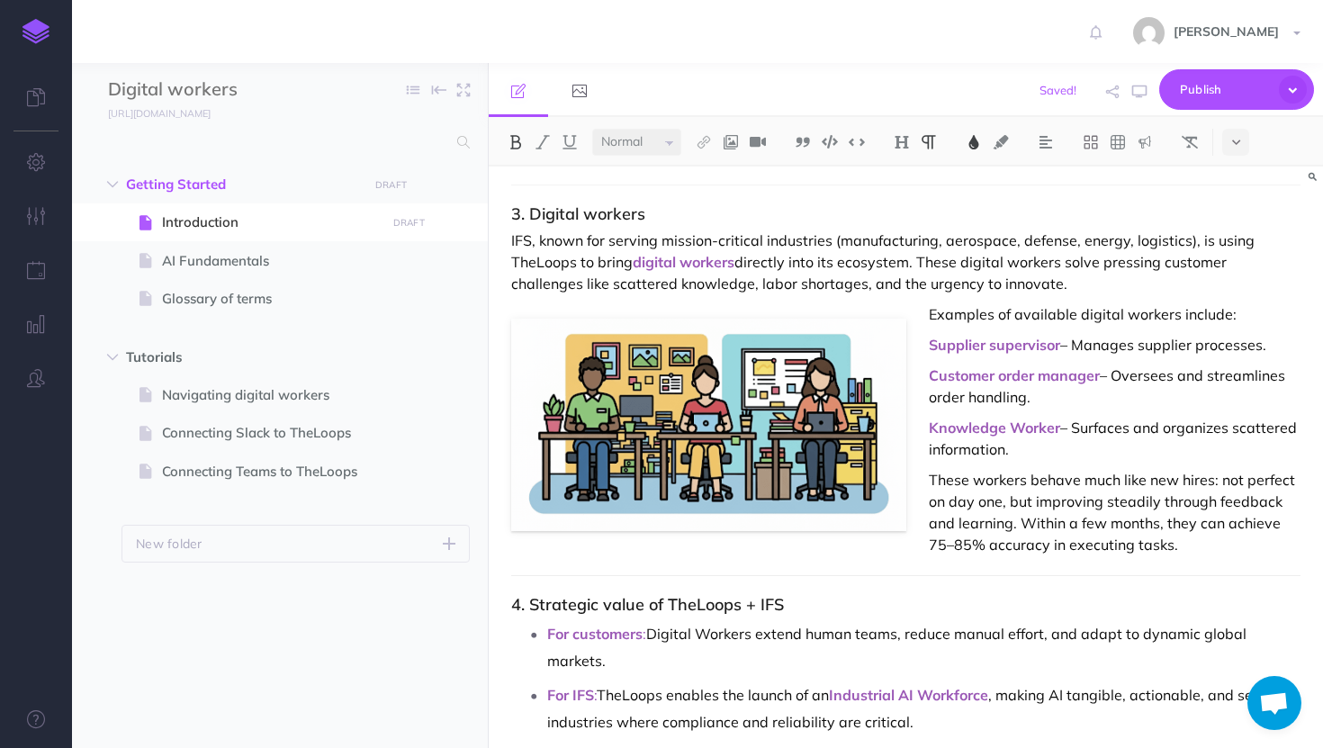
click at [1017, 429] on span "Knowledge Worker" at bounding box center [994, 428] width 131 height 18
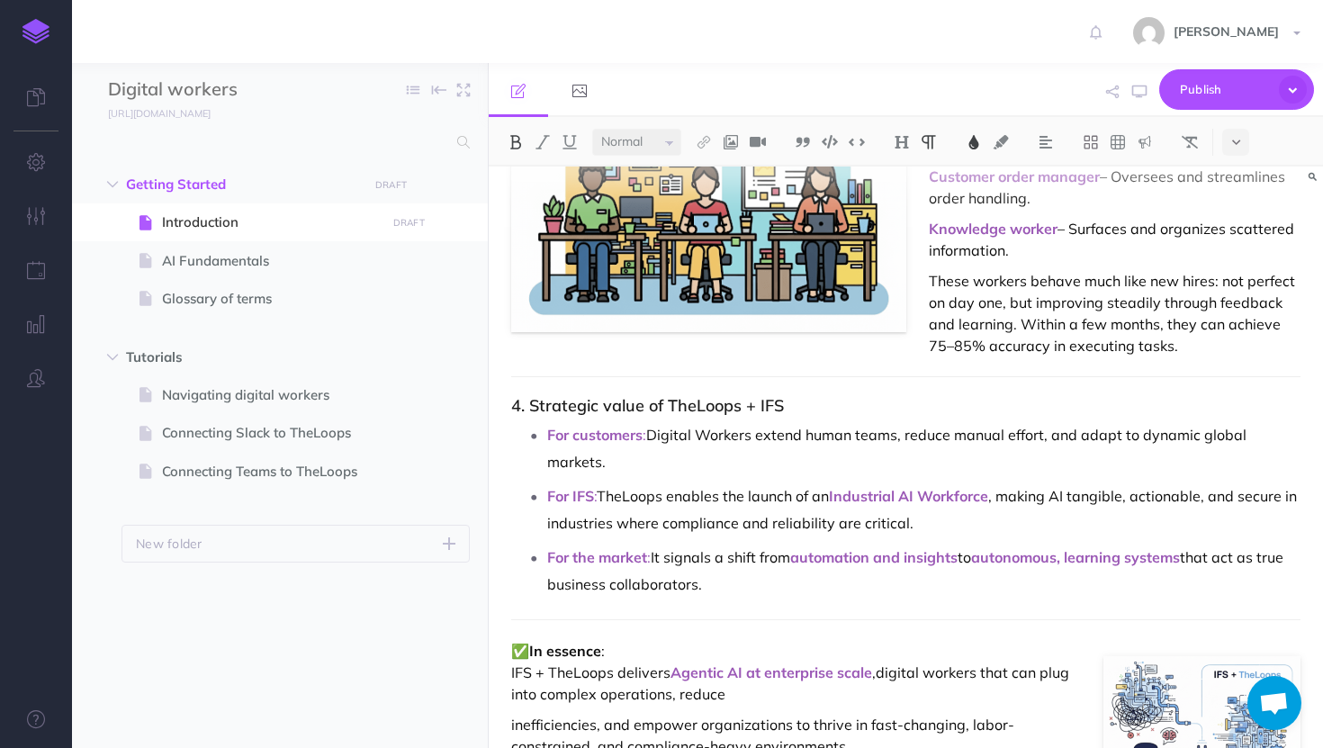
scroll to position [913, 0]
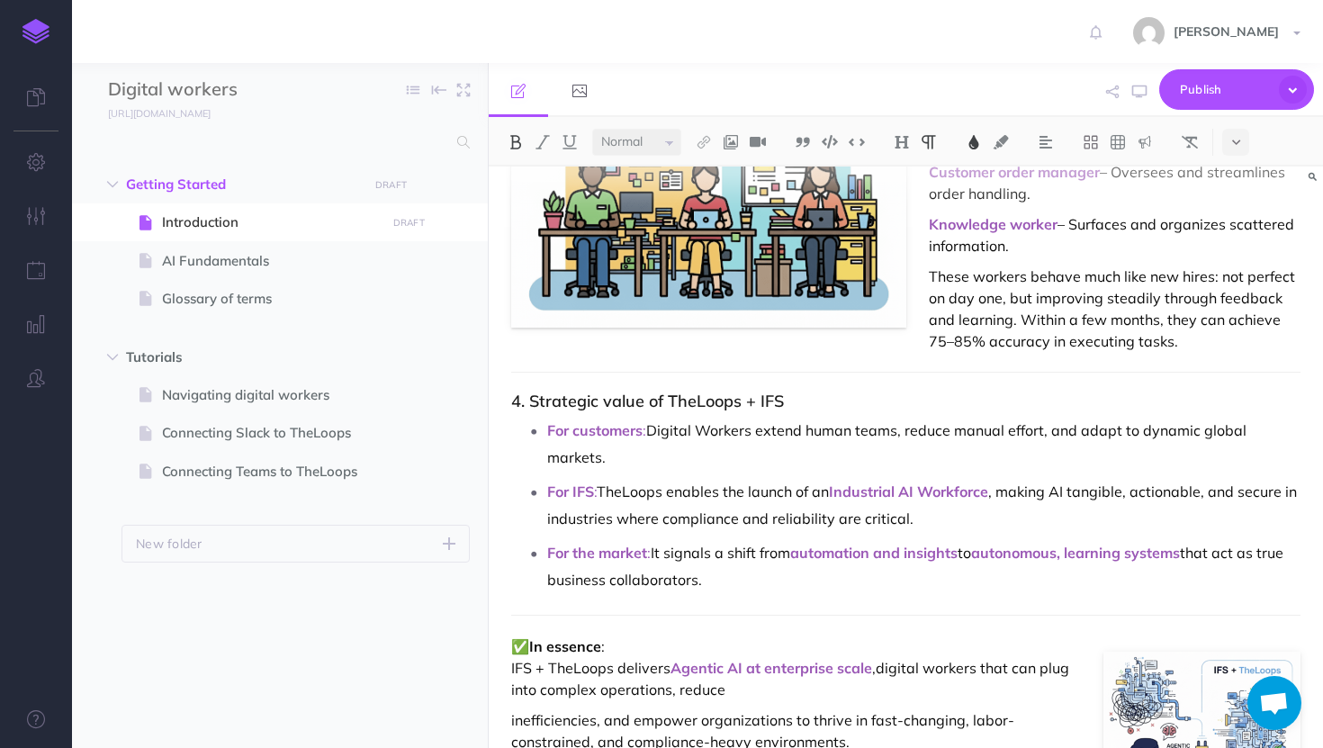
click at [845, 485] on span "Industrial AI Workforce" at bounding box center [908, 492] width 159 height 18
click at [705, 432] on p "For customers : Digital Workers extend human teams, reduce manual effort, and a…" at bounding box center [924, 444] width 754 height 54
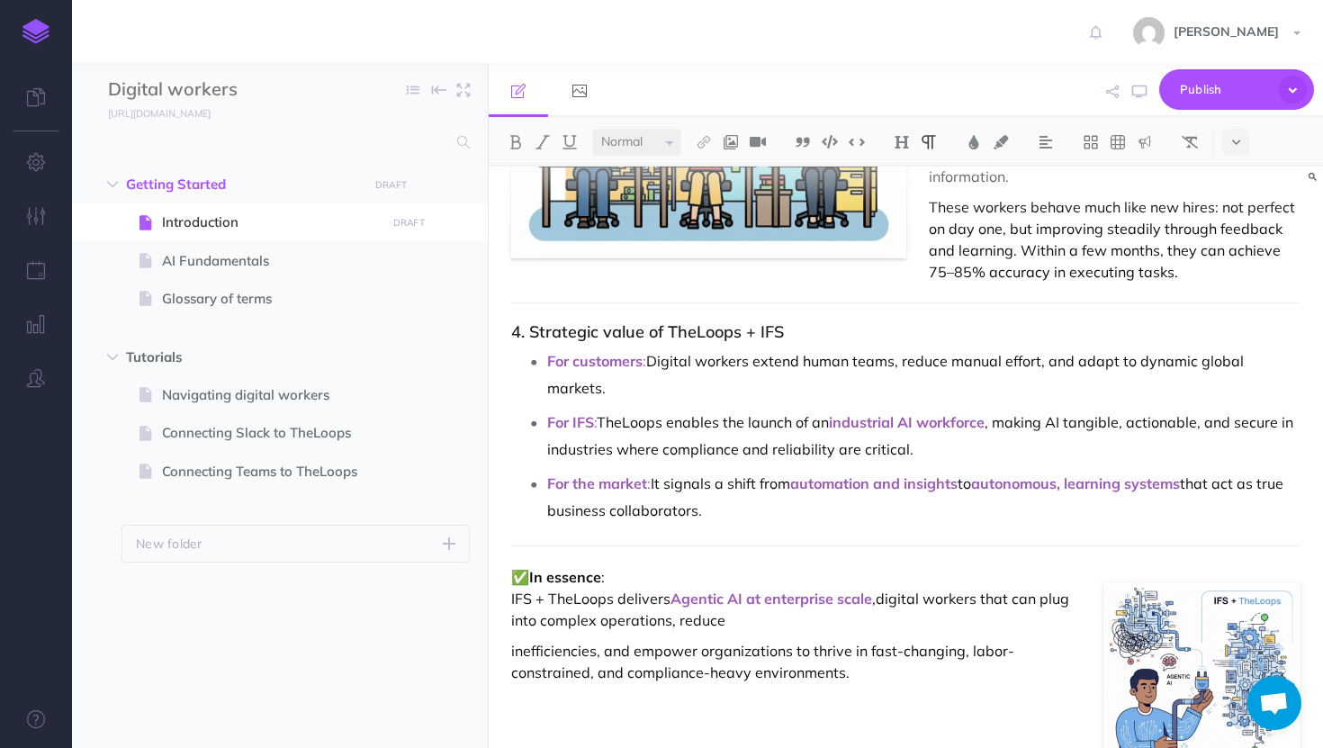
scroll to position [981, 0]
click at [715, 595] on p "✅ In essence : IFS + TheLoops delivers Agentic AI at enterprise scale , digital…" at bounding box center [906, 599] width 790 height 65
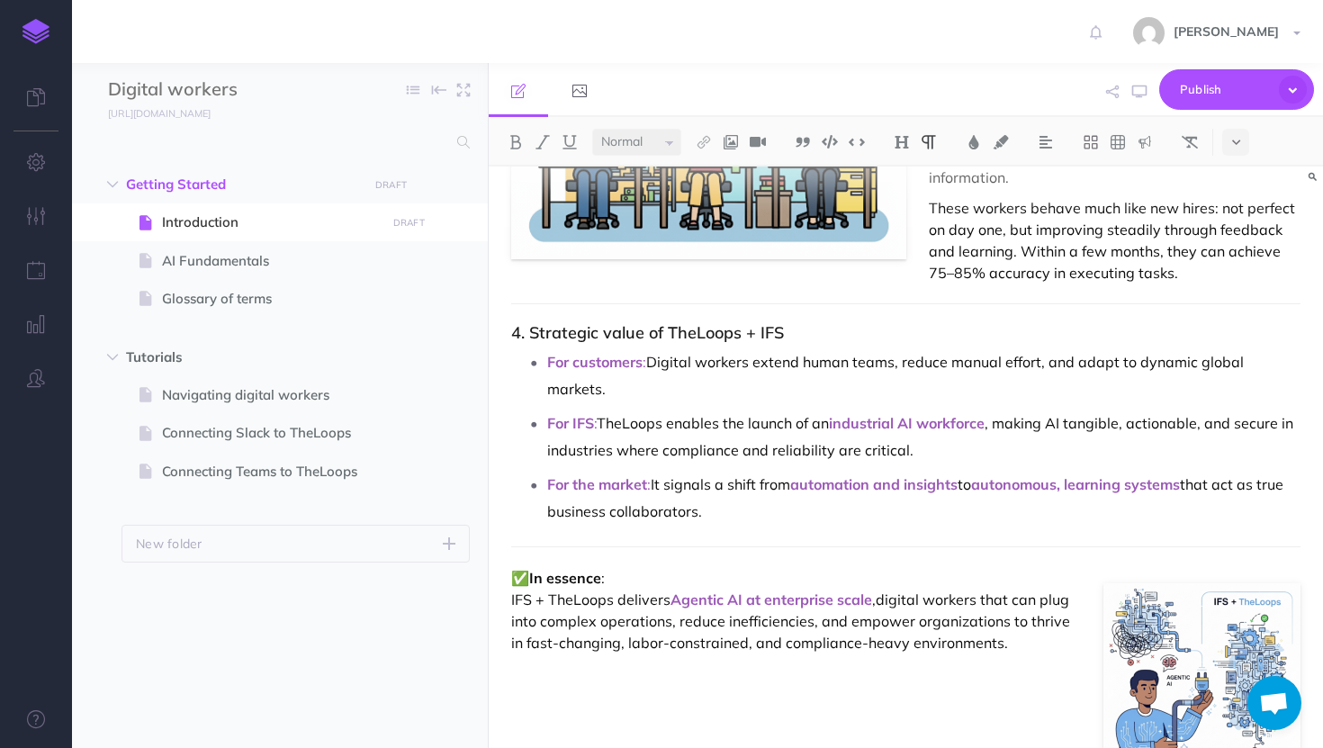
scroll to position [982, 0]
drag, startPoint x: 811, startPoint y: 592, endPoint x: 679, endPoint y: 590, distance: 132.4
click at [680, 590] on p "✅ In essence : IFS + TheLoops delivers Agentic AI at enterprise scale , digital…" at bounding box center [906, 609] width 790 height 86
click at [859, 611] on p "✅ In essence : IFS + TheLoops delivers Agentic AI at enterprise scale , digital…" at bounding box center [906, 609] width 790 height 86
click at [1200, 83] on span "Publish" at bounding box center [1225, 90] width 90 height 28
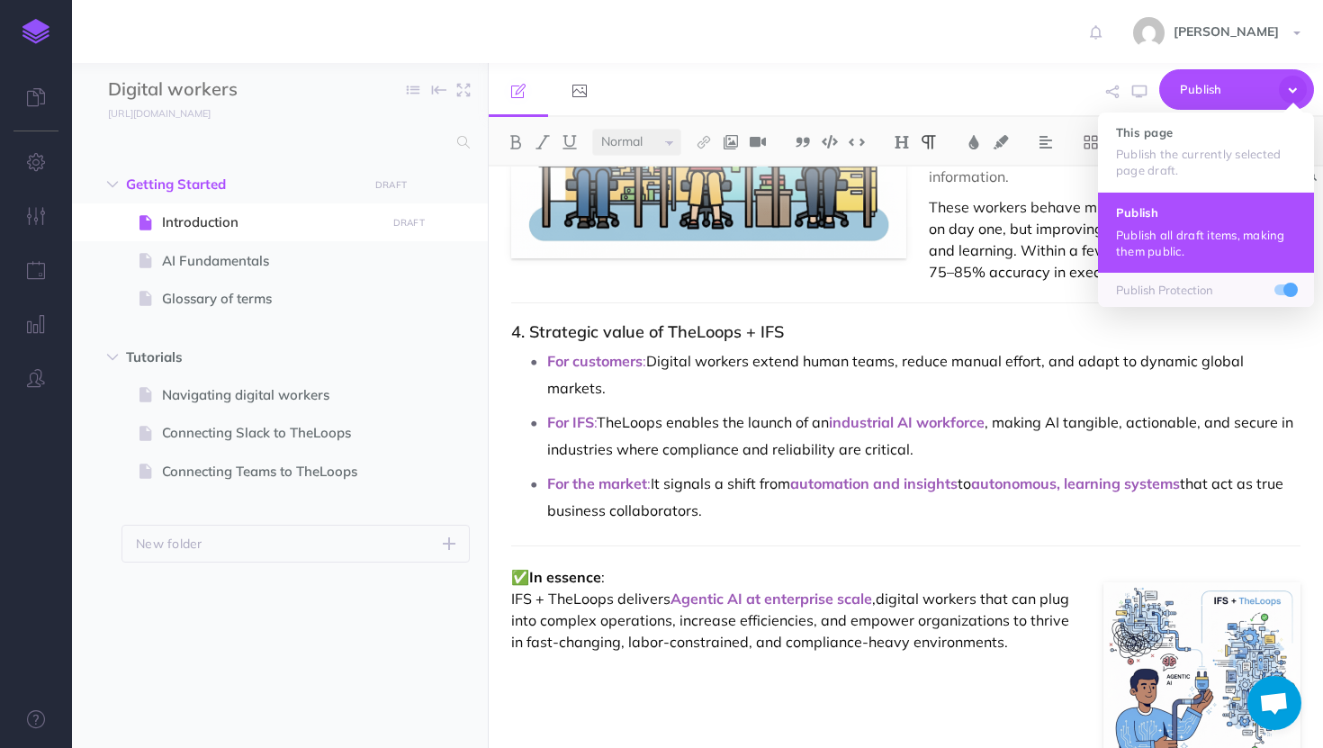
click at [1160, 213] on h4 "Publish" at bounding box center [1206, 212] width 180 height 13
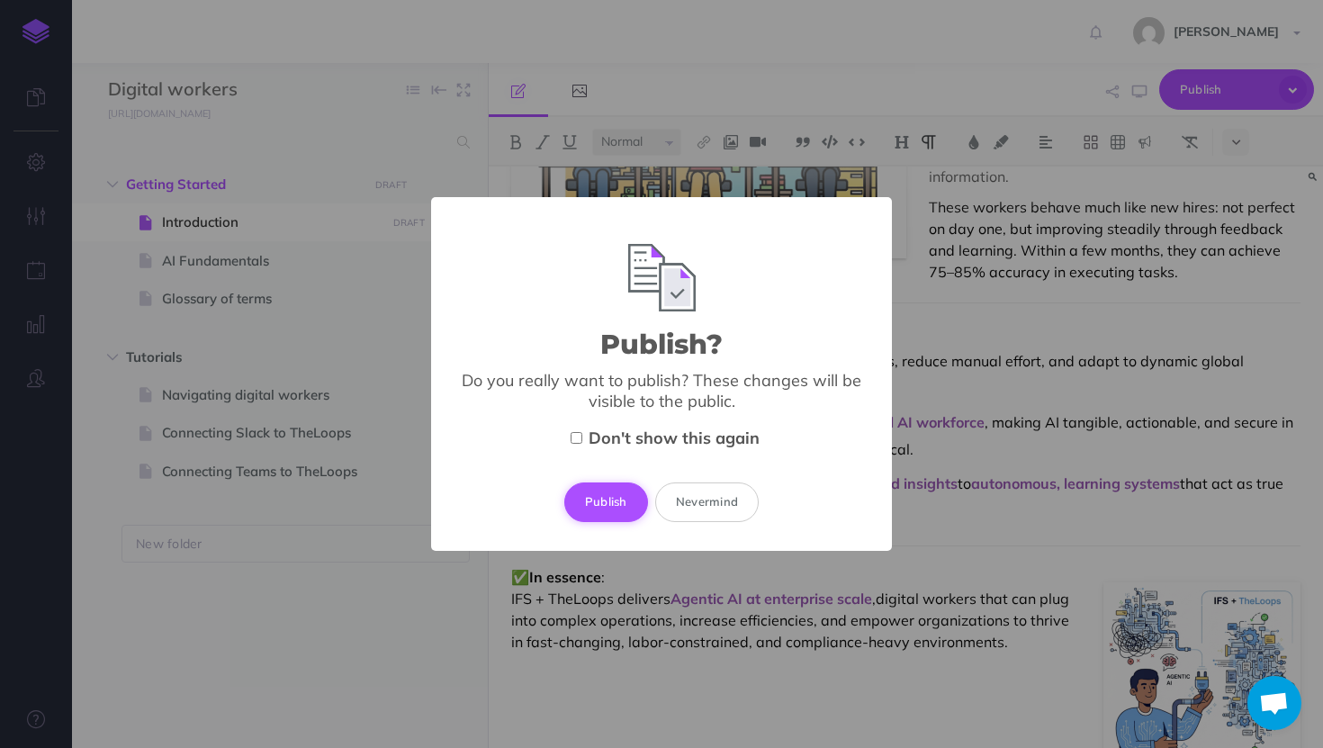
click at [618, 503] on button "Publish" at bounding box center [606, 503] width 84 height 40
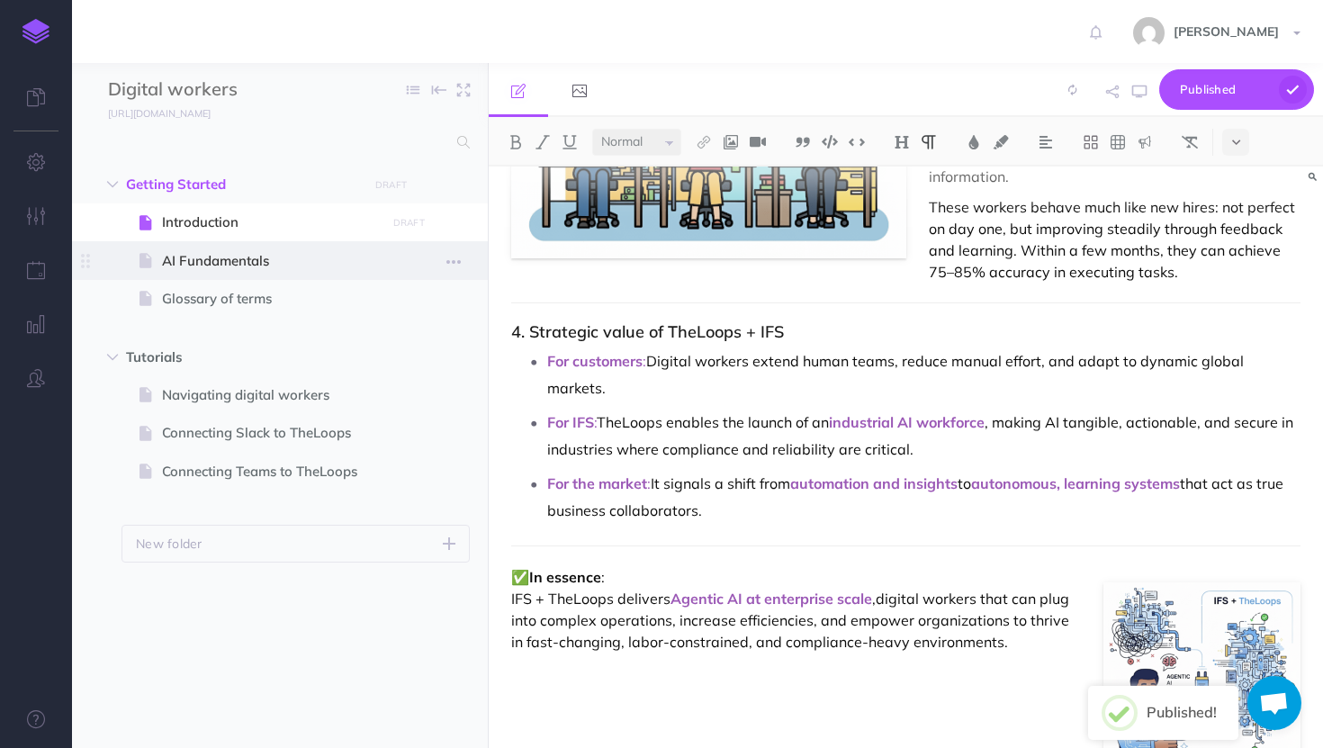
click at [216, 250] on span "AI Fundamentals" at bounding box center [271, 261] width 218 height 22
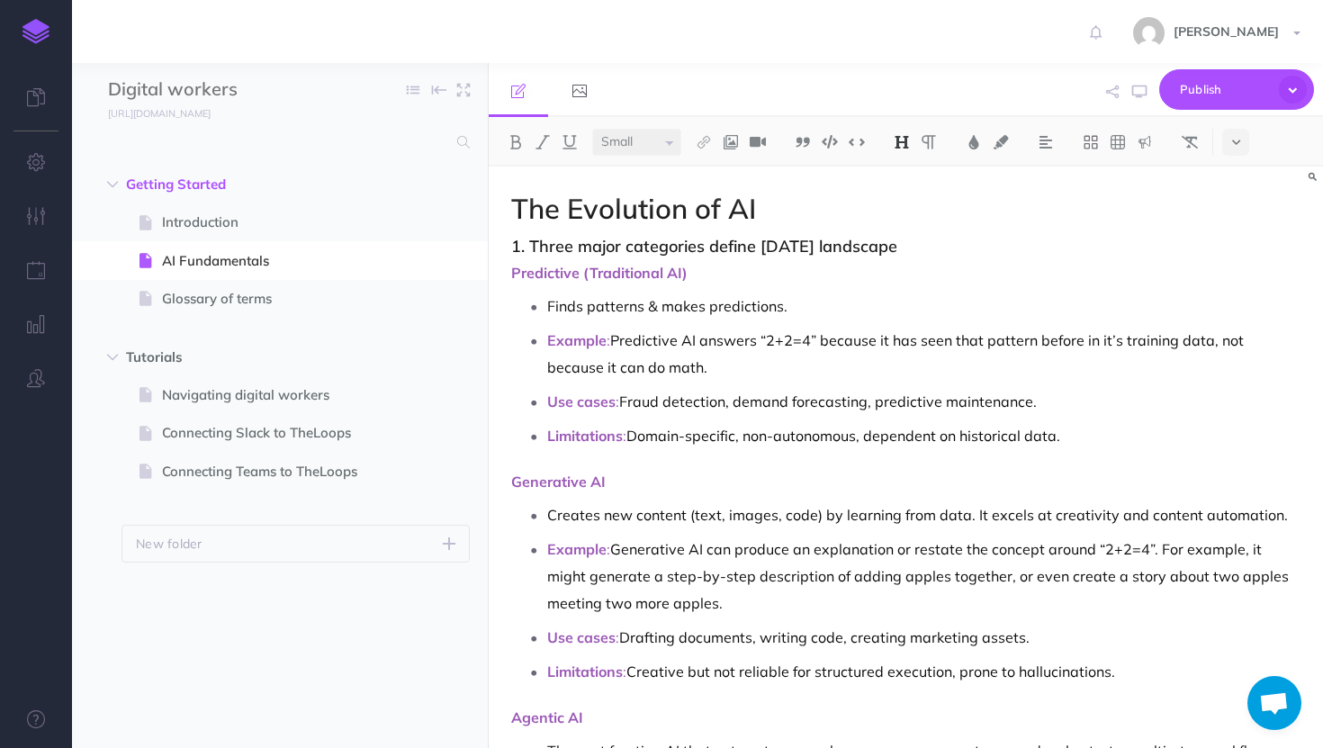
select select "null"
click at [1106, 331] on p "Example : Predictive AI answers “2+2=4” because it has seen that pattern before…" at bounding box center [924, 354] width 754 height 54
click at [781, 205] on h2 "The Evolution of AI" at bounding box center [906, 209] width 790 height 31
click at [547, 208] on span "AiFundamentals" at bounding box center [617, 208] width 213 height 35
click at [1189, 100] on span "Publish" at bounding box center [1225, 90] width 90 height 28
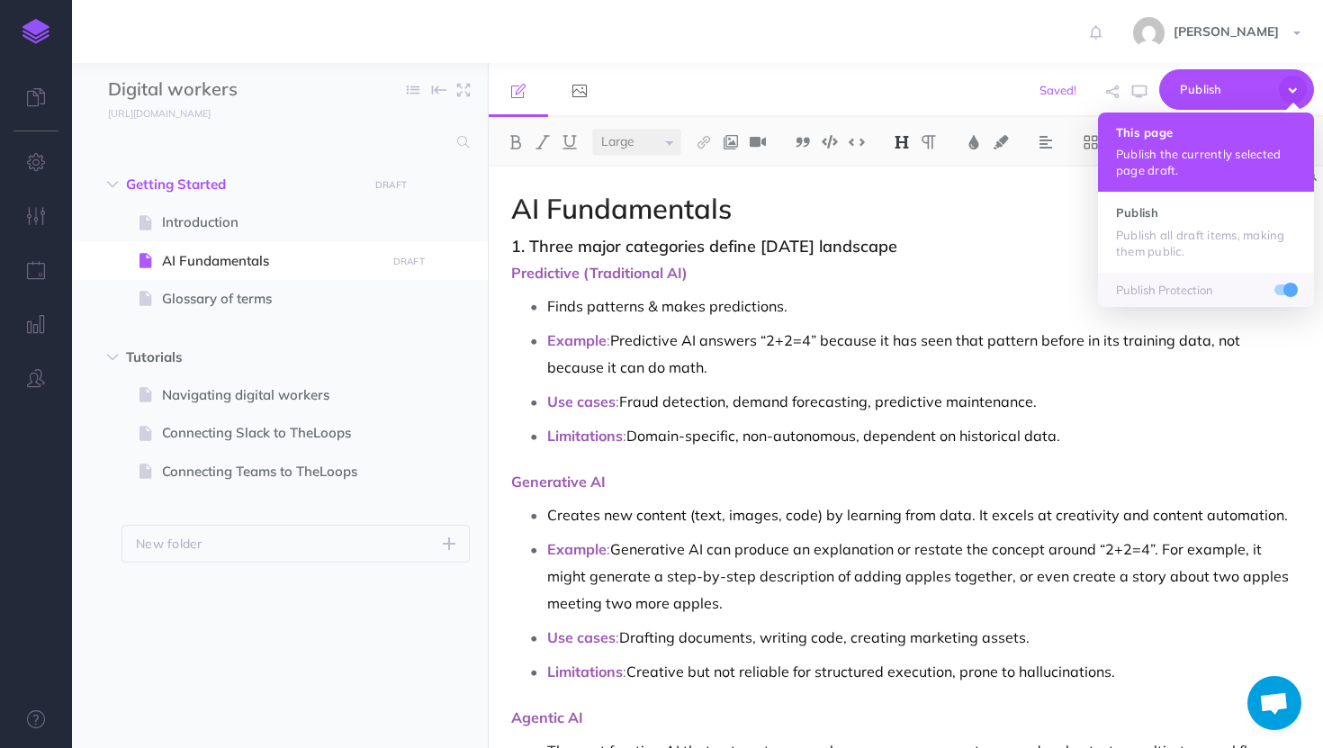
click at [1192, 150] on p "Publish the currently selected page draft." at bounding box center [1206, 162] width 180 height 32
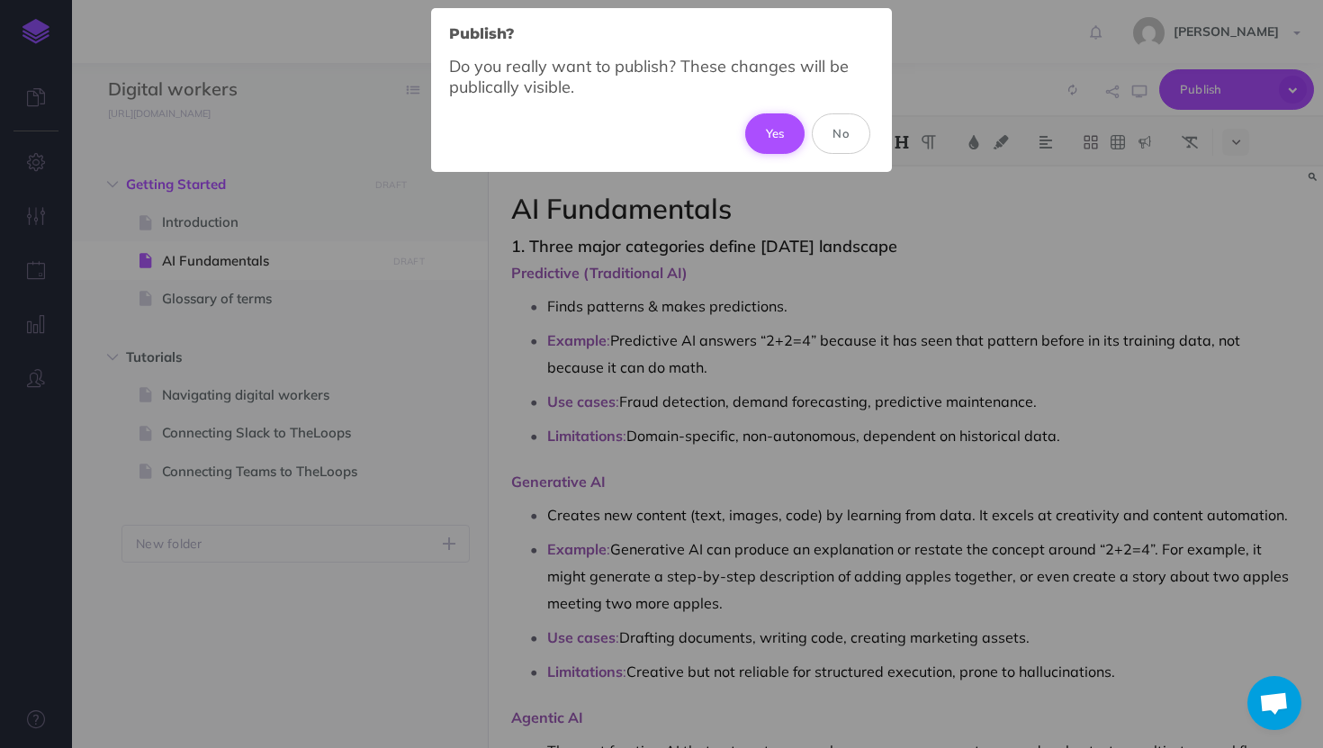
click at [761, 122] on button "Yes" at bounding box center [775, 133] width 60 height 40
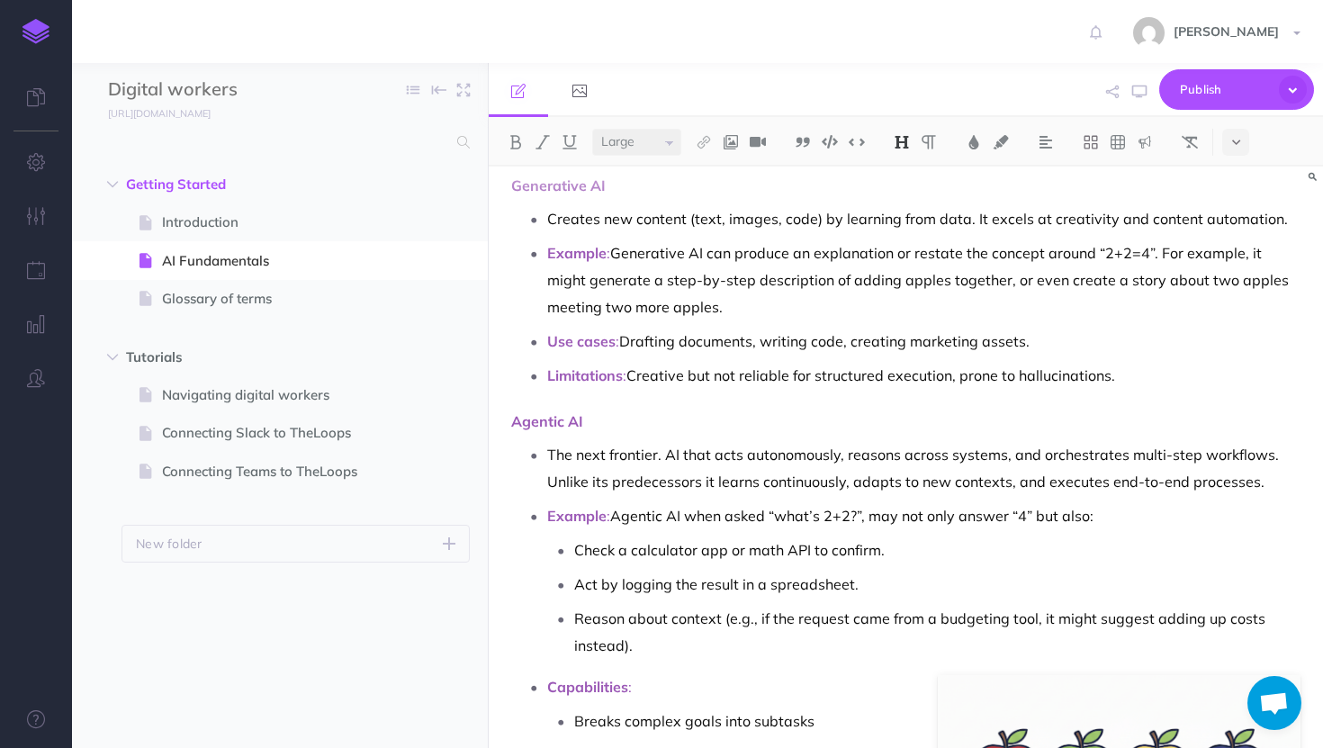
scroll to position [300, 0]
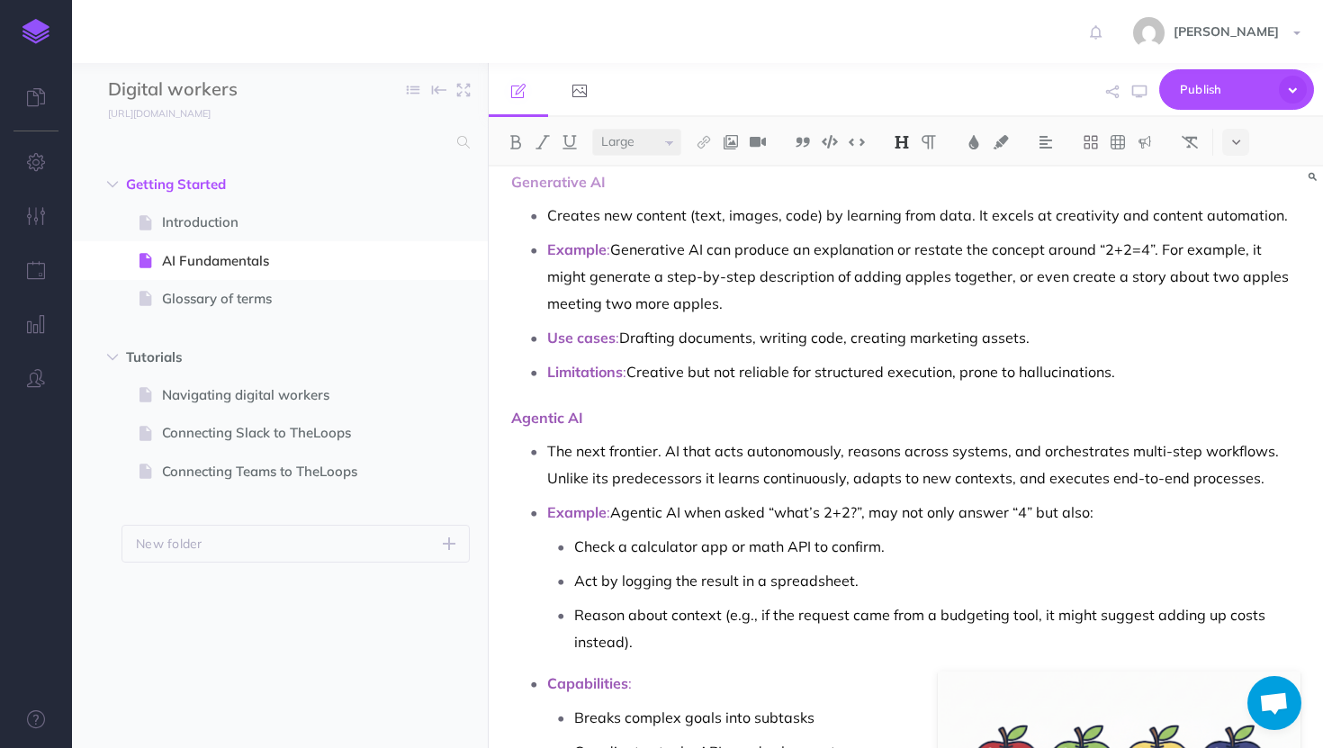
select select "null"
drag, startPoint x: 655, startPoint y: 454, endPoint x: 580, endPoint y: 444, distance: 76.3
click at [580, 444] on p "The next frontier. AI that acts autonomously, reasons across systems, and orche…" at bounding box center [924, 465] width 754 height 54
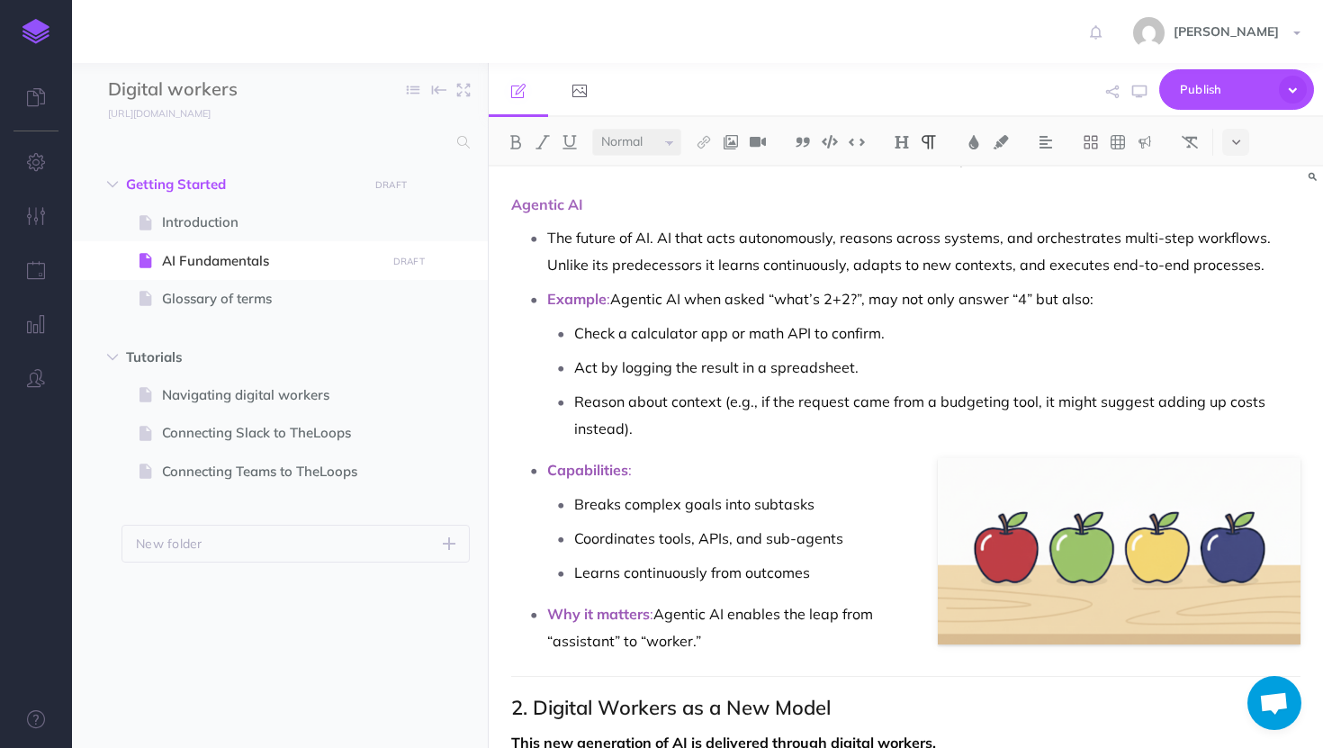
scroll to position [522, 0]
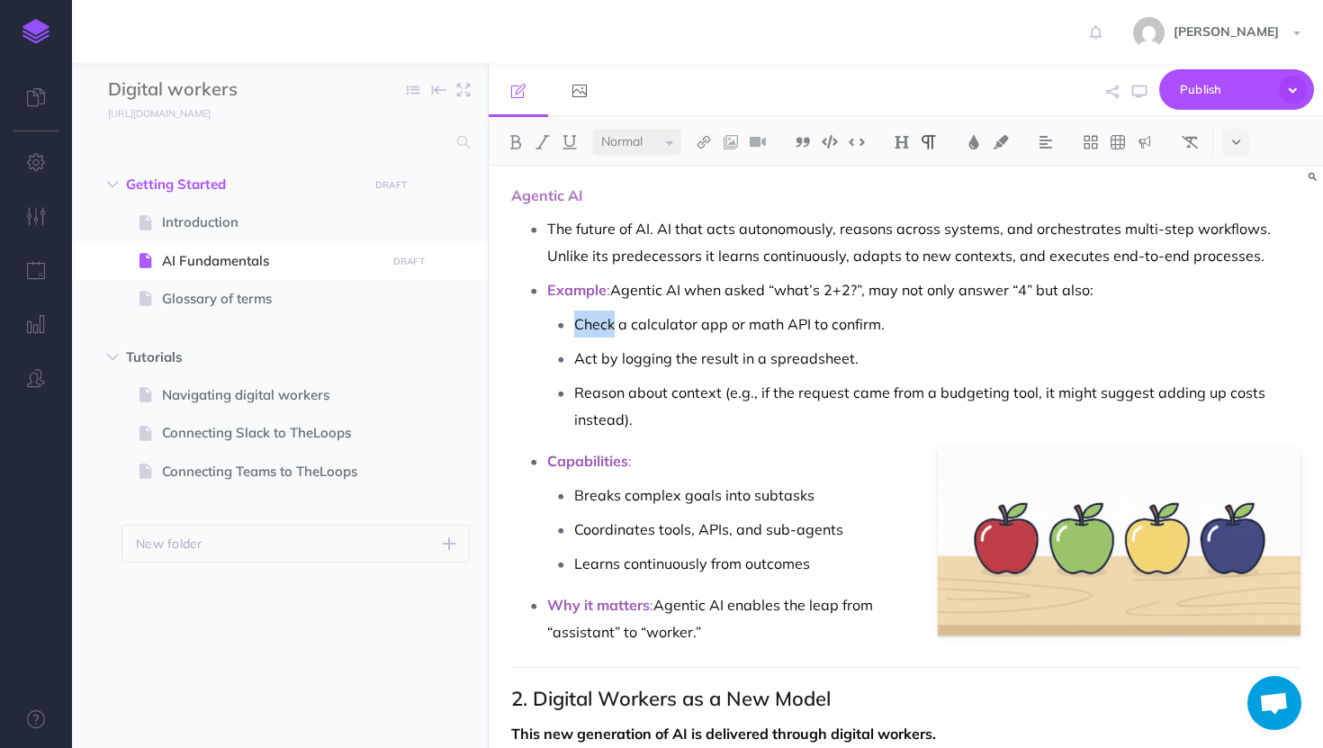
drag, startPoint x: 616, startPoint y: 321, endPoint x: 569, endPoint y: 319, distance: 46.9
click at [574, 319] on li "Check a calculator app or math API to confirm." at bounding box center [937, 324] width 727 height 27
click at [516, 151] on button at bounding box center [515, 142] width 27 height 27
click at [968, 140] on img at bounding box center [974, 142] width 16 height 14
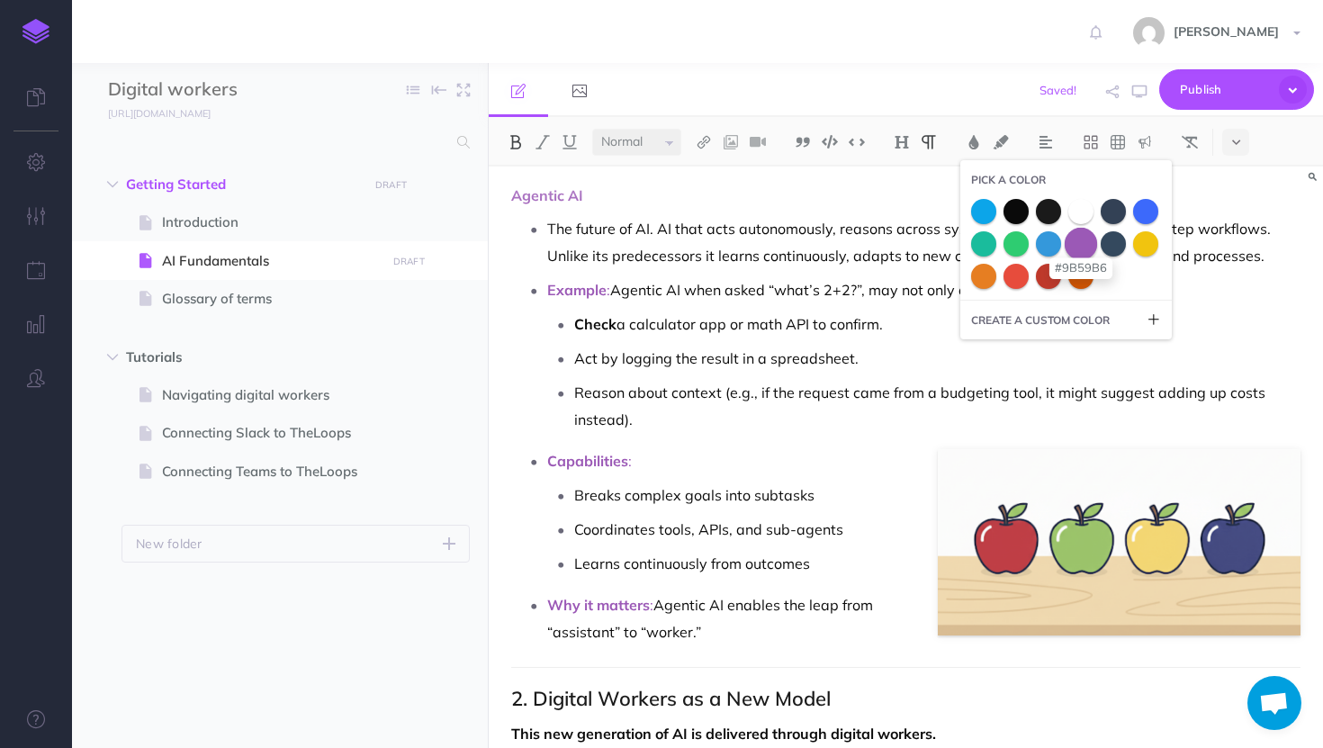
click at [1085, 243] on span at bounding box center [1081, 243] width 32 height 32
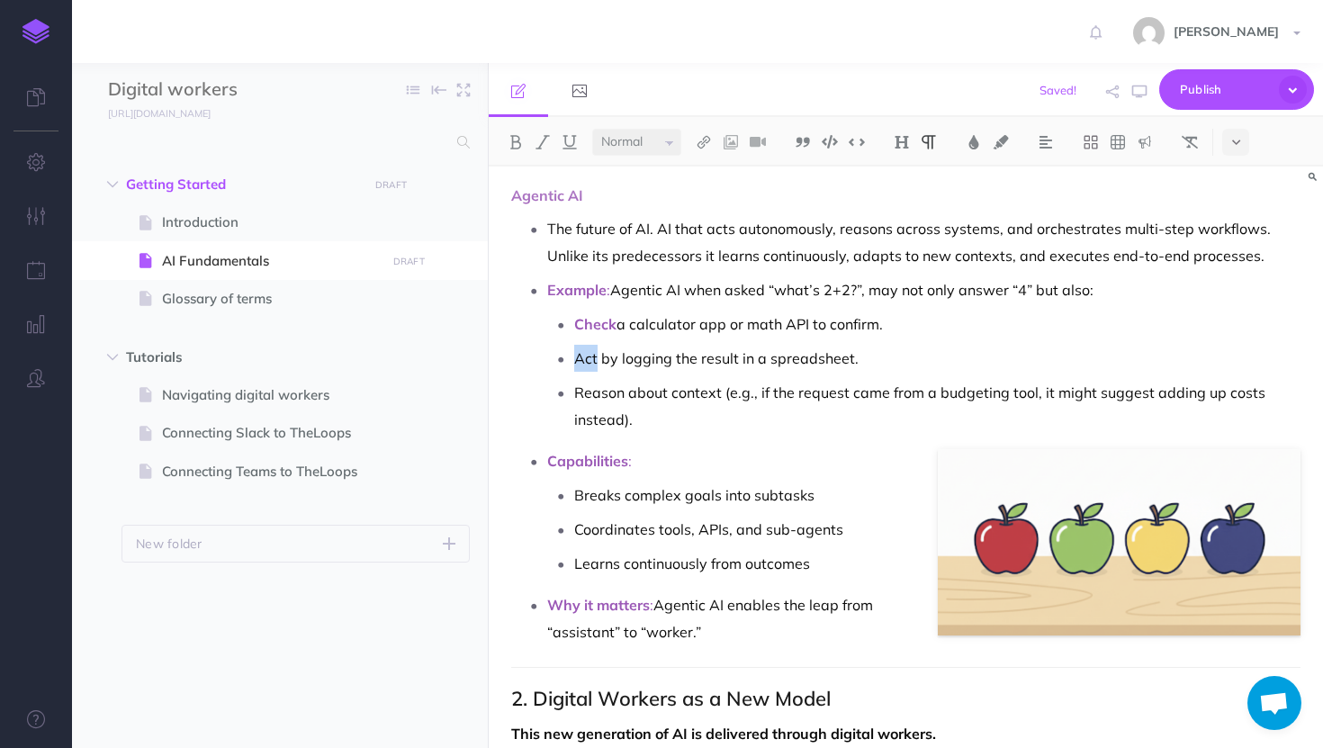
drag, startPoint x: 597, startPoint y: 358, endPoint x: 578, endPoint y: 357, distance: 18.9
click at [577, 357] on p "Act by logging the result in a spreadsheet." at bounding box center [937, 358] width 727 height 27
click at [516, 140] on img at bounding box center [516, 142] width 16 height 14
click at [968, 138] on img at bounding box center [974, 142] width 16 height 14
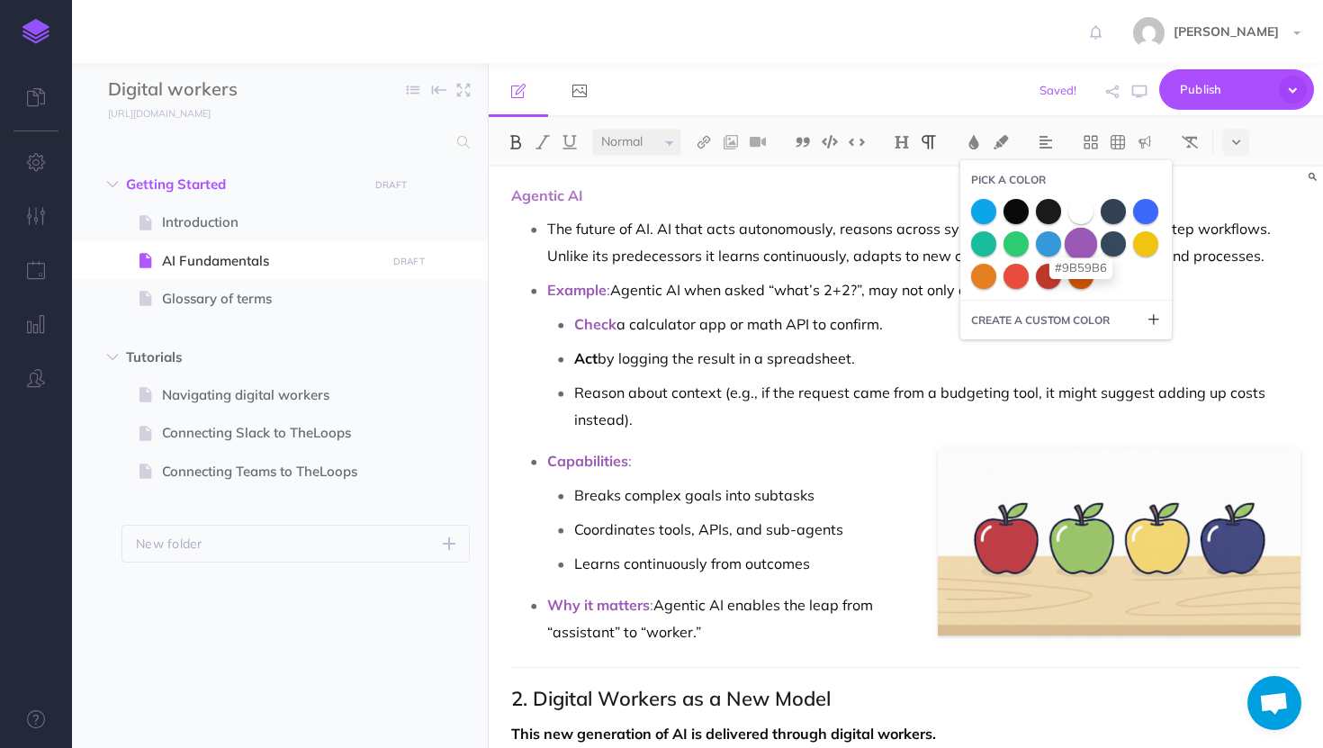
click at [1079, 244] on span at bounding box center [1081, 243] width 32 height 32
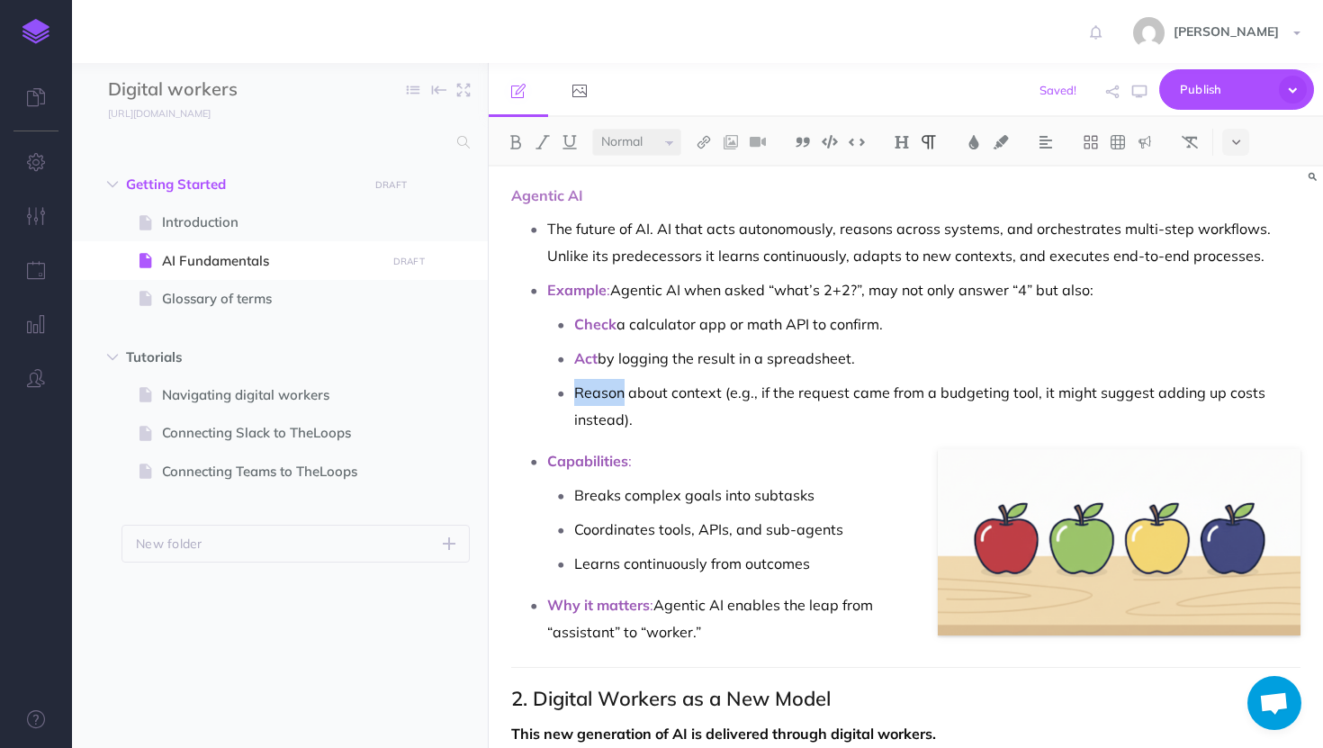
drag, startPoint x: 623, startPoint y: 391, endPoint x: 580, endPoint y: 391, distance: 43.2
click at [580, 391] on p "Reason about context (e.g., if the request came from a budgeting tool, it might…" at bounding box center [937, 406] width 727 height 54
click at [510, 142] on img at bounding box center [516, 142] width 16 height 14
click at [981, 139] on img at bounding box center [974, 142] width 16 height 14
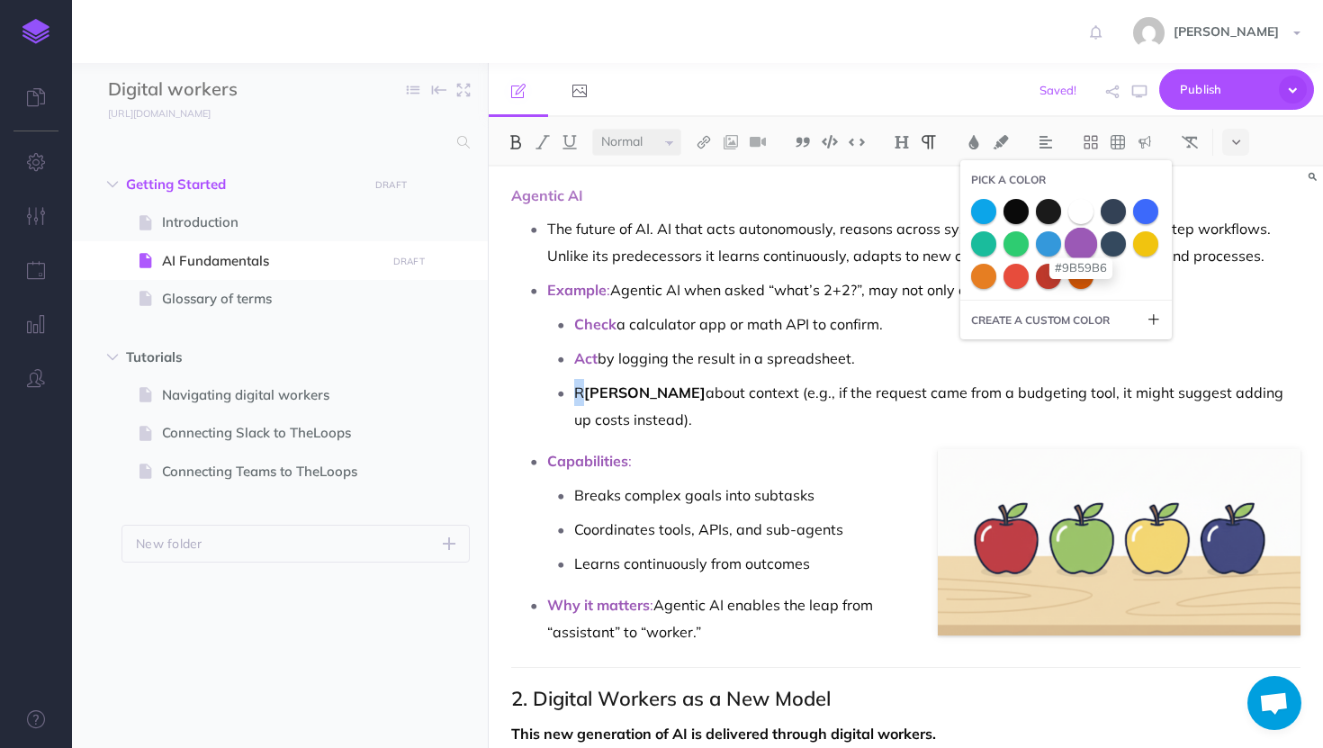
click at [1088, 241] on span at bounding box center [1081, 243] width 32 height 32
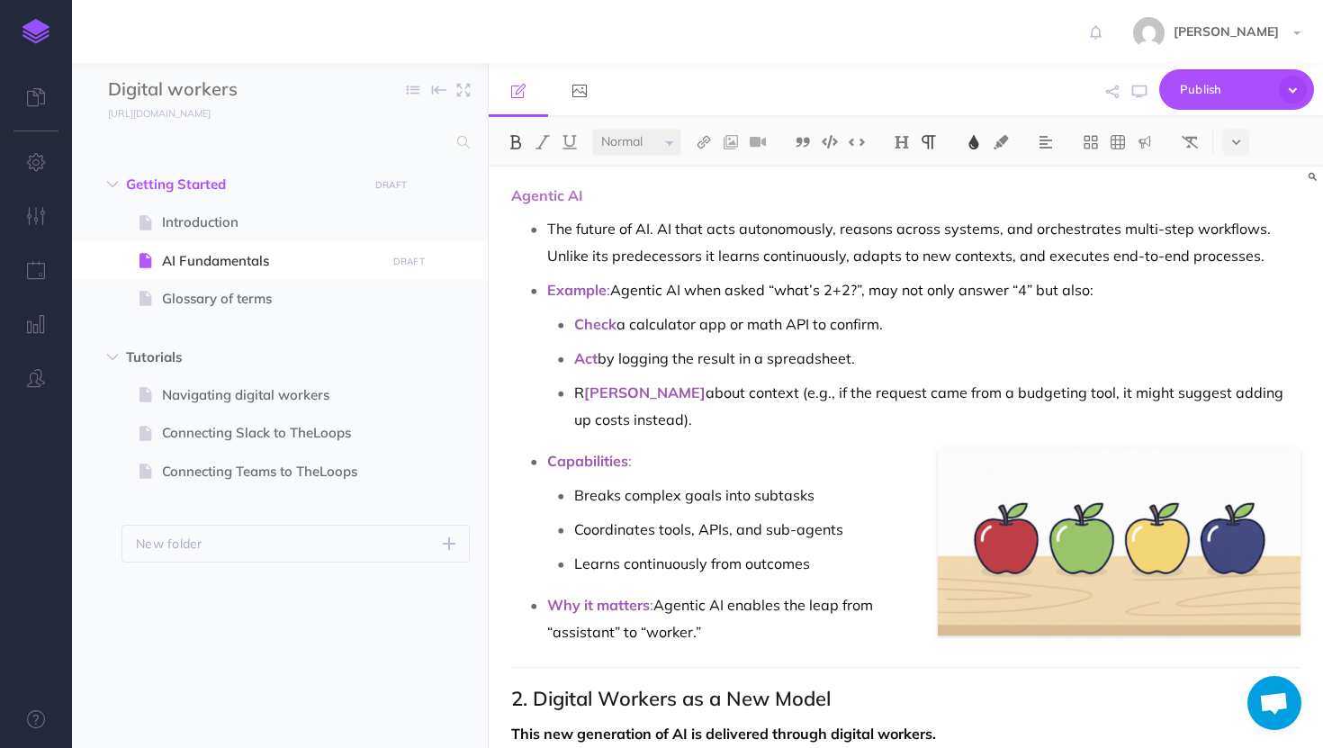
click at [799, 421] on p "R eason about context (e.g., if the request came from a budgeting tool, it migh…" at bounding box center [937, 406] width 727 height 54
click at [584, 394] on span "eason" at bounding box center [645, 393] width 122 height 18
click at [512, 141] on img at bounding box center [516, 142] width 16 height 14
click at [976, 140] on img at bounding box center [974, 142] width 16 height 14
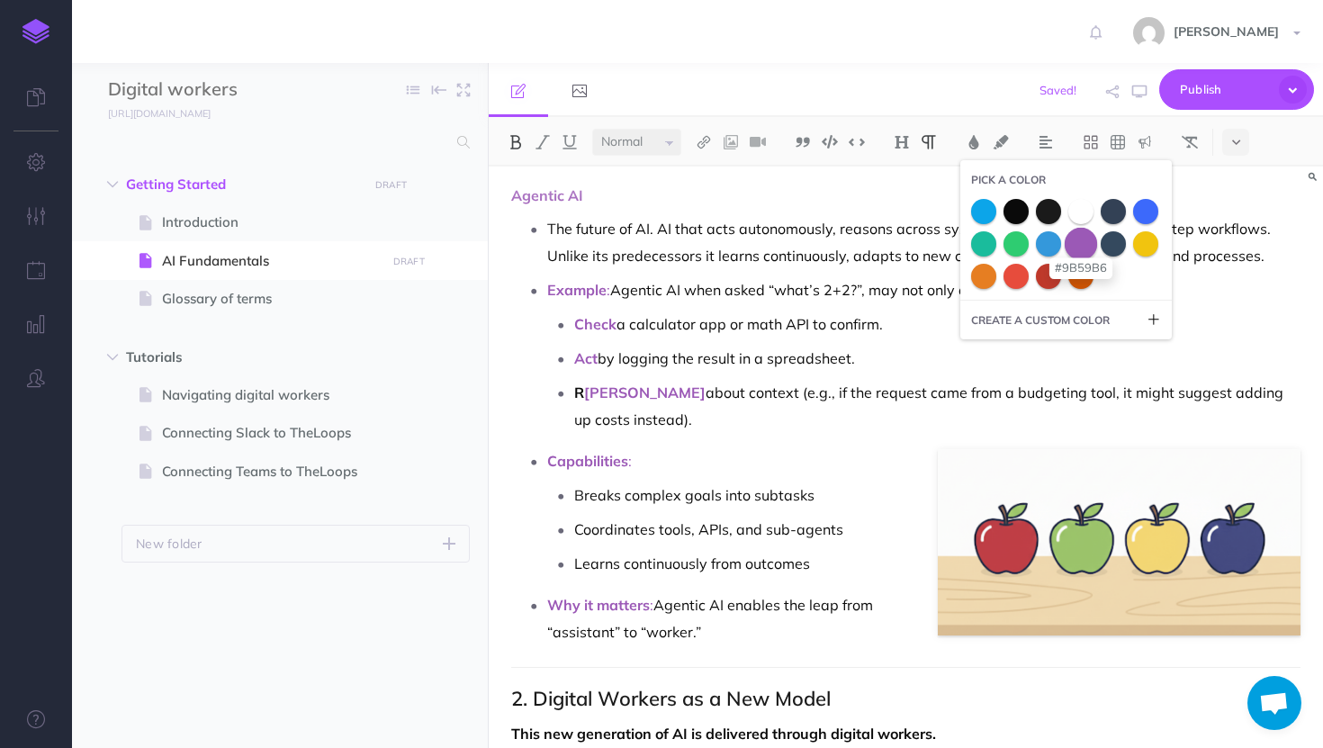
click at [1088, 236] on span at bounding box center [1081, 243] width 32 height 32
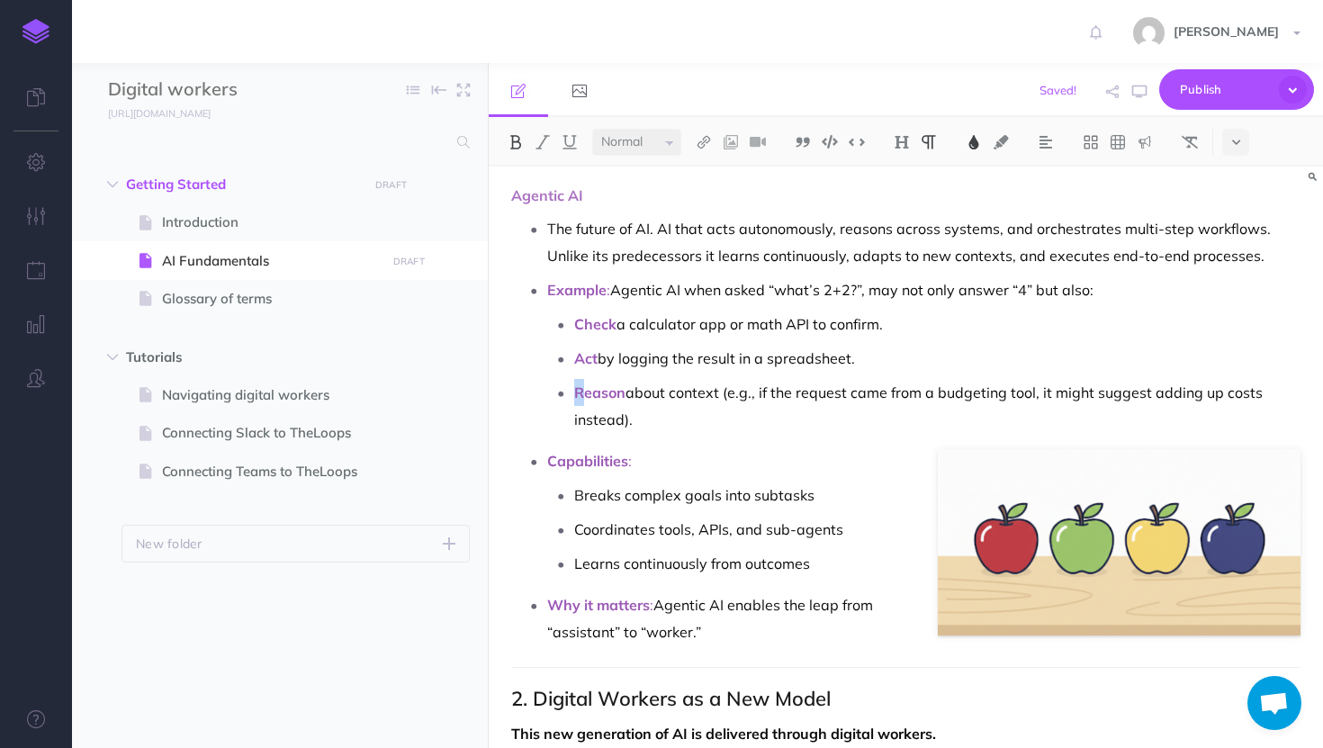
click at [815, 333] on p "Check a calculator app or math API to confirm." at bounding box center [937, 324] width 727 height 27
click at [724, 634] on p "Why it matters : Agentic AI enables the leap from “assistant” to “worker.”" at bounding box center [924, 618] width 754 height 54
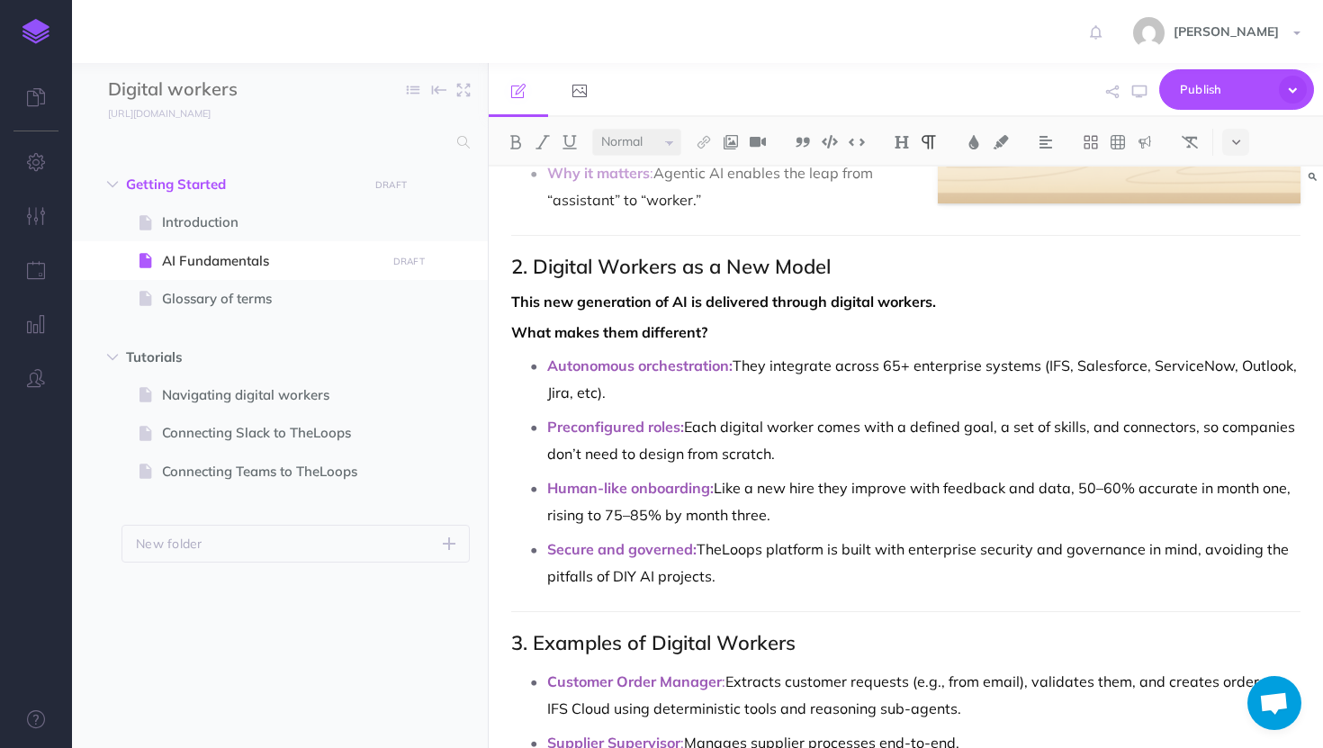
scroll to position [955, 0]
click at [622, 258] on h2 "2. Digital Workers as a New Model" at bounding box center [906, 266] width 790 height 22
click at [741, 258] on h2 "2. Digital workers as a New Model" at bounding box center [906, 266] width 790 height 22
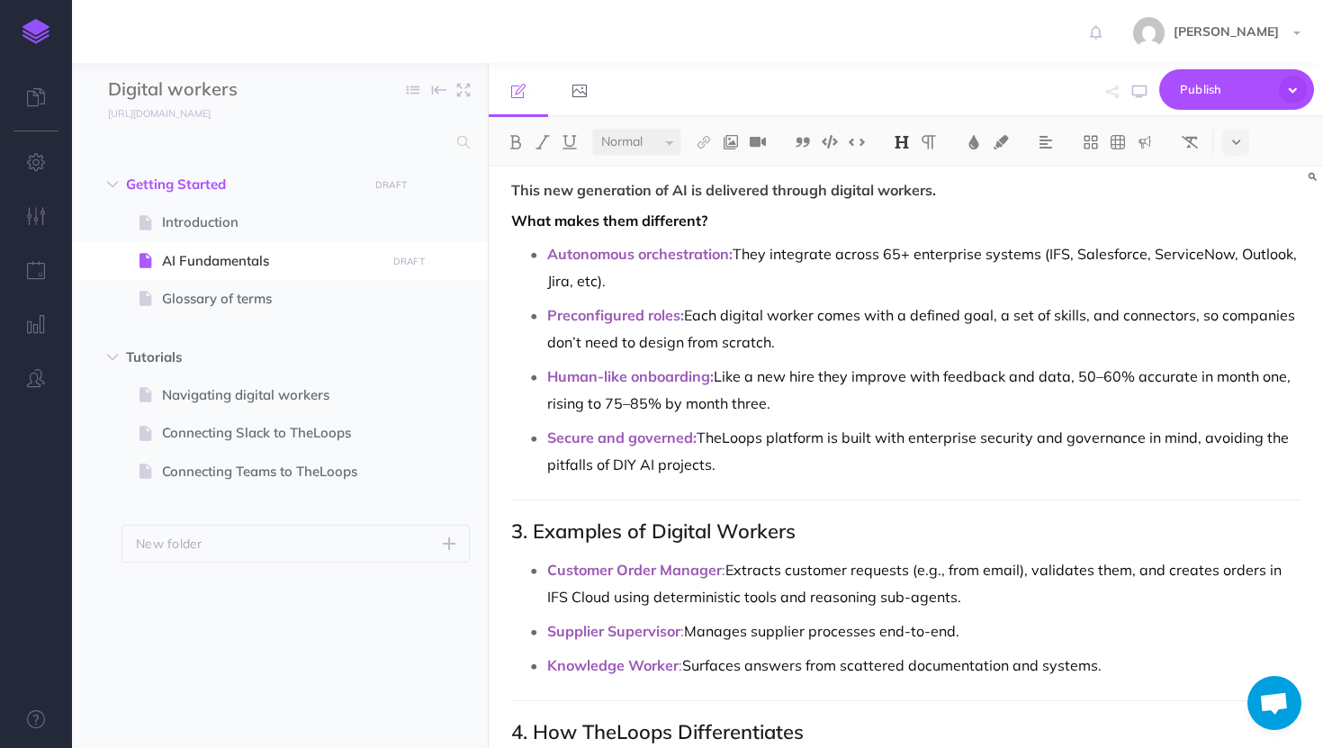
scroll to position [1088, 0]
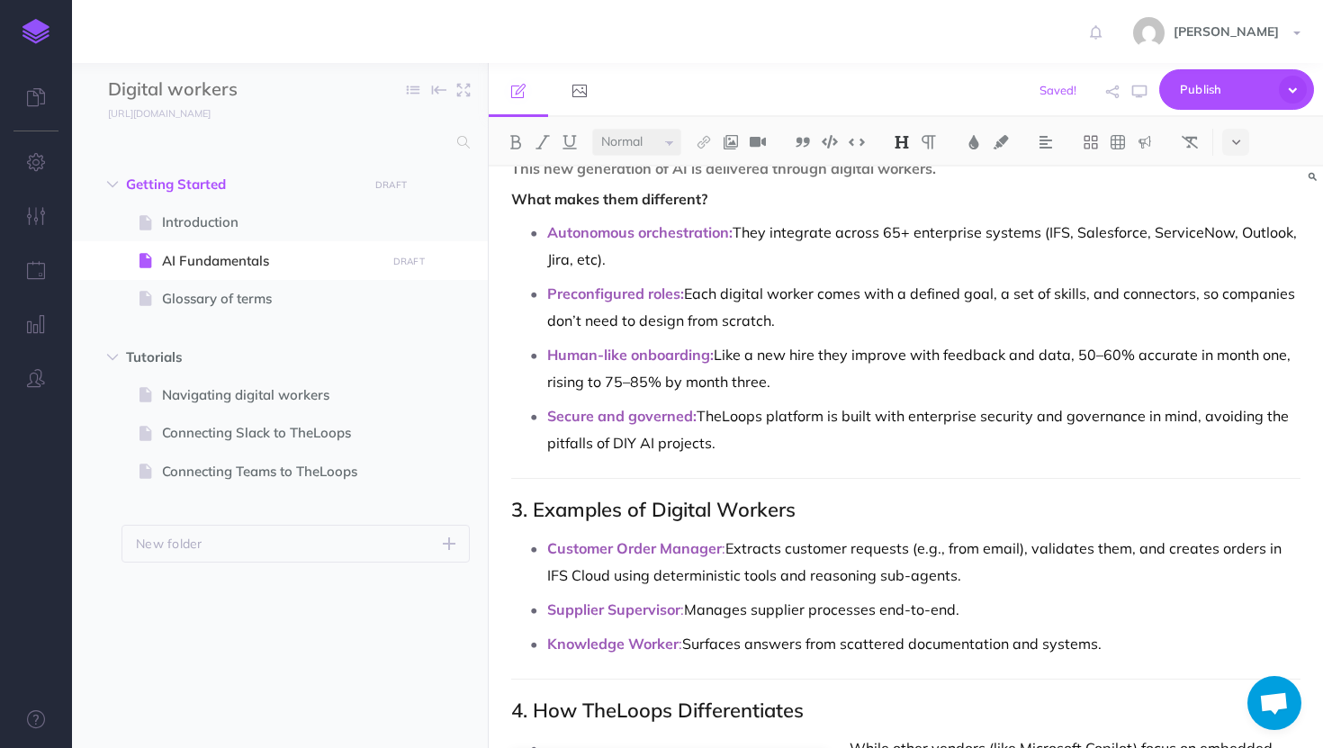
click at [663, 506] on h2 "3. Examples of Digital Workers" at bounding box center [906, 510] width 790 height 22
click at [741, 508] on h2 "3. Examples of digital Workers" at bounding box center [906, 510] width 790 height 22
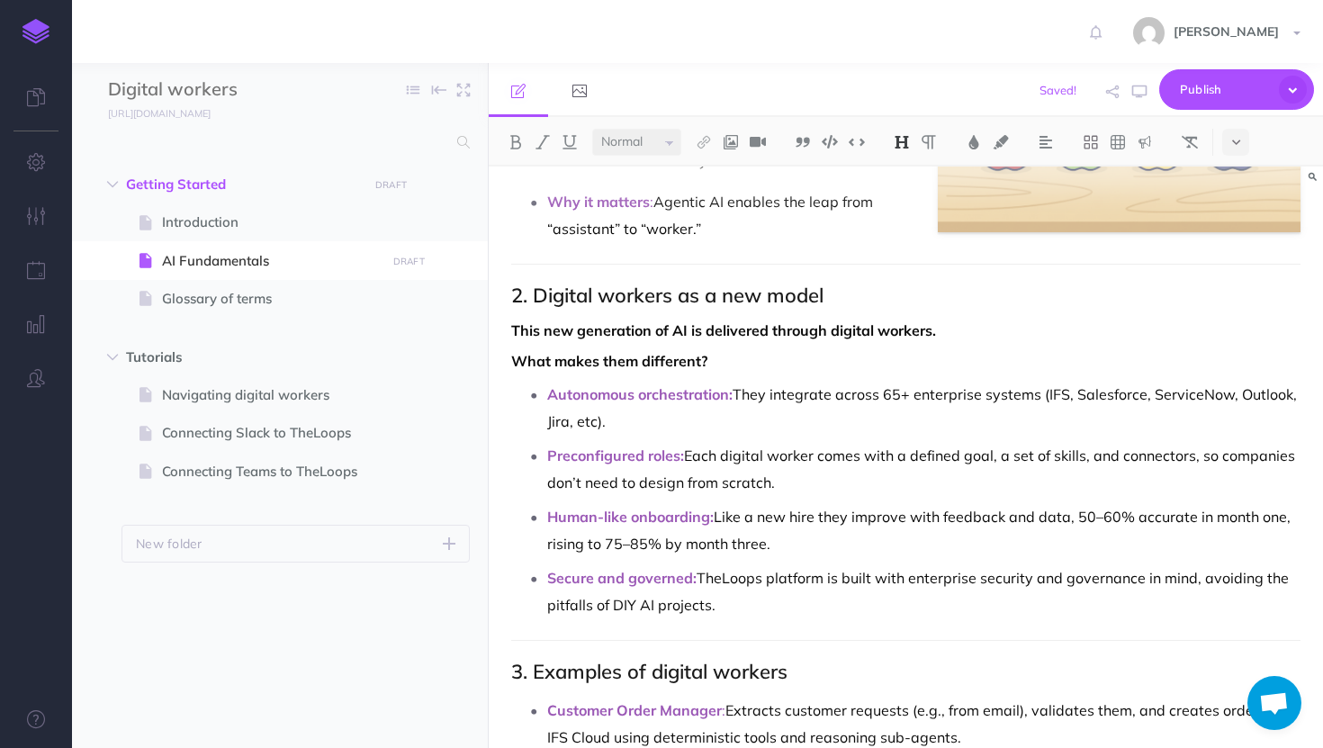
scroll to position [924, 0]
click at [647, 230] on p "Why it matters : Agentic AI enables the leap from “assistant” to “worker.”" at bounding box center [924, 217] width 754 height 54
click at [673, 328] on strong "This new generation of AI is delivered through digital workers." at bounding box center [723, 332] width 425 height 18
drag, startPoint x: 675, startPoint y: 333, endPoint x: 491, endPoint y: 333, distance: 184.6
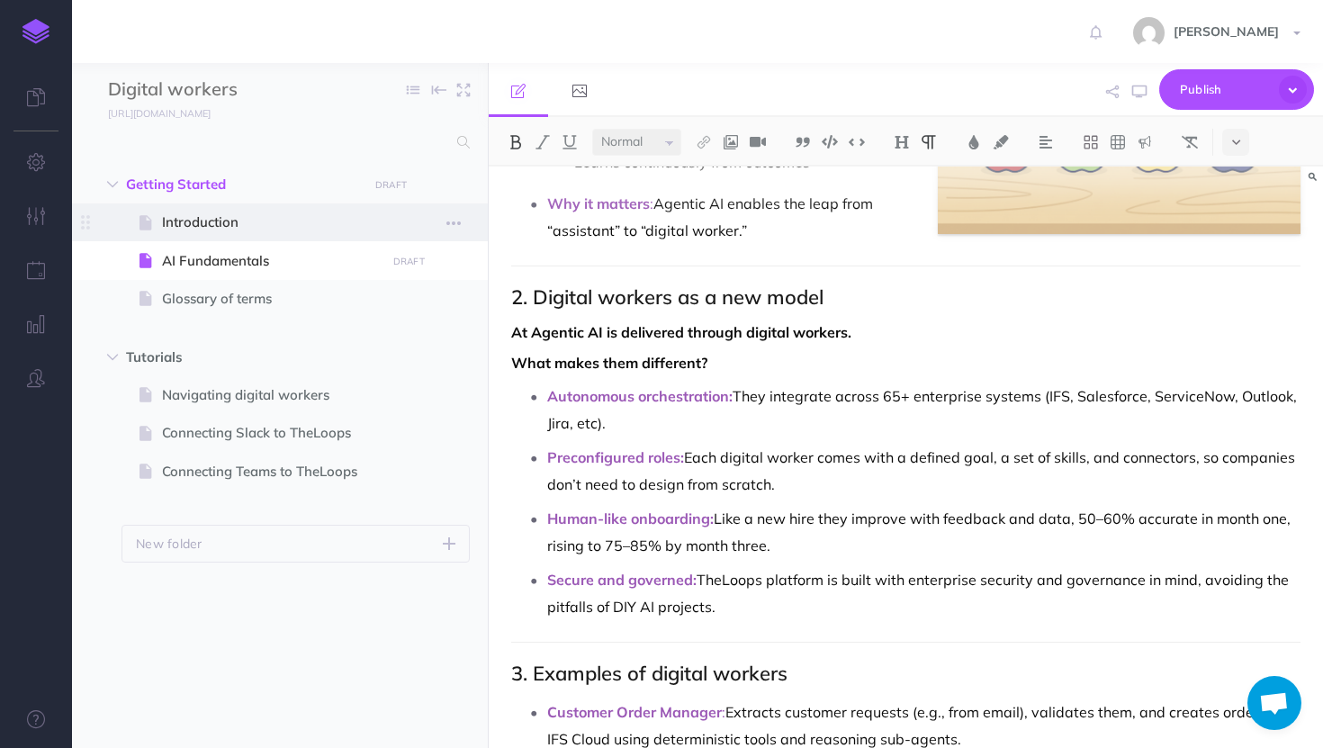
click at [366, 213] on span "Introduction" at bounding box center [271, 223] width 218 height 22
select select "null"
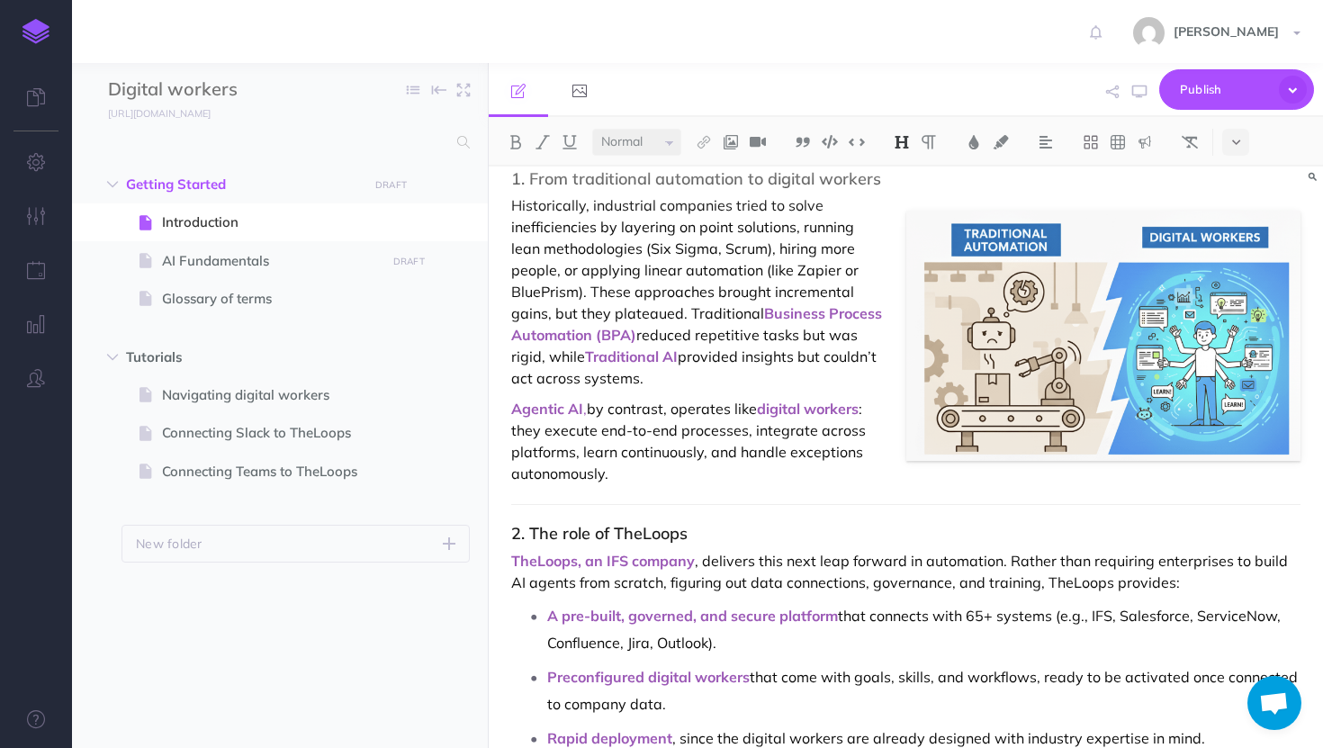
scroll to position [83, 0]
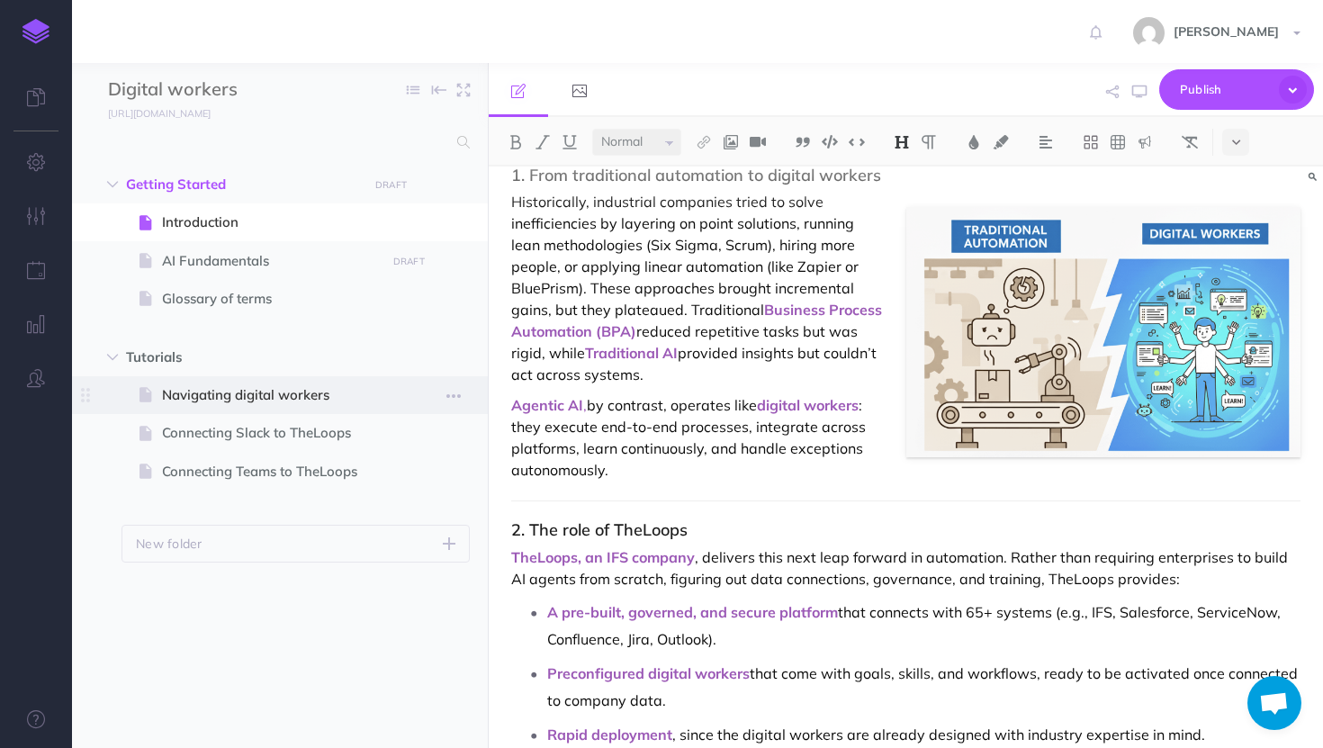
click at [299, 383] on span at bounding box center [280, 395] width 416 height 38
select select "null"
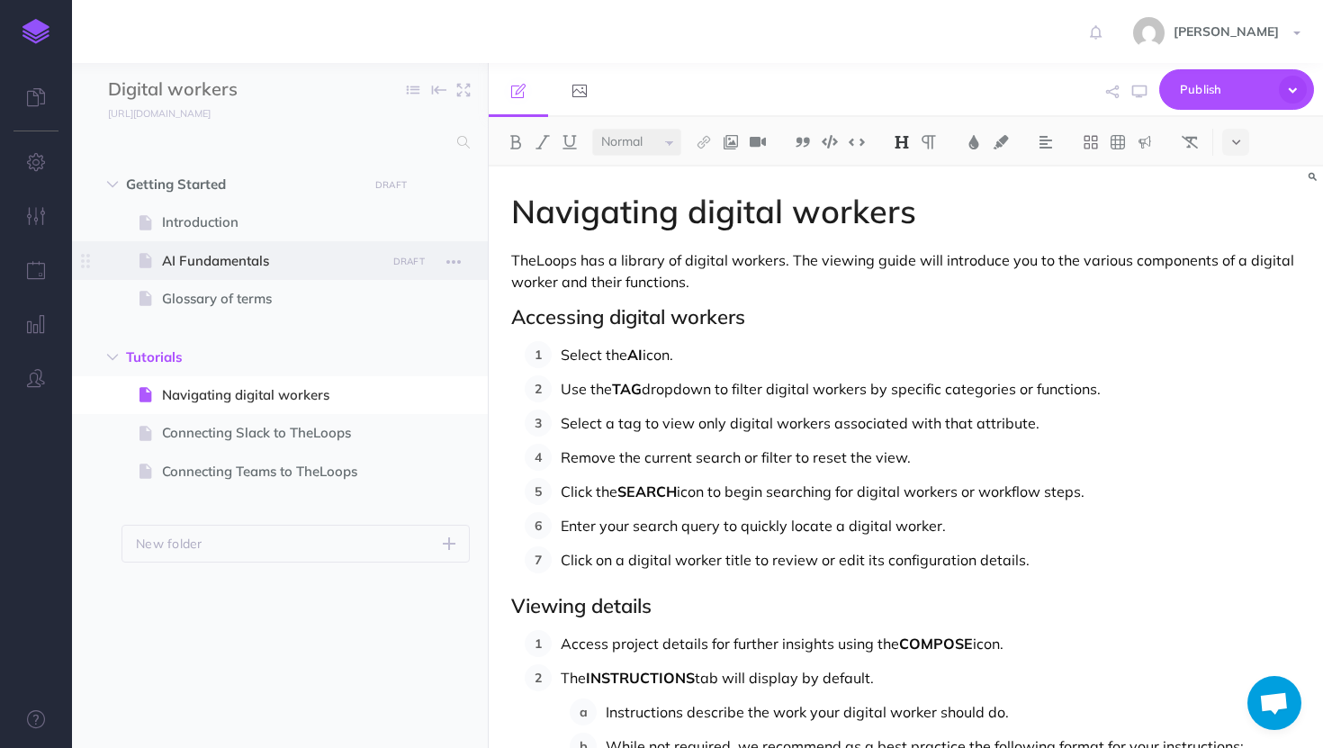
click at [322, 257] on span "AI Fundamentals" at bounding box center [271, 261] width 218 height 22
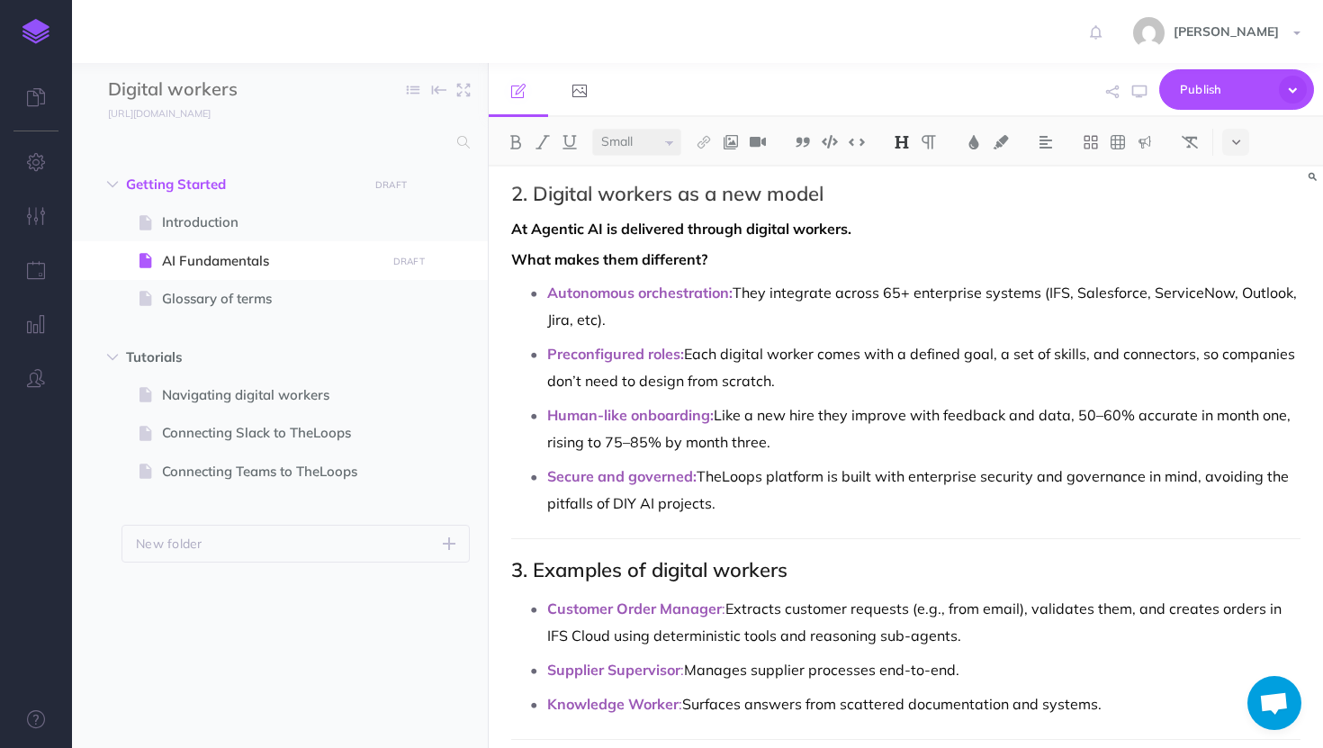
scroll to position [1007, 0]
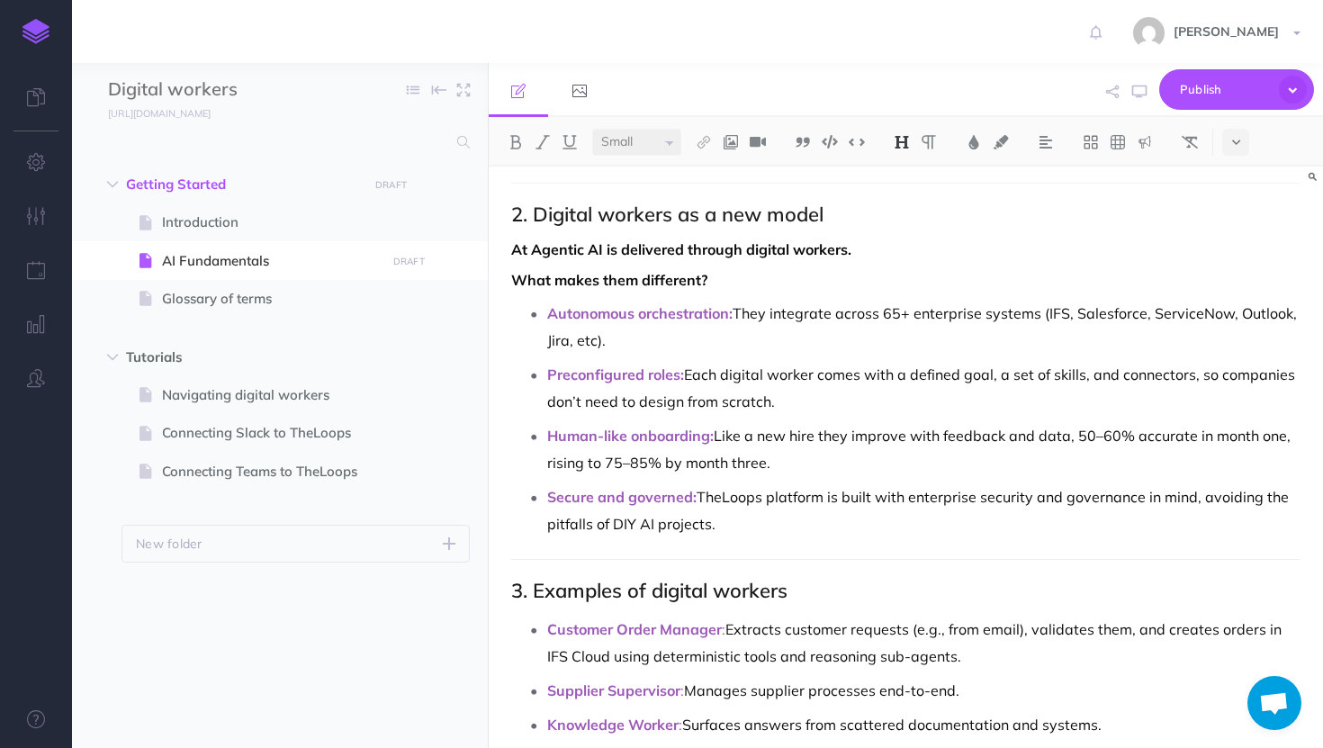
click at [528, 248] on strong "At Agentic AI is delivered through digital workers." at bounding box center [681, 249] width 340 height 18
select select "null"
click at [533, 248] on strong "At Agentic AI is delivered through digital workers." at bounding box center [681, 249] width 340 height 18
drag, startPoint x: 738, startPoint y: 252, endPoint x: 667, endPoint y: 246, distance: 71.4
click at [667, 246] on strong "We deliver Agentic AI is delivered through digital workers." at bounding box center [709, 249] width 397 height 18
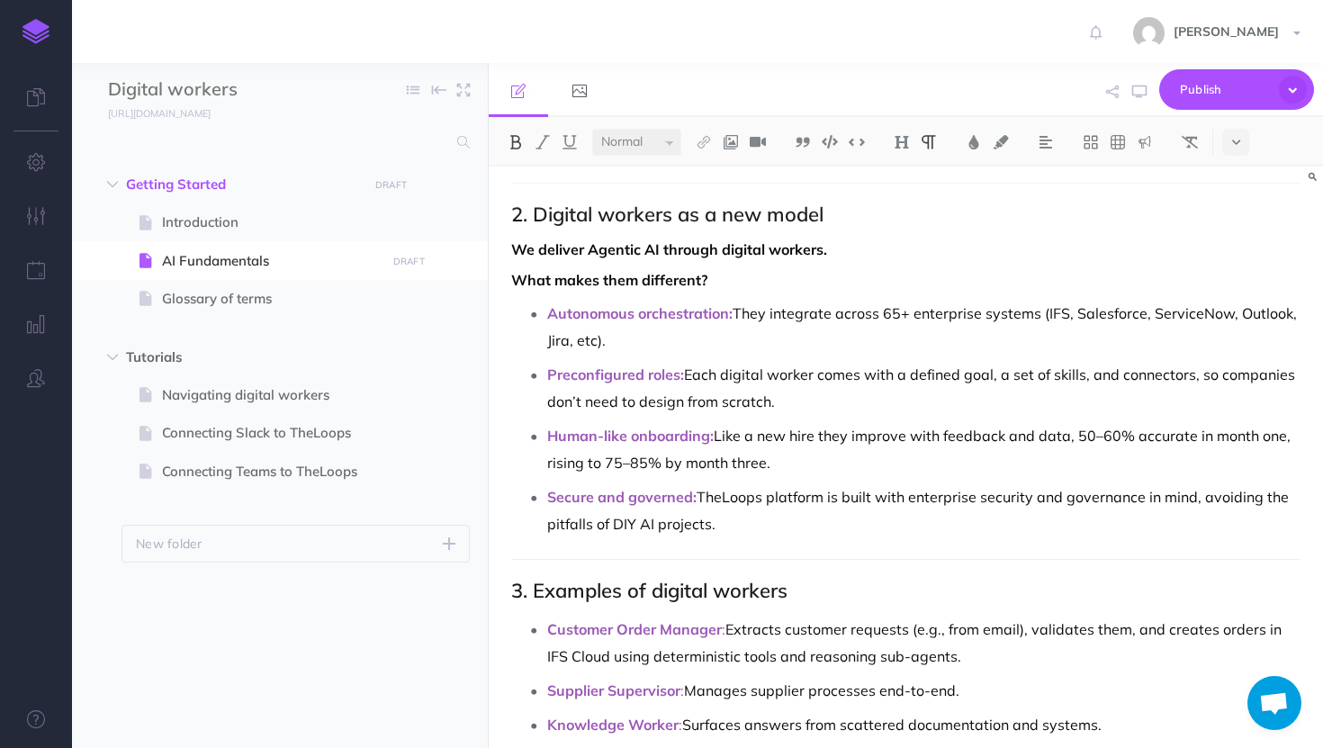
click at [585, 250] on strong "We deliver Agentic AI through digital workers." at bounding box center [669, 249] width 316 height 18
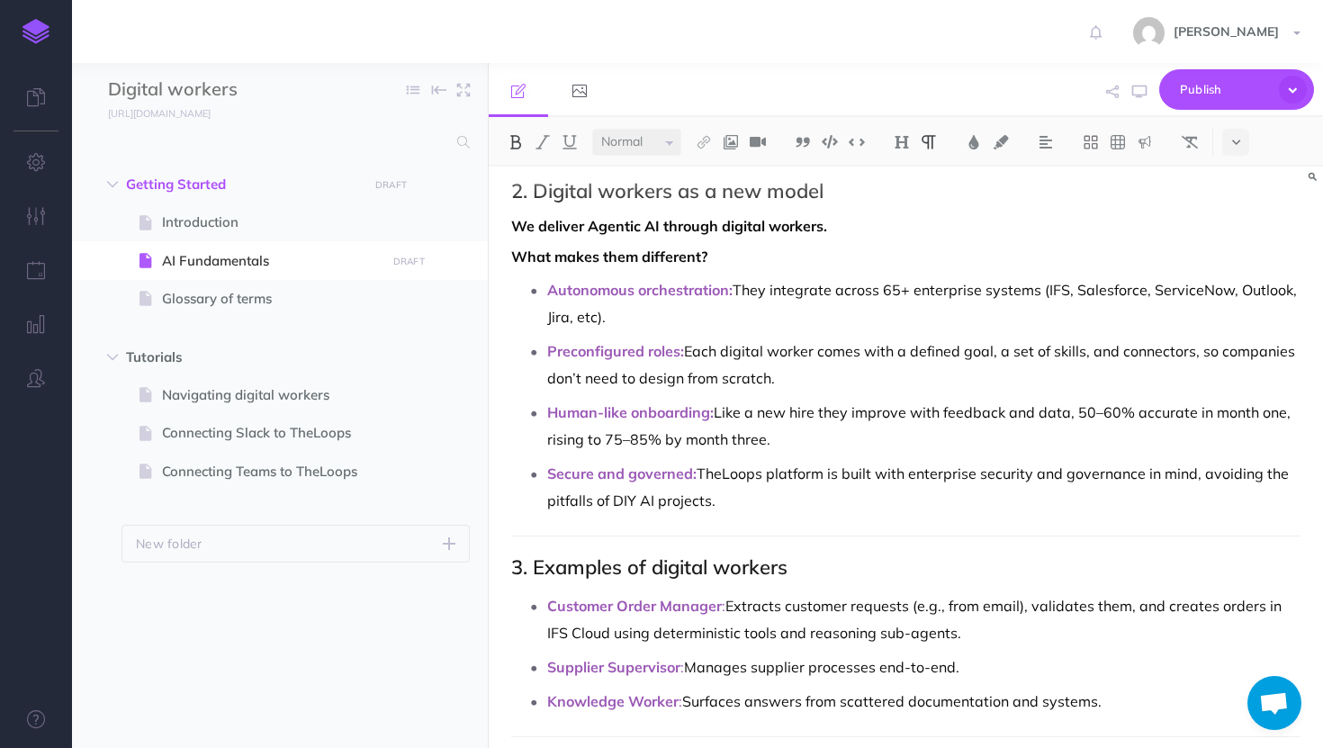
scroll to position [1036, 0]
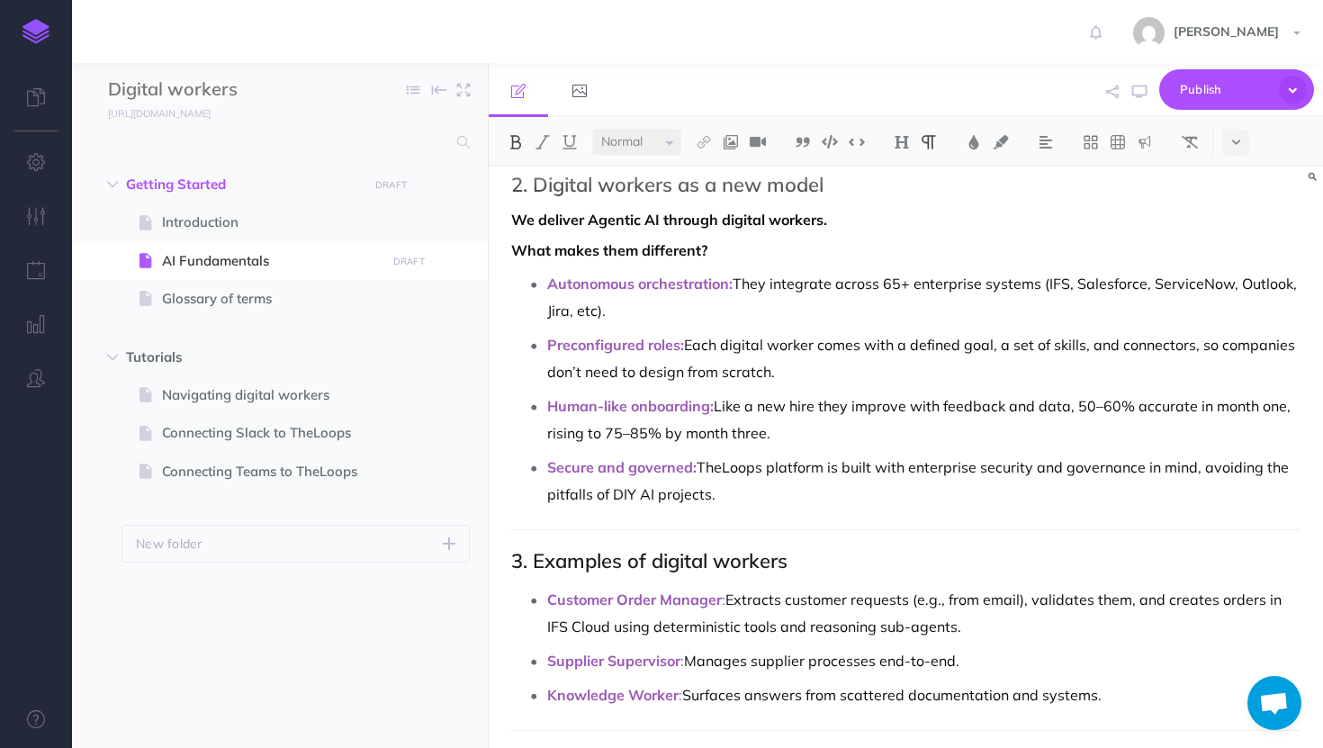
click at [726, 319] on p "Autonomous orchestration: They integrate across 65+ enterprise systems (IFS, Sa…" at bounding box center [924, 297] width 754 height 54
click at [1188, 92] on span "Publish" at bounding box center [1225, 90] width 90 height 28
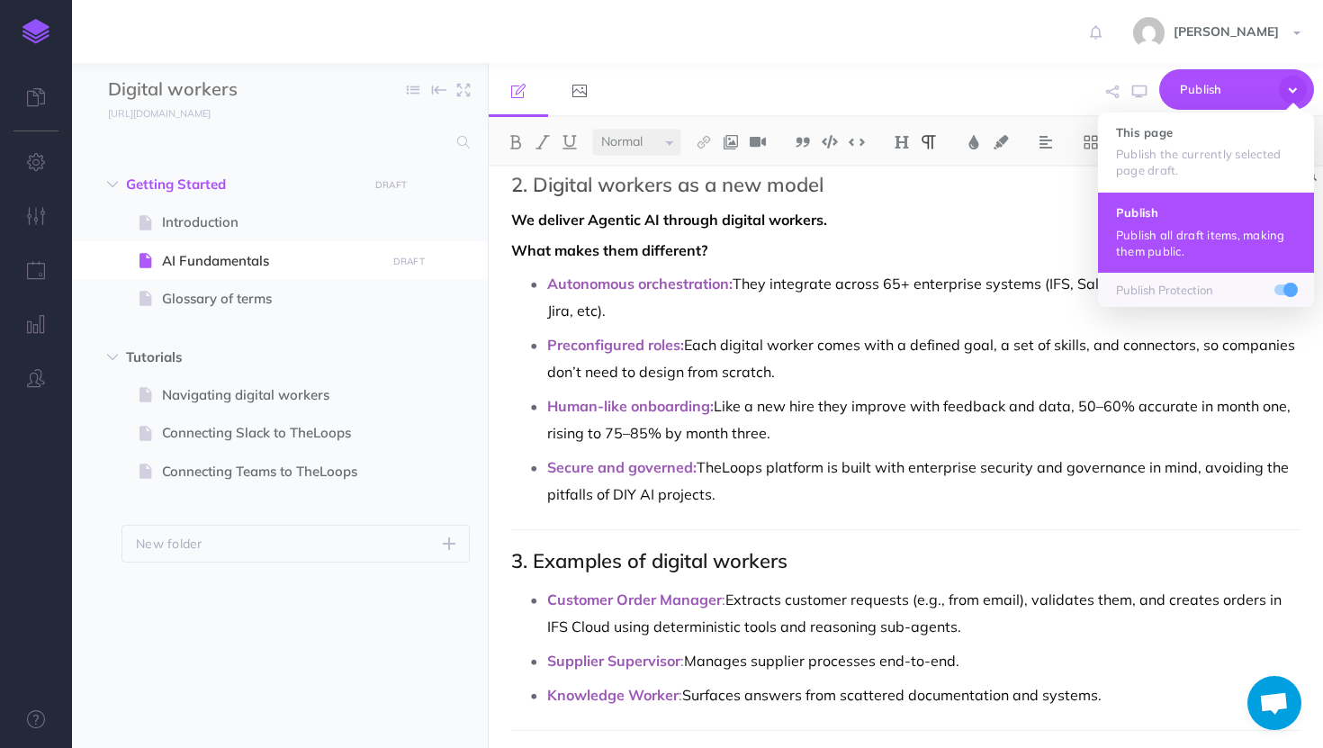
click at [1164, 224] on button "Publish Publish all draft items, making them public." at bounding box center [1206, 232] width 216 height 80
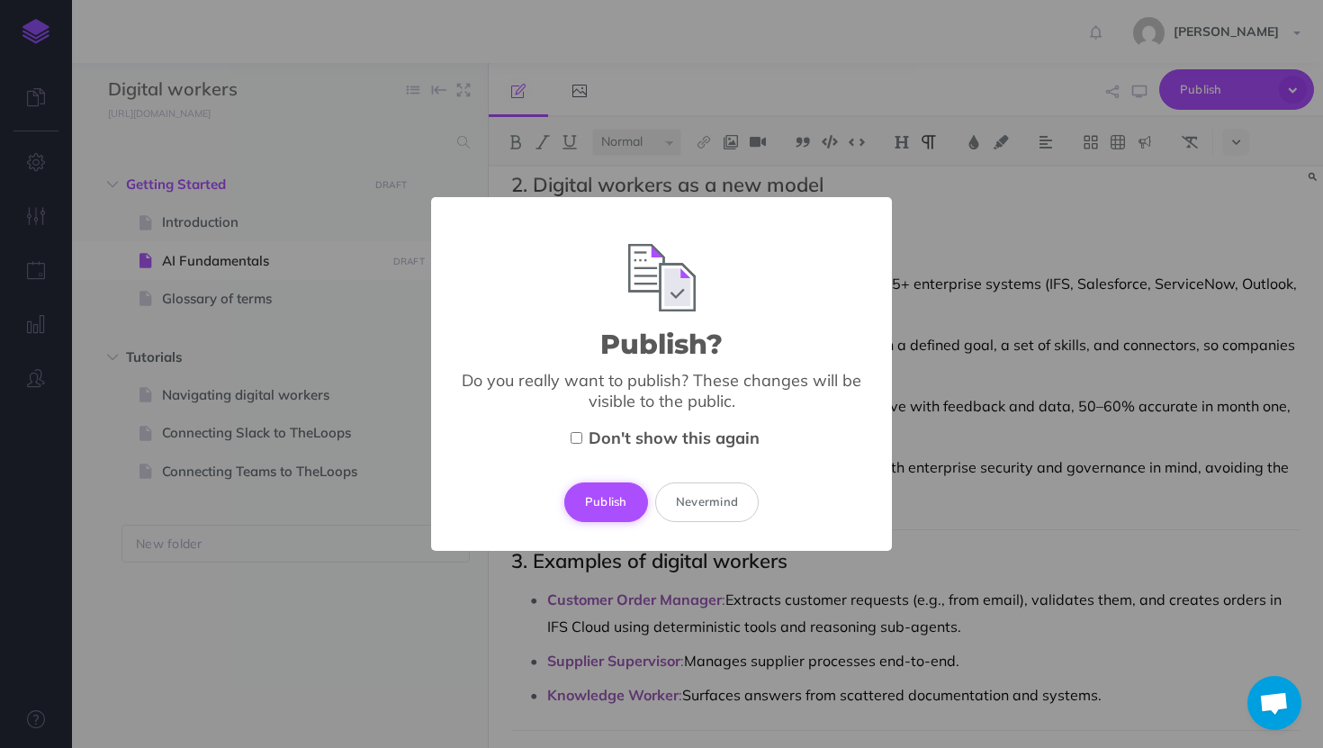
click at [591, 505] on button "Publish" at bounding box center [606, 503] width 84 height 40
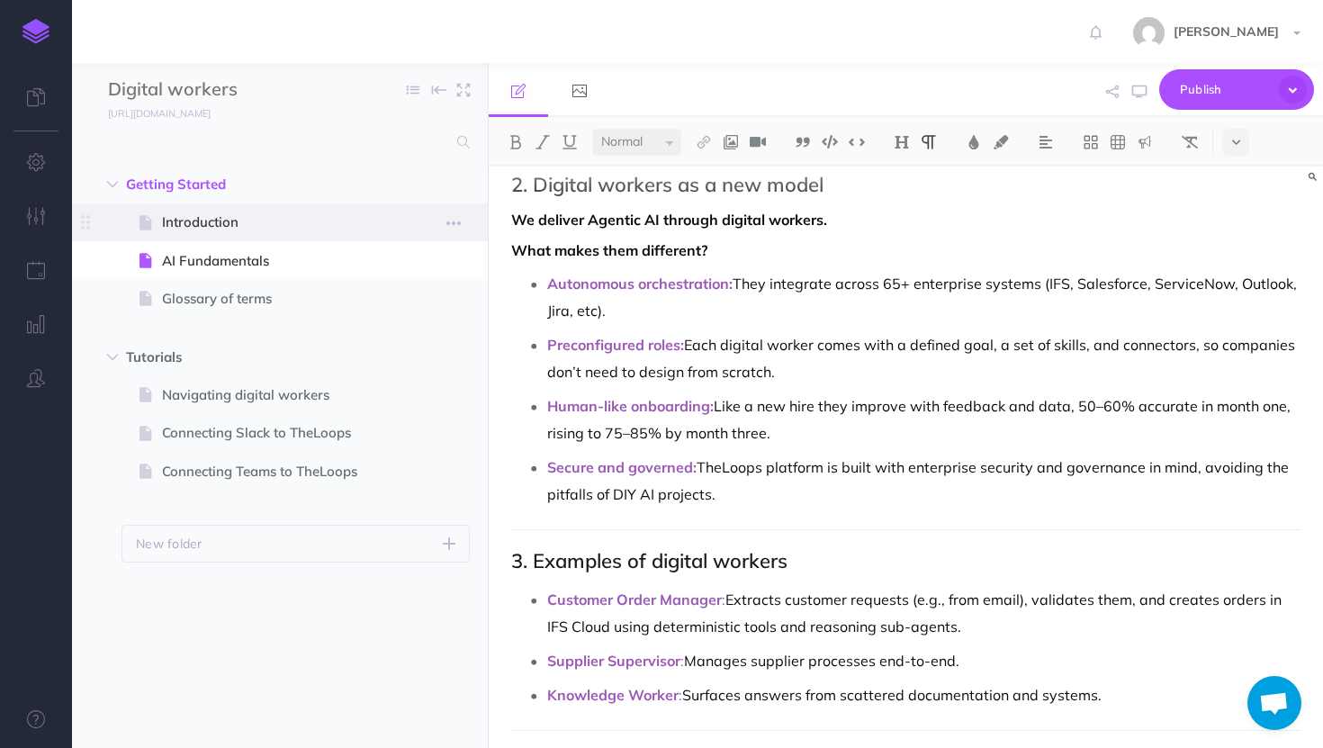
click at [378, 216] on span "Introduction" at bounding box center [271, 223] width 218 height 22
select select "null"
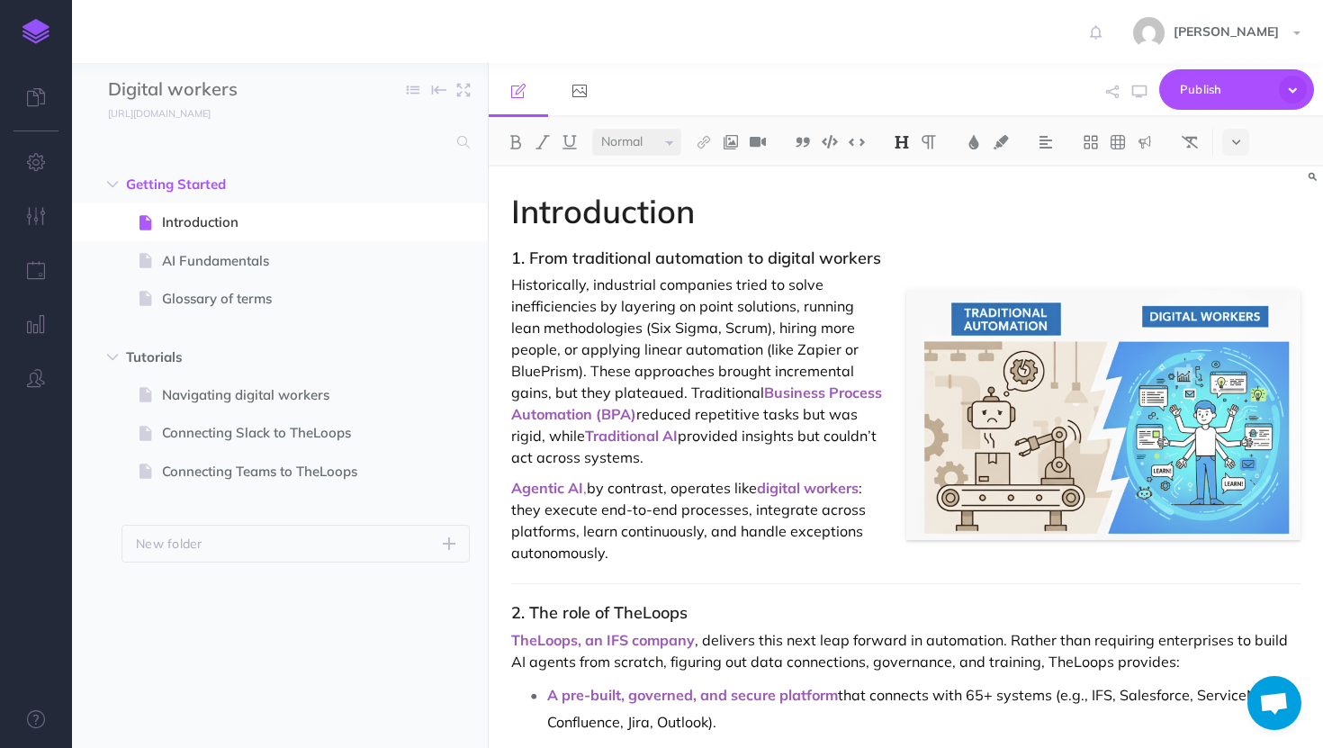
click at [513, 205] on h1 "Introduction" at bounding box center [906, 212] width 790 height 36
click at [738, 212] on h1 "Introduction" at bounding box center [906, 212] width 790 height 36
click at [755, 213] on h1 "Introduction IFSLoops" at bounding box center [906, 212] width 790 height 36
click at [1190, 78] on span "Publish" at bounding box center [1225, 90] width 90 height 28
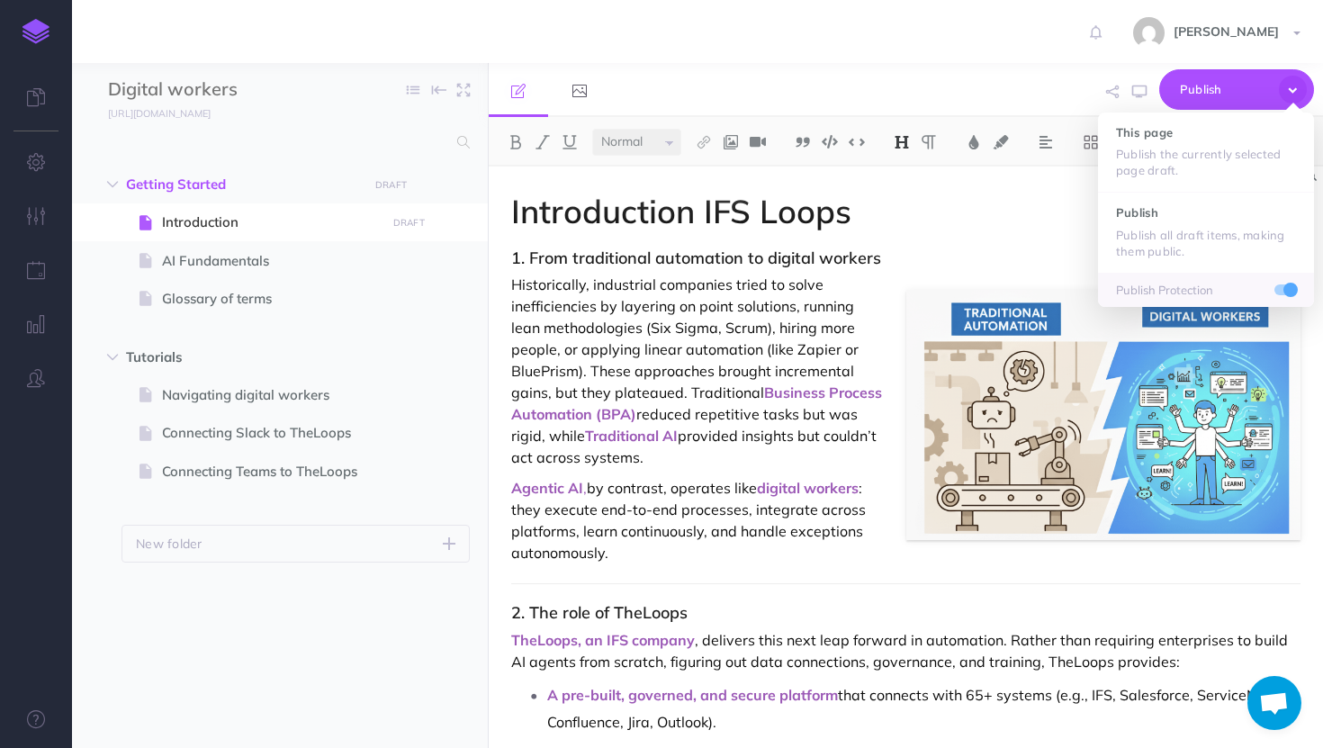
click at [980, 83] on div "Publish This page Publish the currently selected page draft. Publish Publish al…" at bounding box center [1040, 90] width 547 height 55
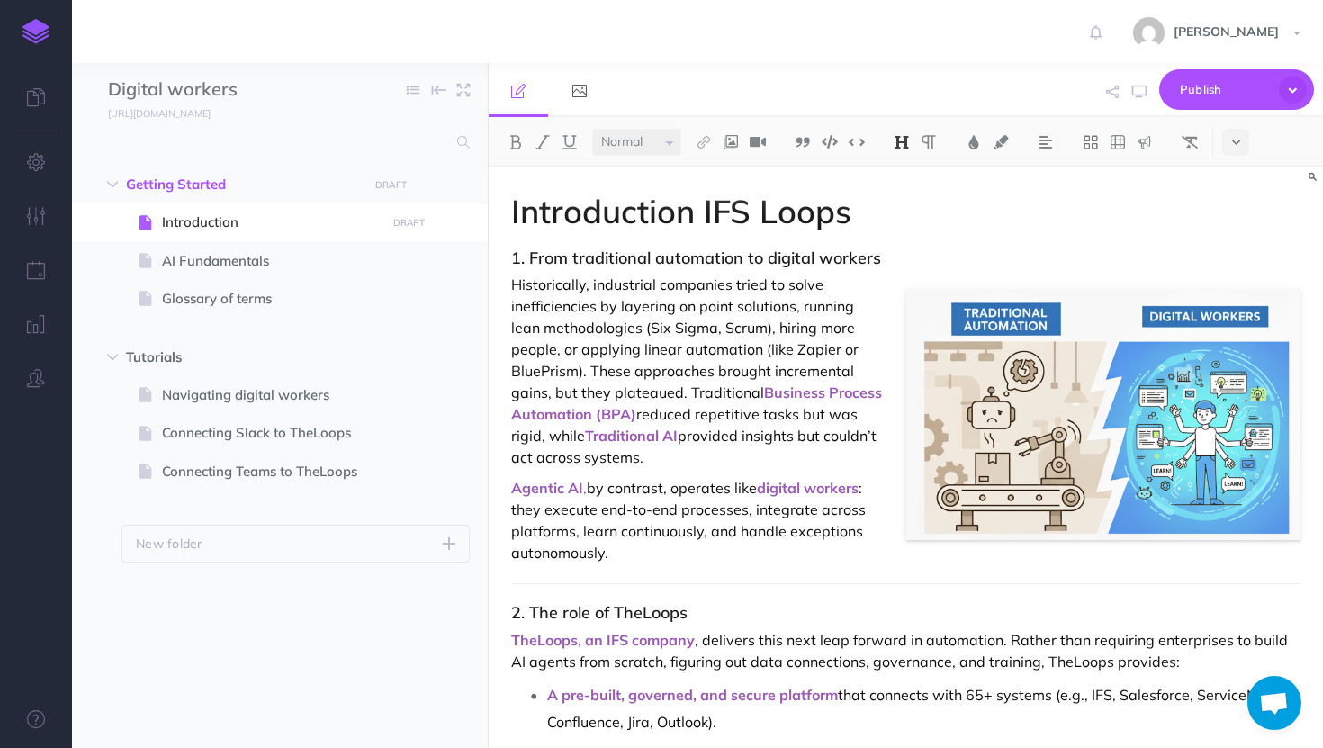
click at [699, 212] on h1 "Introduction IFS Loops" at bounding box center [906, 212] width 790 height 36
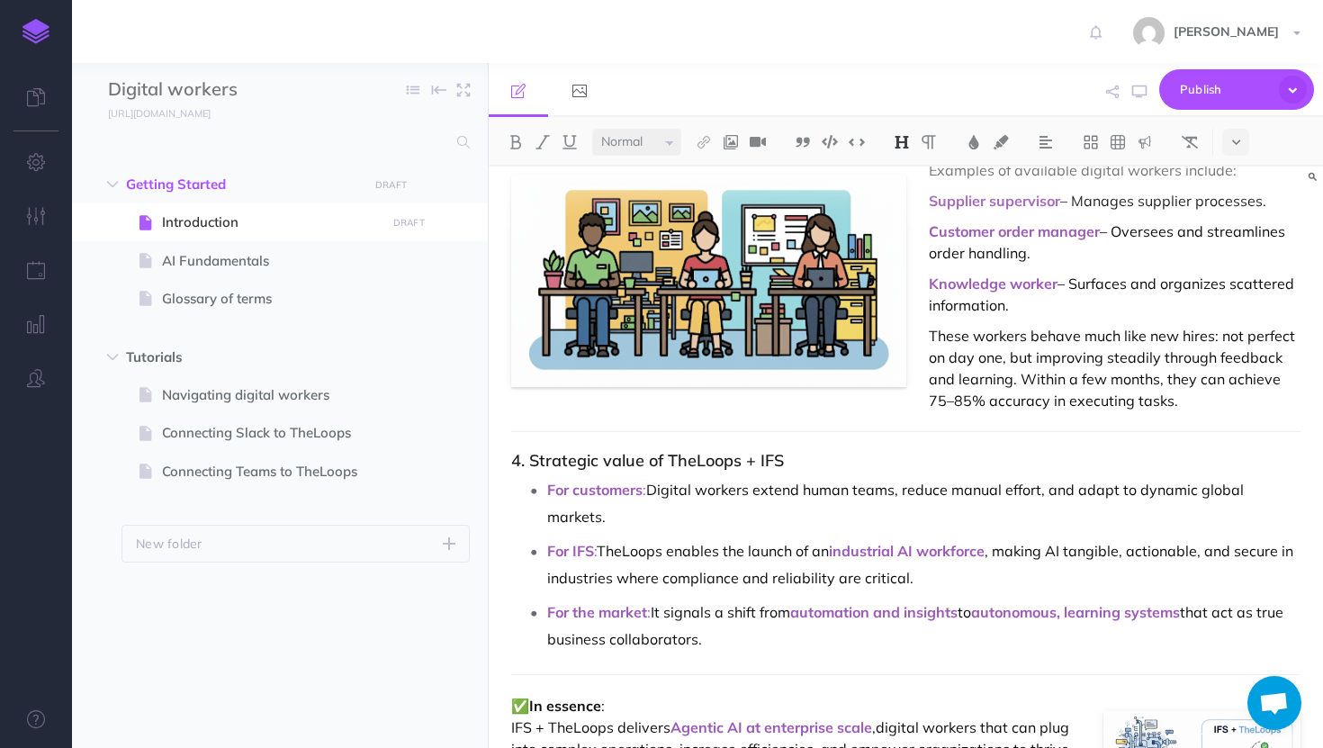
scroll to position [982, 0]
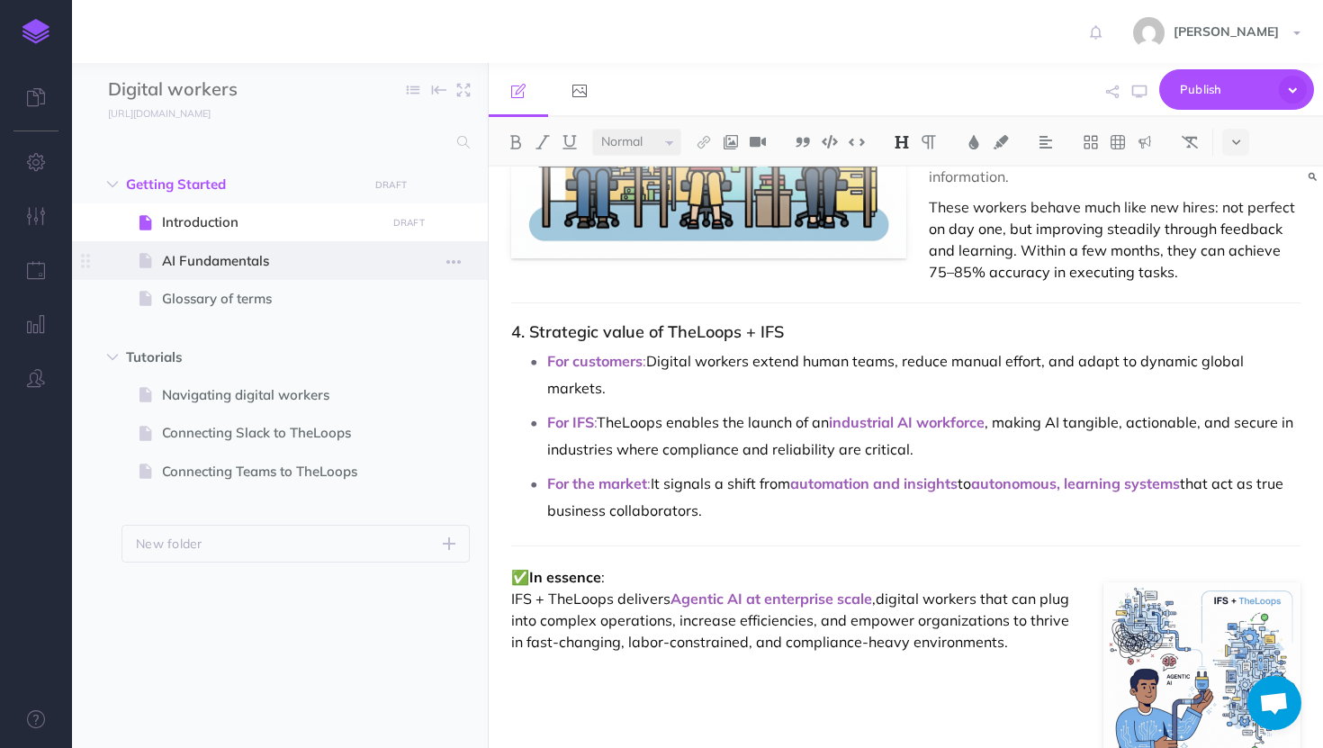
click at [349, 276] on span at bounding box center [280, 260] width 416 height 38
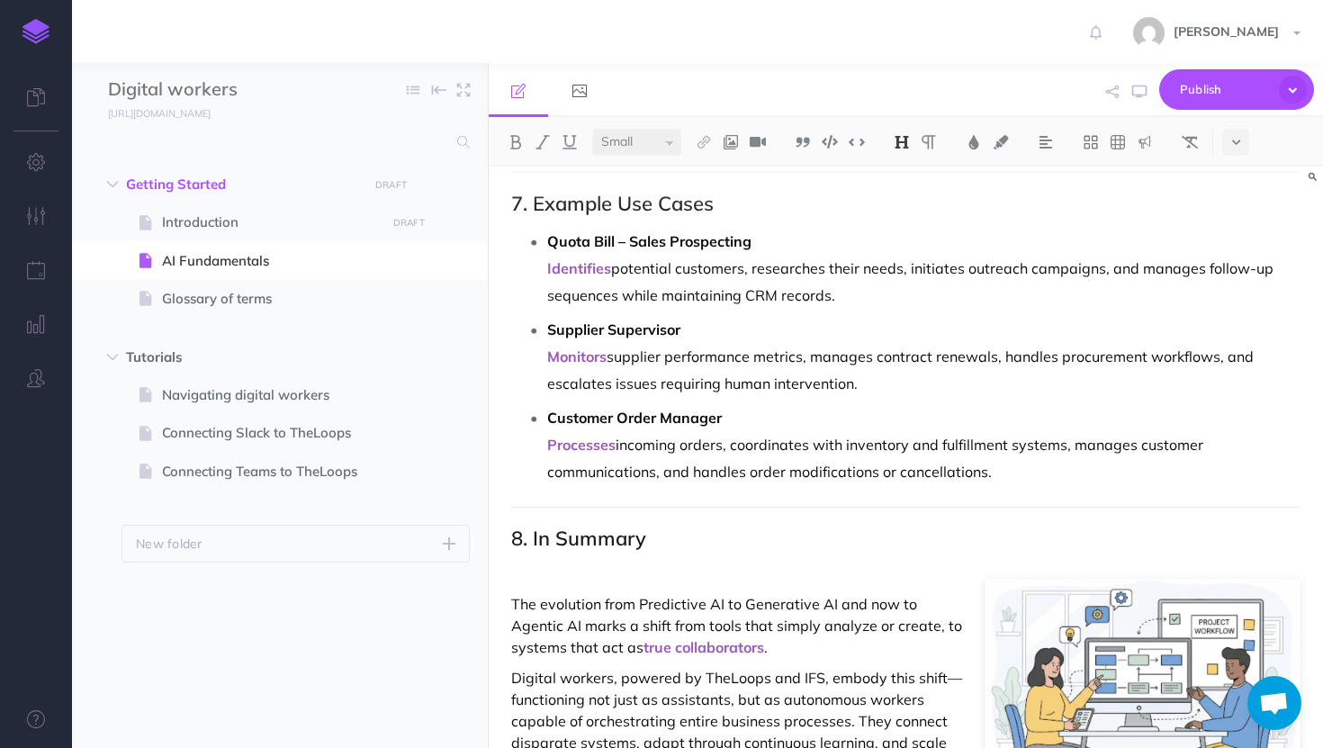
scroll to position [2489, 0]
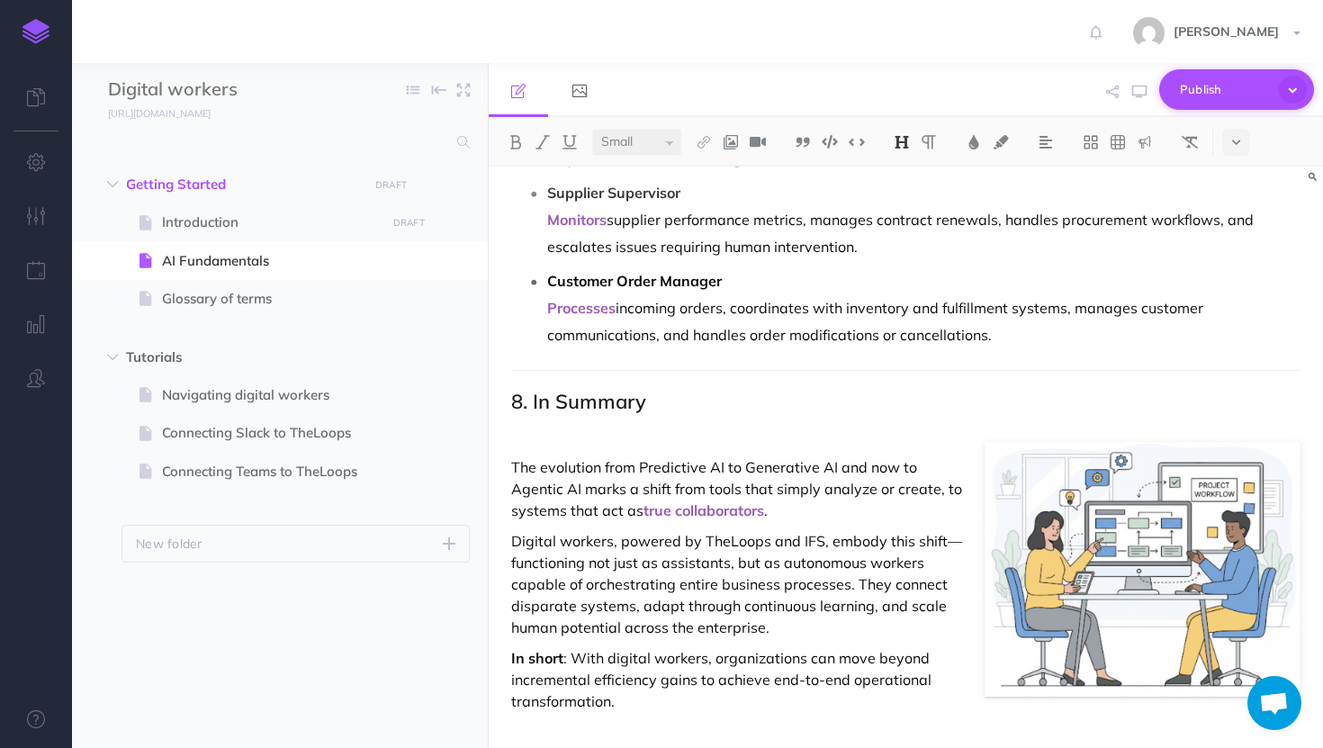
click at [1233, 81] on span "Publish" at bounding box center [1225, 90] width 90 height 28
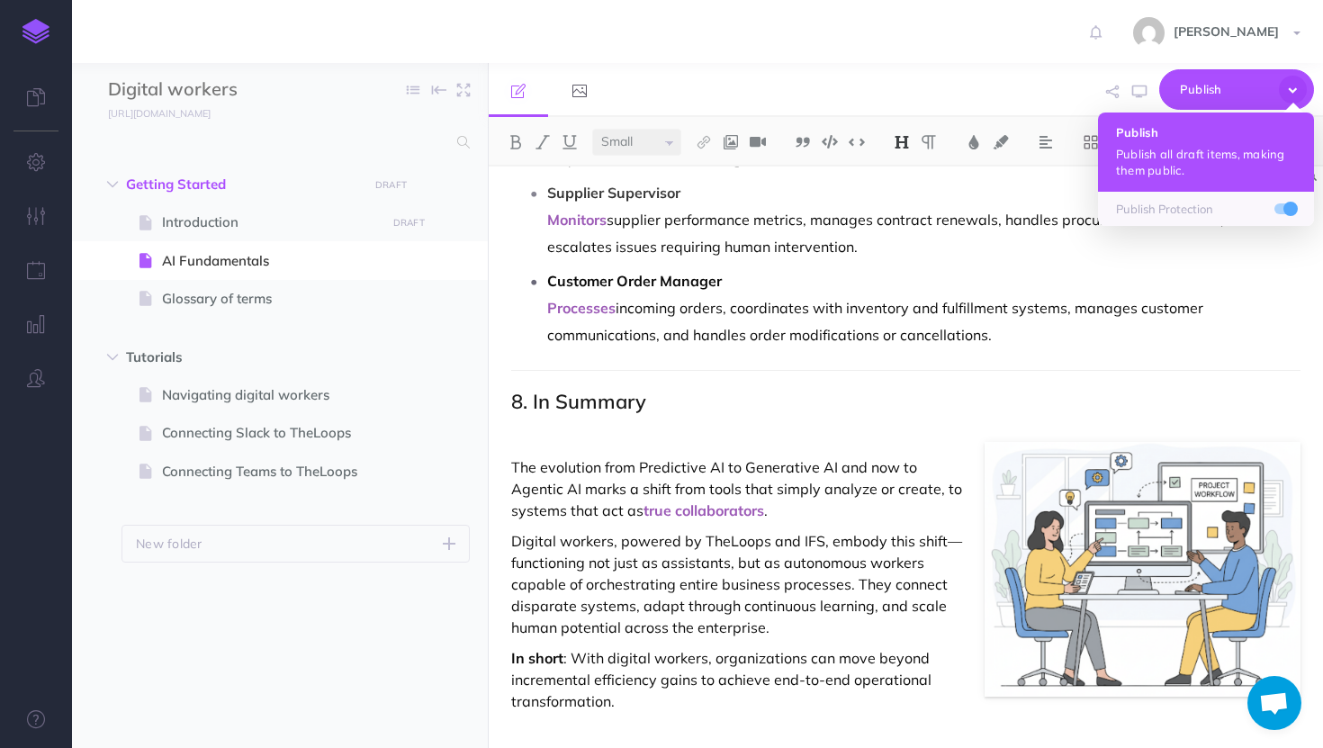
click at [1235, 167] on p "Publish all draft items, making them public." at bounding box center [1206, 162] width 180 height 32
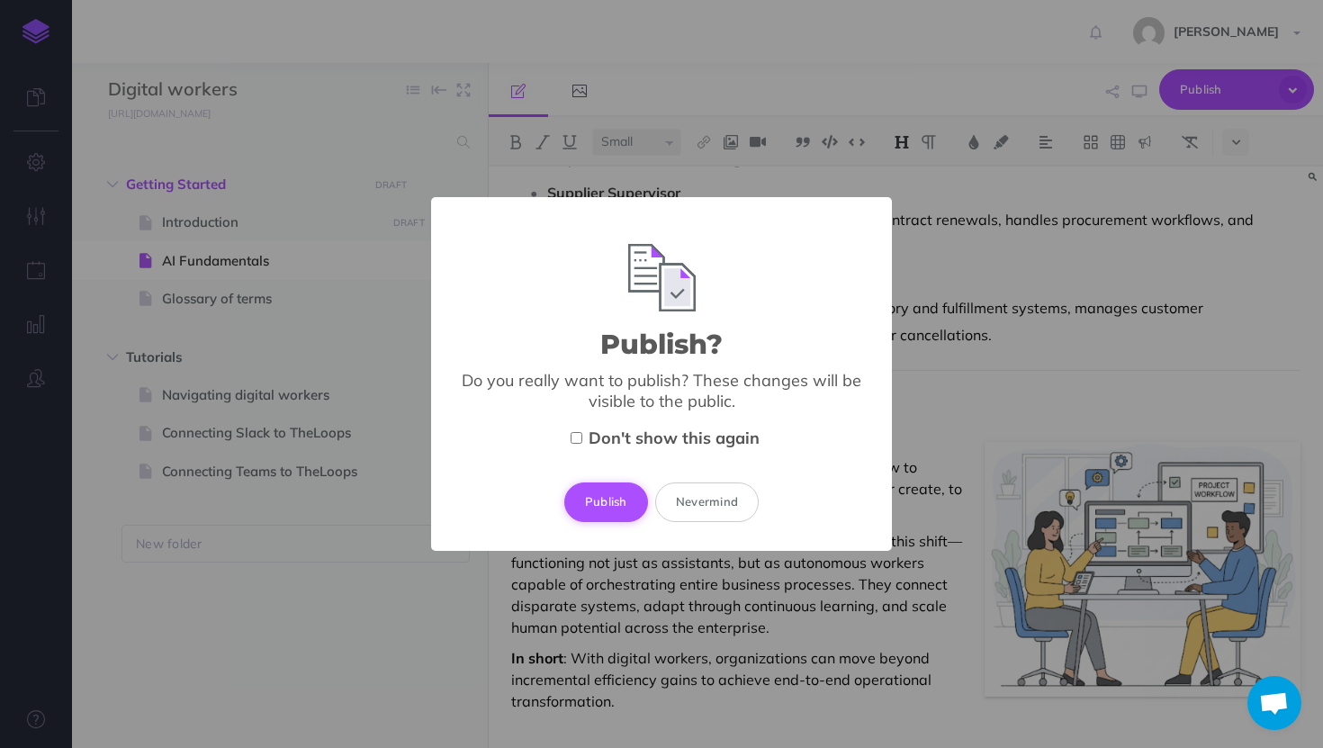
click at [592, 509] on button "Publish" at bounding box center [606, 503] width 84 height 40
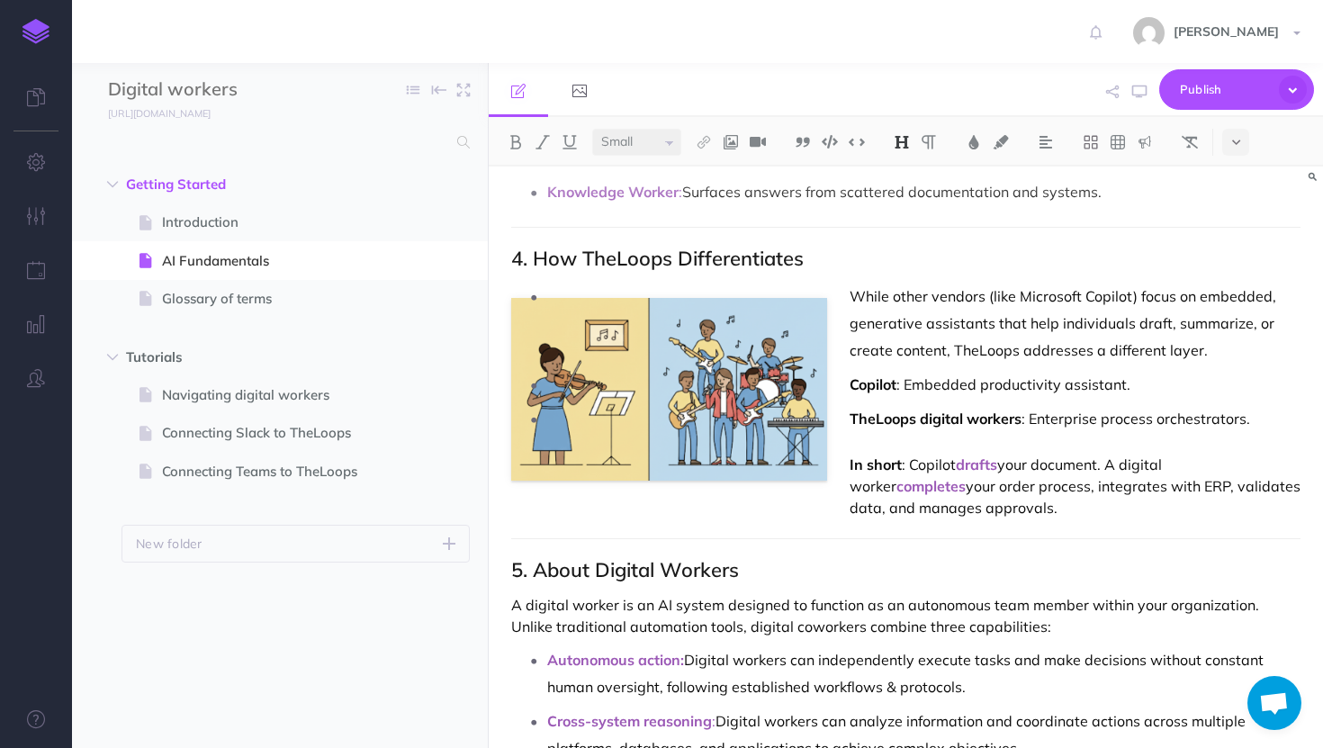
scroll to position [1555, 0]
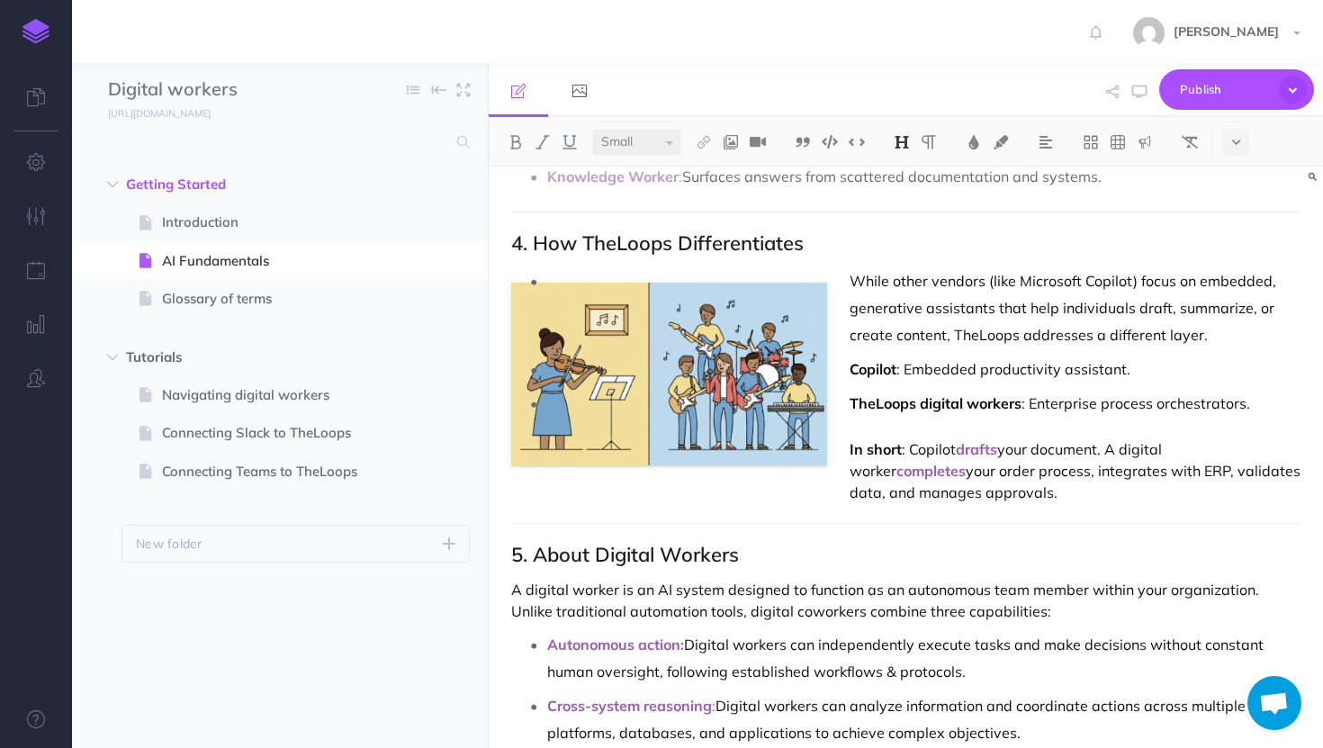
select select "null"
click at [688, 240] on h2 "4. How TheLoops Differentiates" at bounding box center [906, 243] width 790 height 22
click at [607, 553] on h2 "5. About Digital Workers" at bounding box center [906, 555] width 790 height 22
click at [673, 551] on h2 "5. About digital Workers" at bounding box center [906, 555] width 790 height 22
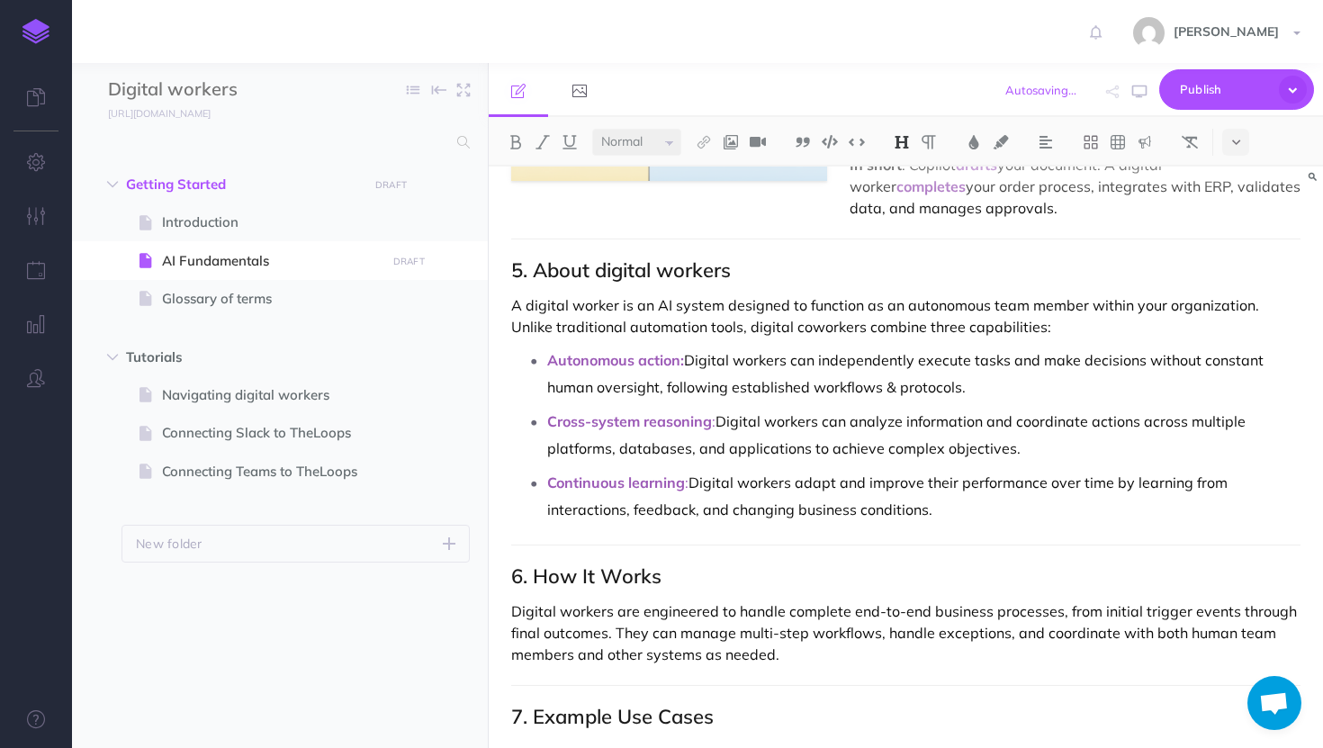
scroll to position [1880, 0]
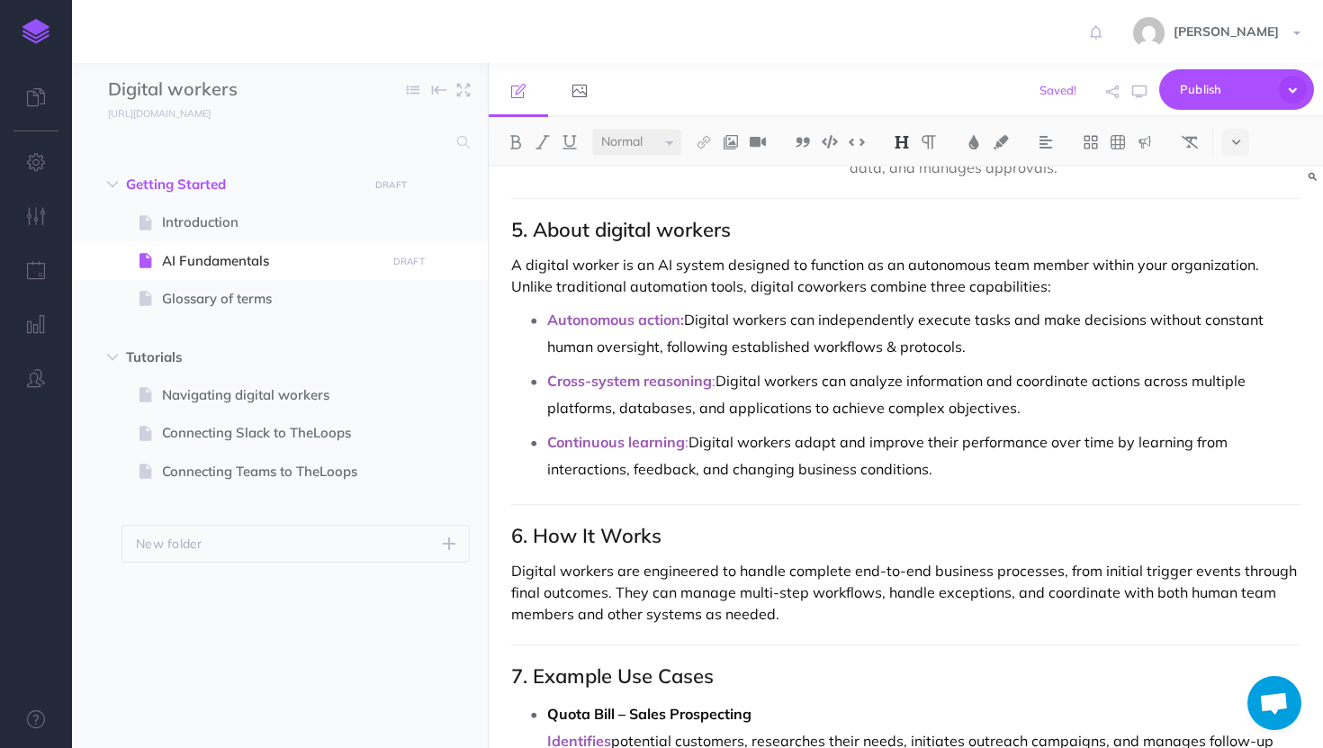
click at [588, 537] on h2 "6. How It Works" at bounding box center [906, 536] width 790 height 22
click at [637, 674] on h2 "7. Example Use Cases" at bounding box center [906, 675] width 790 height 22
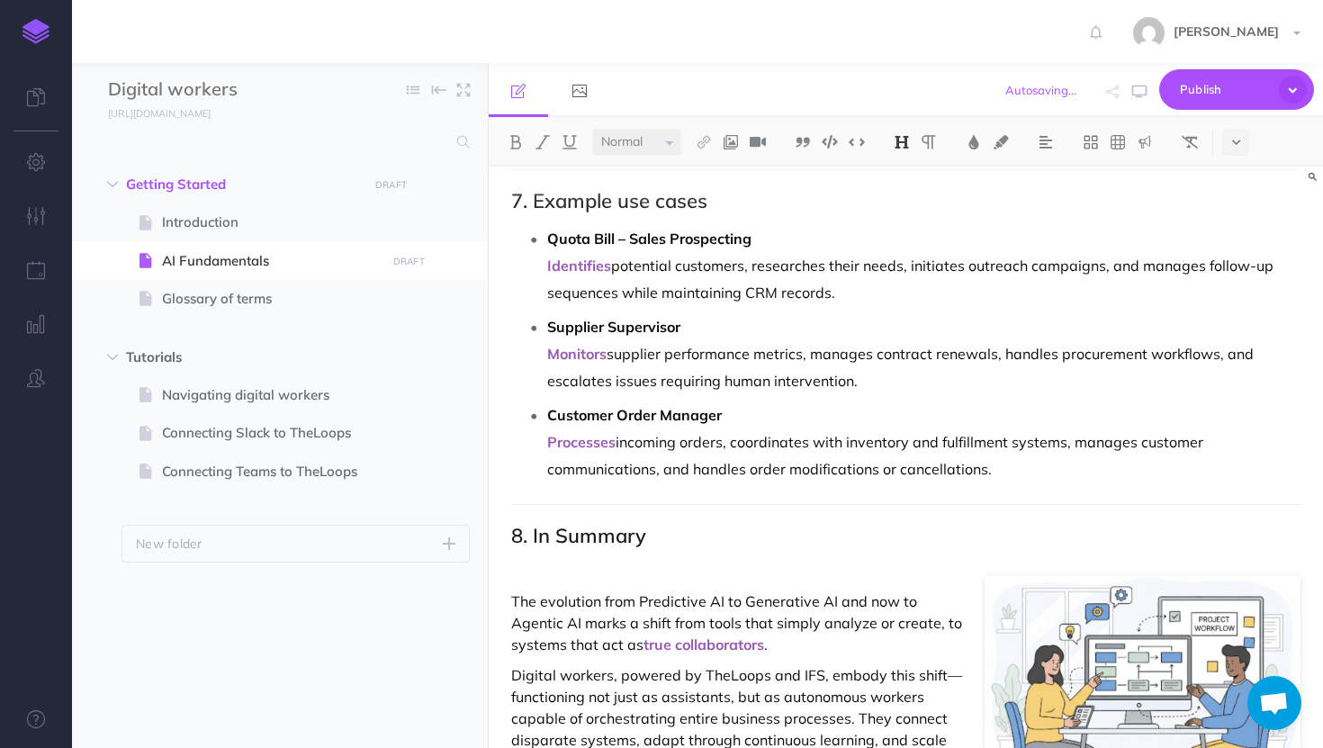
scroll to position [2379, 0]
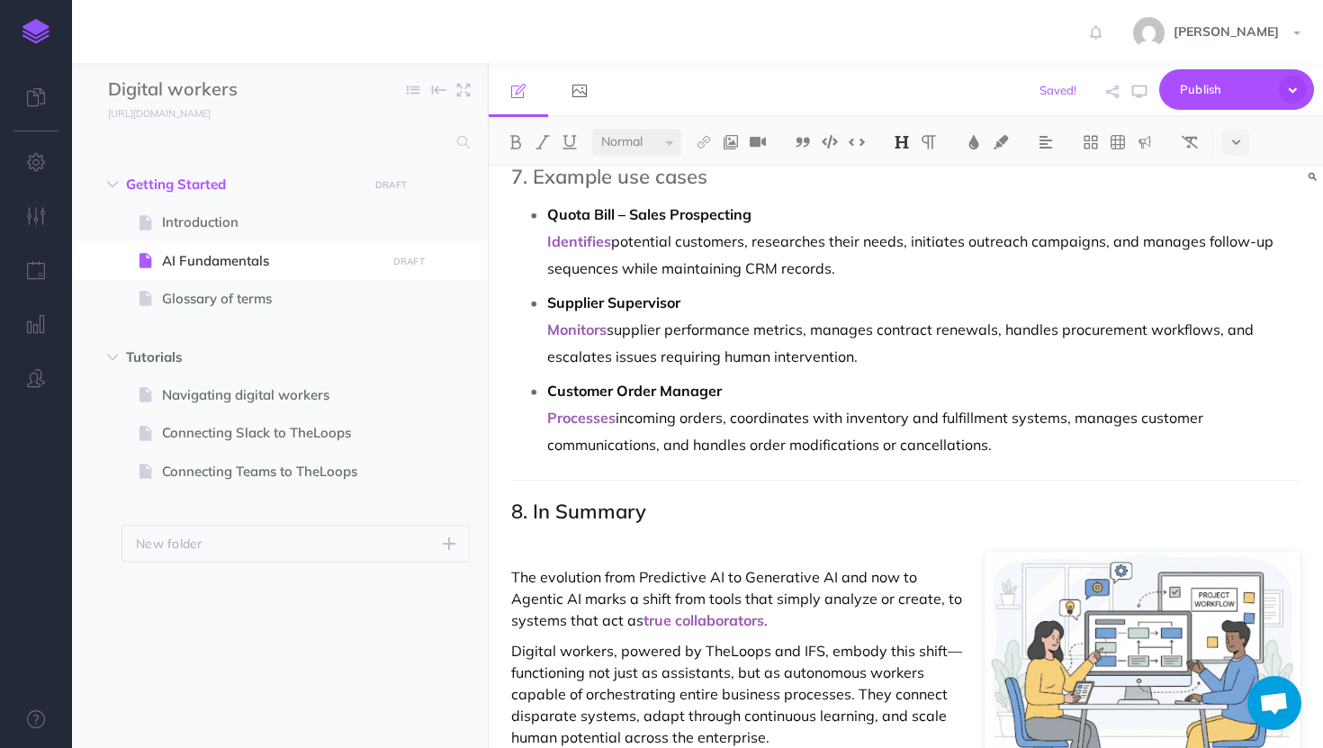
click at [563, 510] on h2 "8. In Summary" at bounding box center [906, 512] width 790 height 22
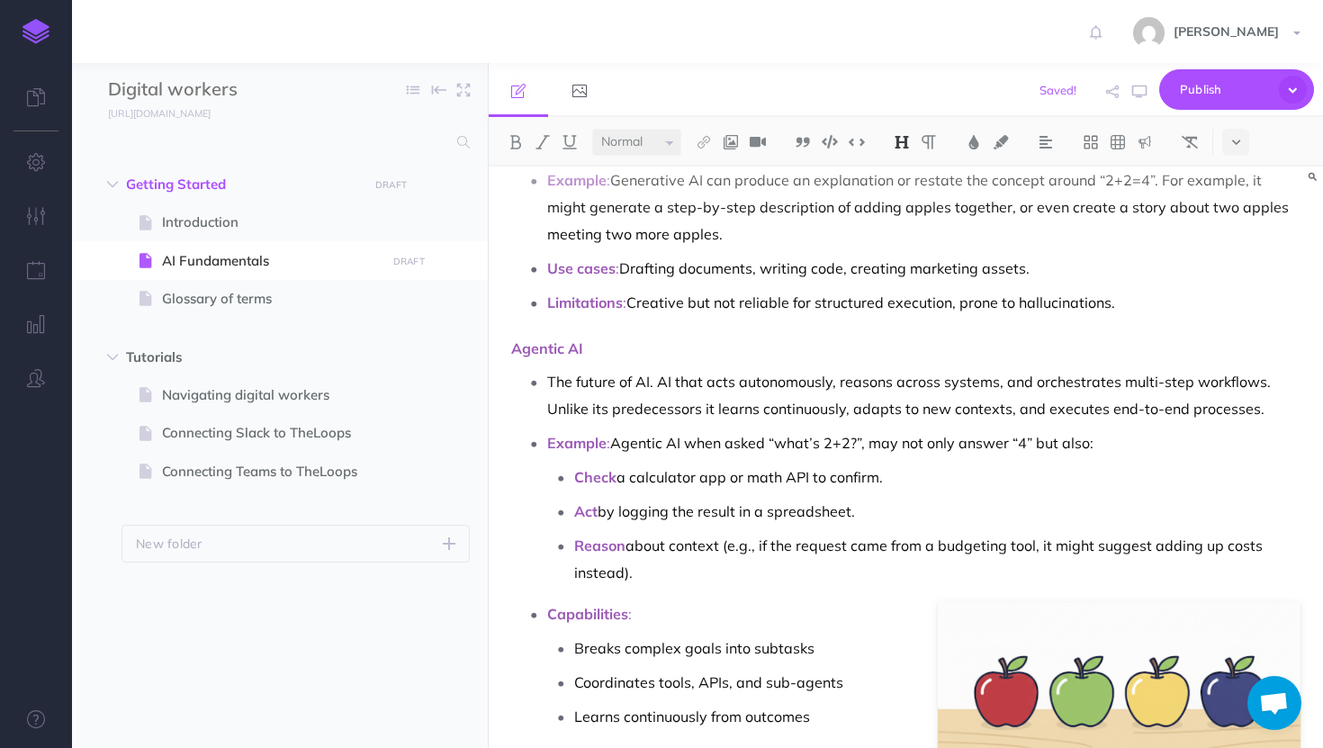
scroll to position [0, 0]
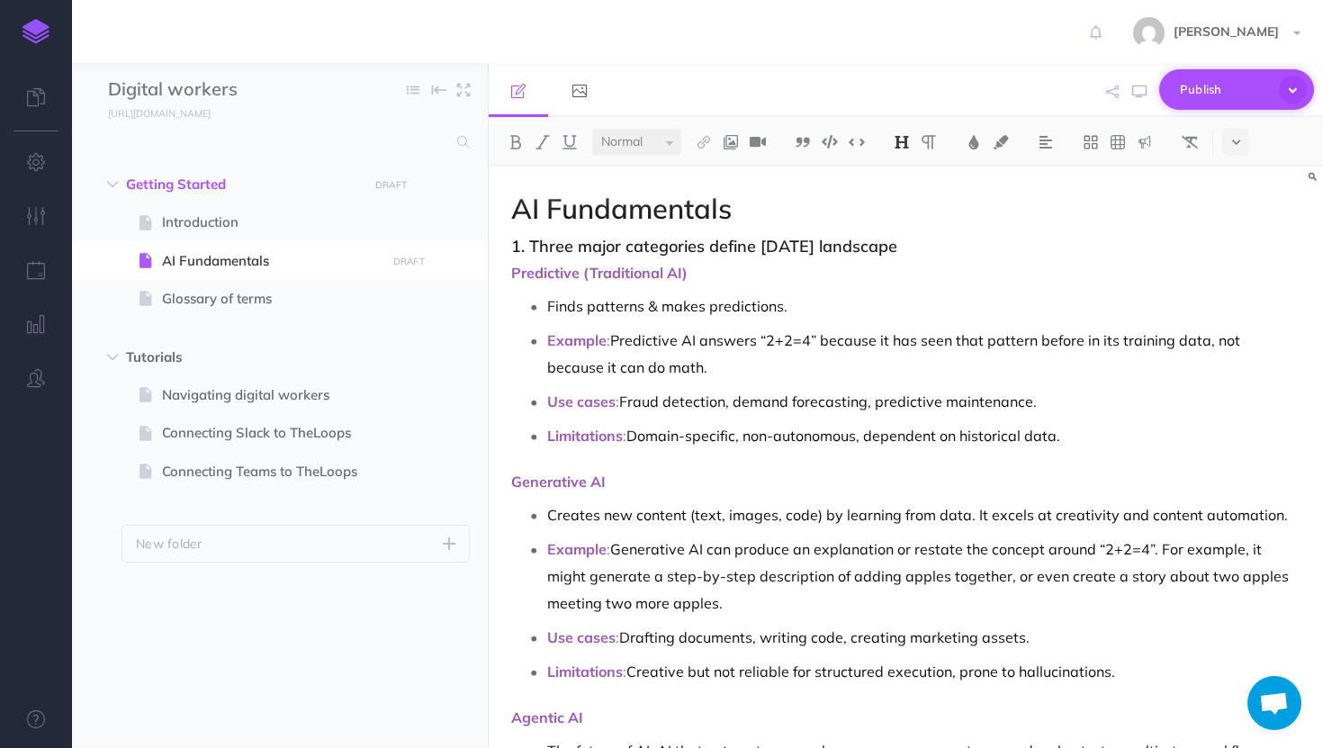
click at [1181, 80] on span "Publish" at bounding box center [1225, 90] width 90 height 28
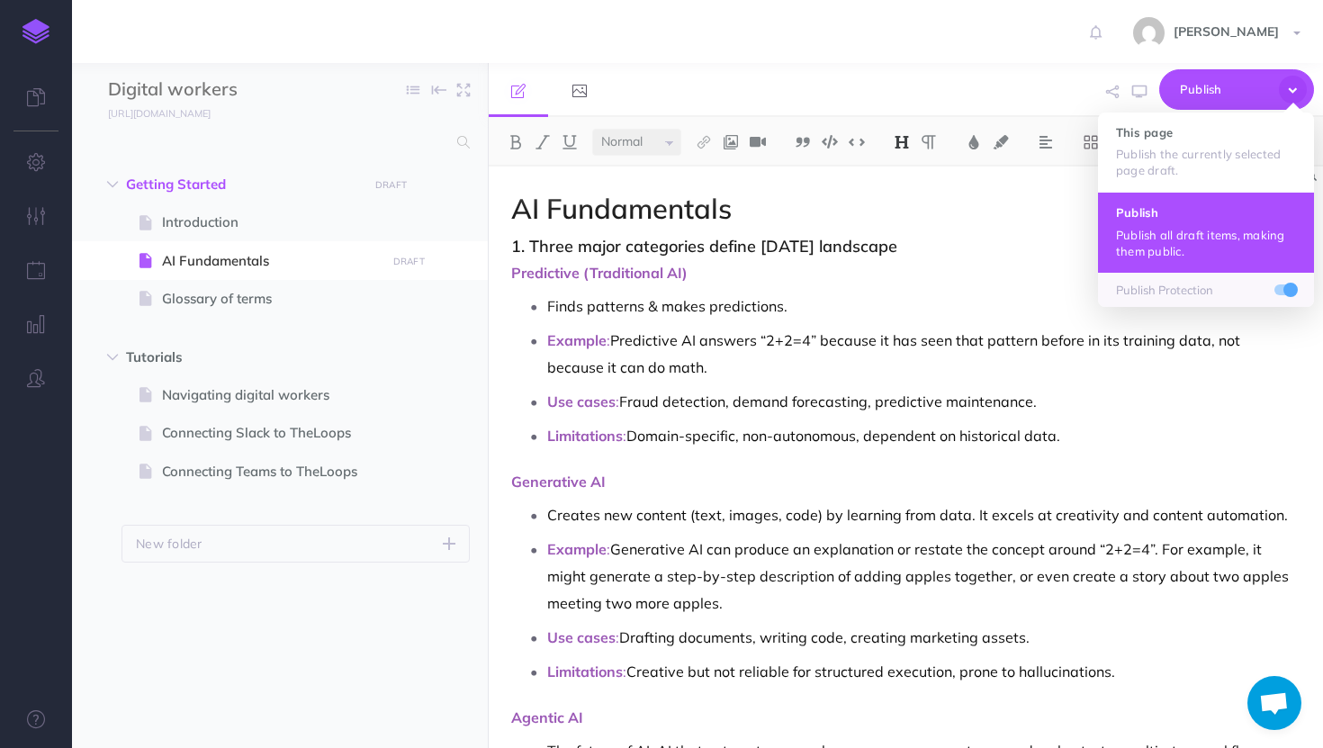
click at [1155, 224] on button "Publish Publish all draft items, making them public." at bounding box center [1206, 232] width 216 height 80
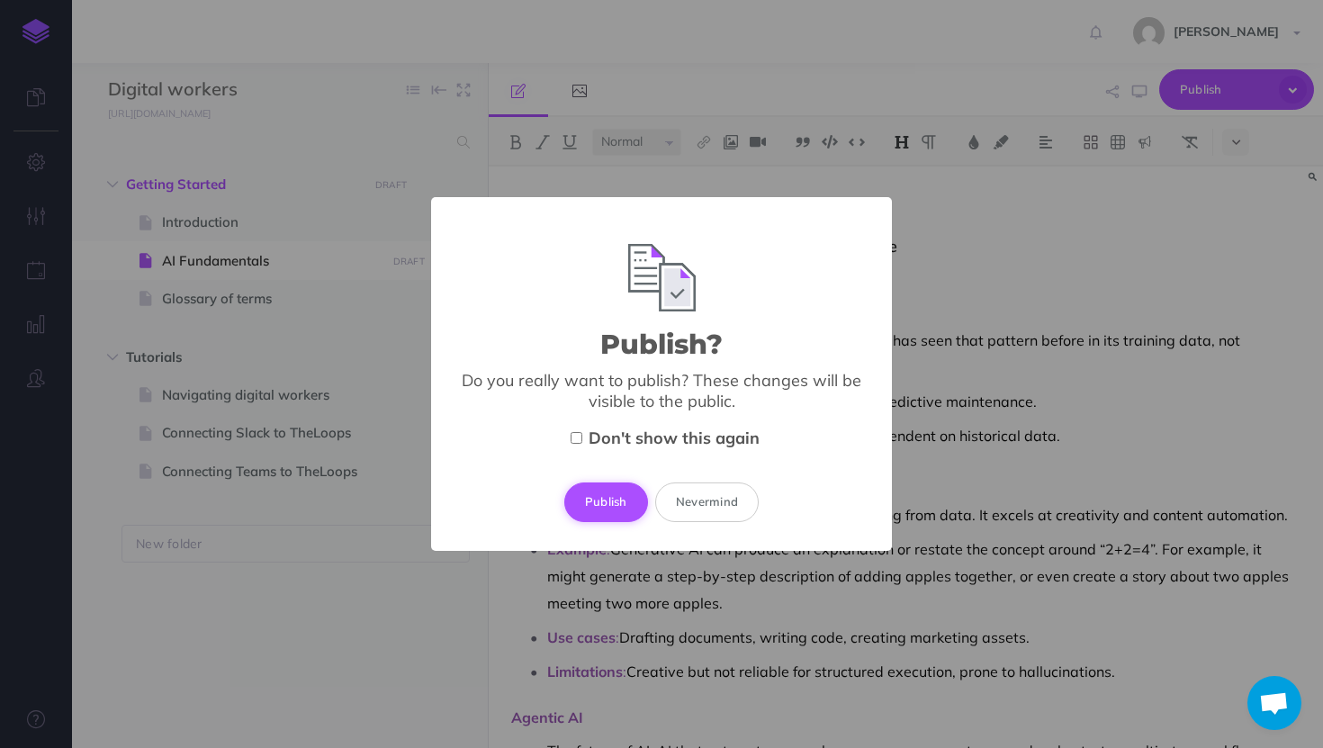
click at [627, 488] on button "Publish" at bounding box center [606, 503] width 84 height 40
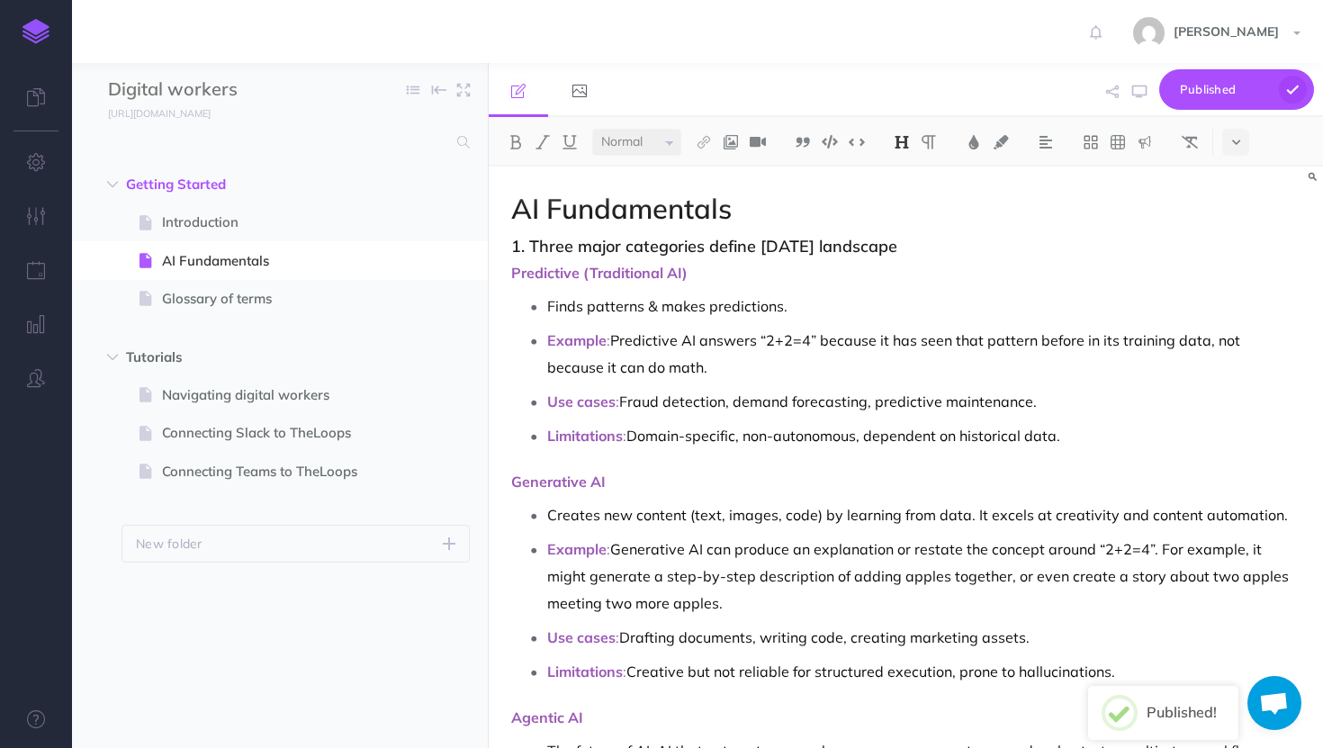
click at [726, 271] on p "Predictive (Traditional AI)" at bounding box center [906, 273] width 790 height 22
drag, startPoint x: 904, startPoint y: 248, endPoint x: 531, endPoint y: 250, distance: 372.7
click at [531, 250] on h3 "1. Three major categories define today’s landscape" at bounding box center [906, 247] width 790 height 18
click at [1188, 95] on span "Publish" at bounding box center [1225, 90] width 90 height 28
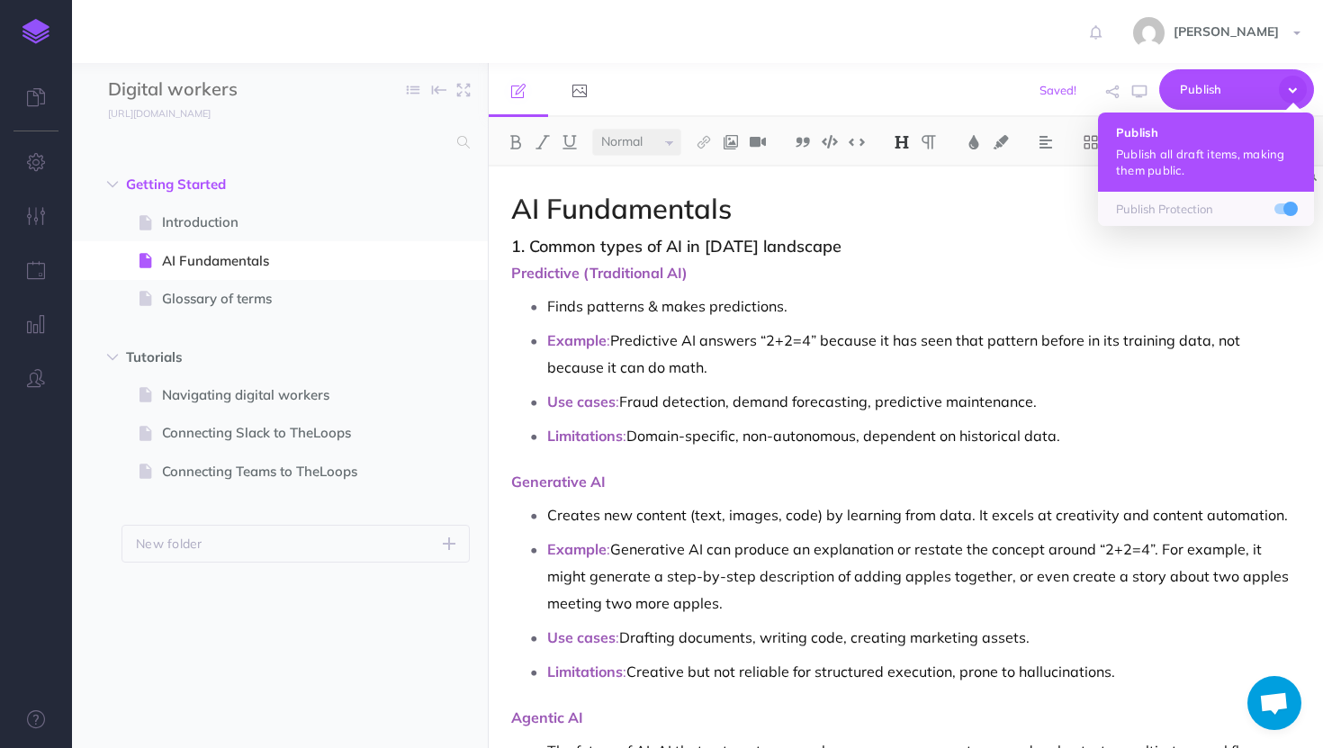
click at [1180, 170] on p "Publish all draft items, making them public." at bounding box center [1206, 162] width 180 height 32
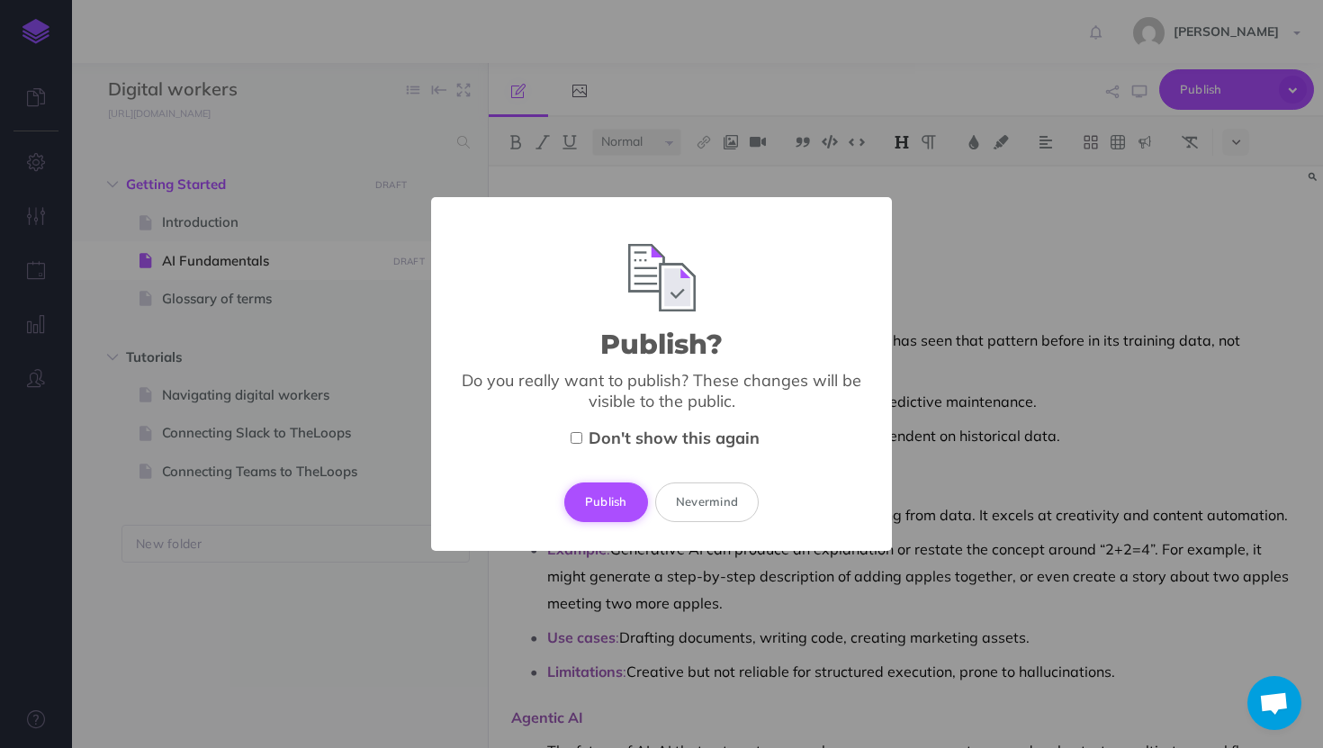
click at [625, 488] on button "Publish" at bounding box center [606, 503] width 84 height 40
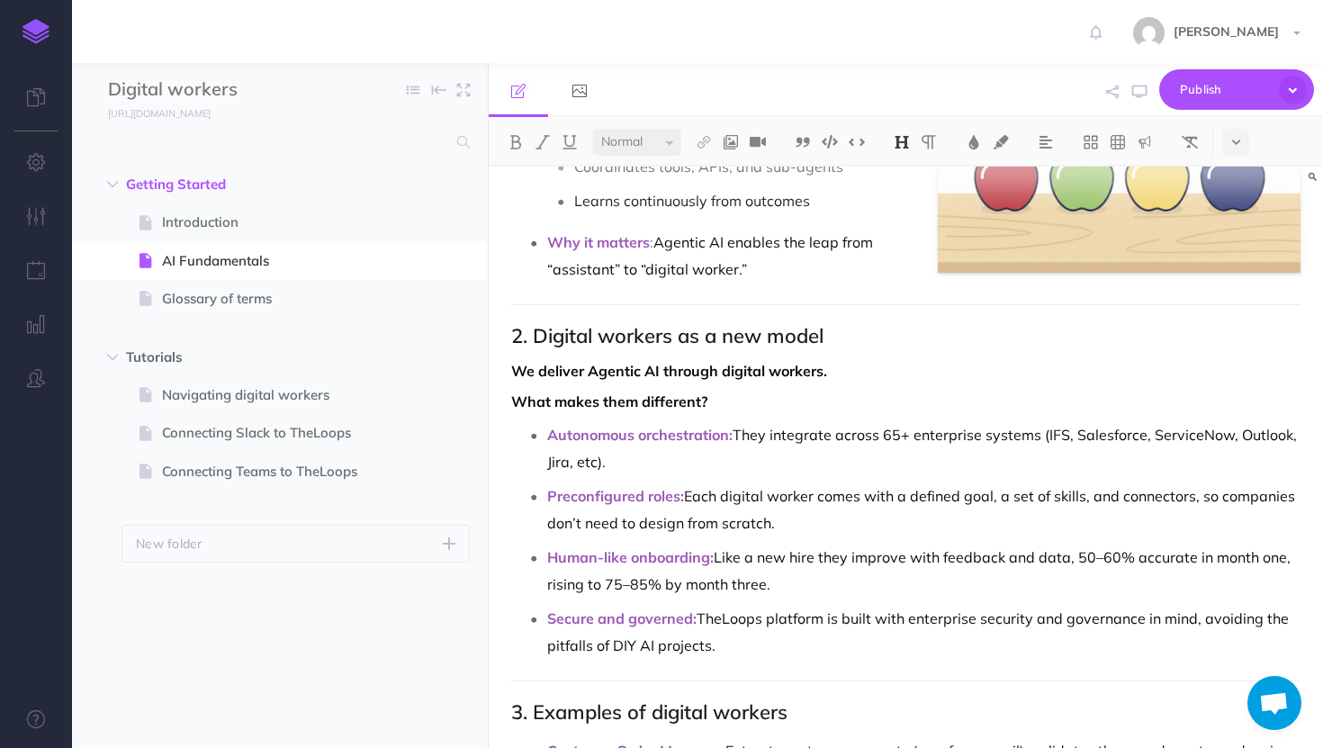
scroll to position [881, 0]
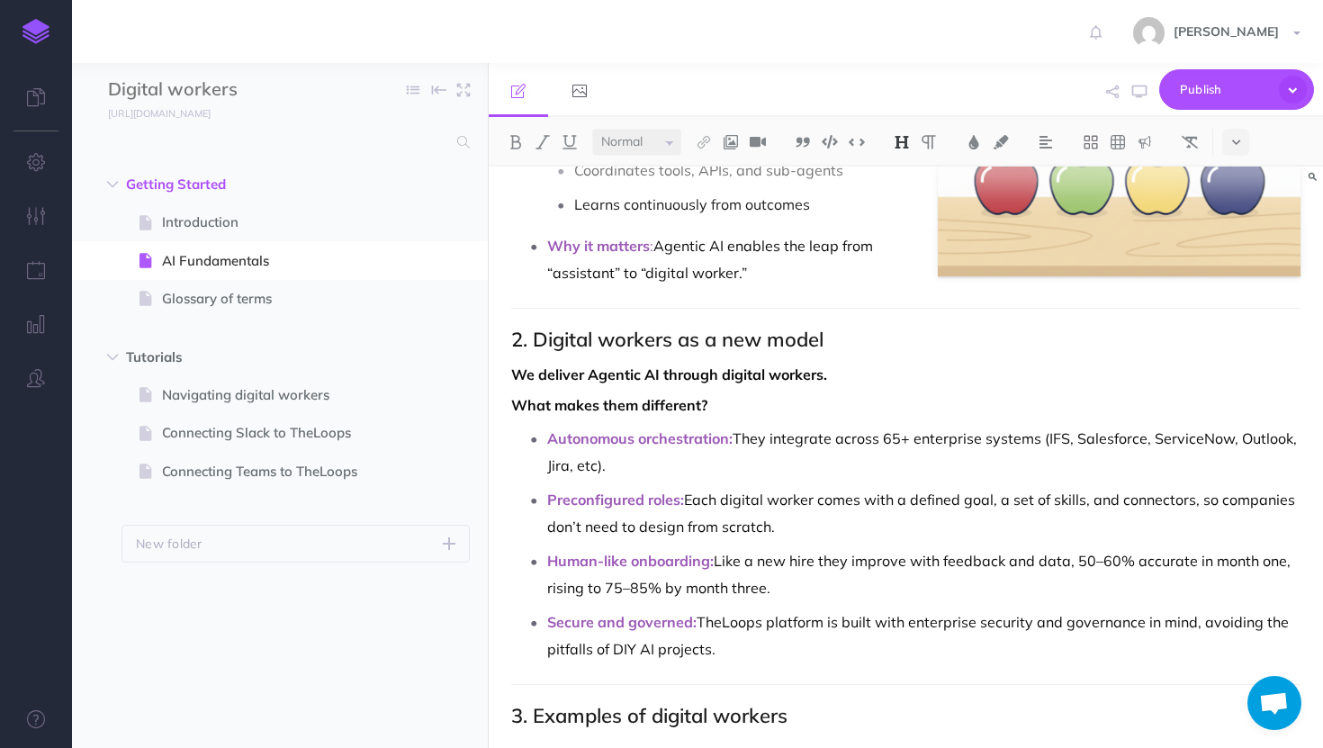
click at [517, 396] on strong "What makes them different?" at bounding box center [609, 405] width 196 height 18
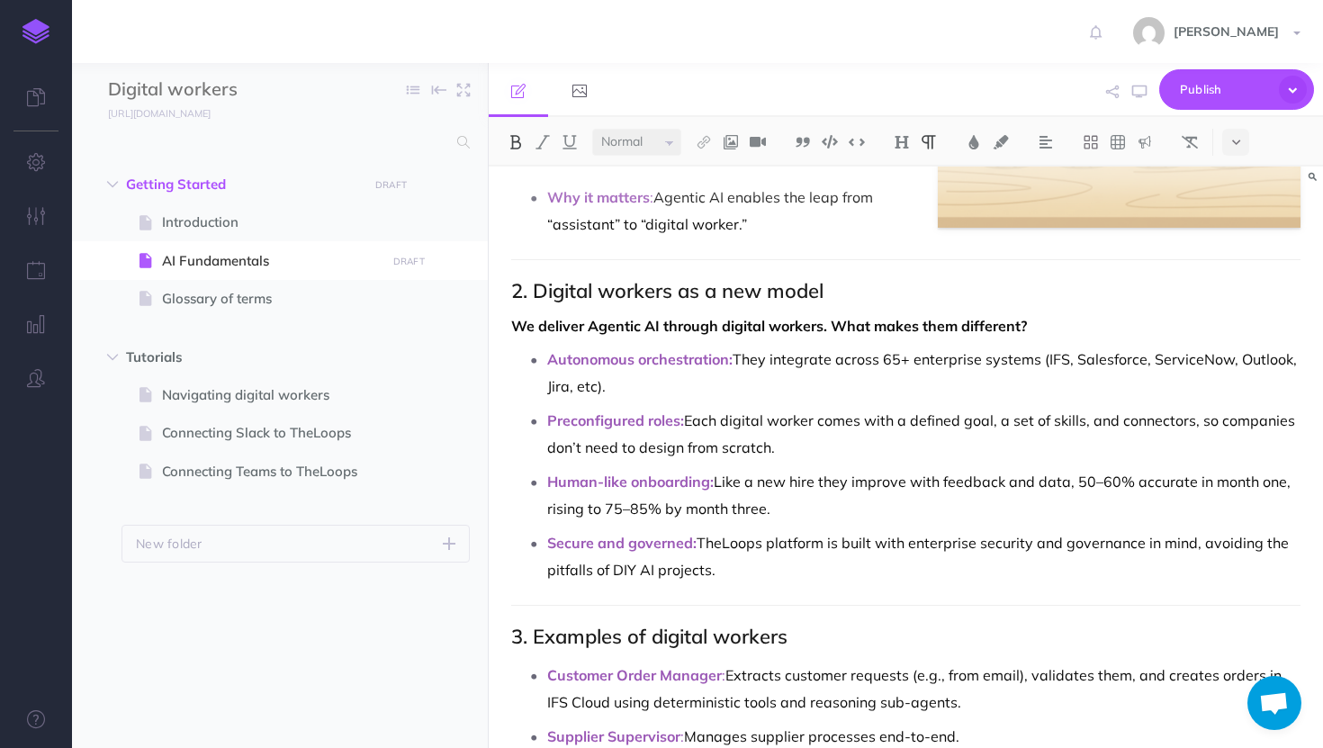
scroll to position [955, 0]
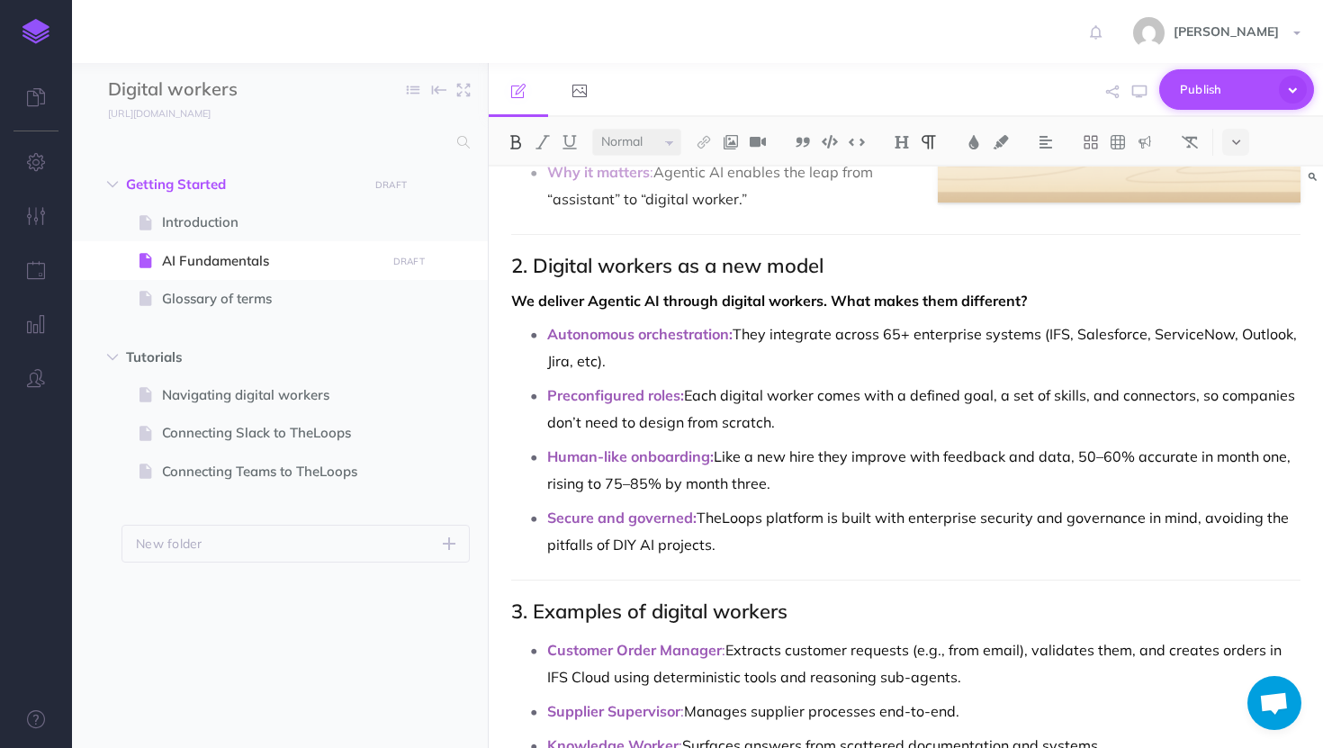
click at [1223, 83] on span "Publish" at bounding box center [1225, 90] width 90 height 28
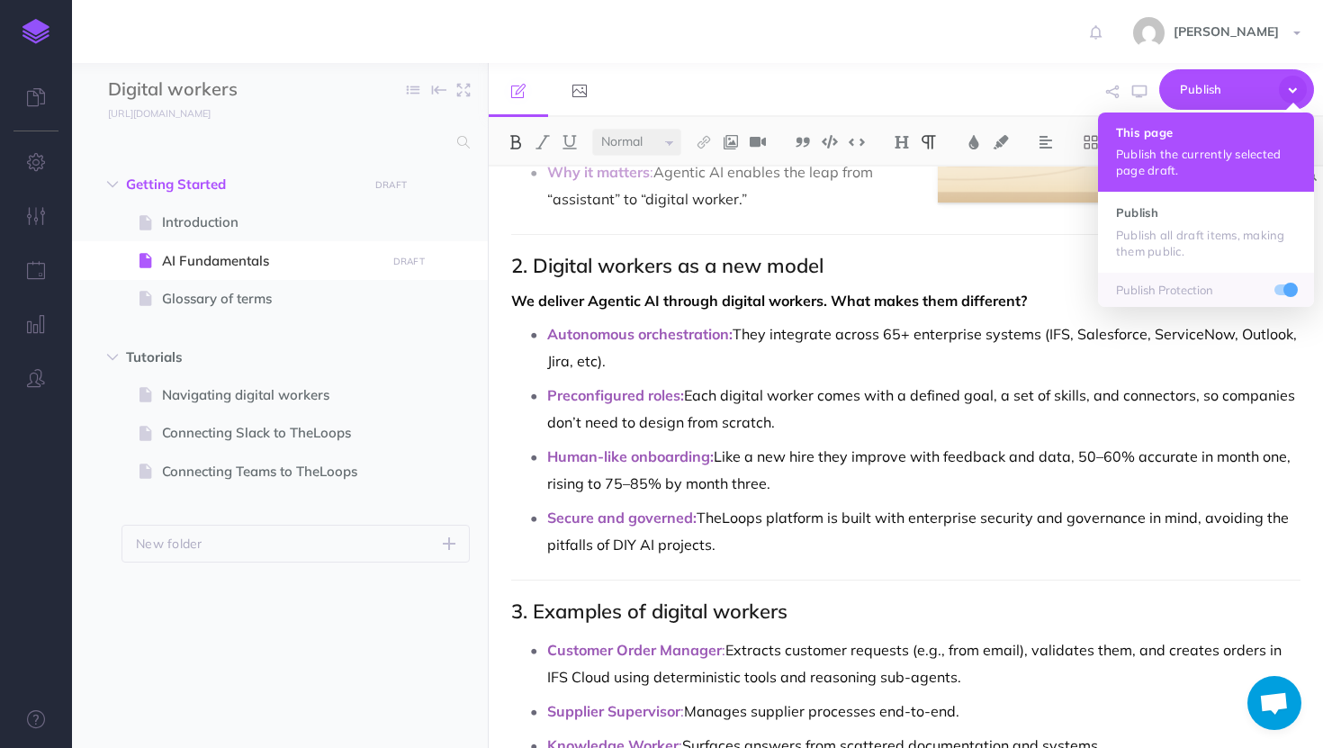
click at [1150, 149] on p "Publish the currently selected page draft." at bounding box center [1206, 162] width 180 height 32
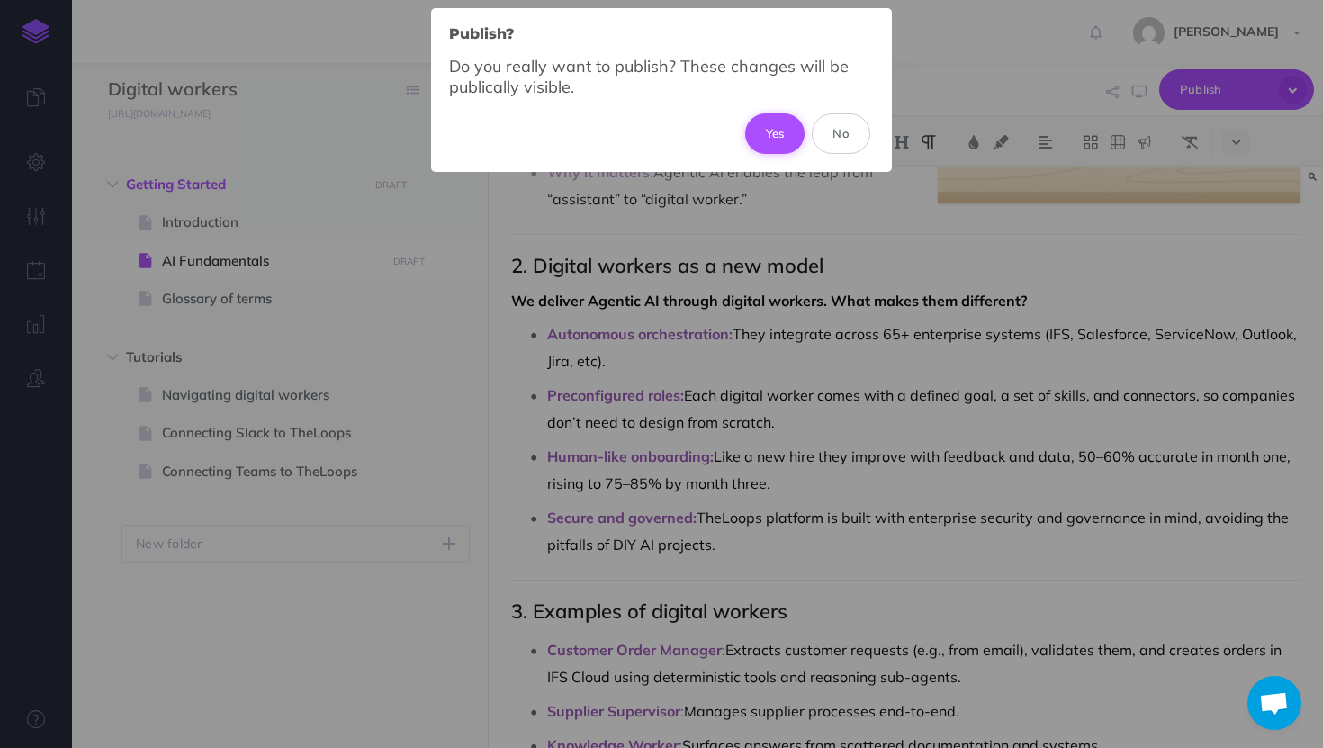
click at [784, 139] on button "Yes" at bounding box center [775, 133] width 60 height 40
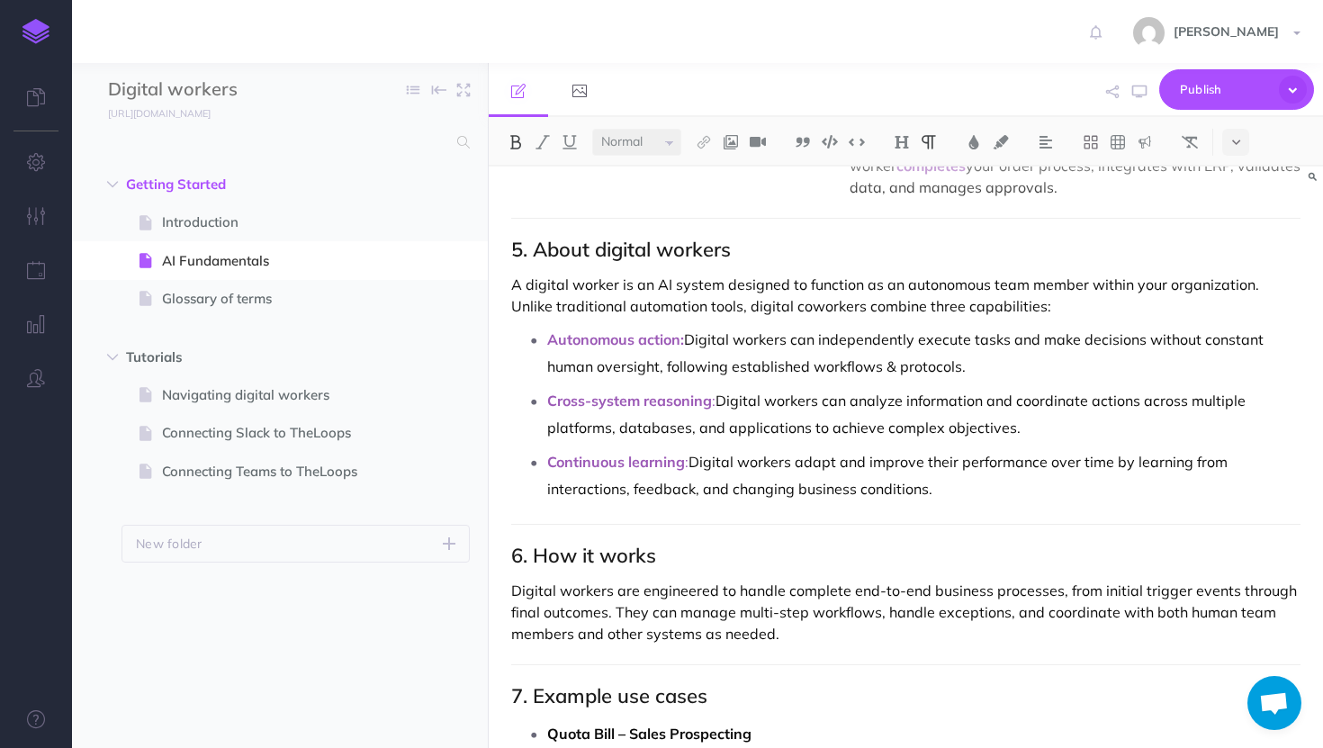
scroll to position [1867, 0]
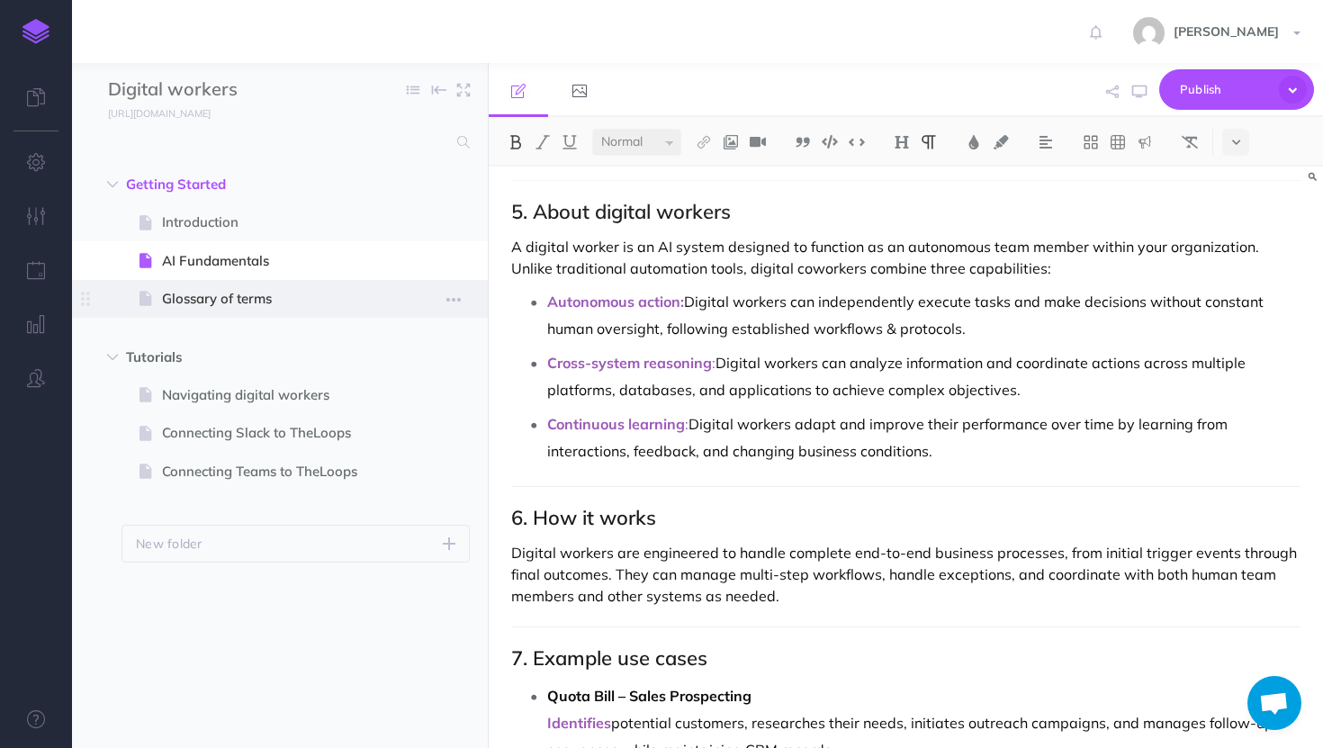
click at [176, 289] on span "Glossary of terms" at bounding box center [271, 299] width 218 height 22
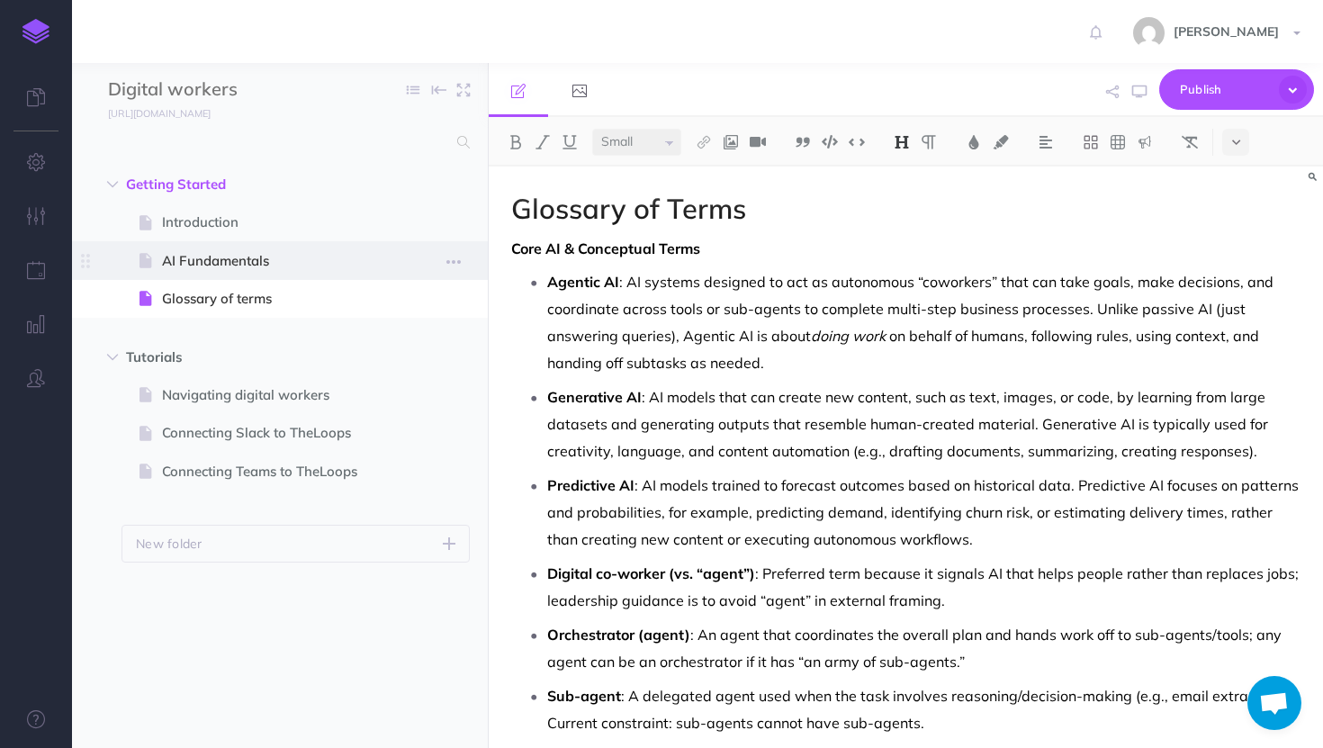
click at [310, 260] on span "AI Fundamentals" at bounding box center [271, 261] width 218 height 22
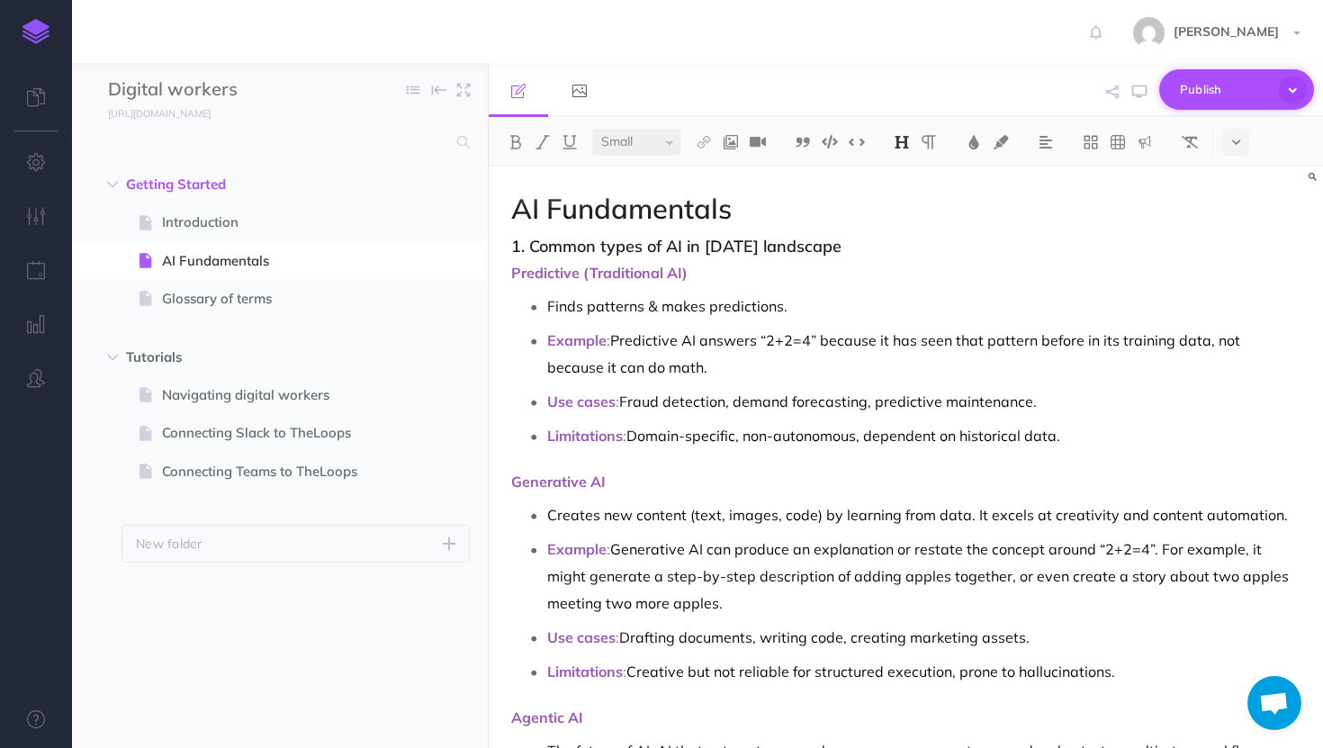
click at [1245, 77] on span "Publish" at bounding box center [1225, 90] width 90 height 28
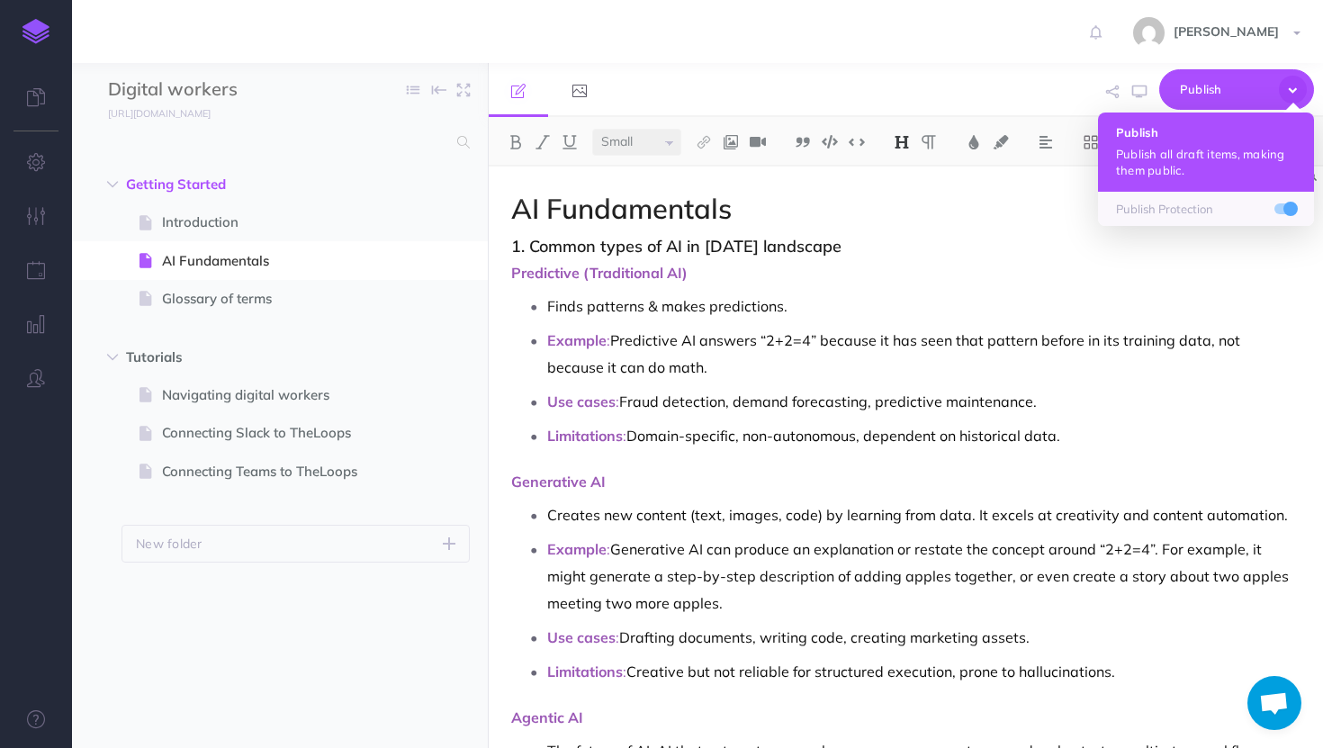
click at [1186, 157] on p "Publish all draft items, making them public." at bounding box center [1206, 162] width 180 height 32
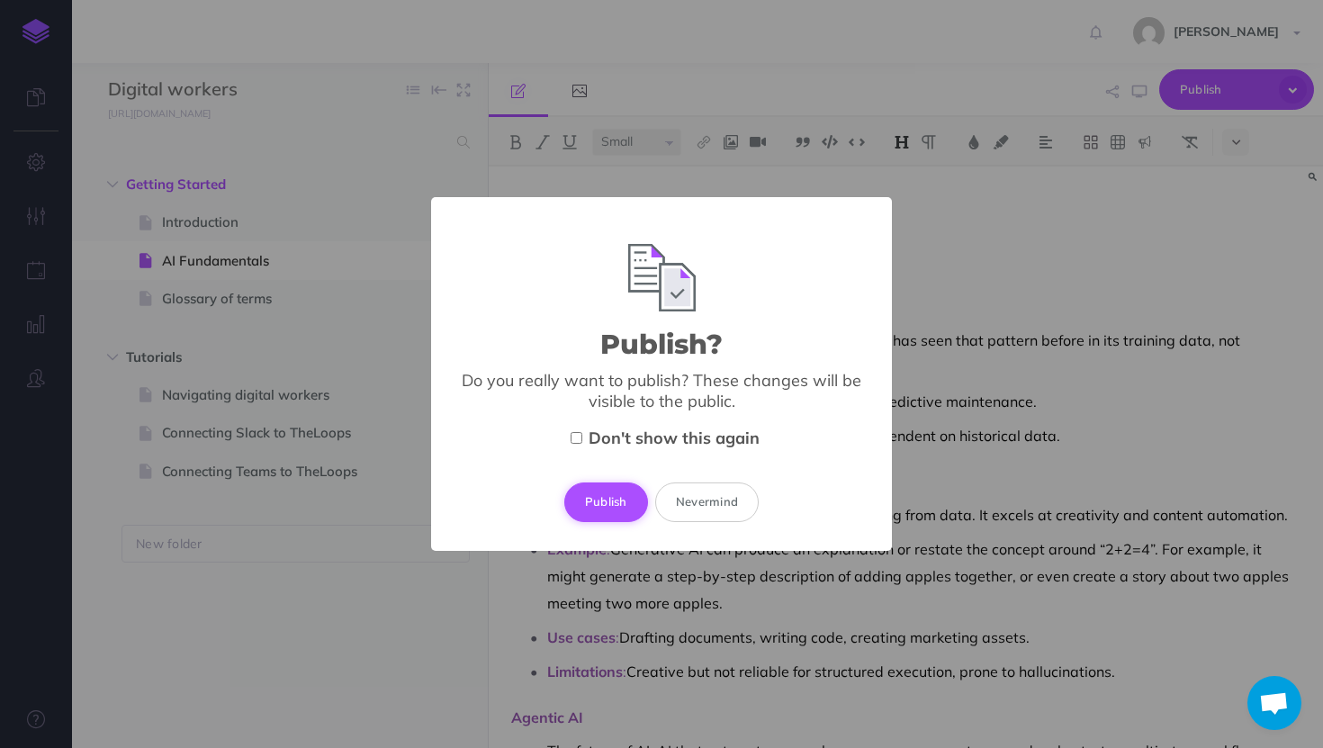
click at [599, 495] on button "Publish" at bounding box center [606, 503] width 84 height 40
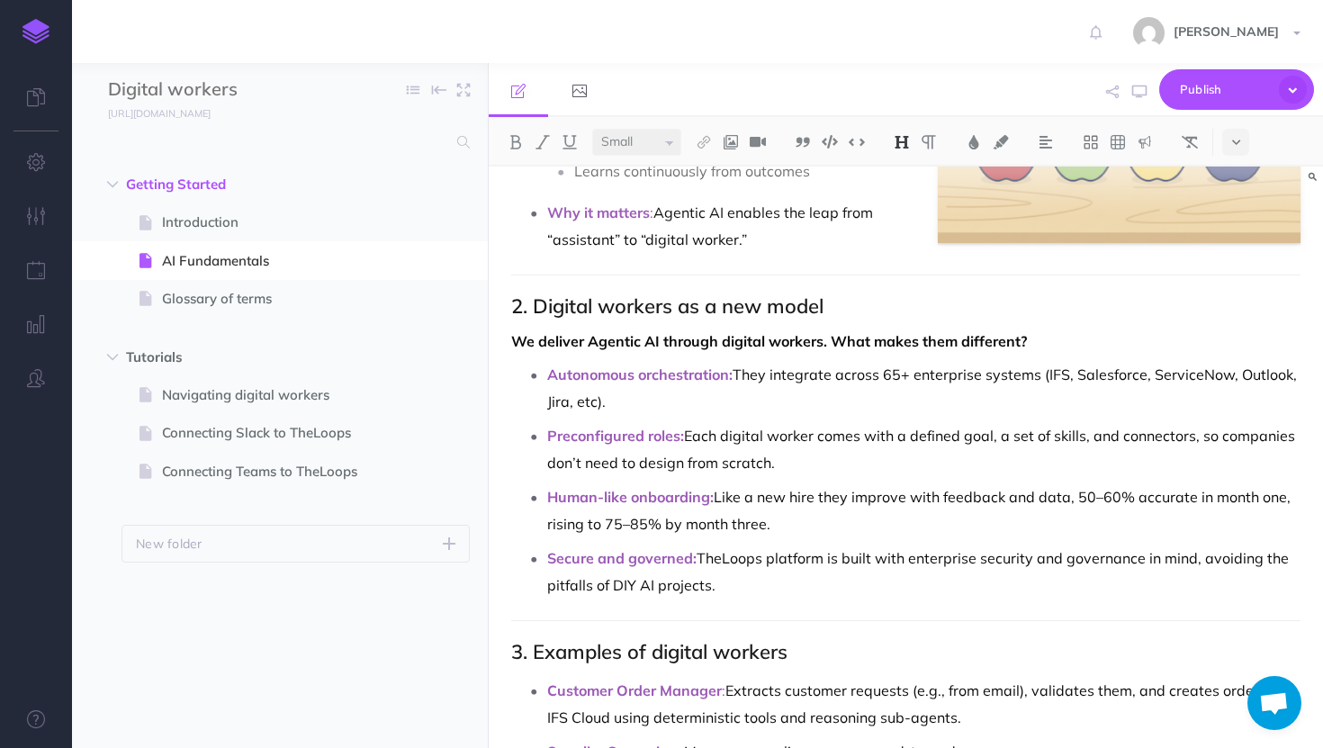
scroll to position [881, 0]
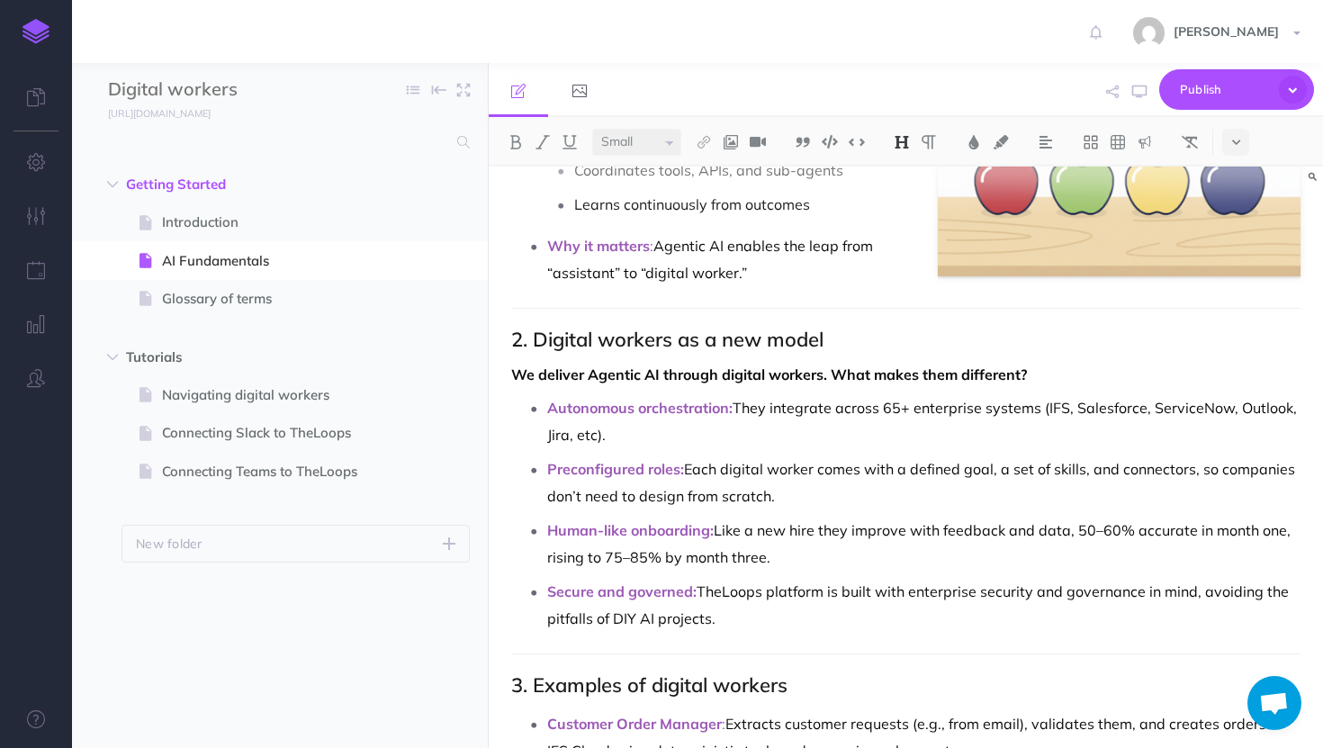
select select "null"
click at [540, 344] on h2 "2. Digital workers as a new model" at bounding box center [906, 340] width 790 height 22
click at [539, 682] on h2 "3. Examples of digital workers" at bounding box center [906, 685] width 790 height 22
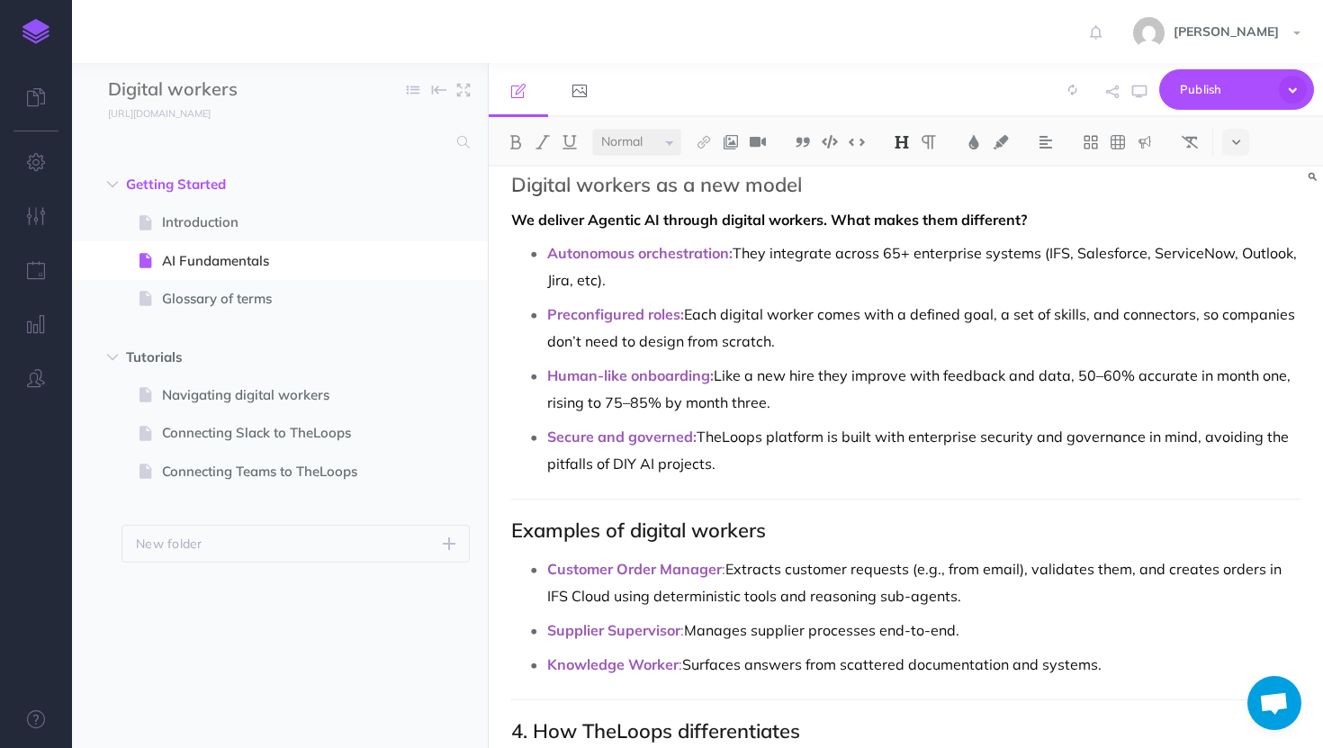
scroll to position [1205, 0]
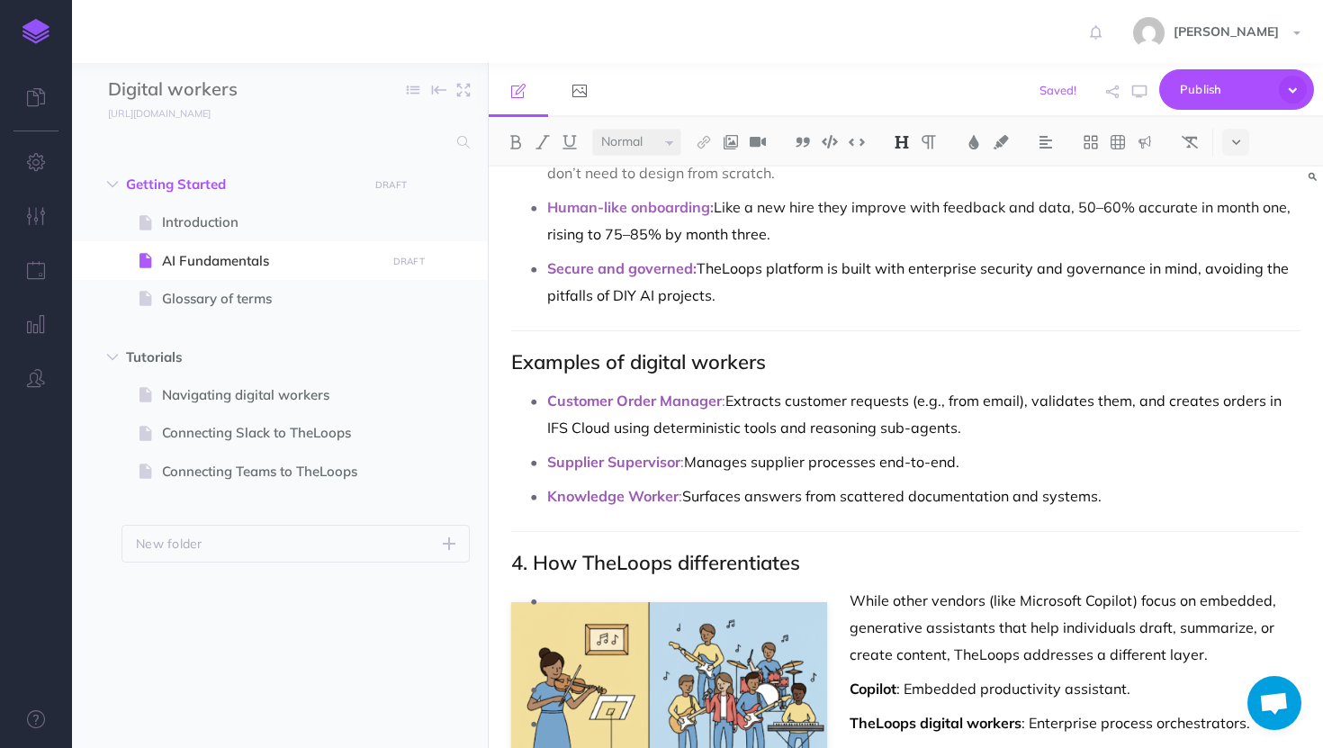
click at [536, 559] on h2 "4. How TheLoops differentiates" at bounding box center [906, 563] width 790 height 22
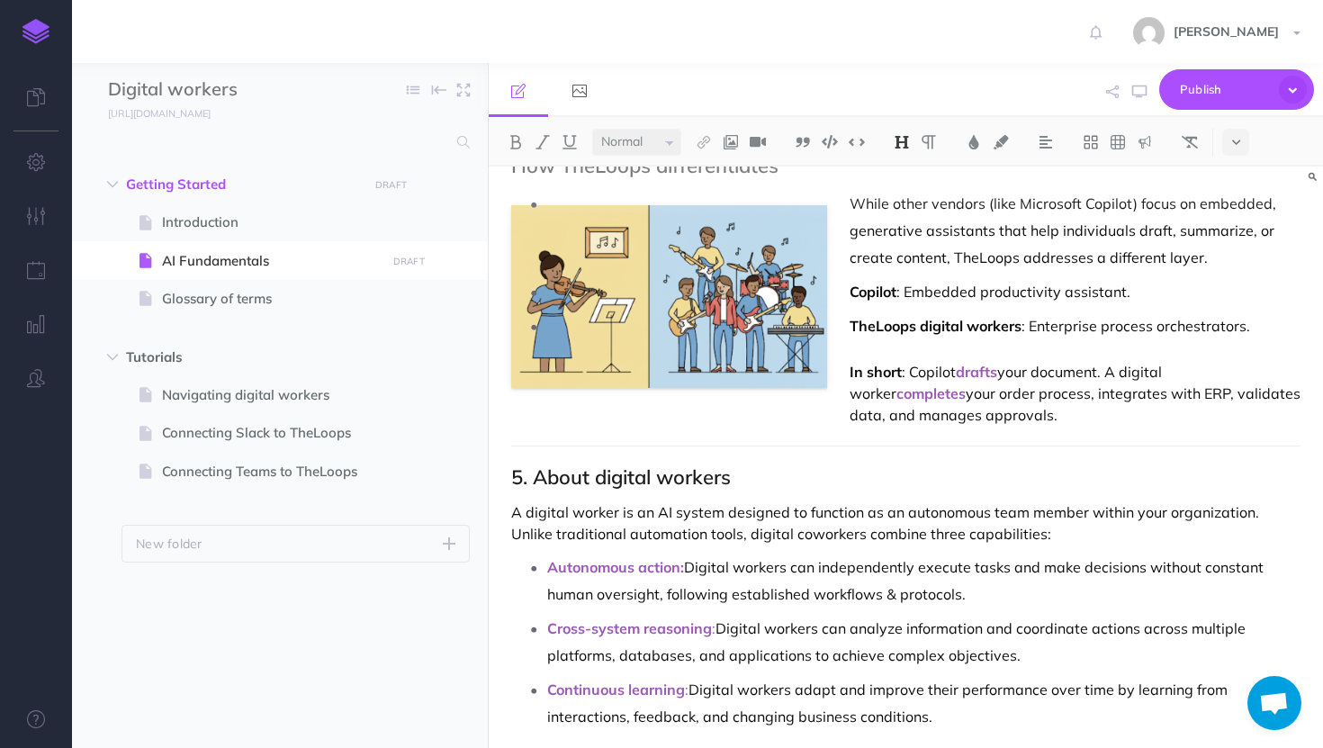
scroll to position [1655, 0]
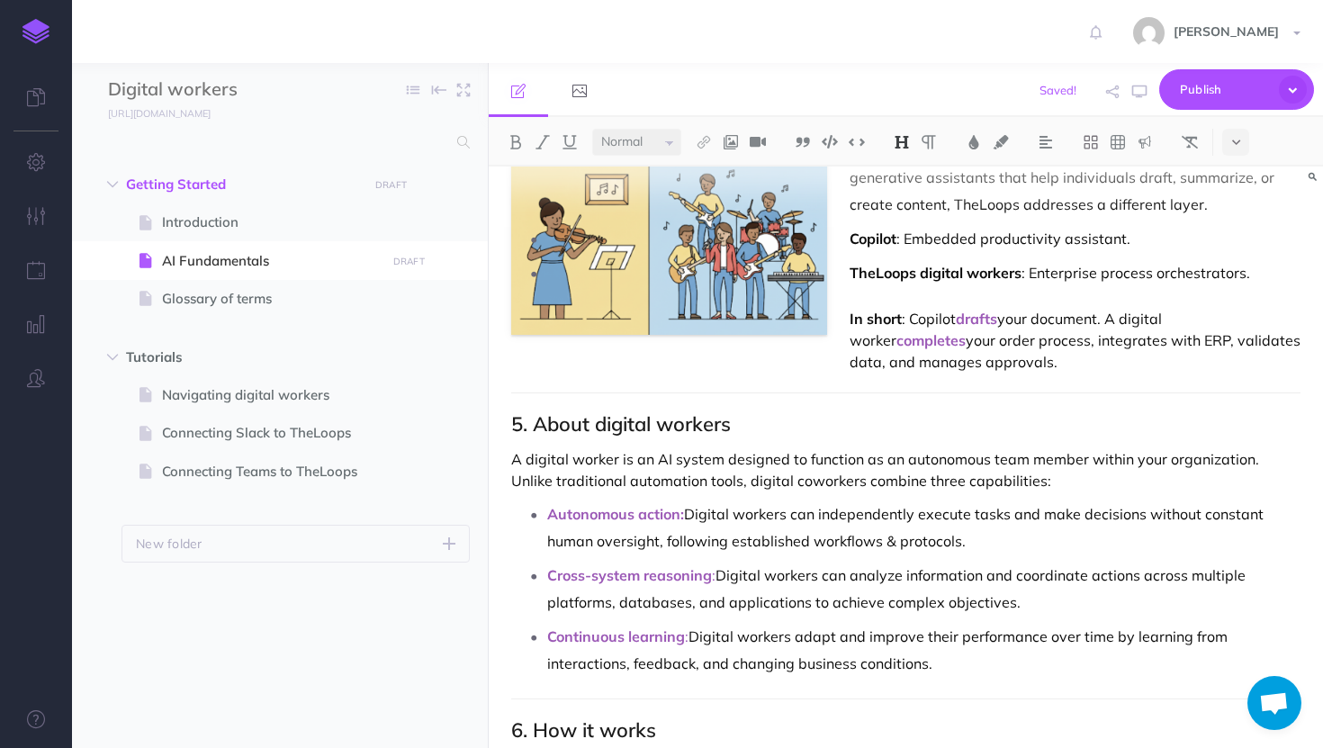
click at [543, 413] on h2 "5. About digital workers" at bounding box center [906, 424] width 790 height 22
click at [535, 722] on h2 "6. How it works" at bounding box center [906, 730] width 790 height 22
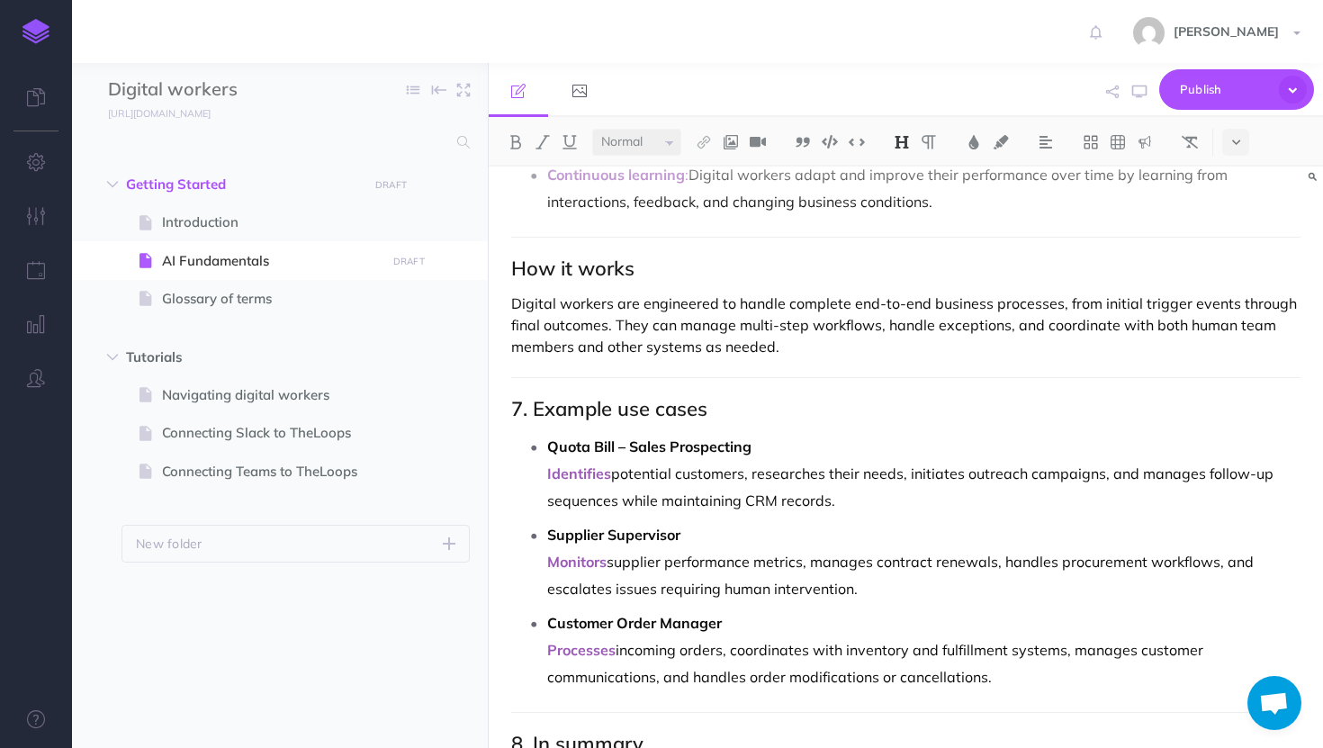
scroll to position [2175, 0]
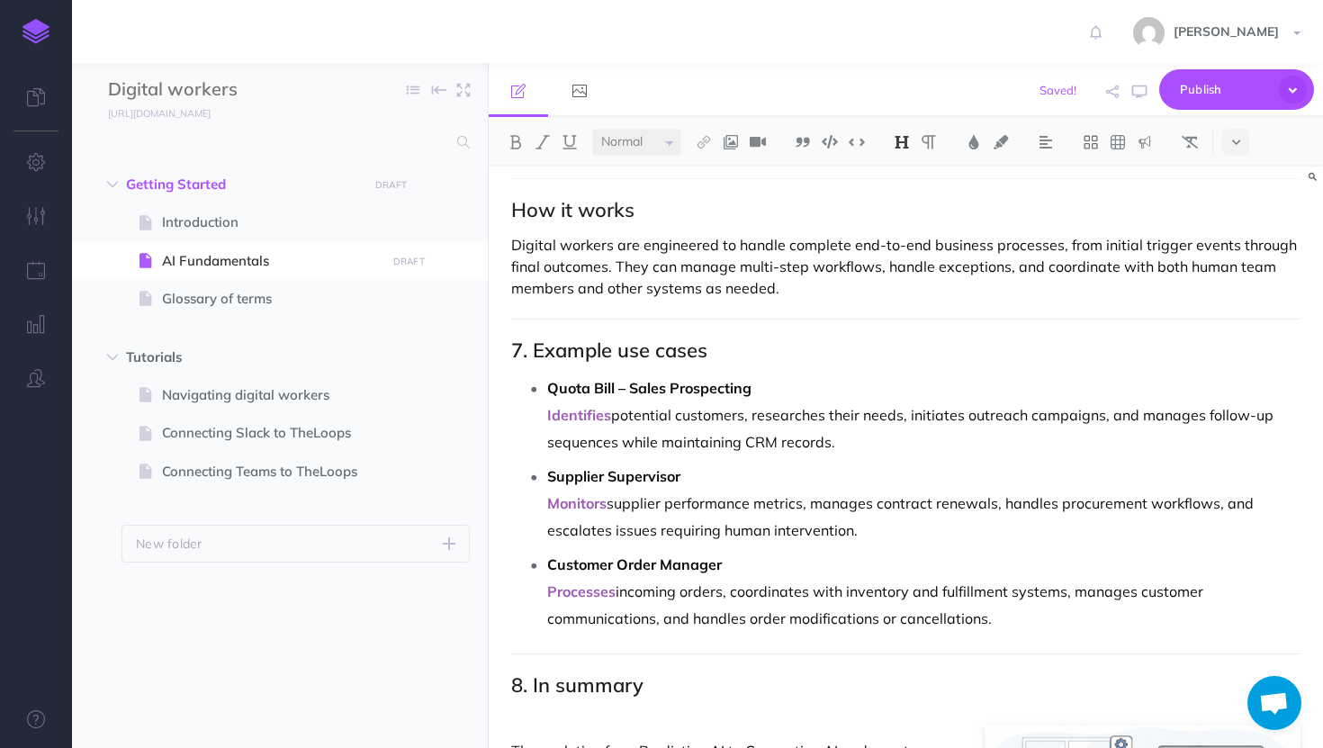
click at [531, 680] on h2 "8. In summary" at bounding box center [906, 685] width 790 height 22
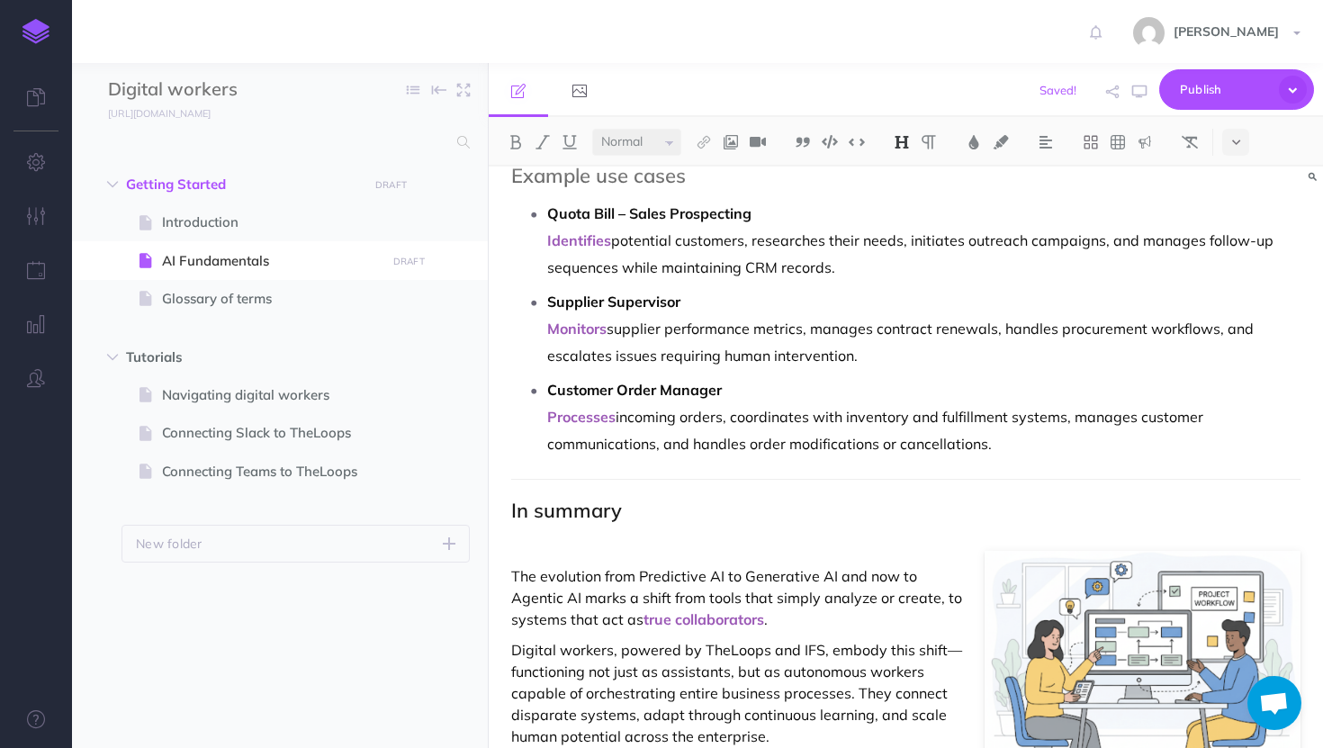
scroll to position [2459, 0]
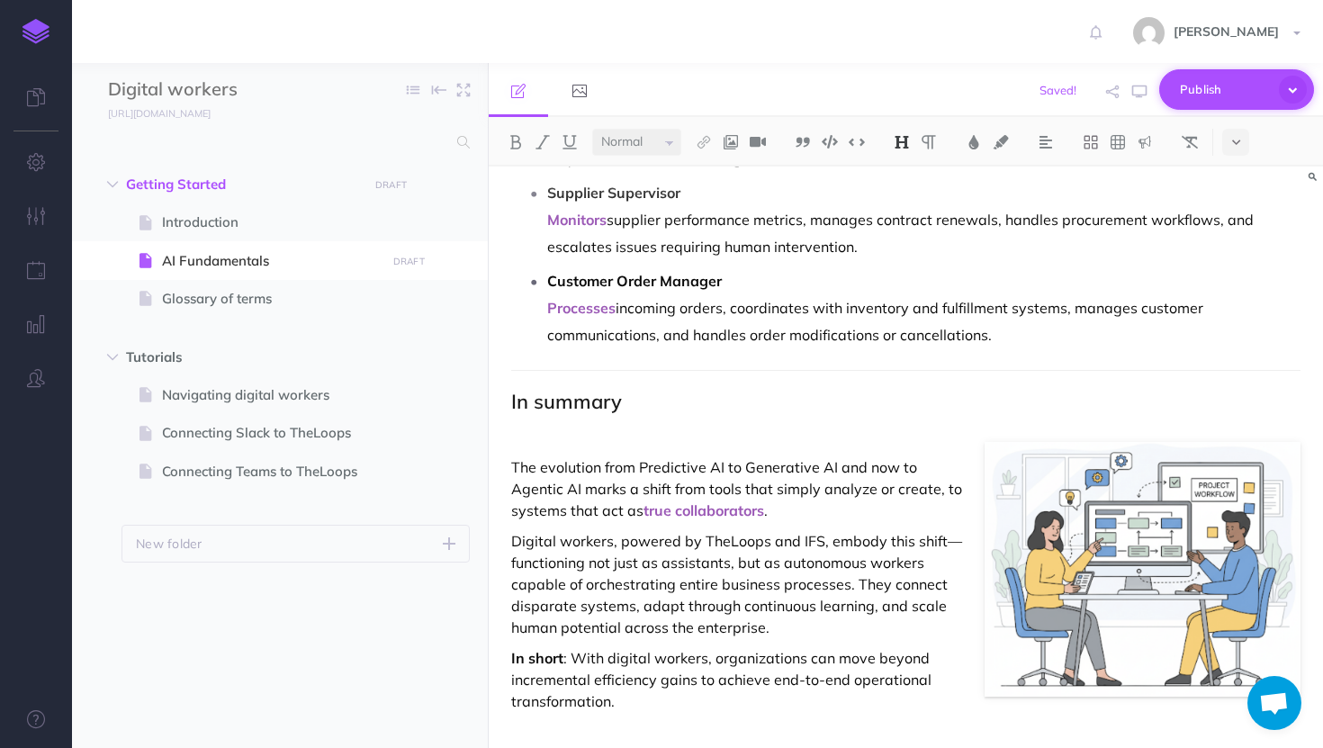
click at [1195, 82] on span "Publish" at bounding box center [1225, 90] width 90 height 28
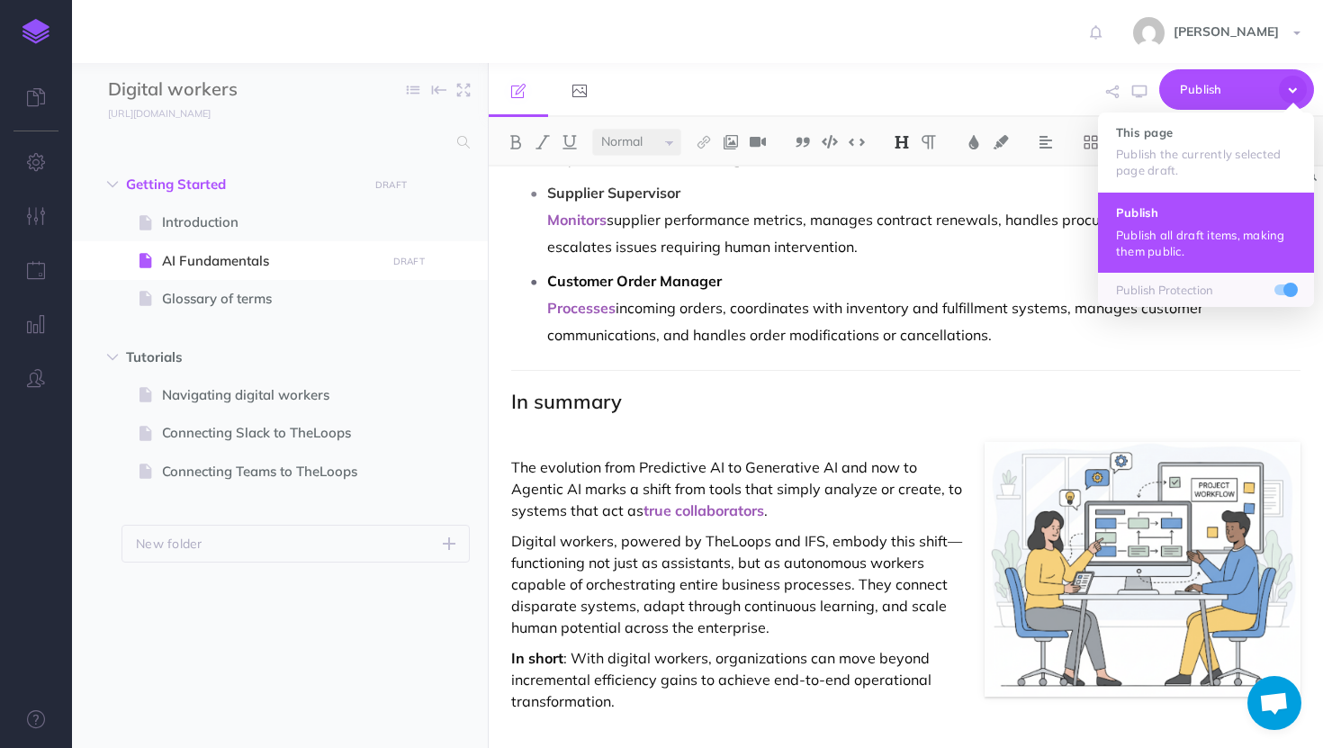
click at [1175, 230] on p "Publish all draft items, making them public." at bounding box center [1206, 243] width 180 height 32
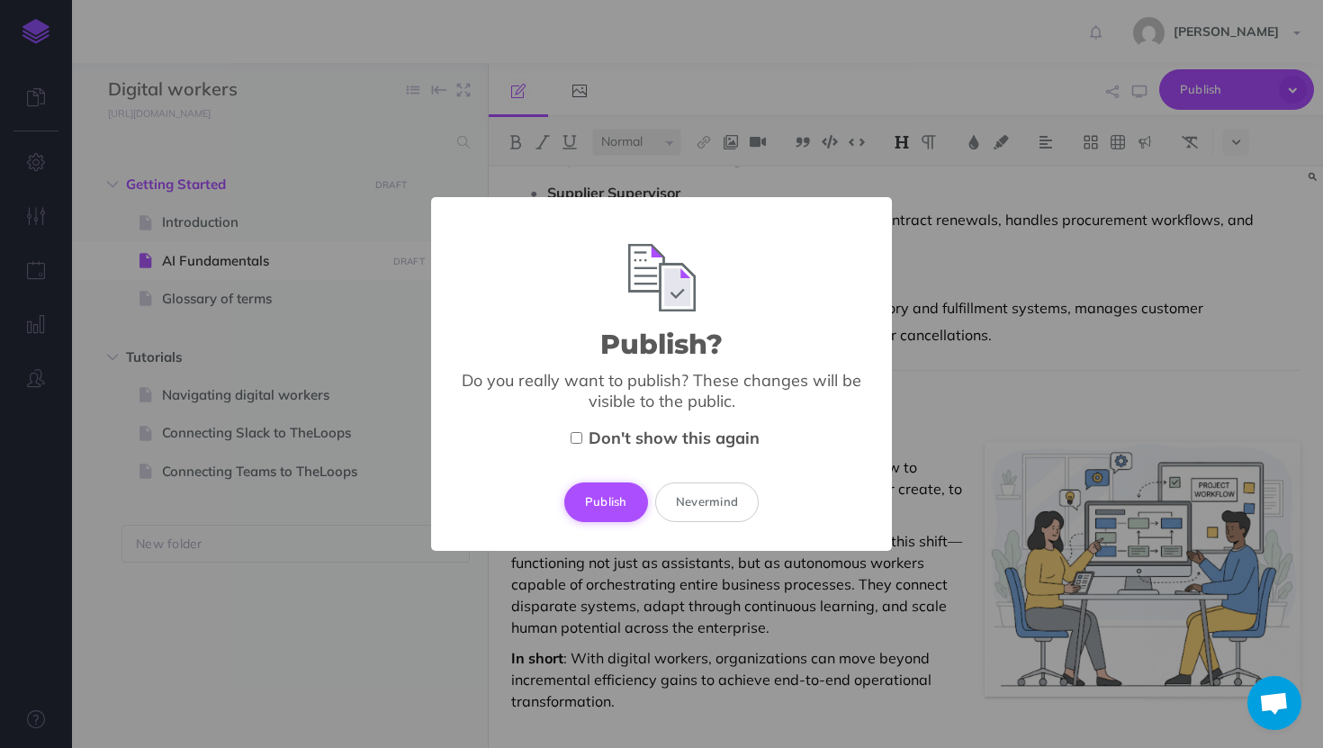
click at [611, 506] on button "Publish" at bounding box center [606, 503] width 84 height 40
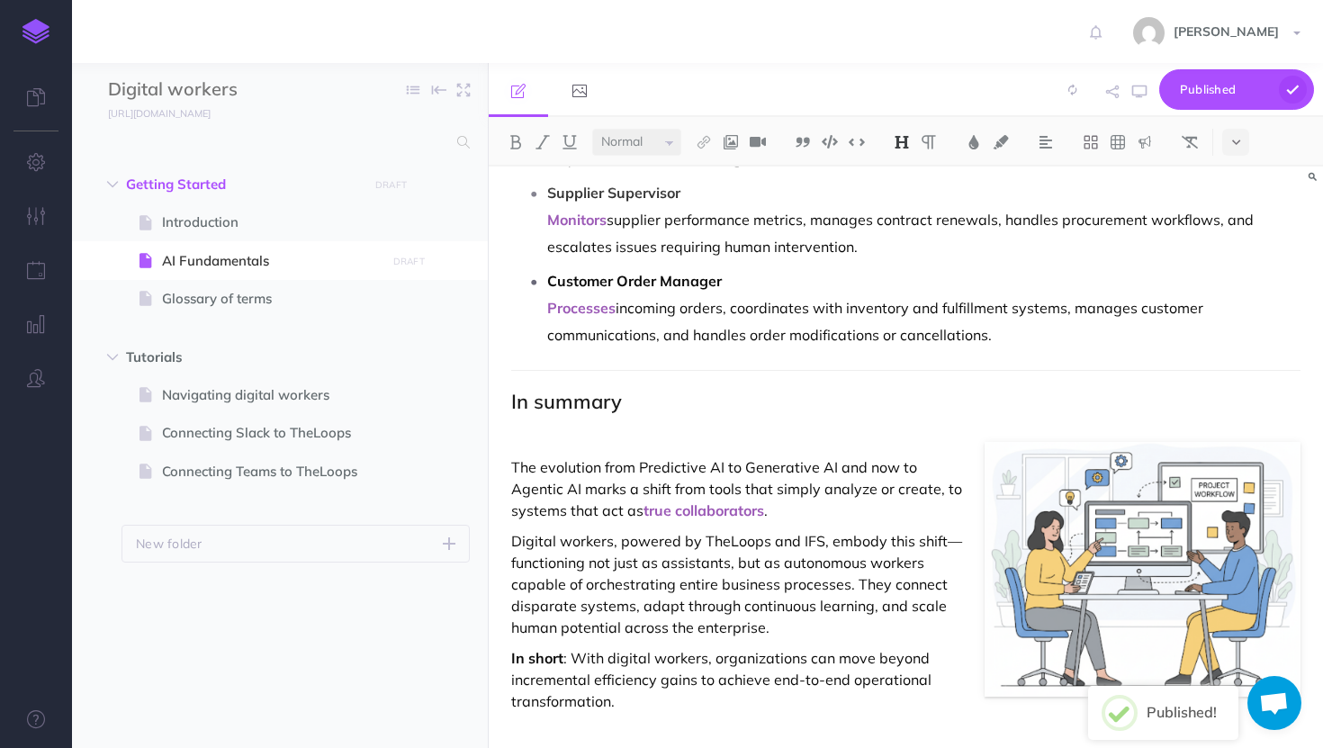
click at [611, 506] on p "The evolution from Predictive AI to Generative AI and now to Agentic AI marks a…" at bounding box center [906, 488] width 790 height 65
click at [1231, 100] on span "Publish" at bounding box center [1225, 90] width 90 height 28
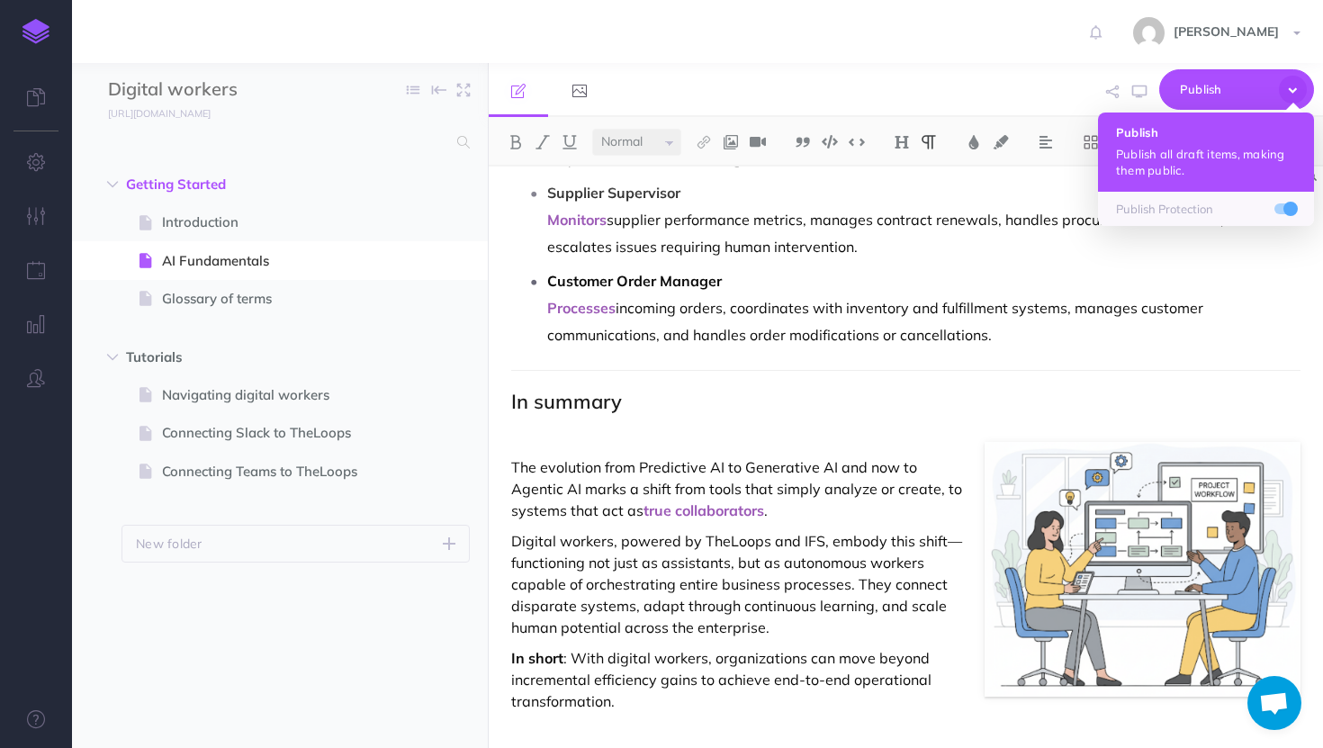
click at [1175, 167] on p "Publish all draft items, making them public." at bounding box center [1206, 162] width 180 height 32
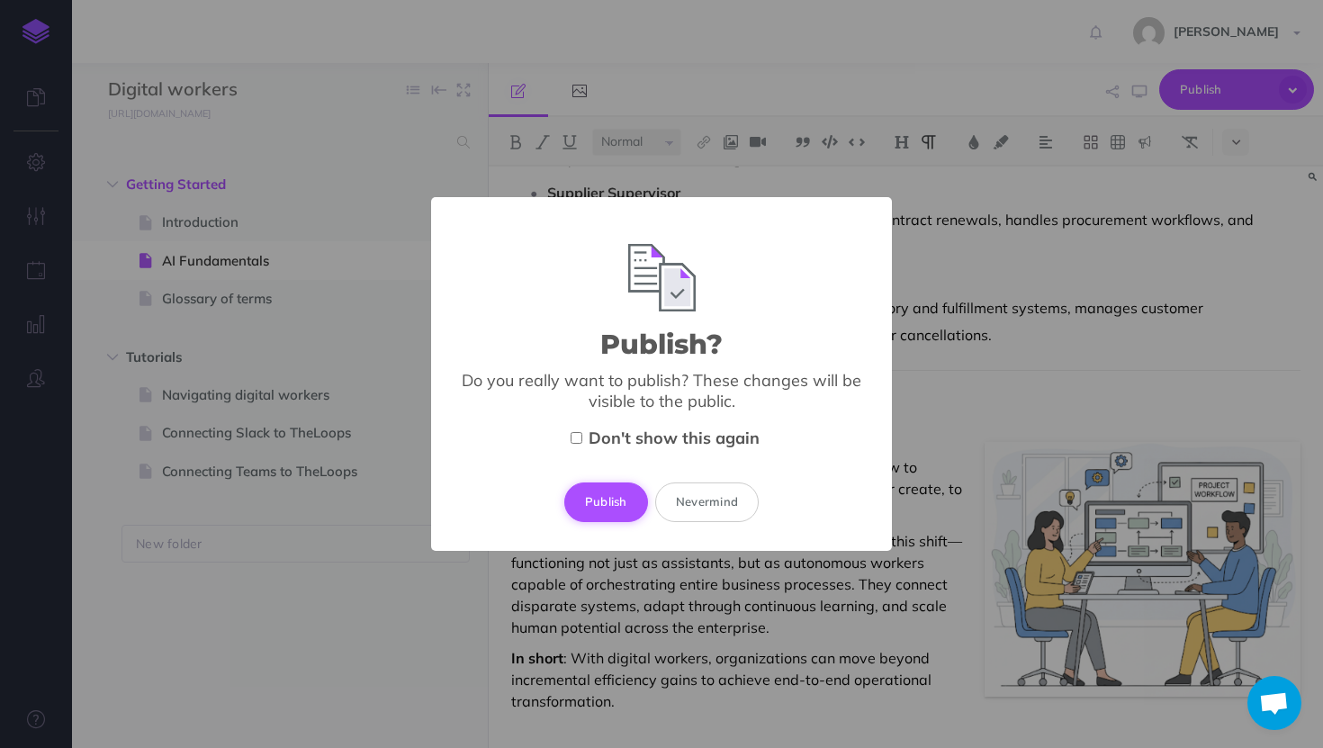
click at [622, 502] on button "Publish" at bounding box center [606, 503] width 84 height 40
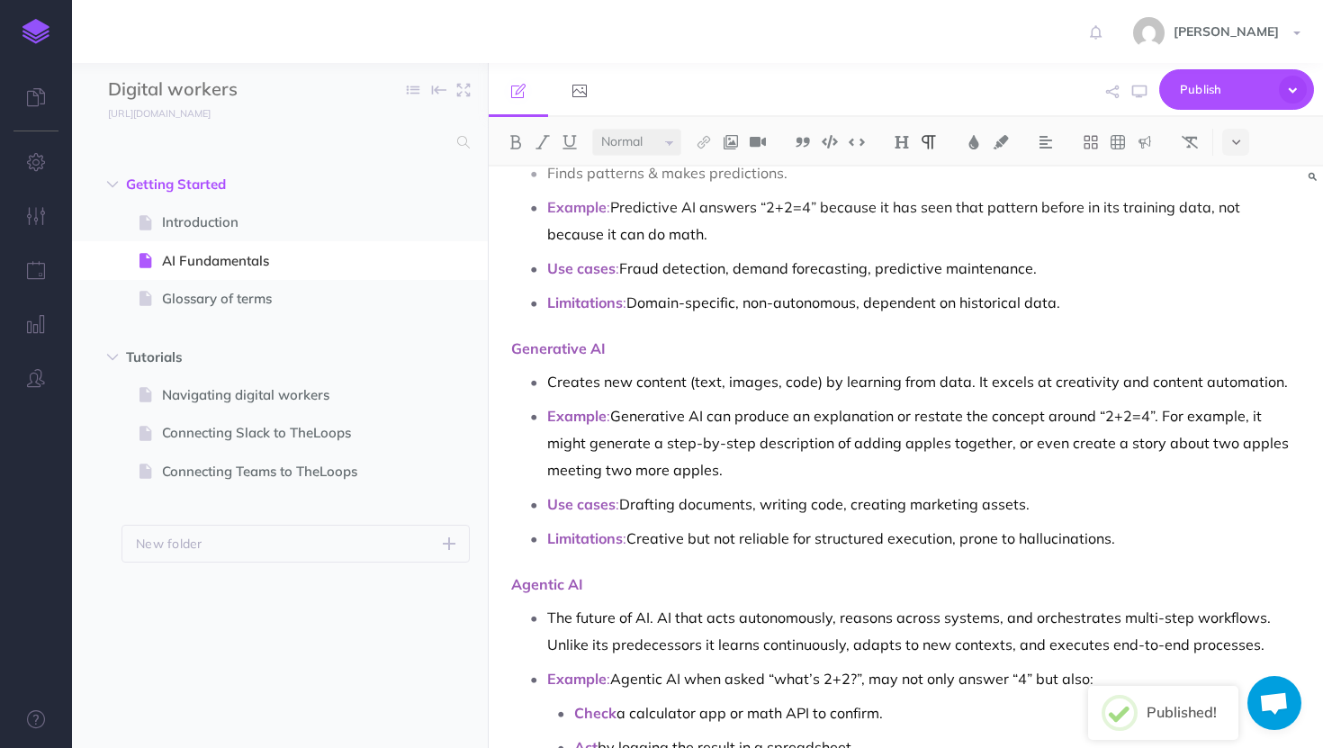
scroll to position [0, 0]
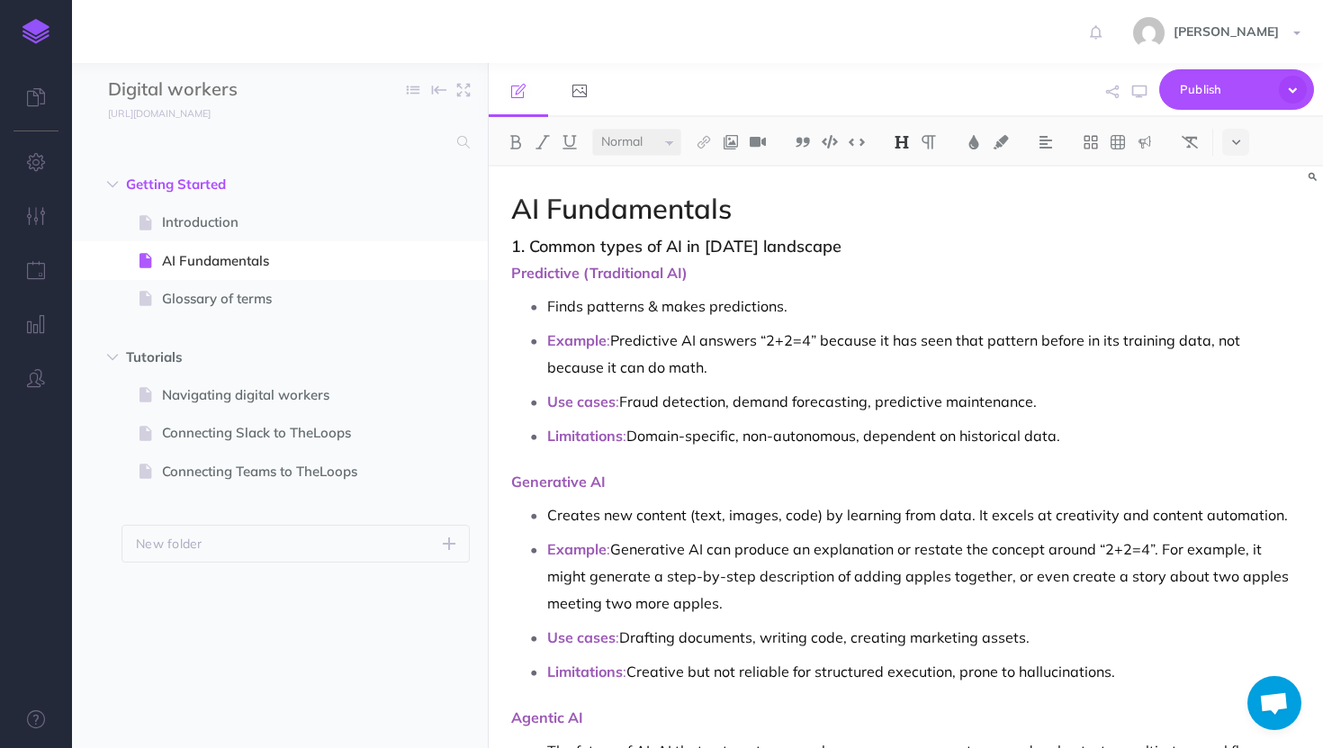
click at [539, 244] on h3 "1. Common types of AI in today's landscape" at bounding box center [906, 247] width 790 height 18
click at [1215, 95] on span "Publish" at bounding box center [1225, 90] width 90 height 28
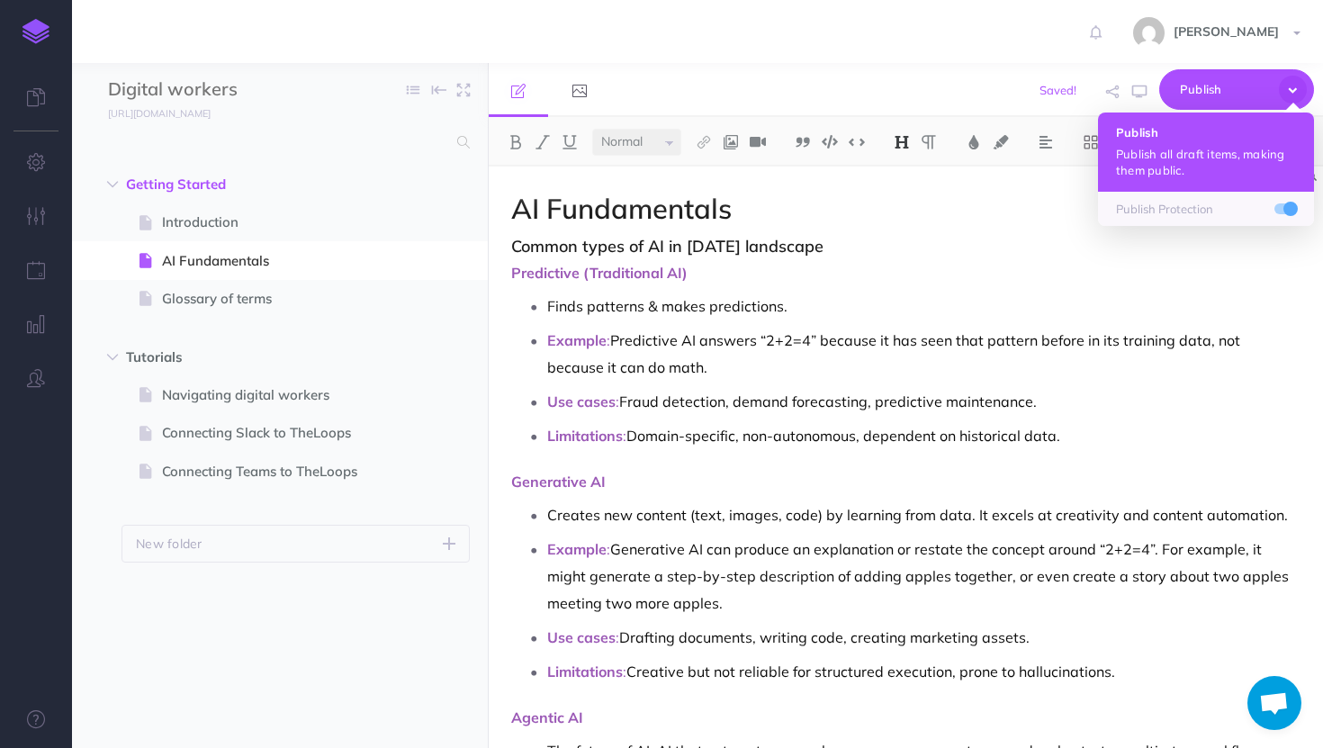
click at [1196, 156] on p "Publish all draft items, making them public." at bounding box center [1206, 162] width 180 height 32
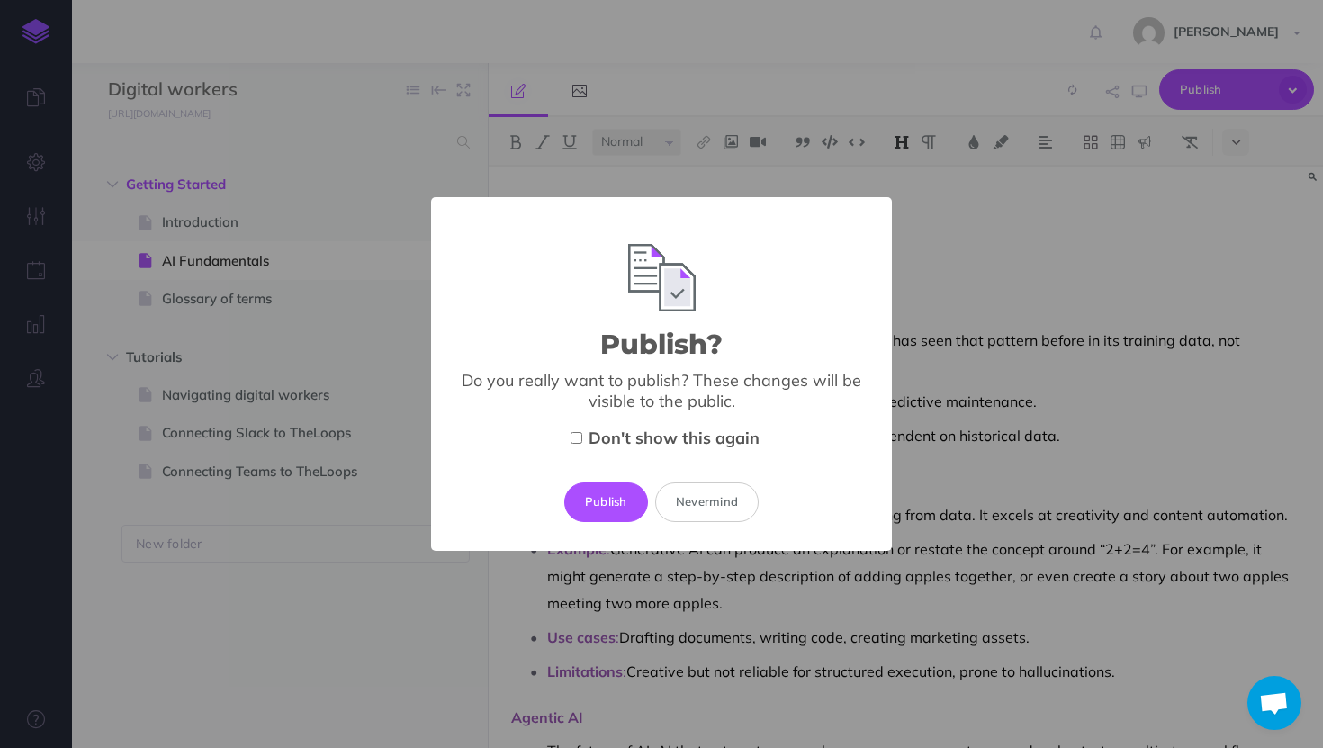
click at [633, 483] on div "Publish Nevermind" at bounding box center [661, 503] width 403 height 40
click at [629, 484] on button "Publish" at bounding box center [606, 503] width 84 height 40
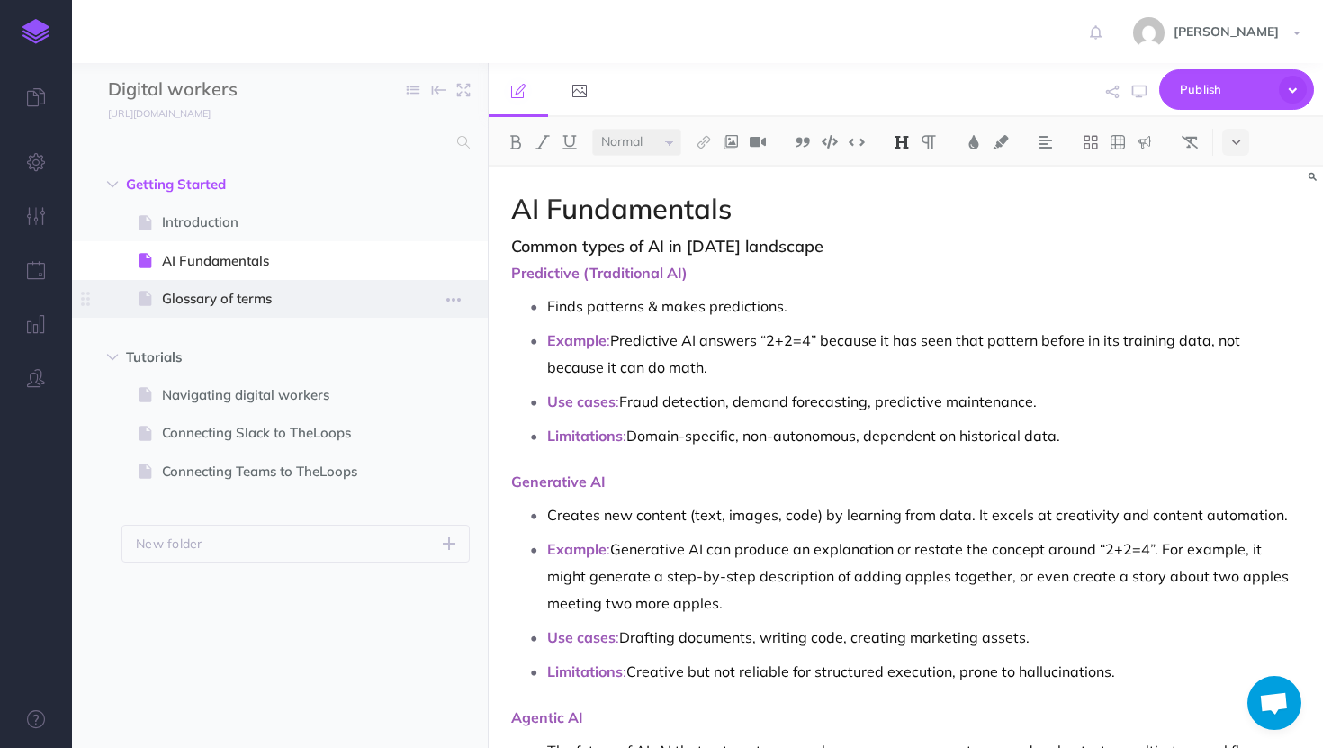
click at [242, 303] on span "Glossary of terms" at bounding box center [271, 299] width 218 height 22
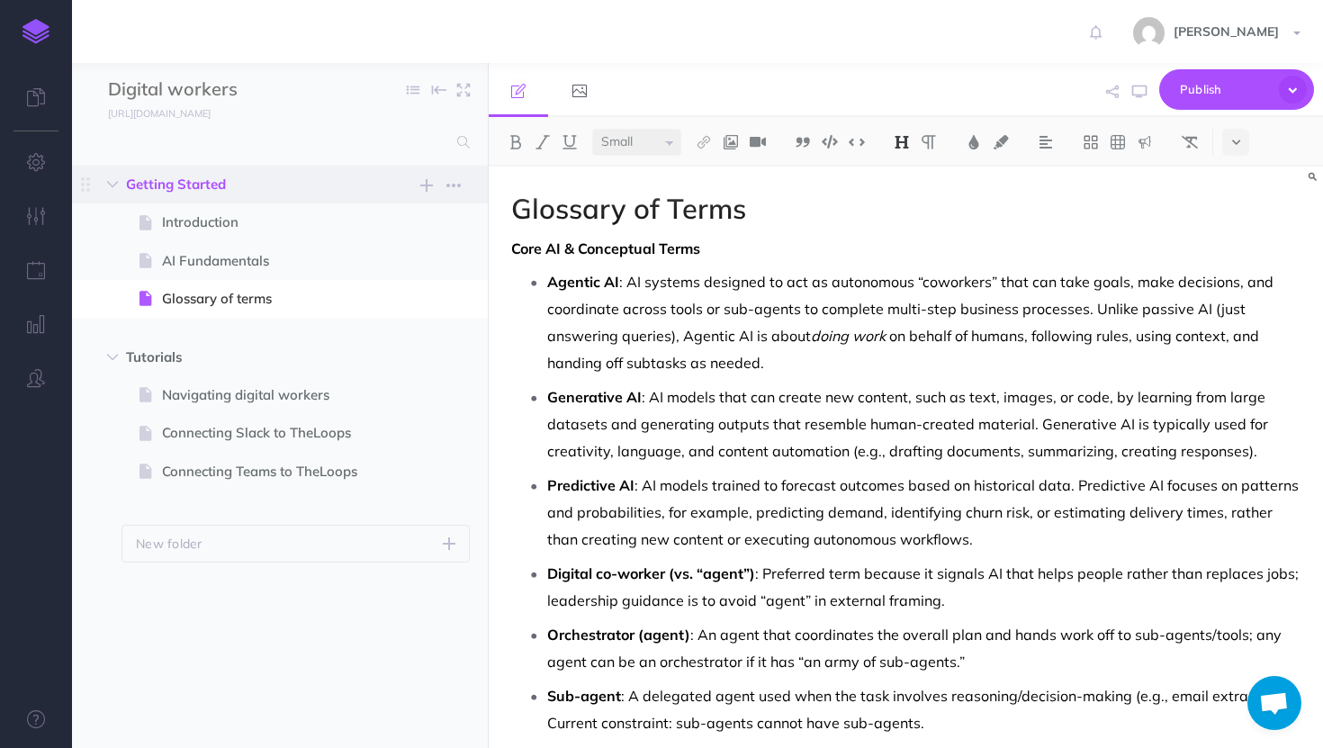
click at [216, 185] on span "Getting Started" at bounding box center [241, 185] width 231 height 22
select select "null"
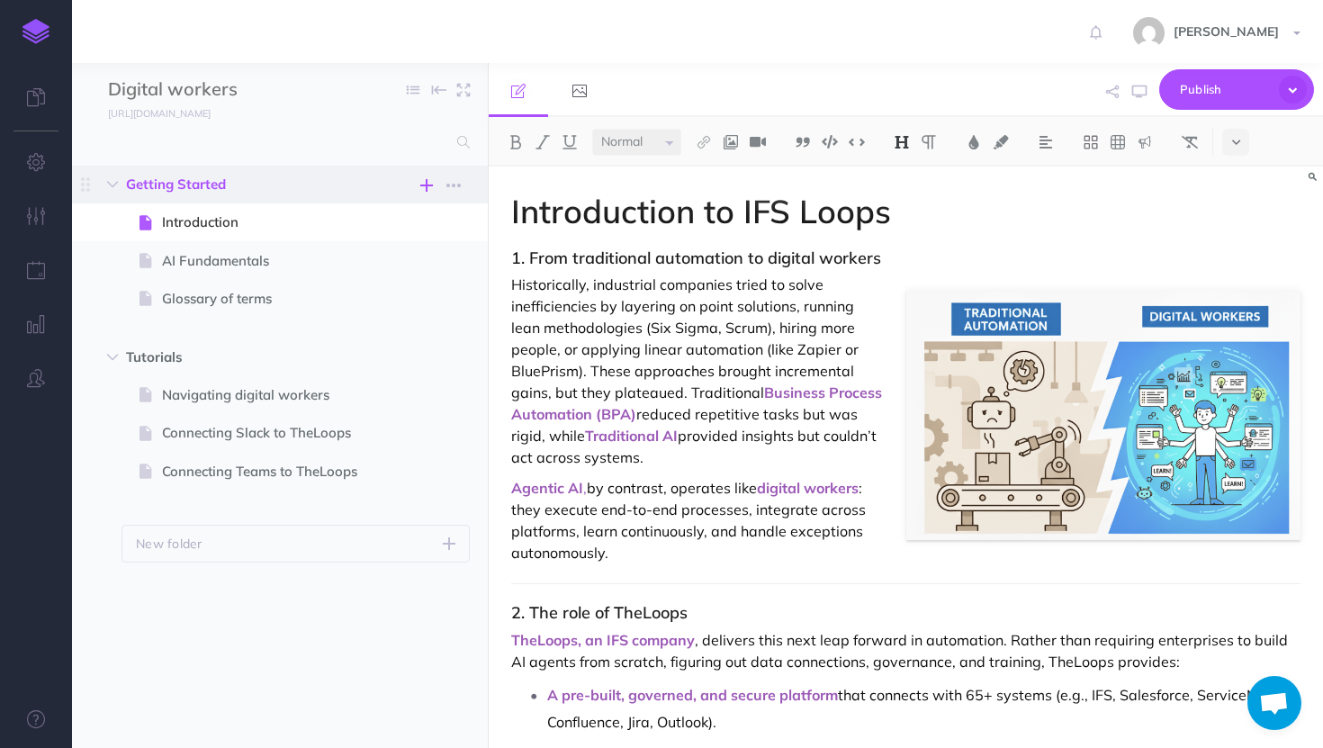
click at [416, 181] on button "button" at bounding box center [427, 186] width 22 height 22
click at [248, 171] on span "Getting Started New folder Add a new folder inside this folder New page Add a n…" at bounding box center [300, 185] width 348 height 38
click at [456, 186] on icon "button" at bounding box center [454, 186] width 14 height 22
click at [394, 284] on link "Settings" at bounding box center [402, 276] width 135 height 30
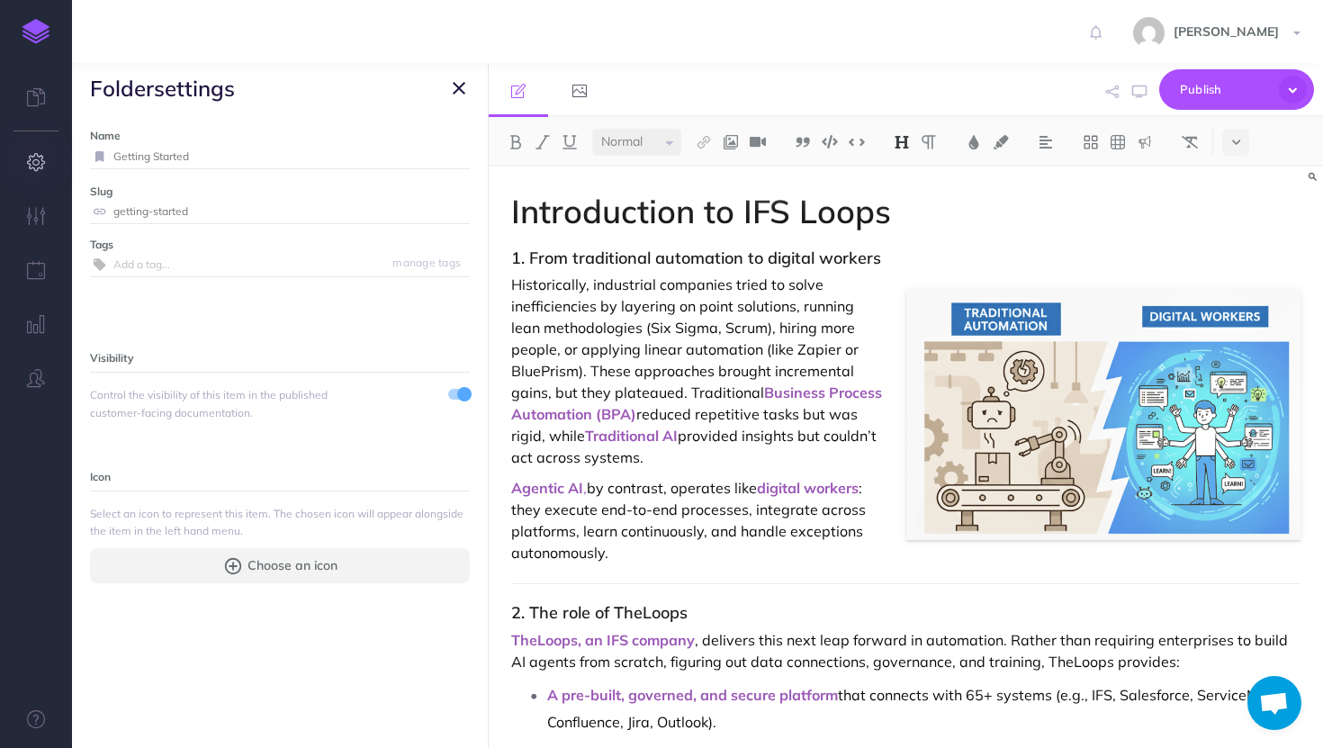
drag, startPoint x: 274, startPoint y: 151, endPoint x: 0, endPoint y: 150, distance: 273.7
click at [72, 150] on div "Toggle Navigation Rachel Datlowe Settings Account Settings Teams Create Team do…" at bounding box center [697, 374] width 1251 height 748
type input "A"
click at [121, 147] on input "LEarning AI Basics" at bounding box center [269, 156] width 313 height 23
type input "Learning AI Basics"
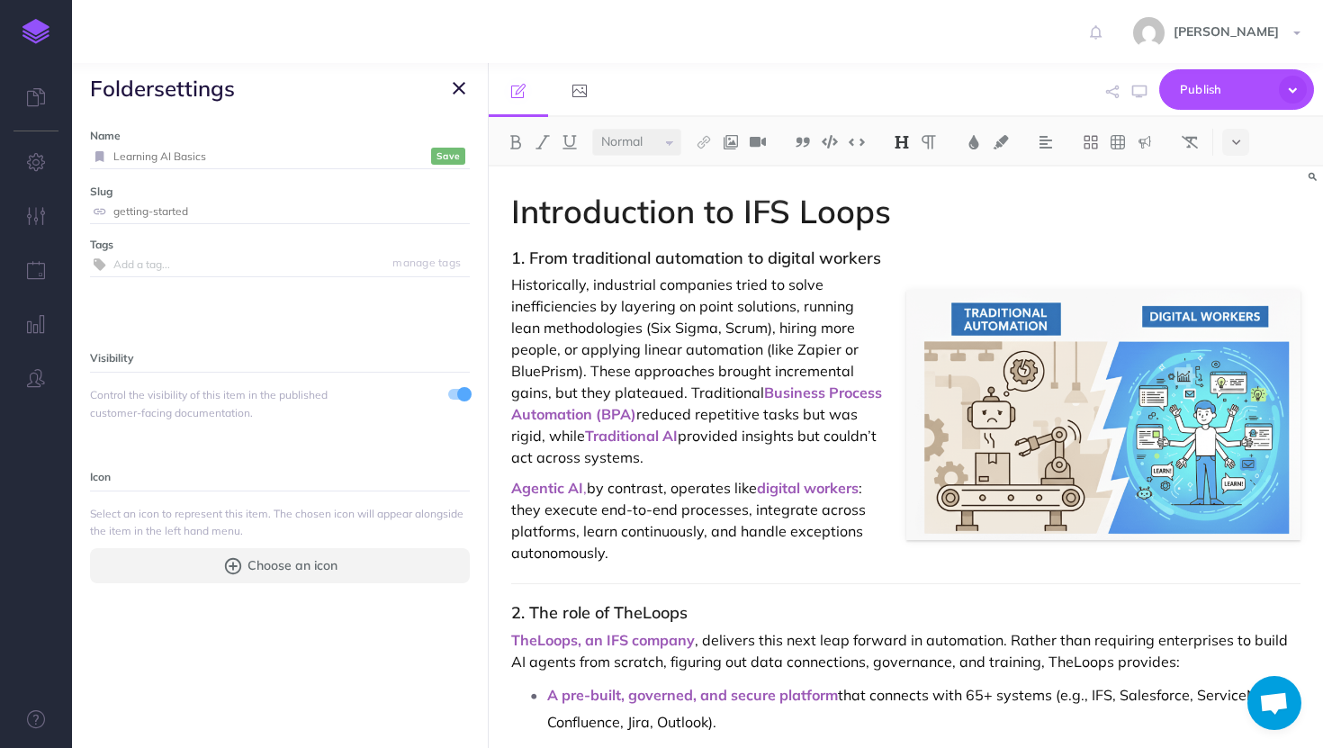
click at [455, 153] on small "Save" at bounding box center [448, 156] width 23 height 14
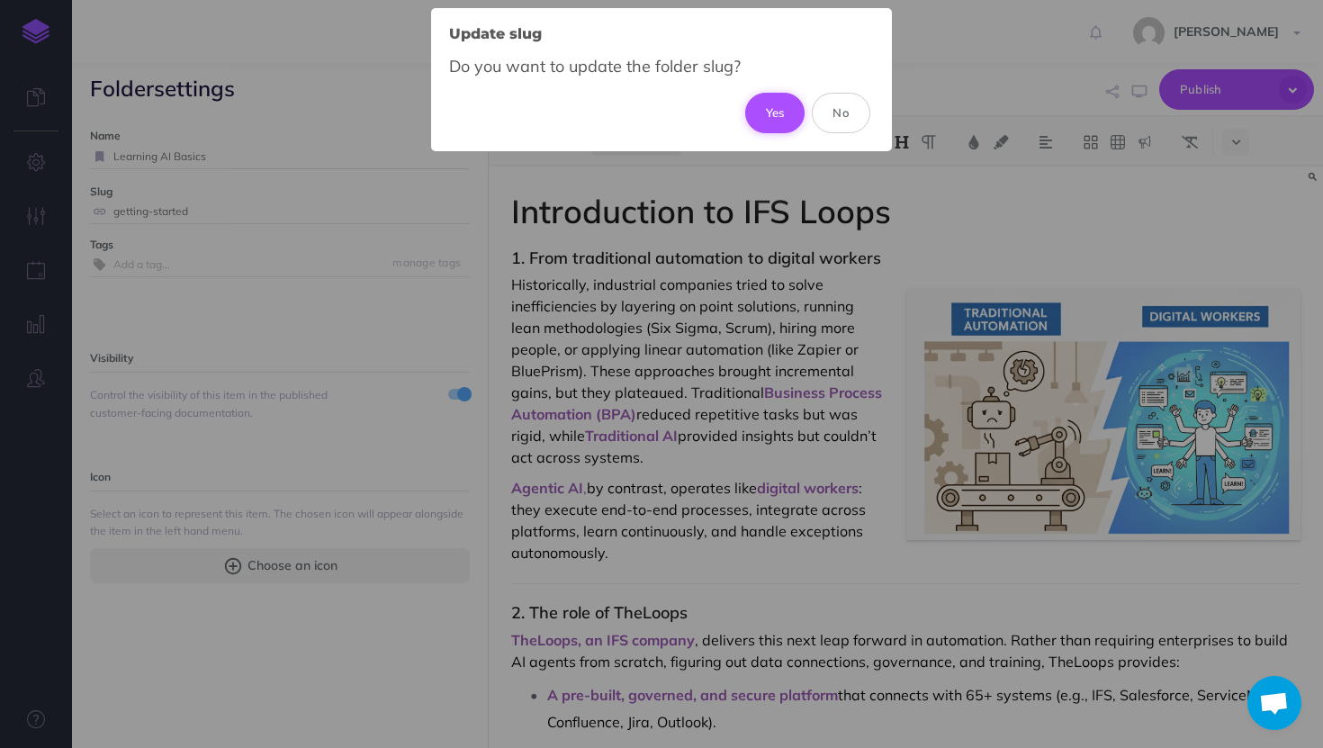
click at [787, 113] on button "Yes" at bounding box center [775, 113] width 60 height 40
type input "learning-ai-basics"
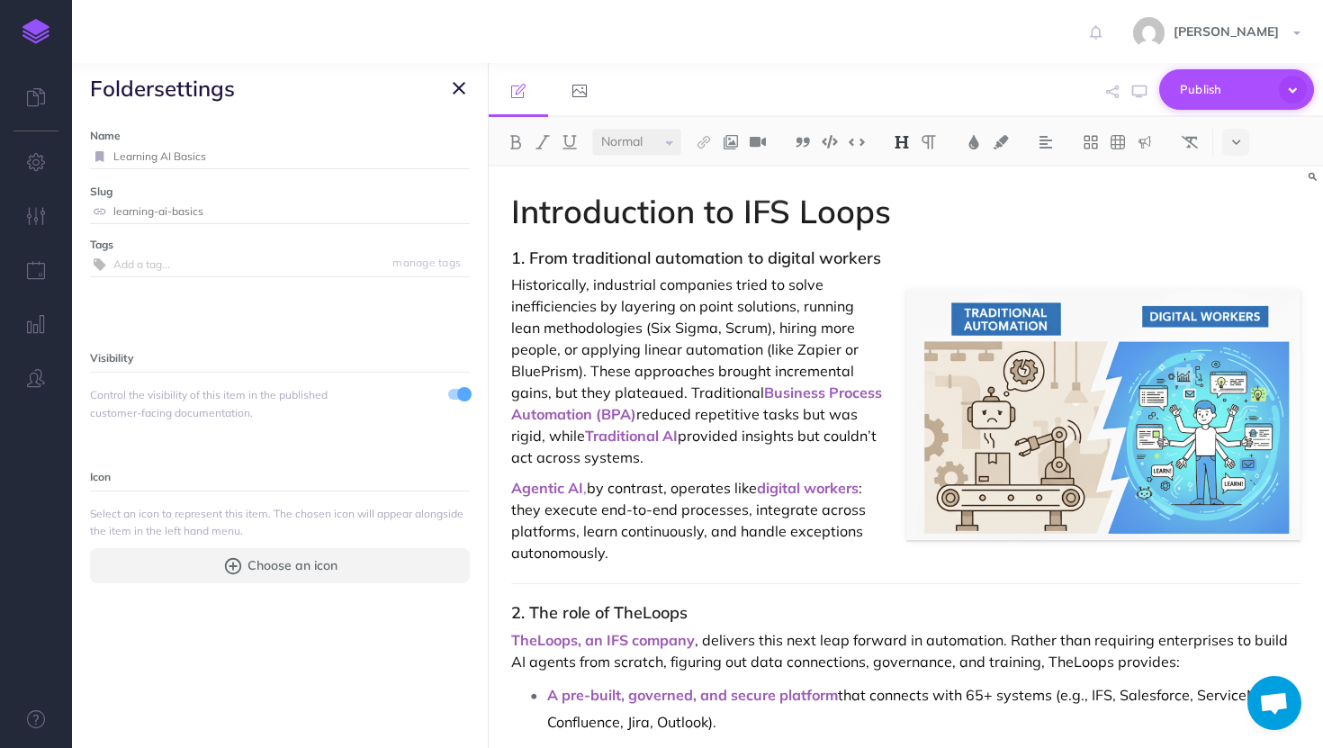
click at [1278, 93] on button "Publish" at bounding box center [1237, 89] width 155 height 41
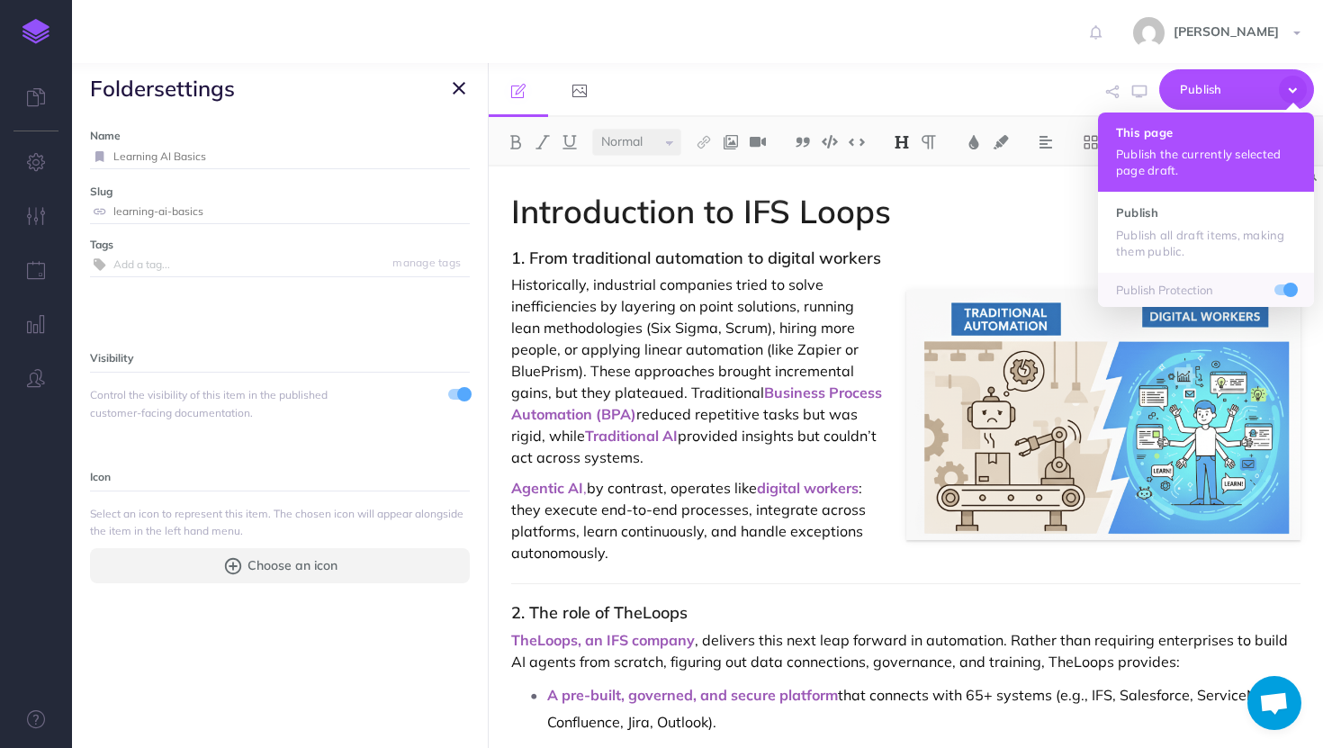
click at [1269, 150] on p "Publish the currently selected page draft." at bounding box center [1206, 162] width 180 height 32
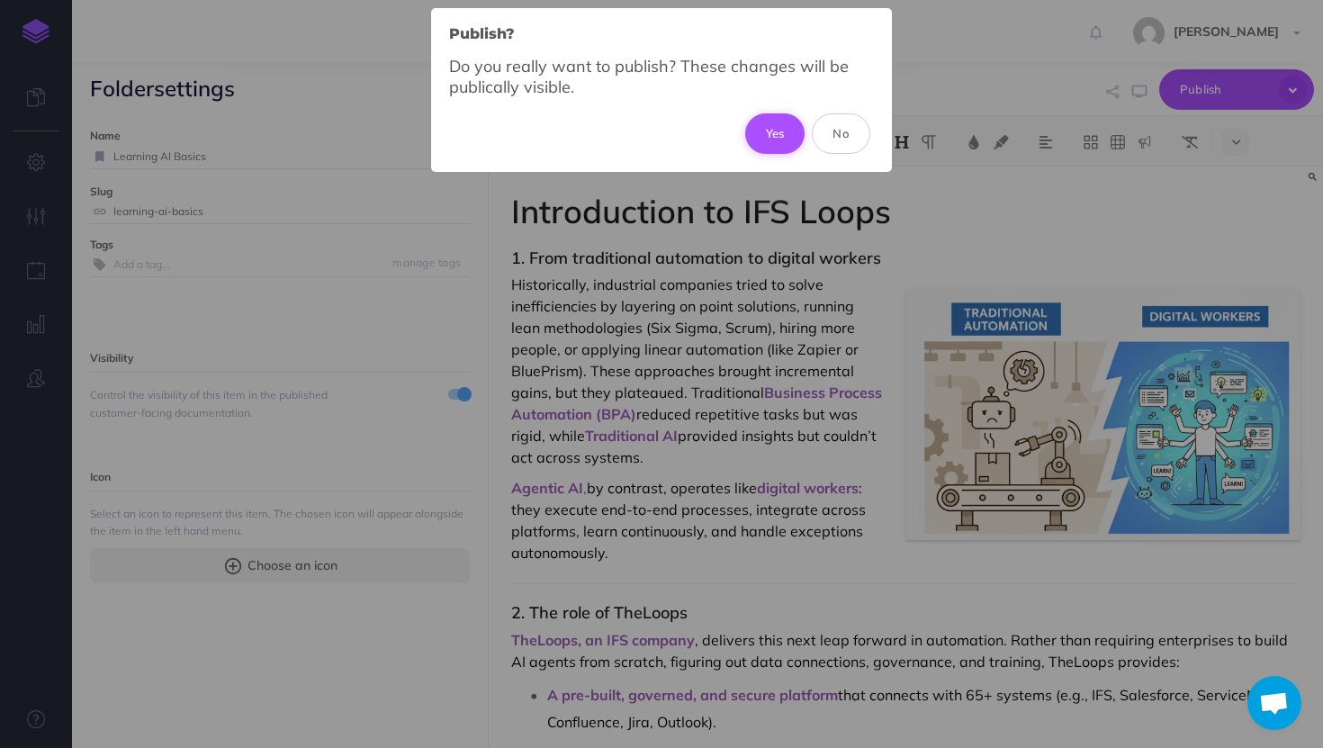
click at [771, 126] on button "Yes" at bounding box center [775, 133] width 60 height 40
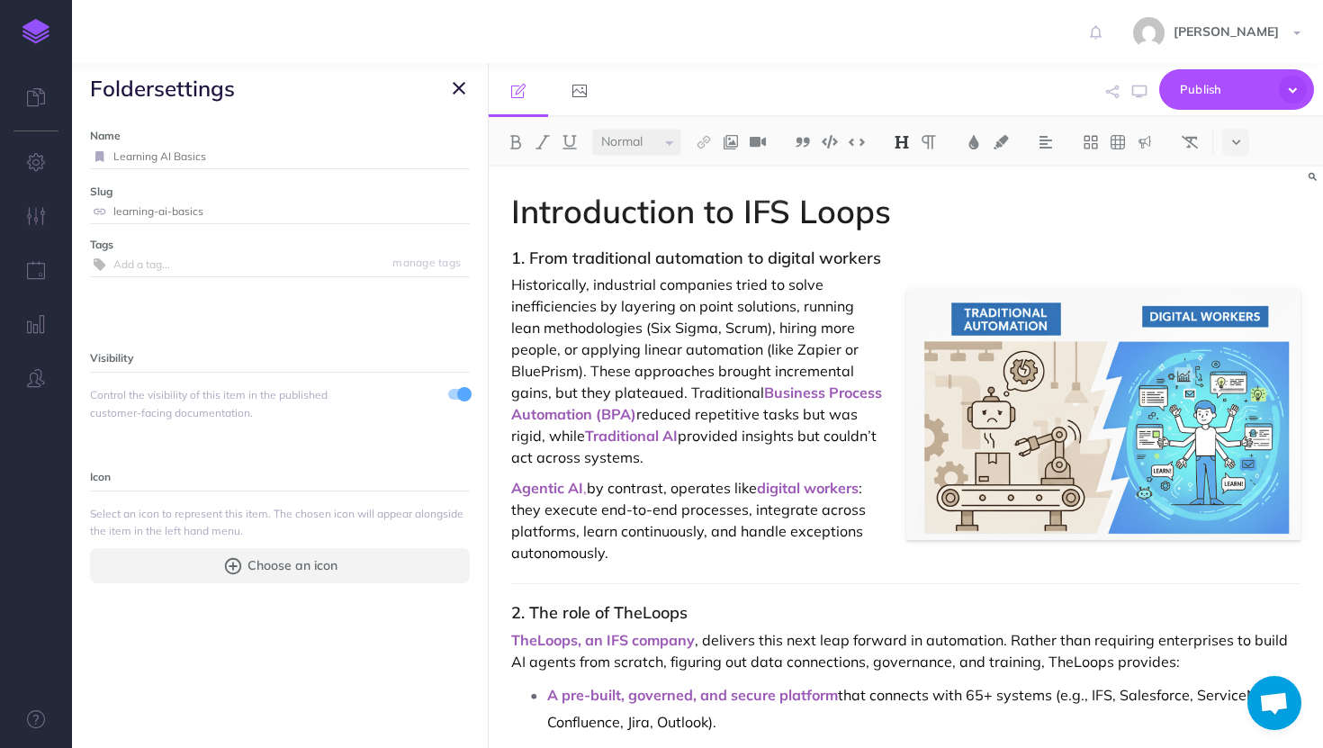
click at [460, 80] on icon "button" at bounding box center [459, 88] width 13 height 22
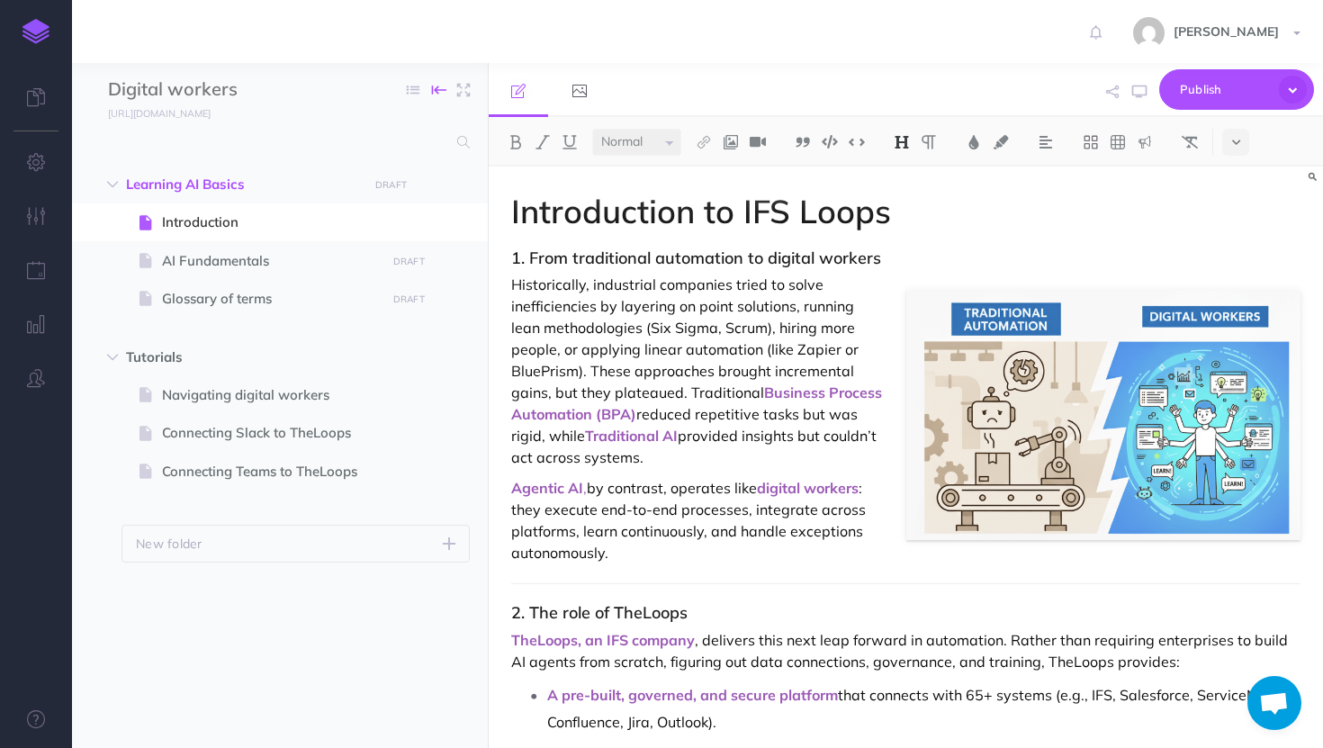
click at [444, 86] on icon "button" at bounding box center [439, 90] width 14 height 27
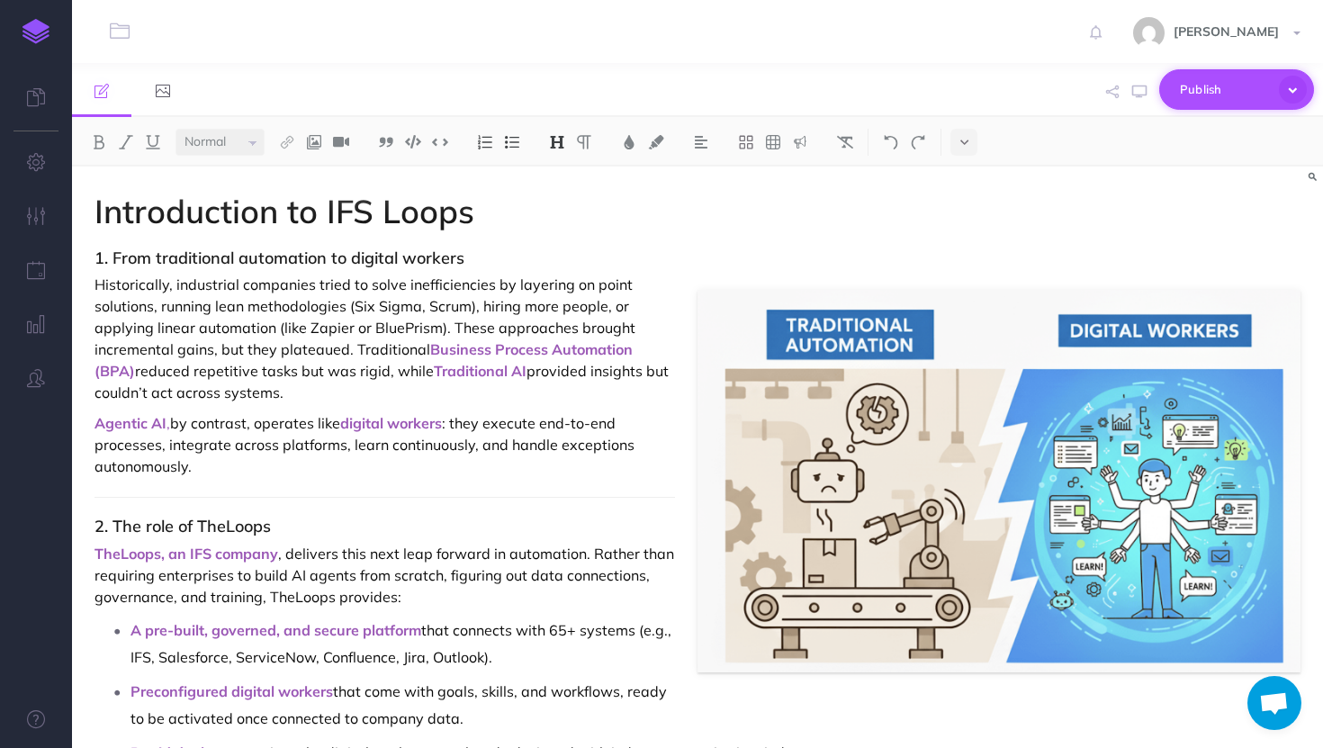
click at [1212, 84] on span "Publish" at bounding box center [1225, 90] width 90 height 28
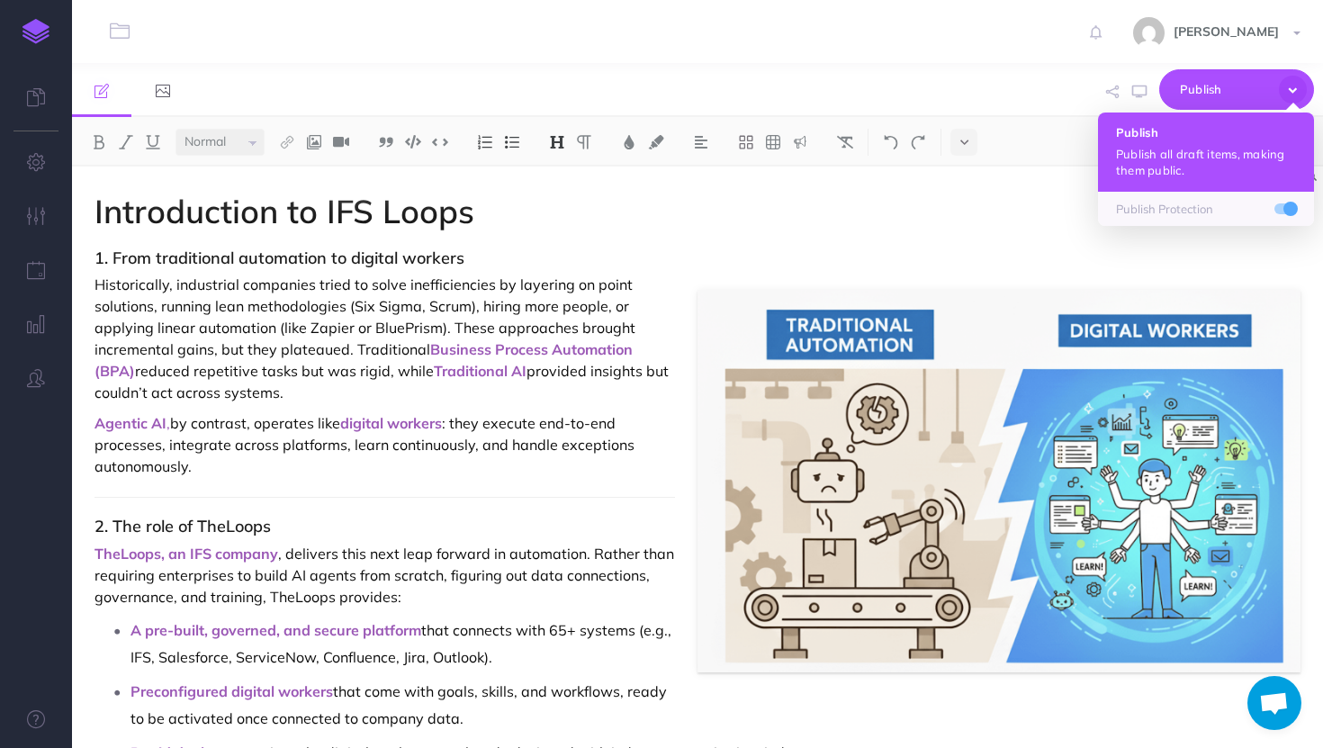
click at [1169, 174] on p "Publish all draft items, making them public." at bounding box center [1206, 162] width 180 height 32
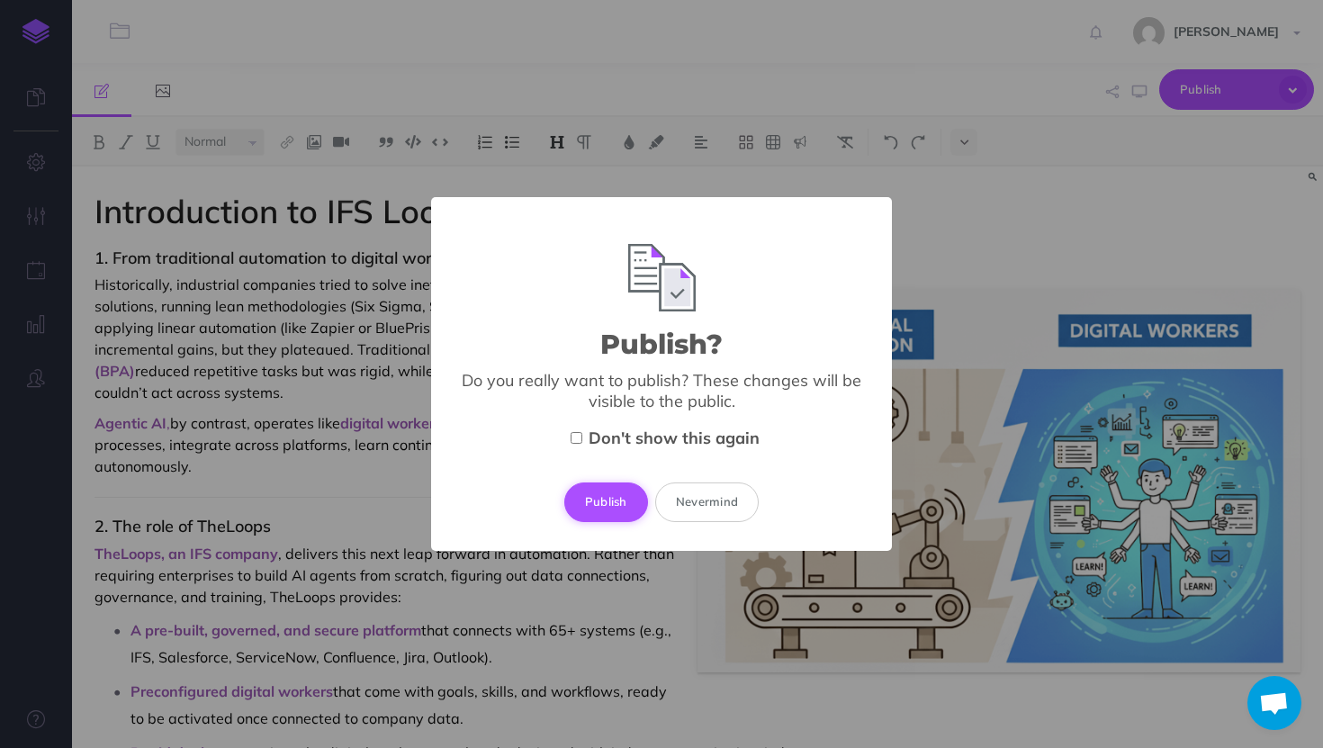
click at [622, 498] on button "Publish" at bounding box center [606, 503] width 84 height 40
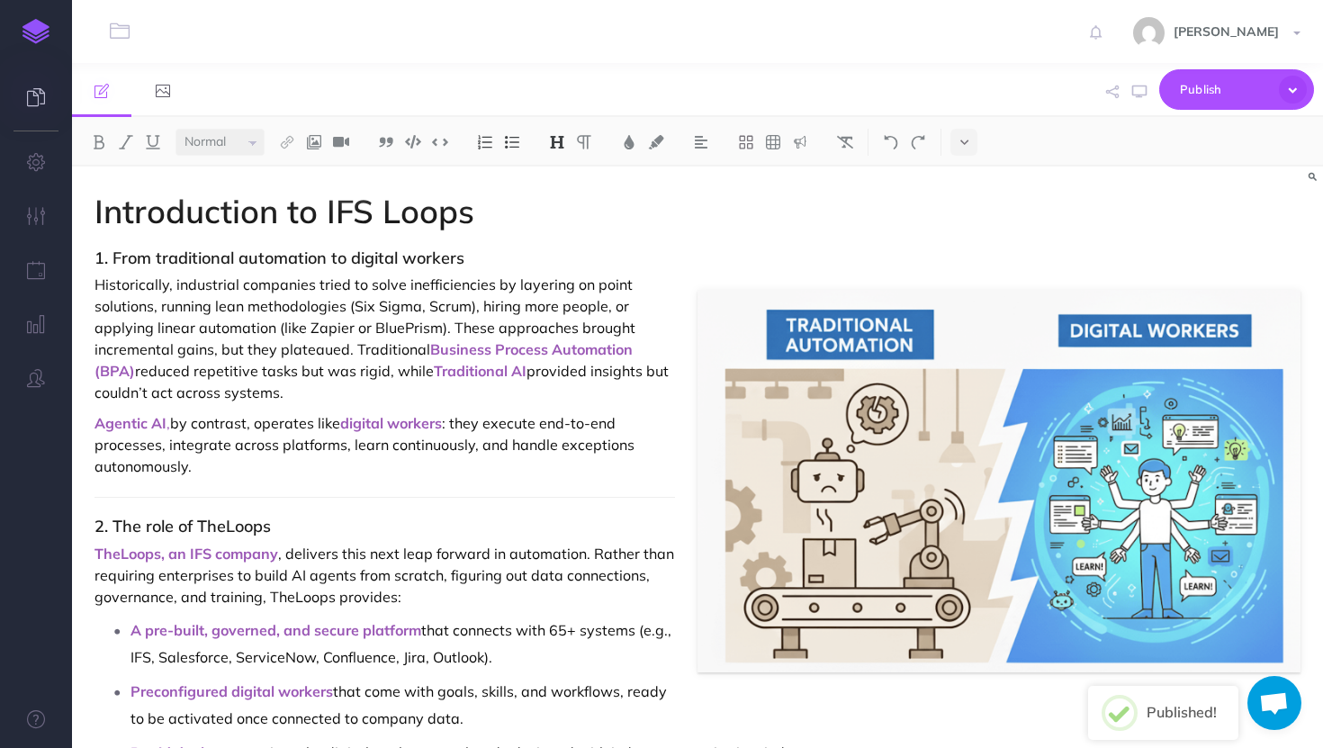
click at [41, 101] on icon at bounding box center [36, 97] width 18 height 18
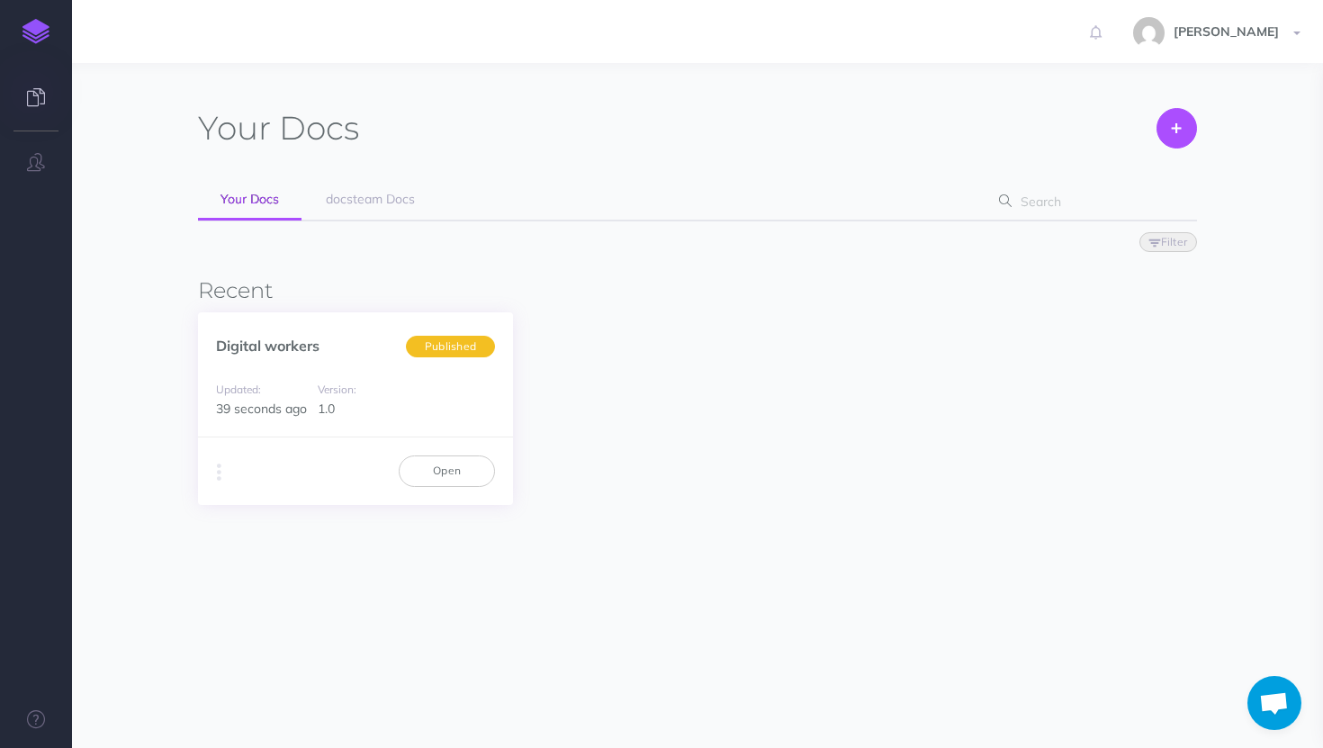
click at [312, 436] on div "Updated: 39 seconds ago Version: 1.0" at bounding box center [355, 399] width 315 height 77
click at [450, 348] on span "Published" at bounding box center [450, 346] width 89 height 23
click at [458, 473] on link "Open" at bounding box center [447, 471] width 96 height 31
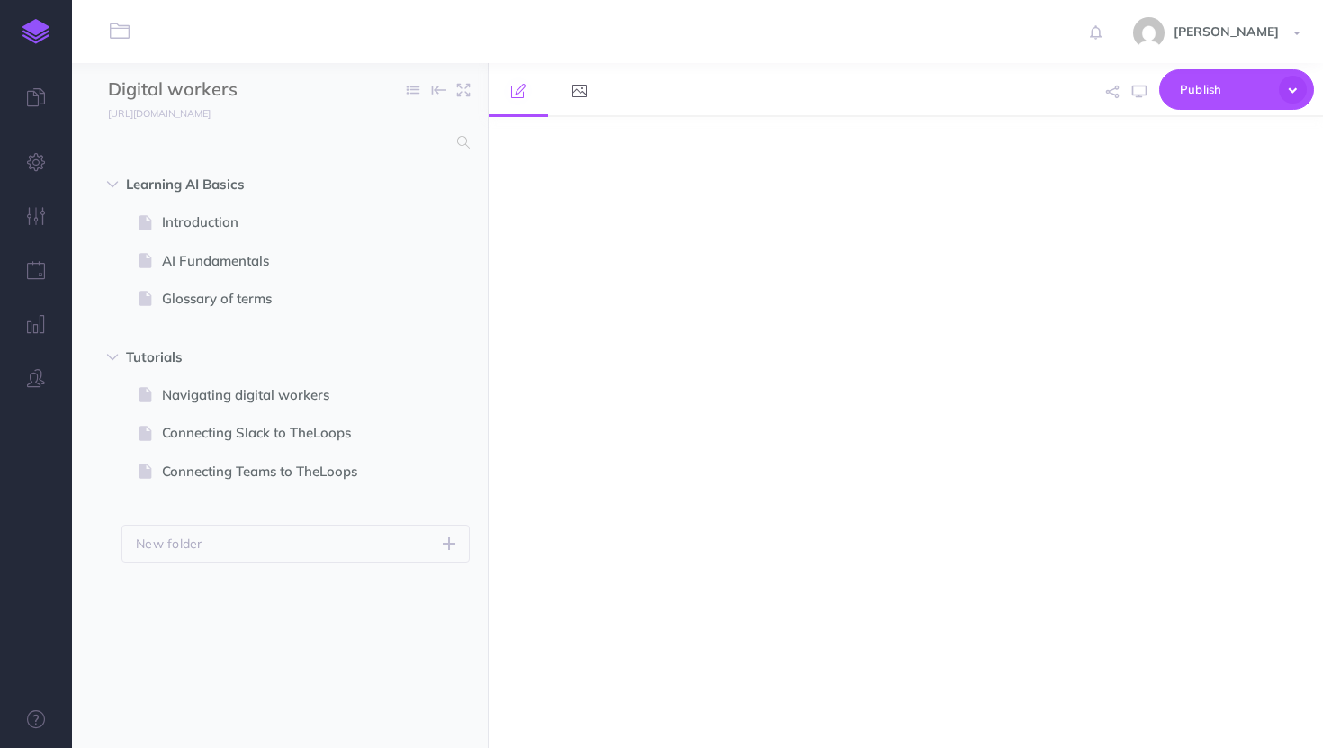
select select "null"
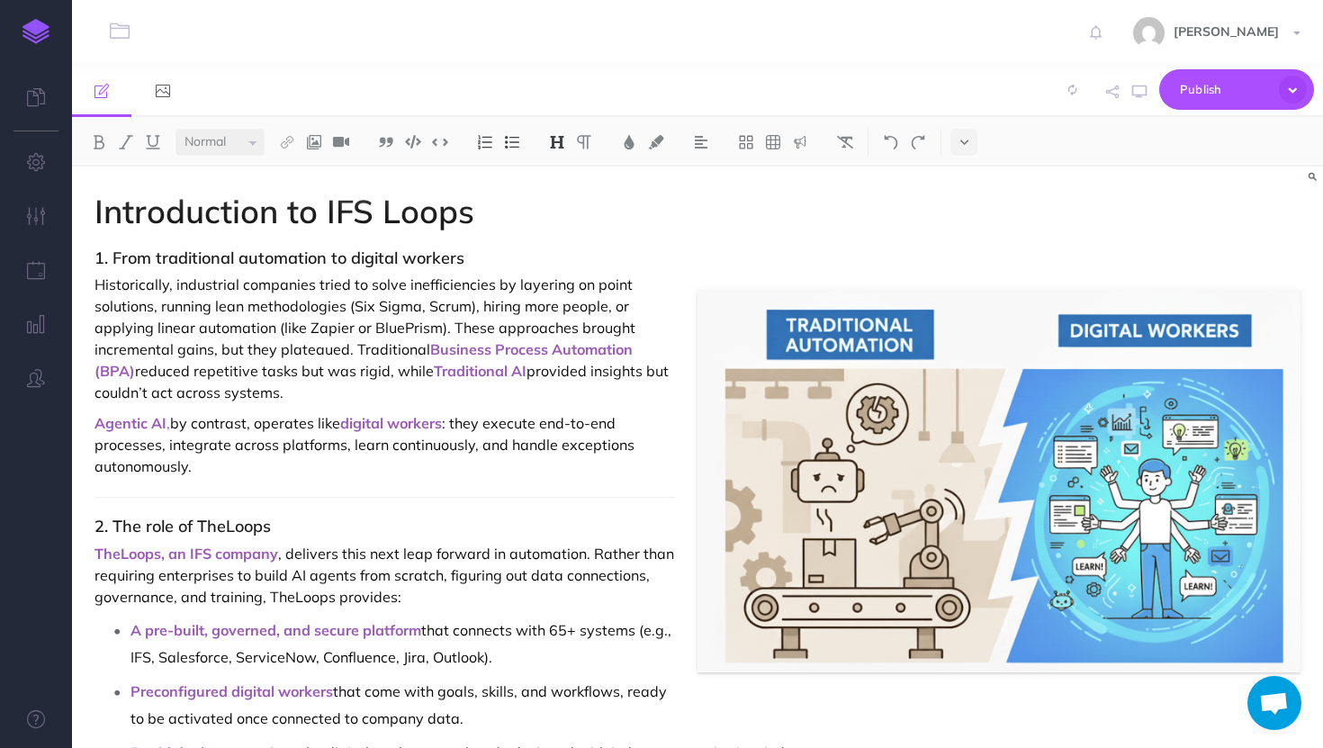
click at [356, 258] on h3 "1. From traditional automation to digital workers" at bounding box center [698, 258] width 1206 height 18
click at [96, 96] on icon at bounding box center [102, 91] width 14 height 14
click at [116, 31] on icon "button" at bounding box center [120, 31] width 20 height 21
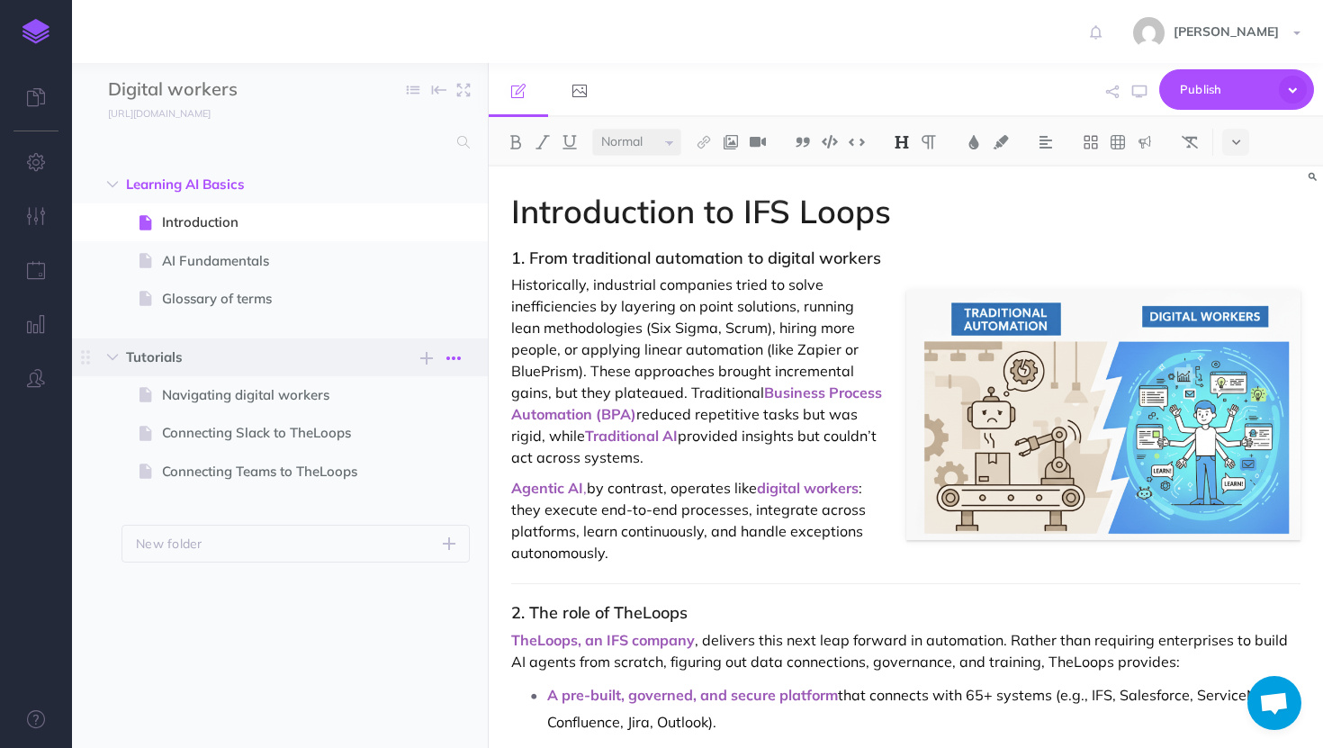
click at [456, 357] on icon "button" at bounding box center [454, 359] width 14 height 22
click at [428, 442] on link "Settings" at bounding box center [402, 449] width 135 height 30
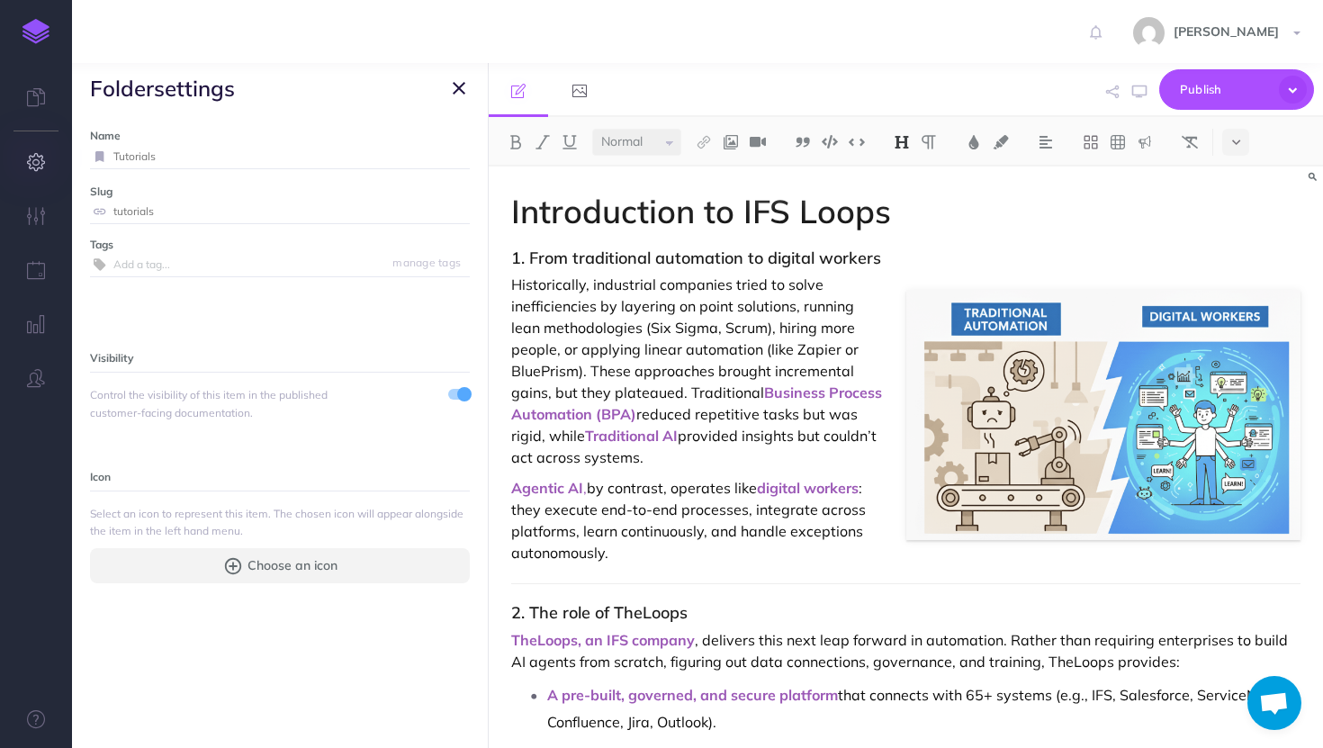
drag, startPoint x: 271, startPoint y: 158, endPoint x: 0, endPoint y: 140, distance: 271.6
click at [72, 140] on div "Toggle Navigation [PERSON_NAME] Settings Account Settings Teams Create Team doc…" at bounding box center [697, 374] width 1251 height 748
type input "IFSLoops Tutorials"
click at [465, 164] on div "IFSLoops Tutorials Save" at bounding box center [280, 157] width 380 height 24
click at [457, 160] on small "Save" at bounding box center [448, 156] width 23 height 14
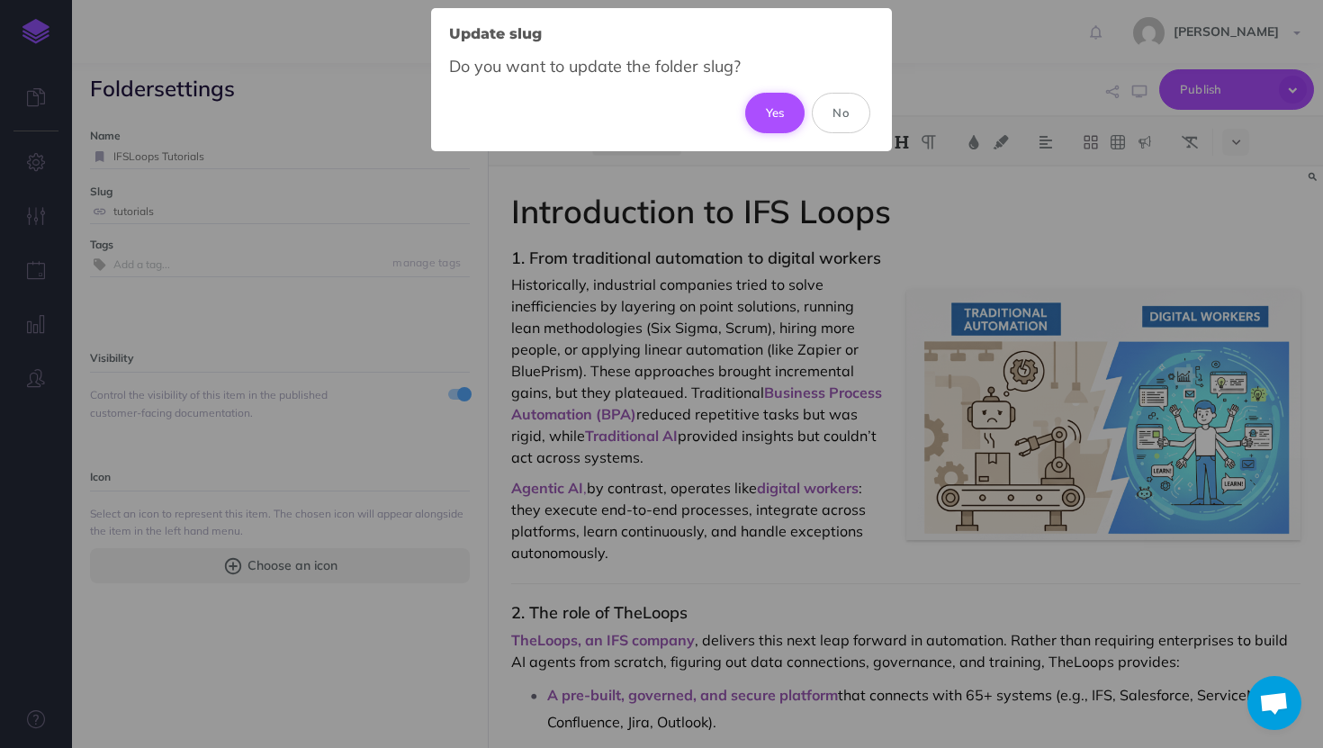
click at [777, 113] on button "Yes" at bounding box center [775, 113] width 60 height 40
type input "ifsloops-tutorials"
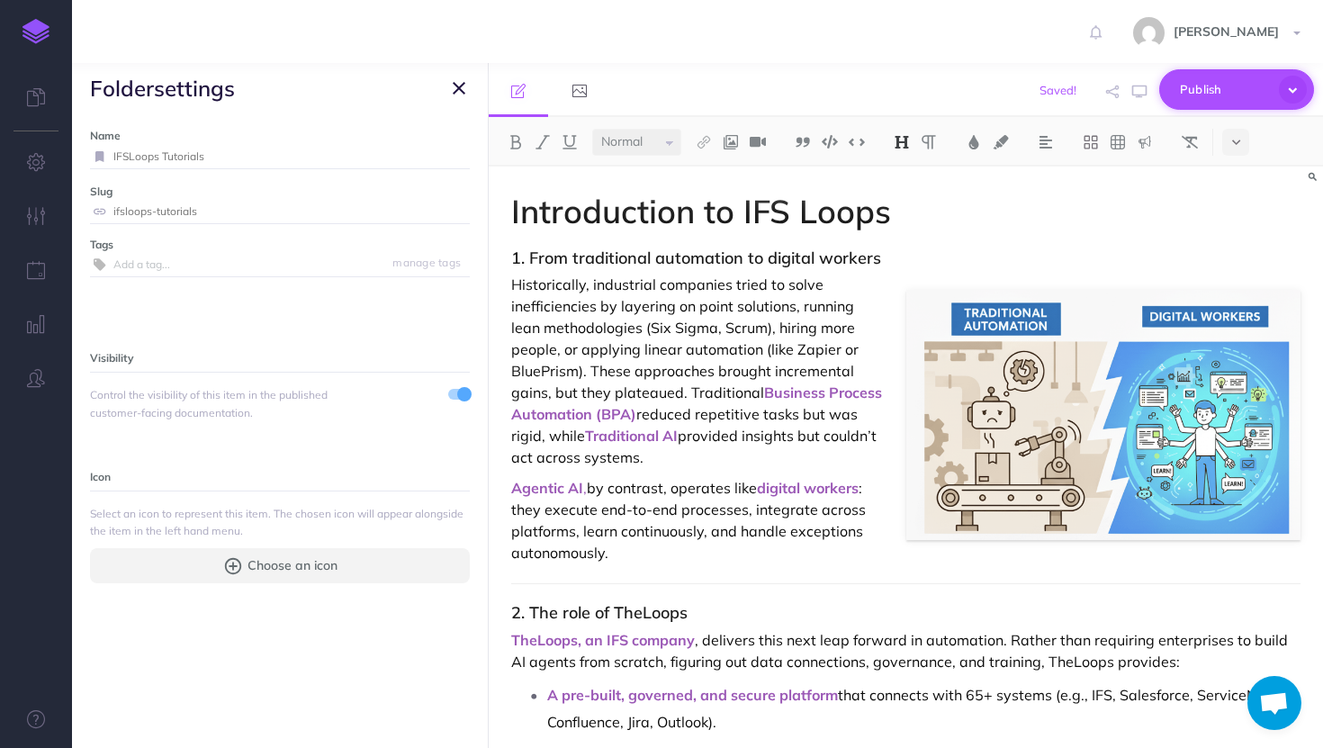
click at [1246, 69] on button "Publish" at bounding box center [1237, 89] width 155 height 41
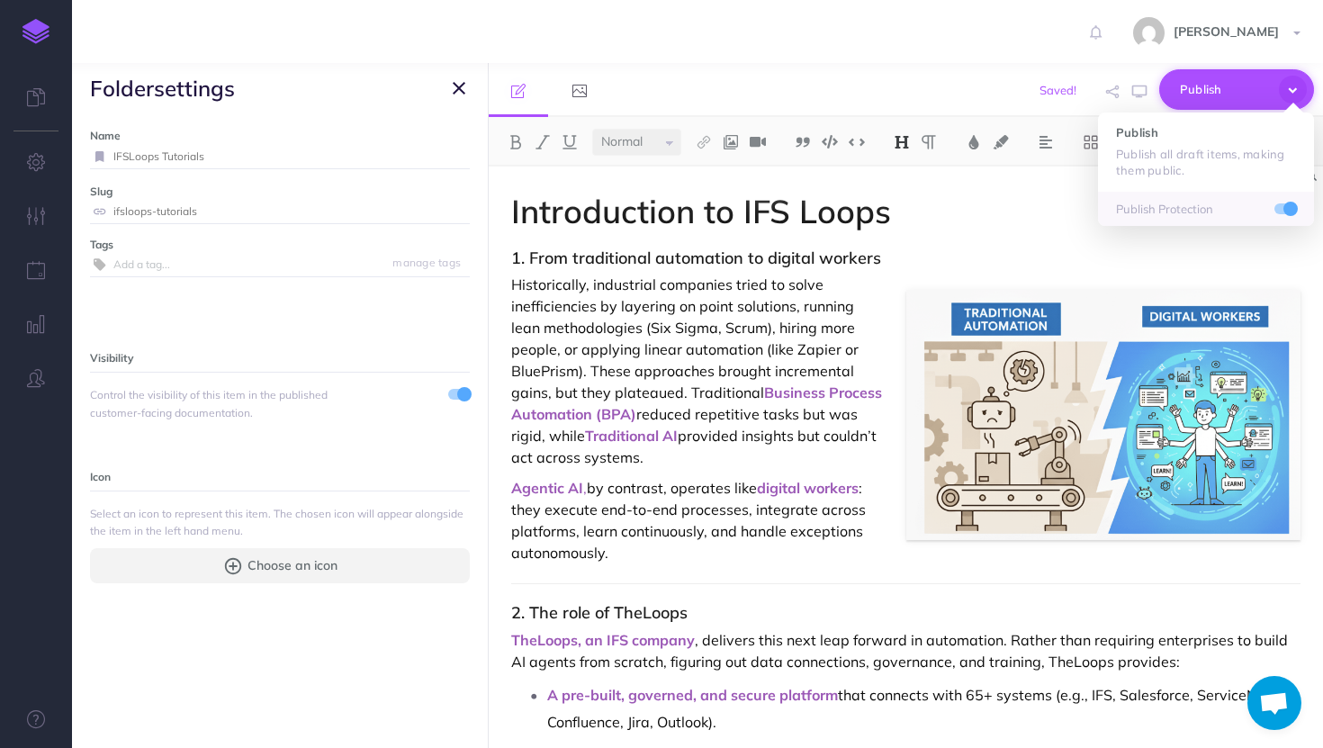
click at [1238, 87] on span "Publish" at bounding box center [1225, 90] width 90 height 28
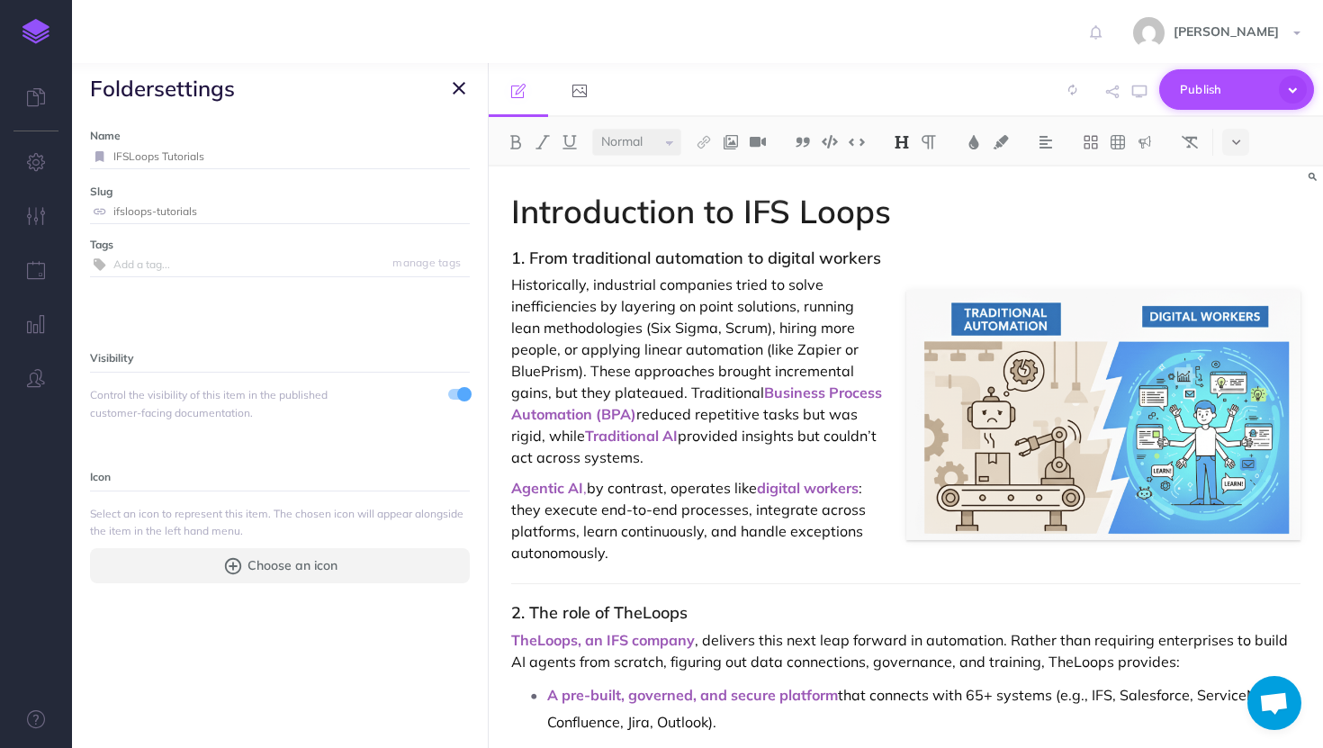
click at [1238, 87] on span "Publish" at bounding box center [1225, 90] width 90 height 28
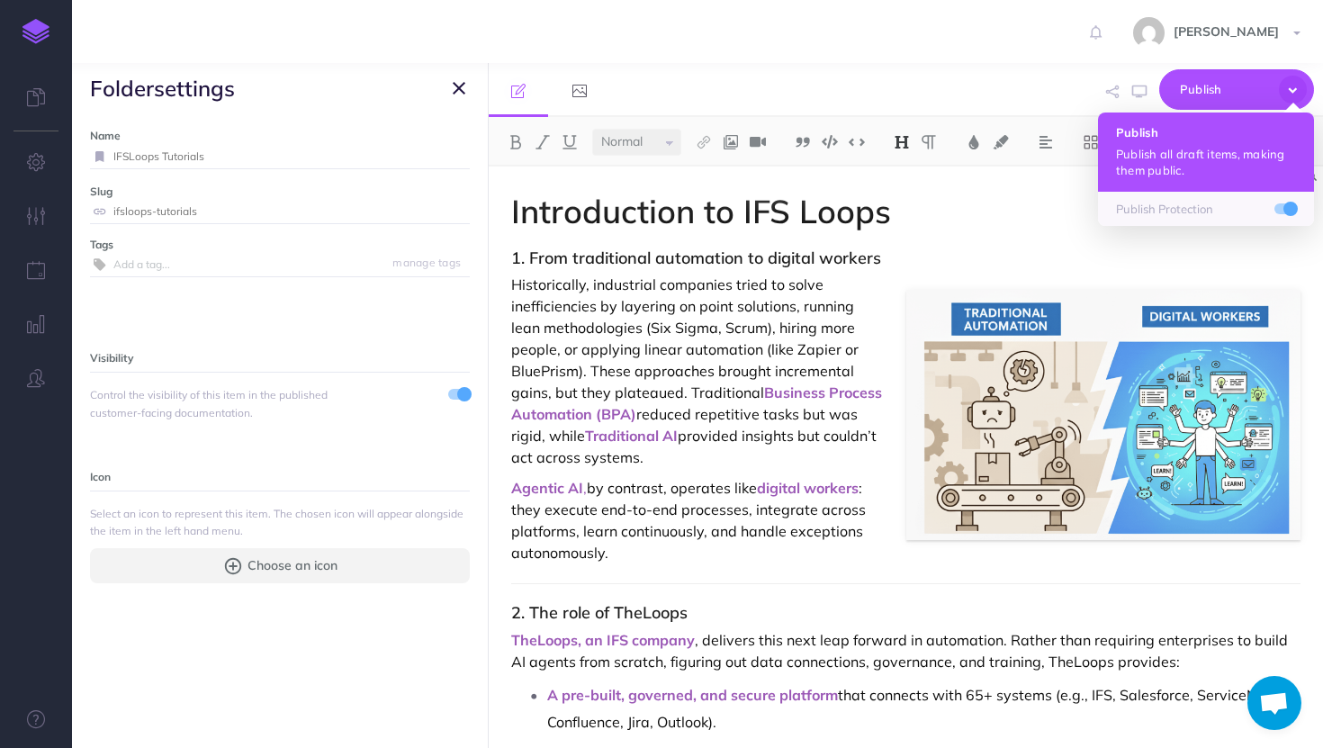
click at [1213, 168] on p "Publish all draft items, making them public." at bounding box center [1206, 162] width 180 height 32
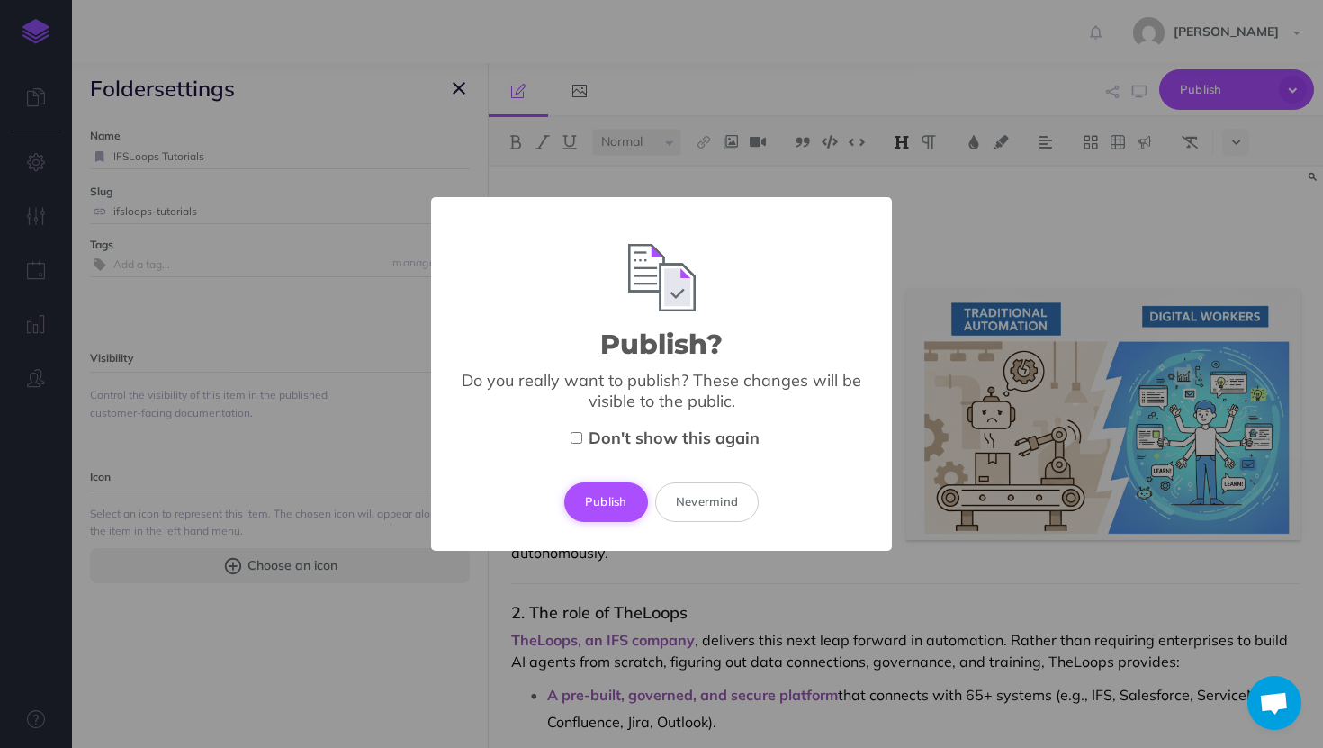
click at [605, 501] on button "Publish" at bounding box center [606, 503] width 84 height 40
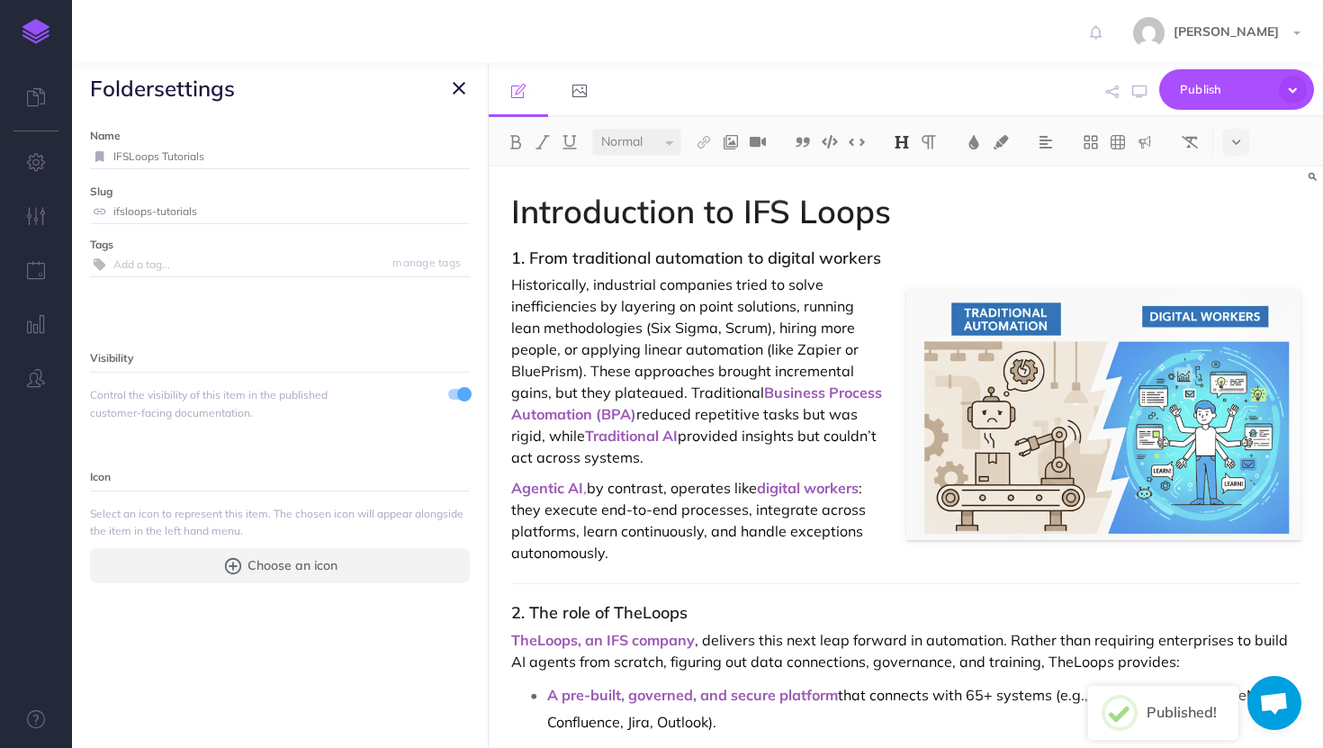
click at [458, 89] on icon "button" at bounding box center [459, 88] width 13 height 22
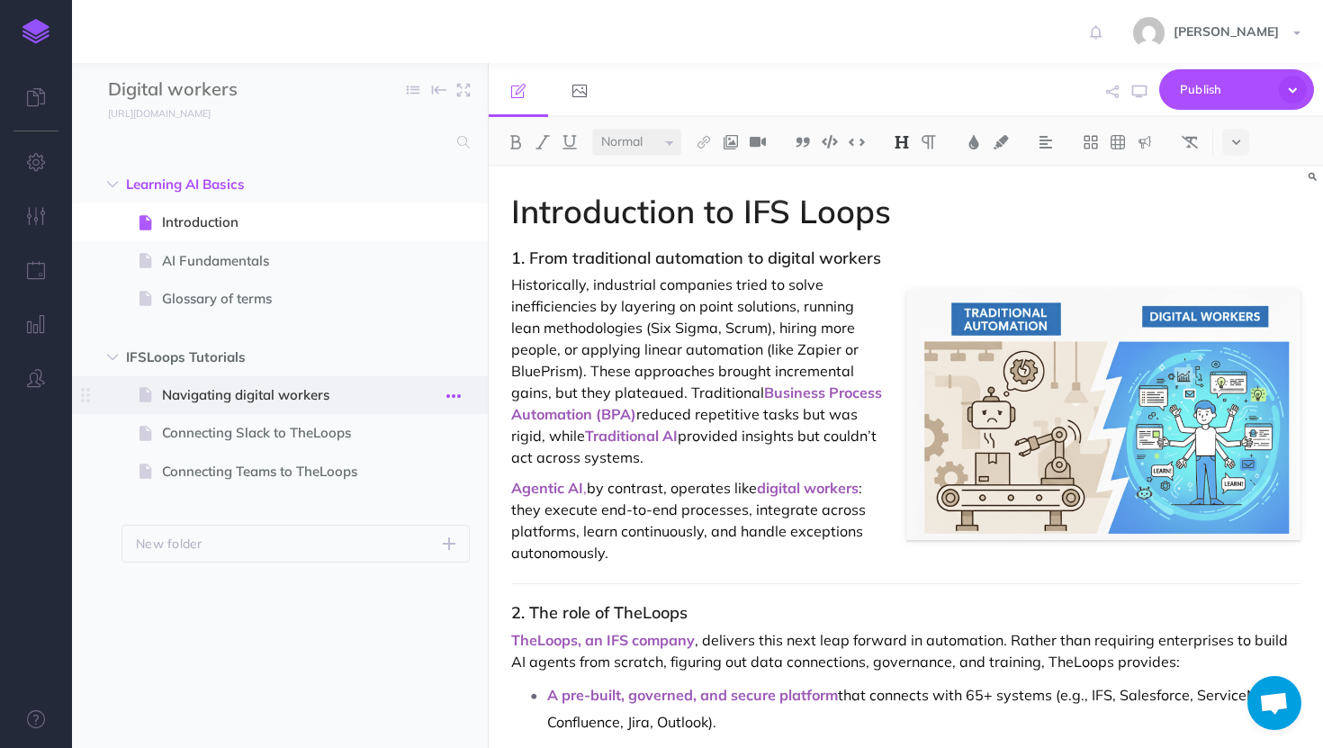
click at [461, 393] on button "button" at bounding box center [454, 395] width 32 height 23
click at [370, 386] on span "Navigating digital workers" at bounding box center [271, 395] width 218 height 22
select select "null"
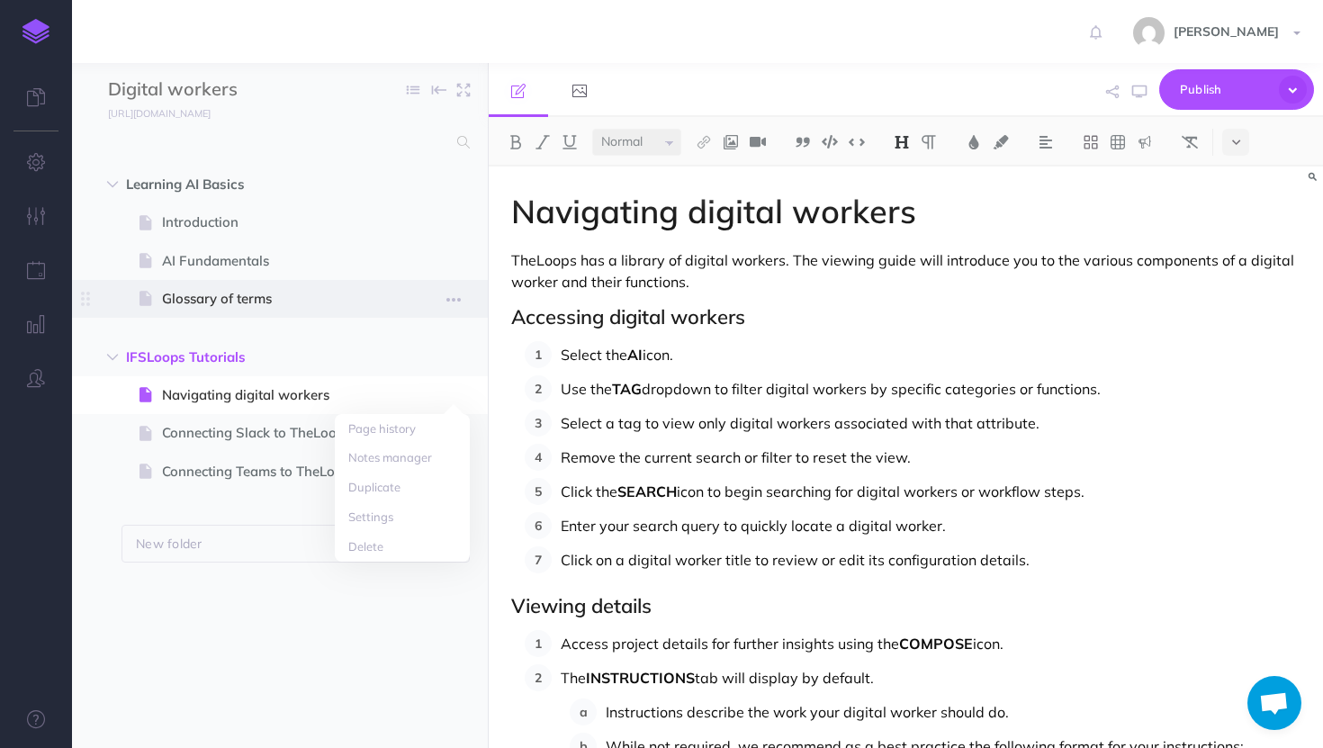
click at [375, 299] on span "Glossary of terms" at bounding box center [271, 299] width 218 height 22
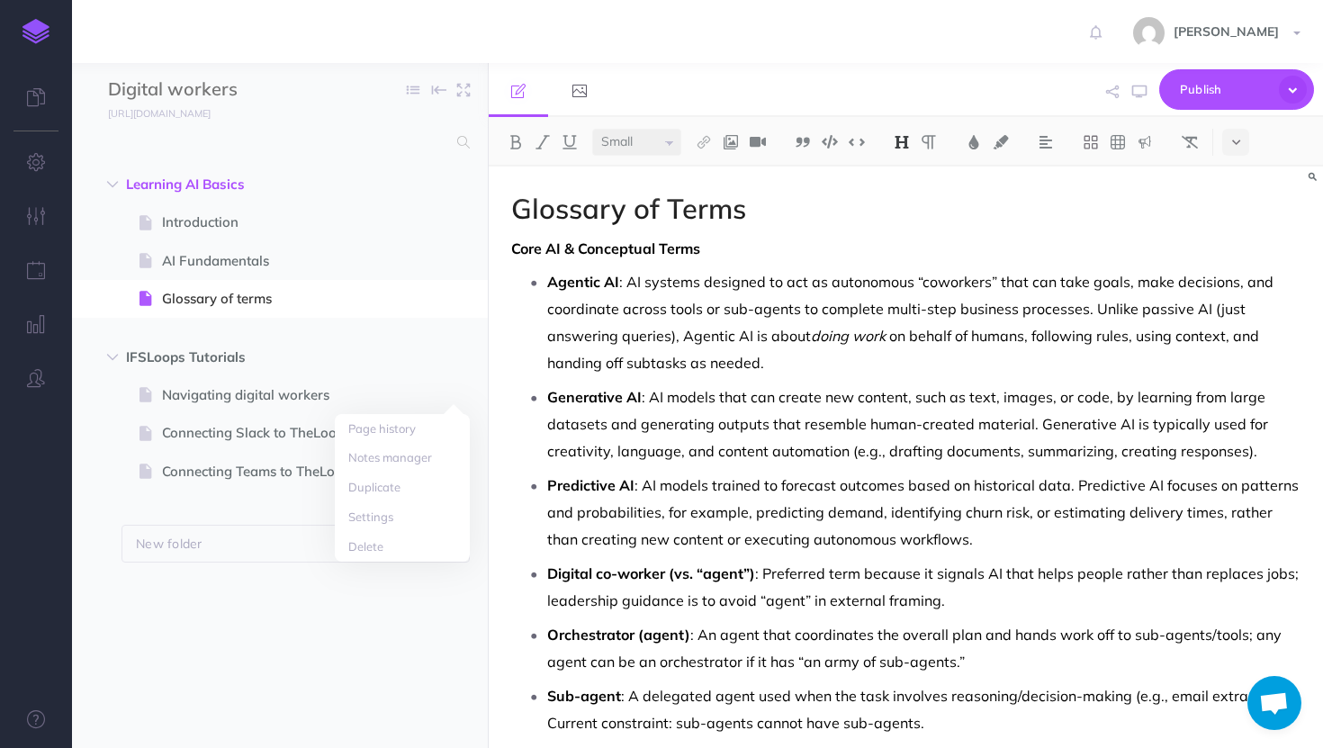
click at [283, 583] on ul "Learning AI Basics New folder Add a new folder inside this folder New page Add …" at bounding box center [280, 434] width 416 height 536
